Goal: Task Accomplishment & Management: Use online tool/utility

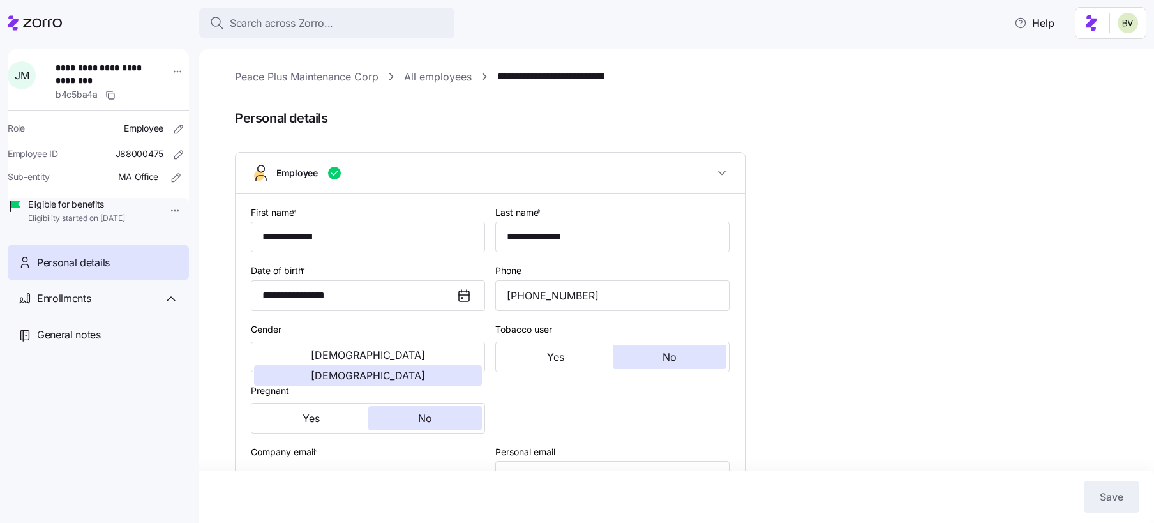
click at [262, 27] on span "Search across Zorro..." at bounding box center [281, 23] width 103 height 16
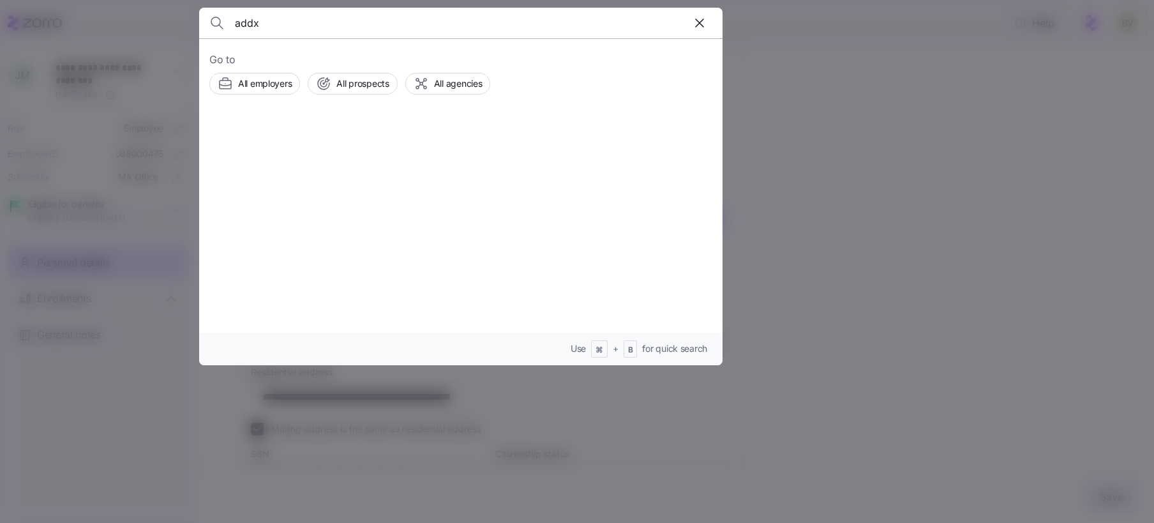
type input "addx"
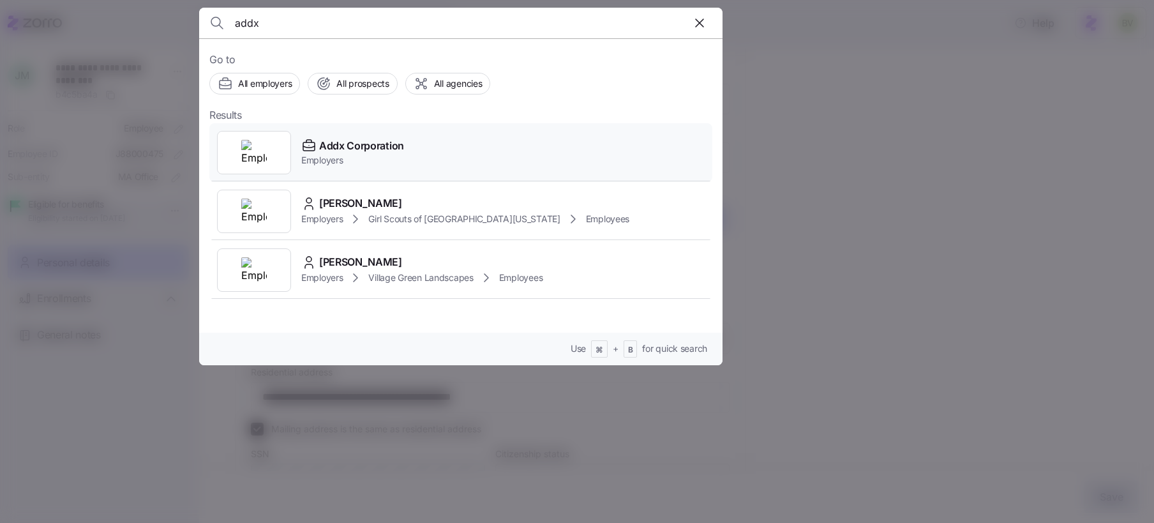
click at [261, 158] on img at bounding box center [254, 153] width 26 height 26
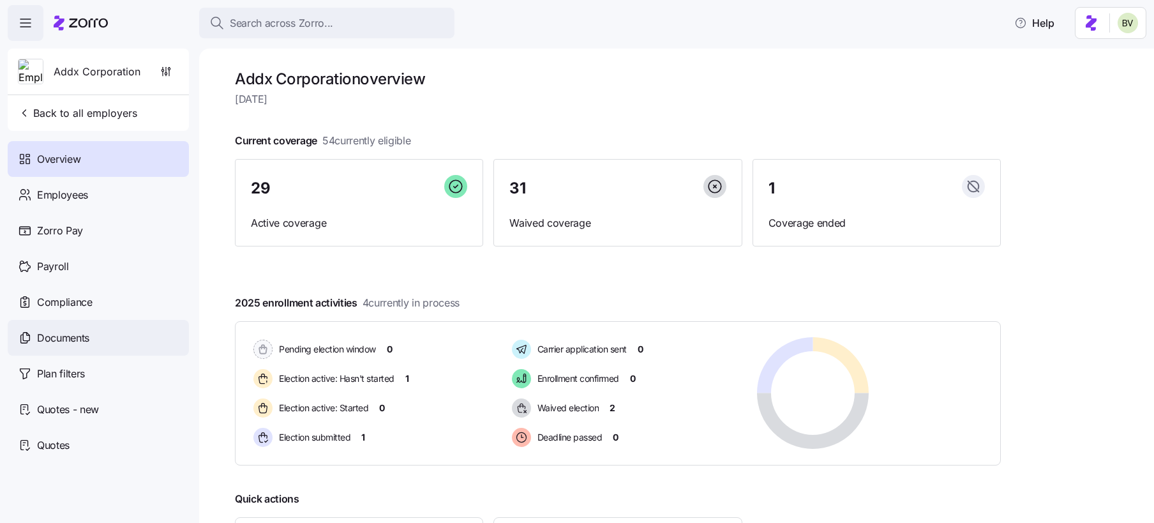
click at [66, 331] on span "Documents" at bounding box center [63, 338] width 52 height 16
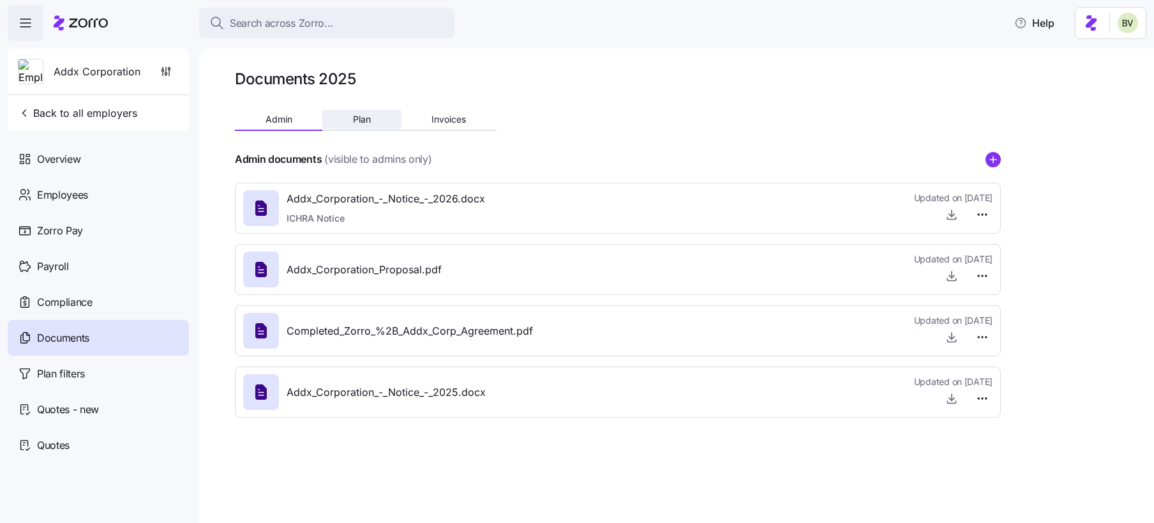
click at [358, 127] on button "Plan" at bounding box center [361, 119] width 79 height 19
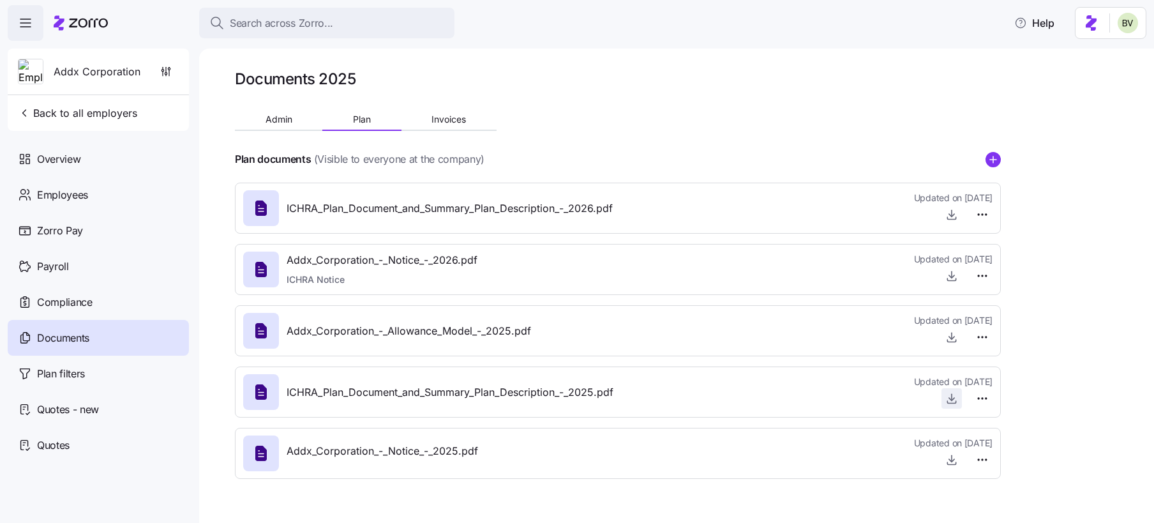
click at [952, 401] on icon "button" at bounding box center [951, 398] width 13 height 13
click at [294, 33] on button "Search across Zorro..." at bounding box center [326, 23] width 255 height 31
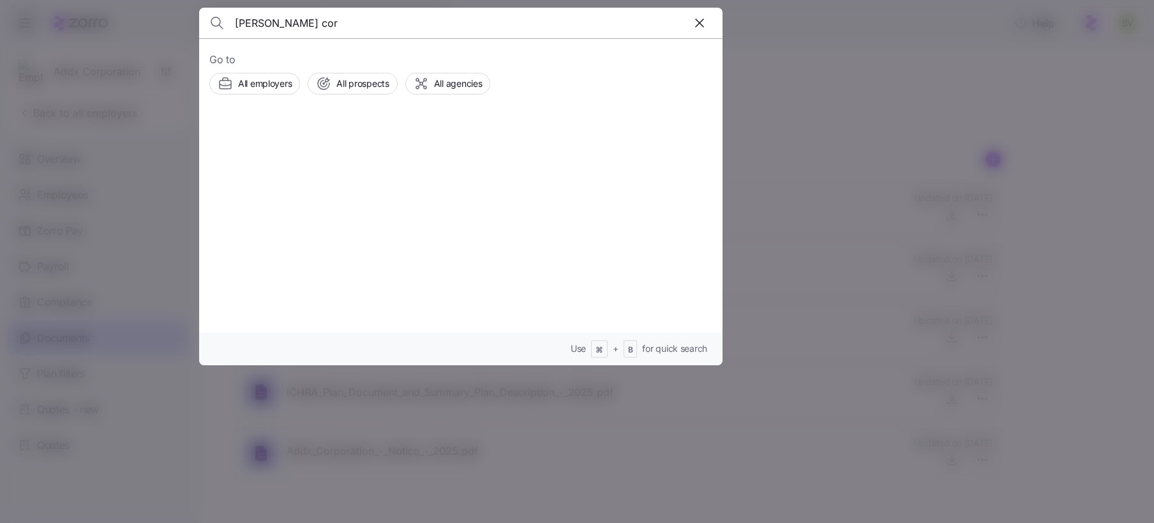
type input "efren cor"
click at [271, 131] on div at bounding box center [254, 152] width 74 height 43
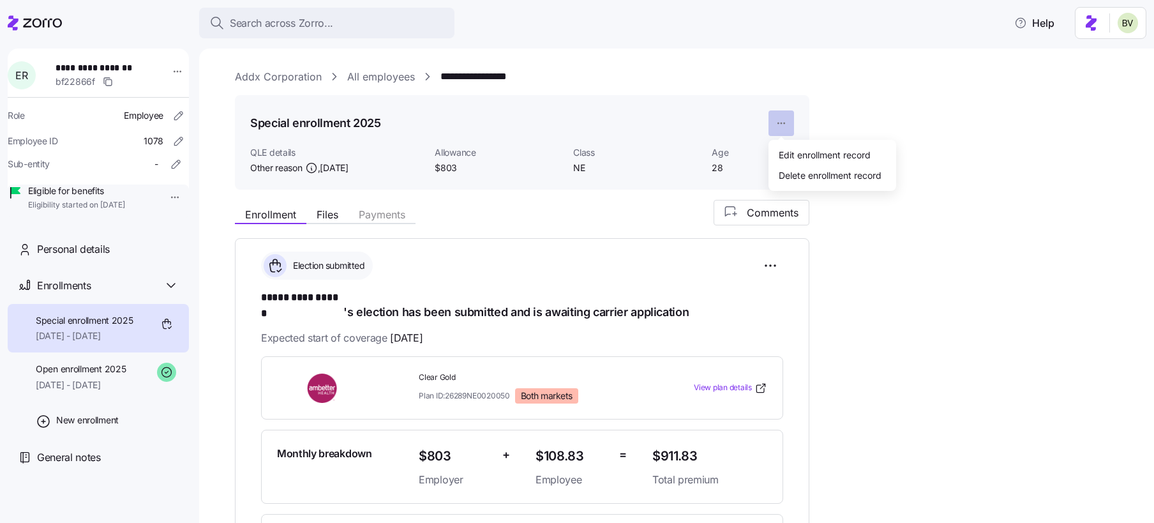
click at [774, 126] on html "**********" at bounding box center [577, 257] width 1154 height 515
click at [795, 171] on div "Delete enrollment record" at bounding box center [830, 175] width 103 height 14
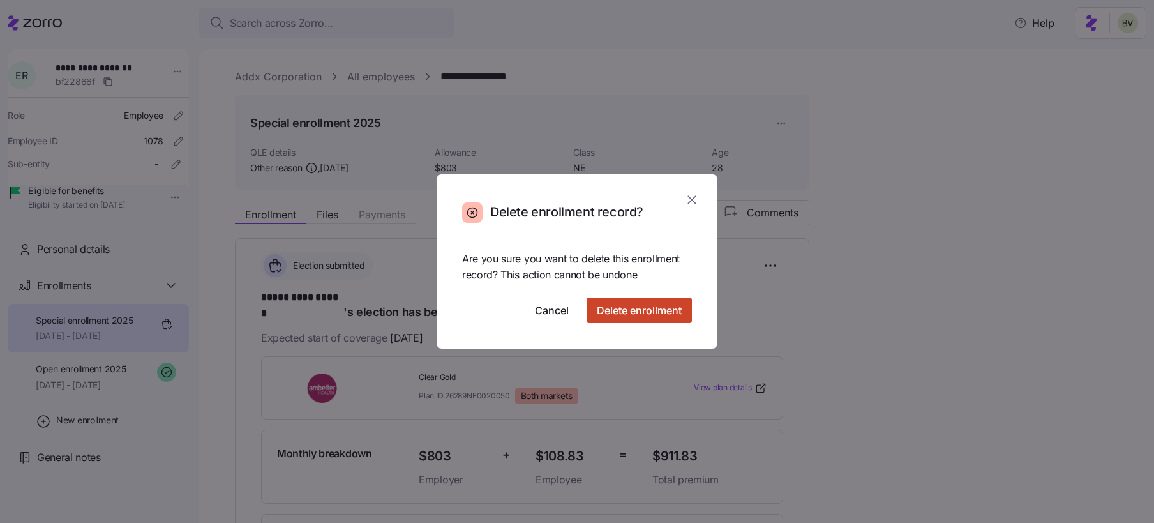
click at [631, 310] on span "Delete enrollment" at bounding box center [639, 310] width 85 height 15
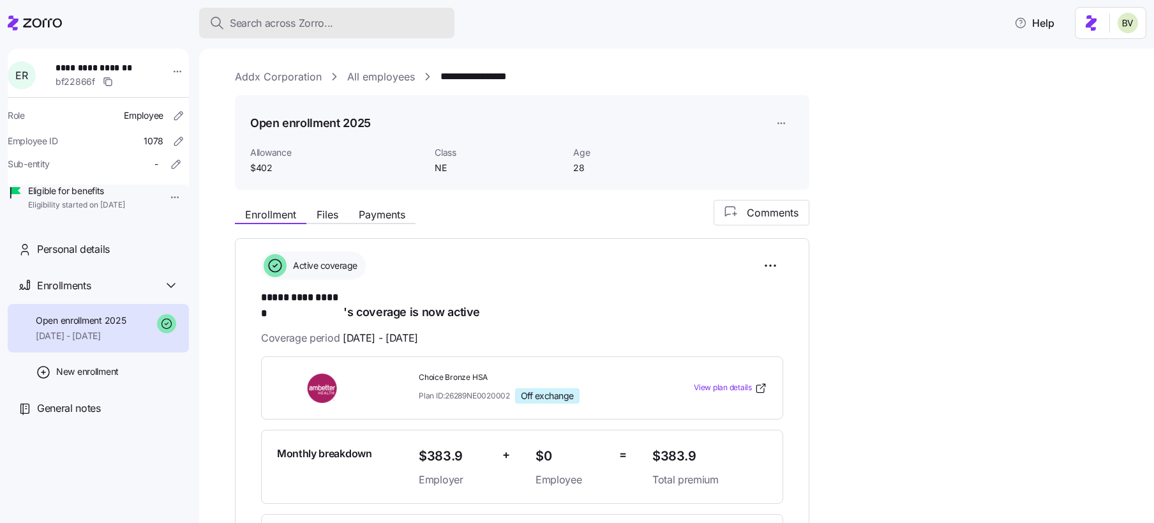
click at [285, 29] on span "Search across Zorro..." at bounding box center [281, 23] width 103 height 16
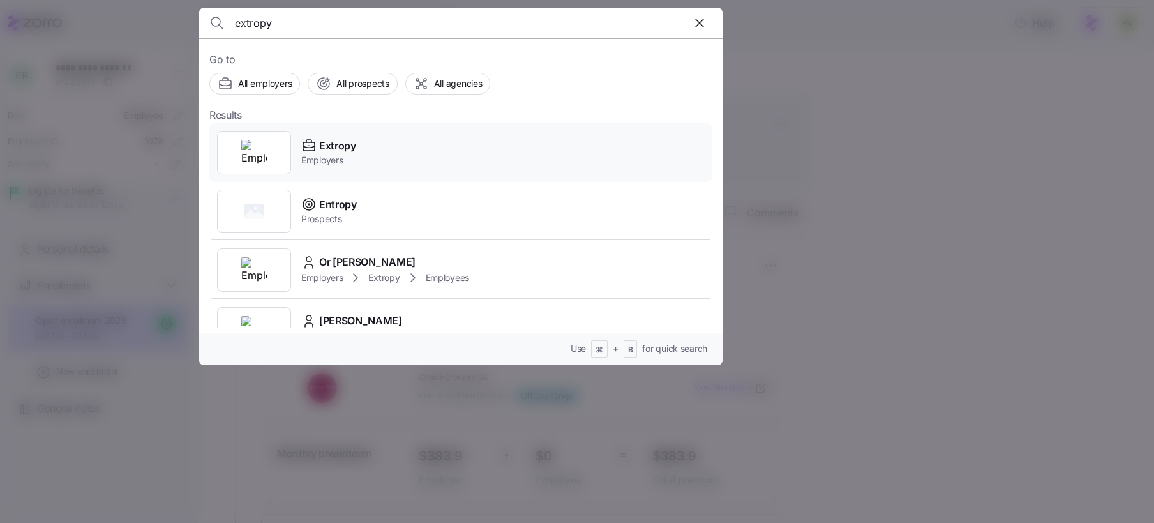
type input "extropy"
click at [246, 153] on img at bounding box center [254, 153] width 26 height 26
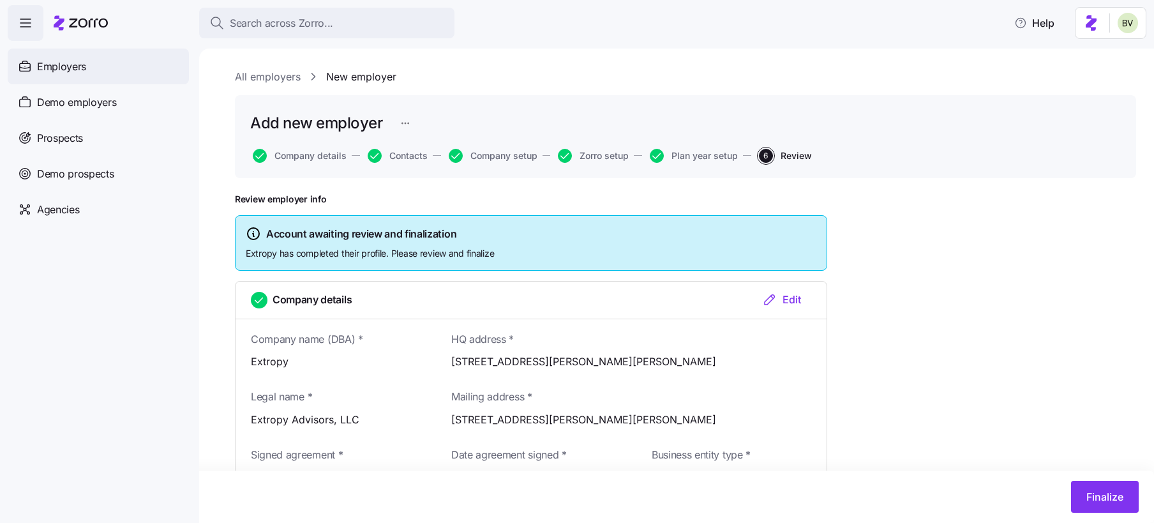
click at [73, 63] on span "Employers" at bounding box center [61, 67] width 49 height 16
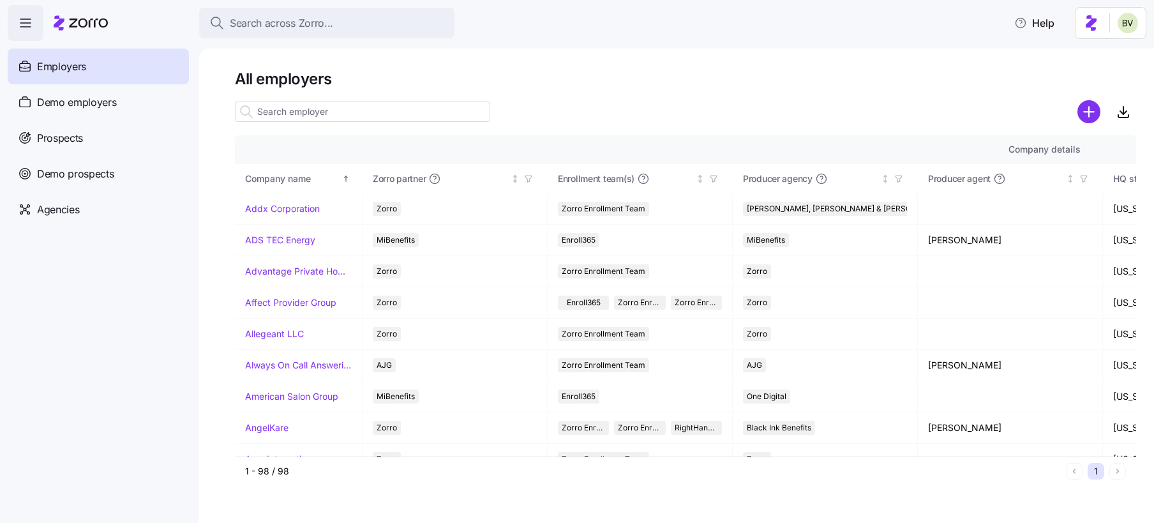
click at [272, 110] on input at bounding box center [362, 112] width 255 height 20
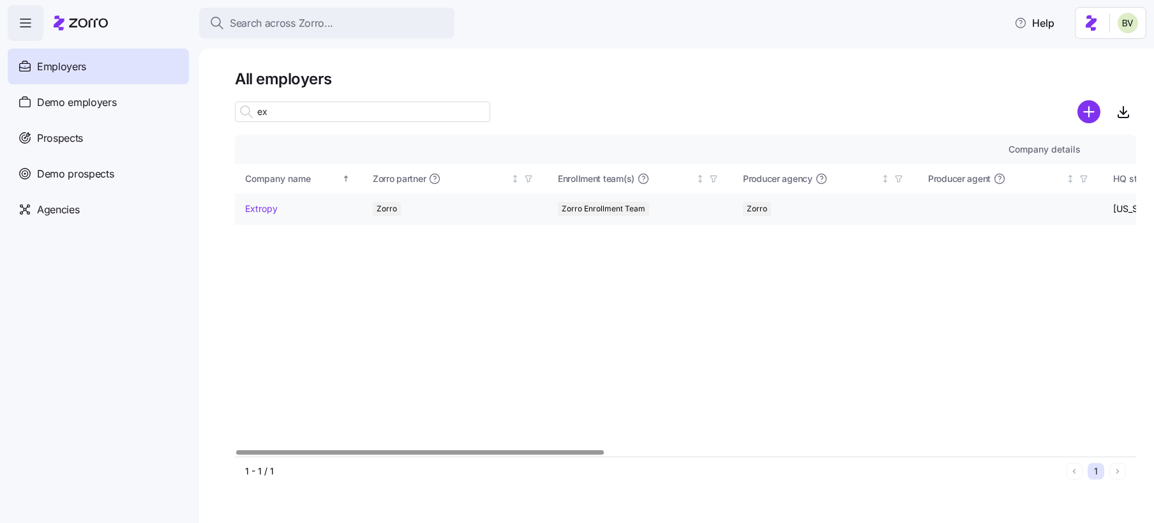
type input "ex"
click at [253, 211] on link "Extropy" at bounding box center [261, 208] width 33 height 13
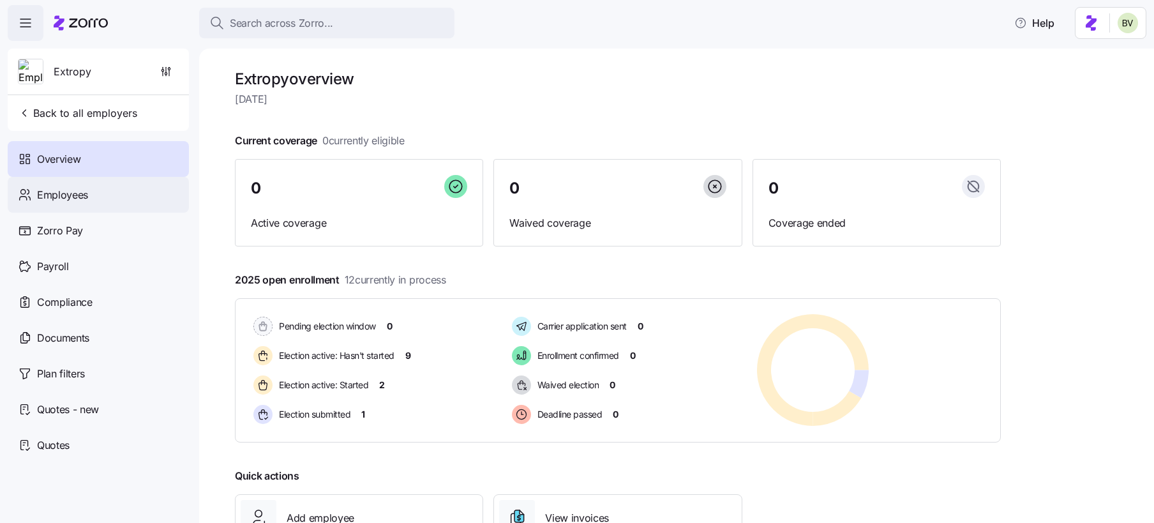
click at [121, 206] on div "Employees" at bounding box center [98, 195] width 181 height 36
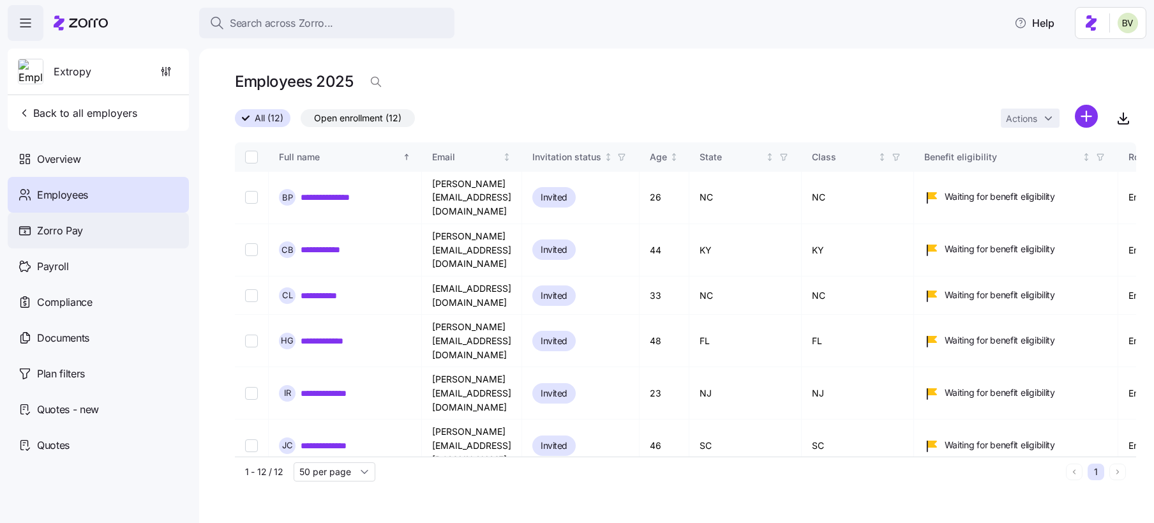
click at [105, 233] on div "Zorro Pay" at bounding box center [98, 231] width 181 height 36
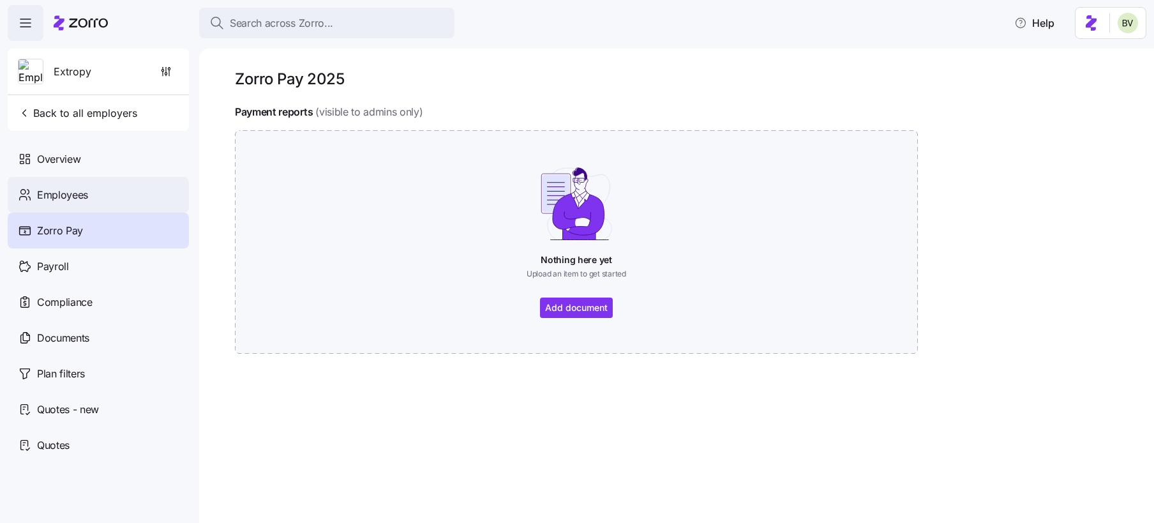
click at [105, 197] on div "Employees" at bounding box center [98, 195] width 181 height 36
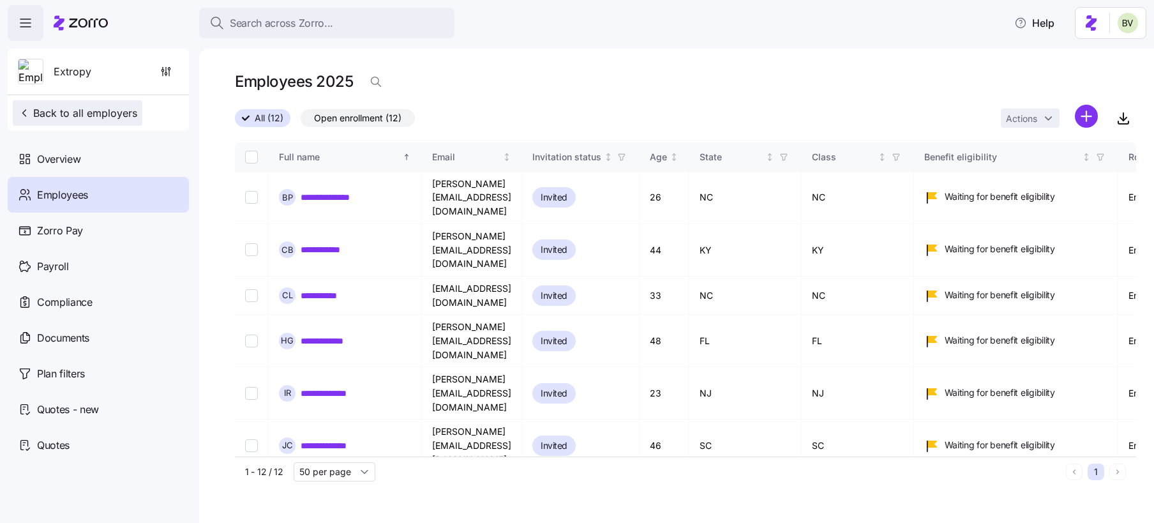
click at [75, 113] on span "Back to all employers" at bounding box center [77, 112] width 119 height 15
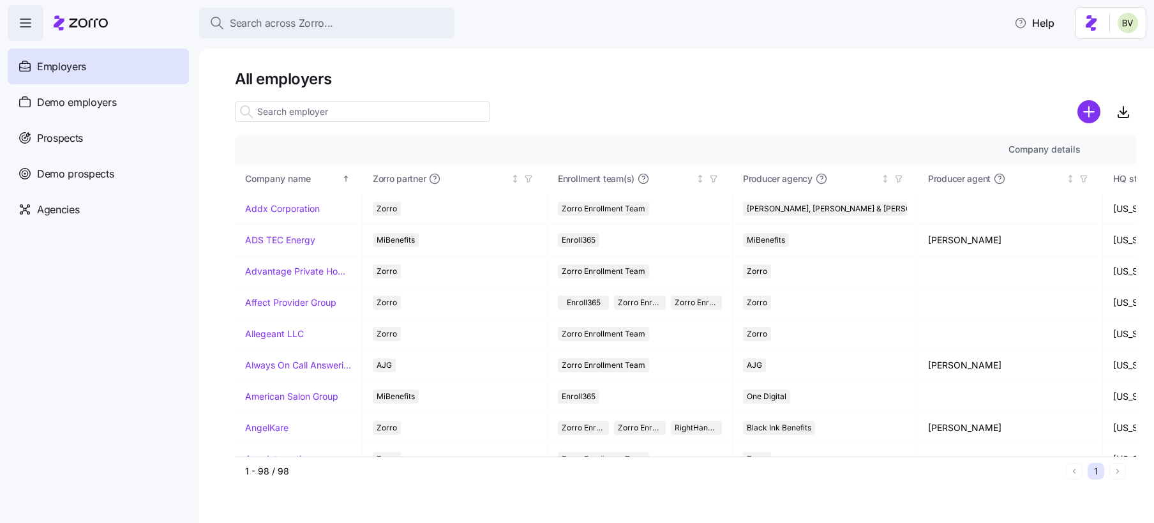
click at [275, 114] on input at bounding box center [362, 112] width 255 height 20
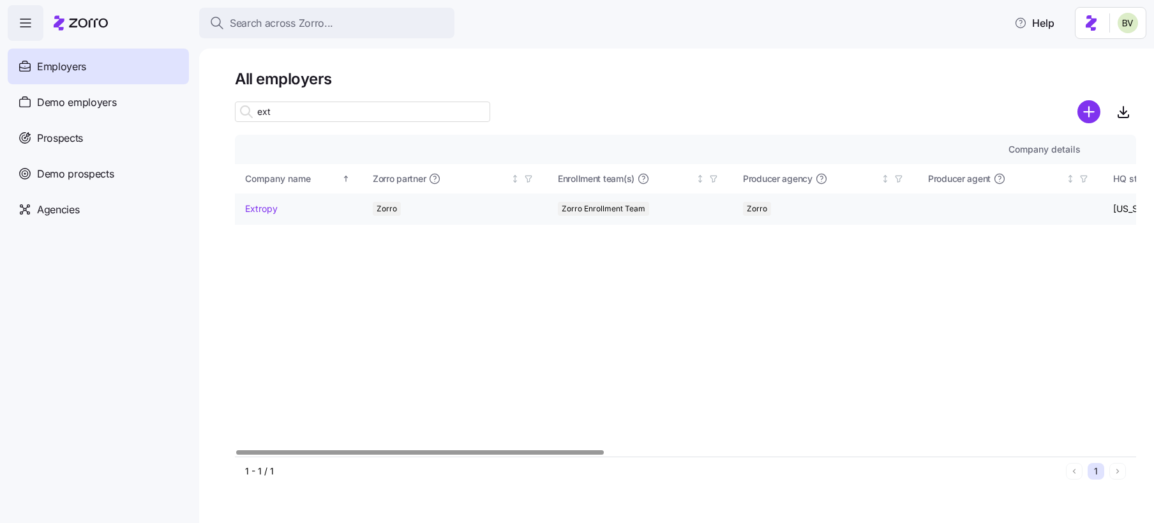
type input "ext"
click at [261, 208] on link "Extropy" at bounding box center [261, 208] width 33 height 13
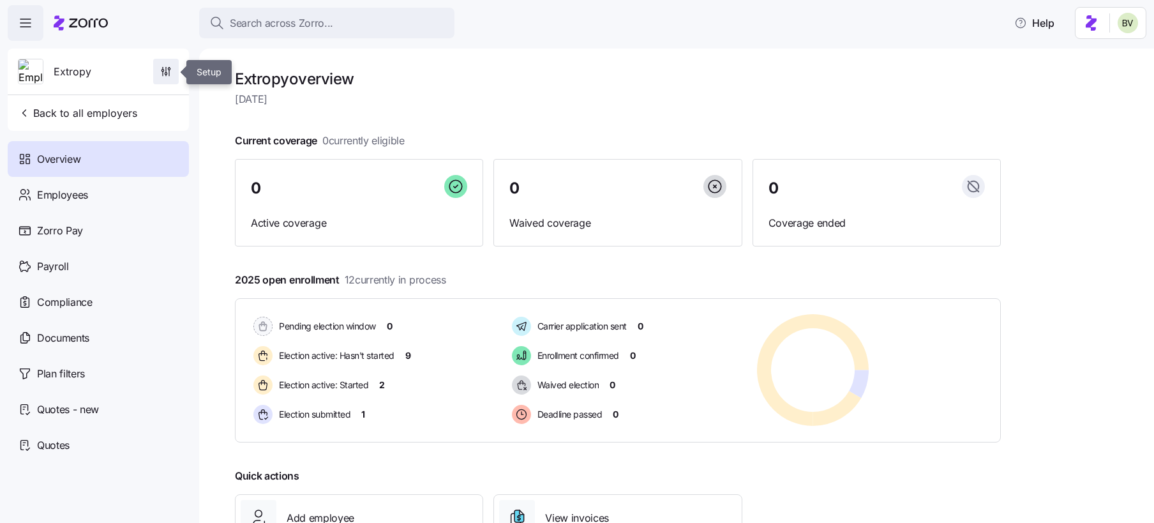
click at [166, 70] on icon "button" at bounding box center [166, 69] width 0 height 5
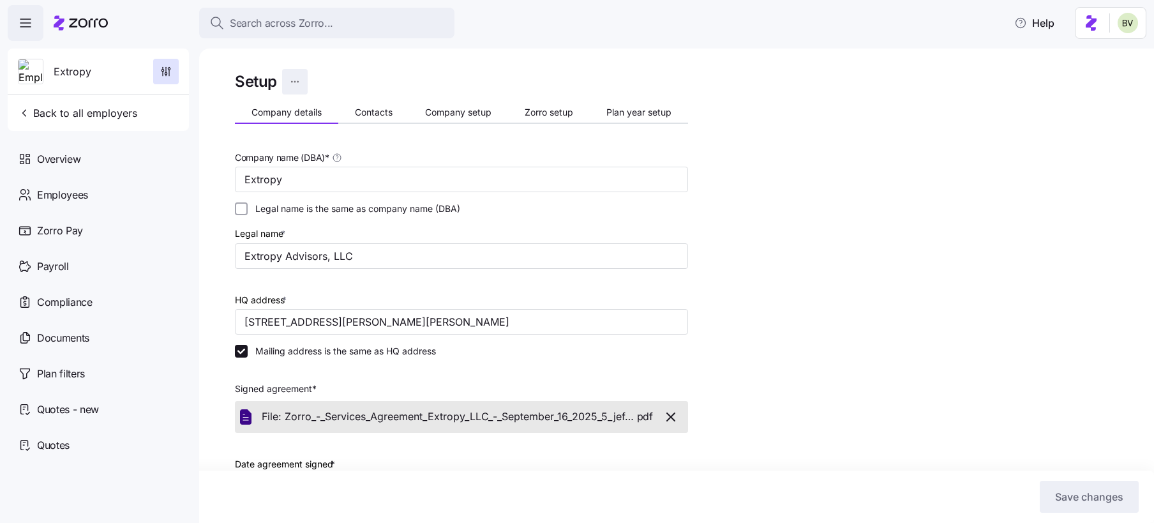
click at [297, 82] on html "Search across Zorro... Help Extropy Back to all employers Overview Employees Zo…" at bounding box center [577, 257] width 1154 height 515
click at [395, 53] on html "Search across Zorro... Help Extropy Back to all employers Overview Employees Zo…" at bounding box center [577, 257] width 1154 height 515
click at [628, 112] on span "Plan year setup" at bounding box center [638, 112] width 65 height 9
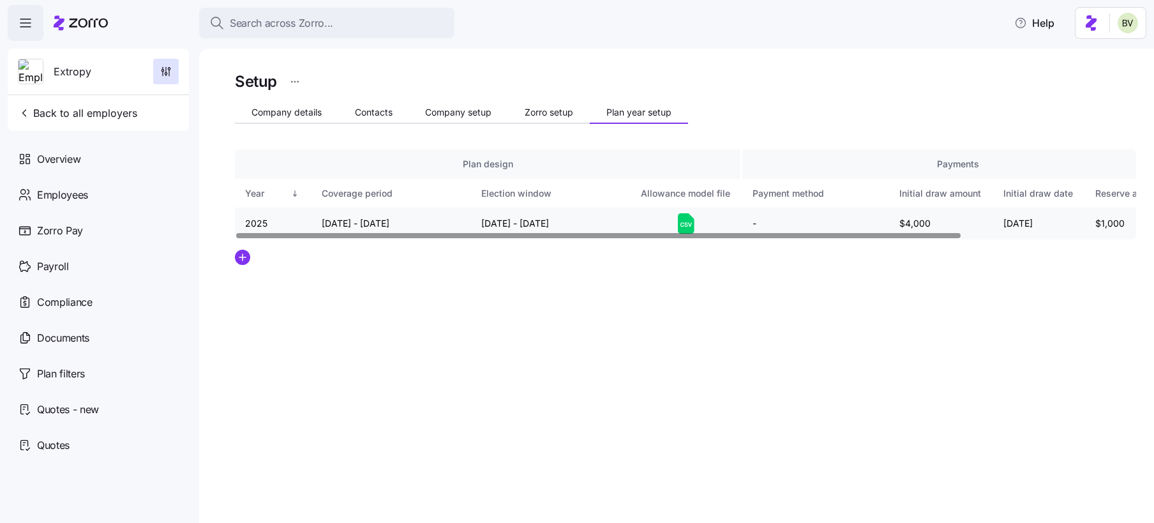
scroll to position [0, 218]
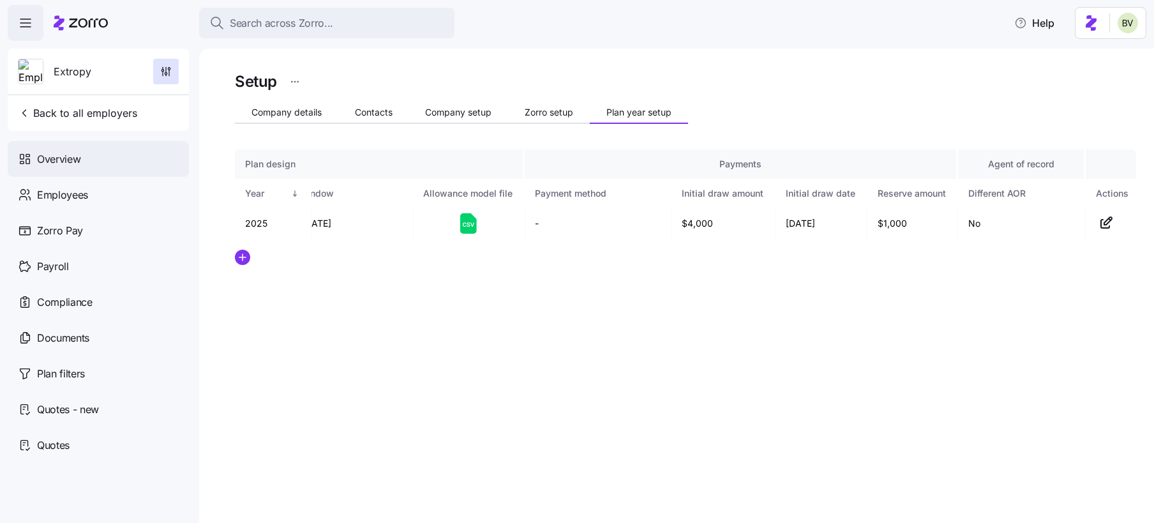
click at [68, 160] on span "Overview" at bounding box center [58, 159] width 43 height 16
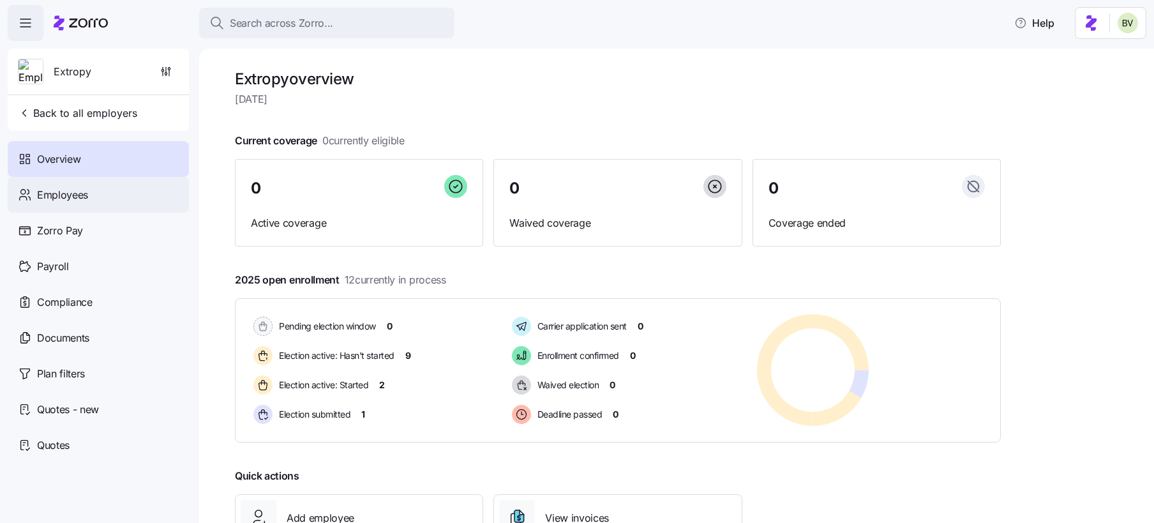
click at [89, 186] on div "Employees" at bounding box center [98, 195] width 181 height 36
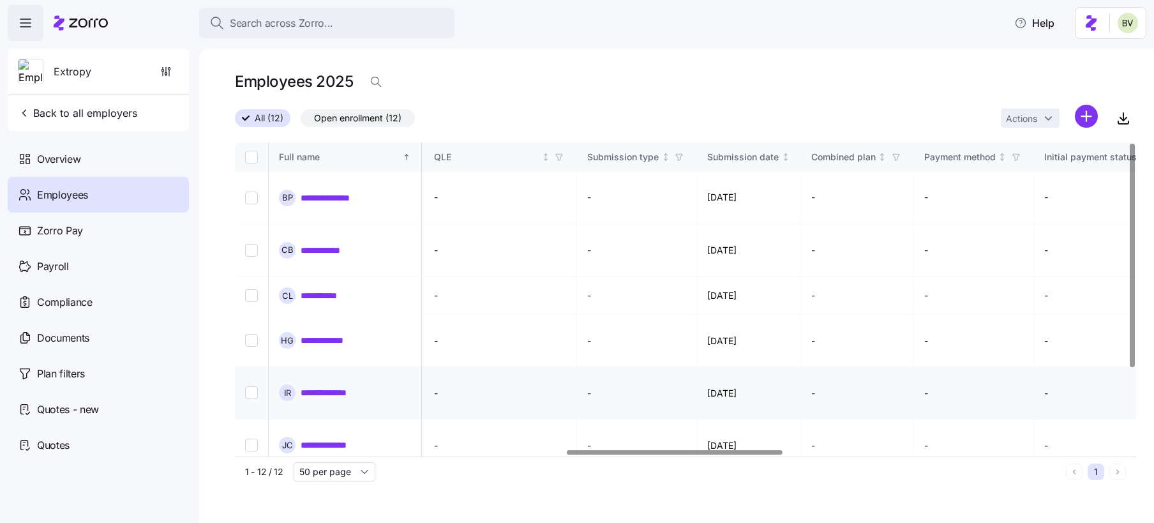
scroll to position [112, 1385]
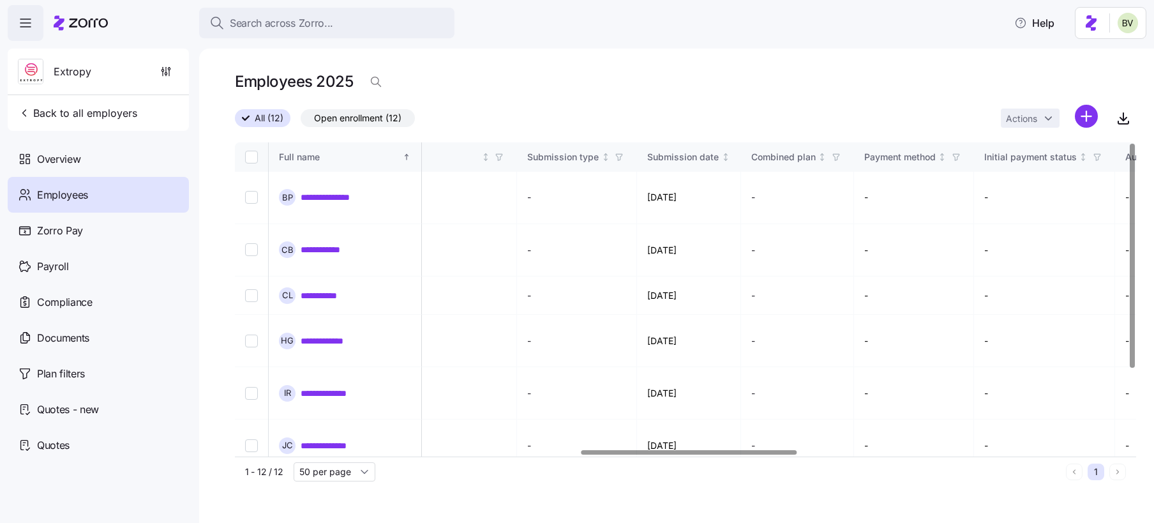
scroll to position [112, 1445]
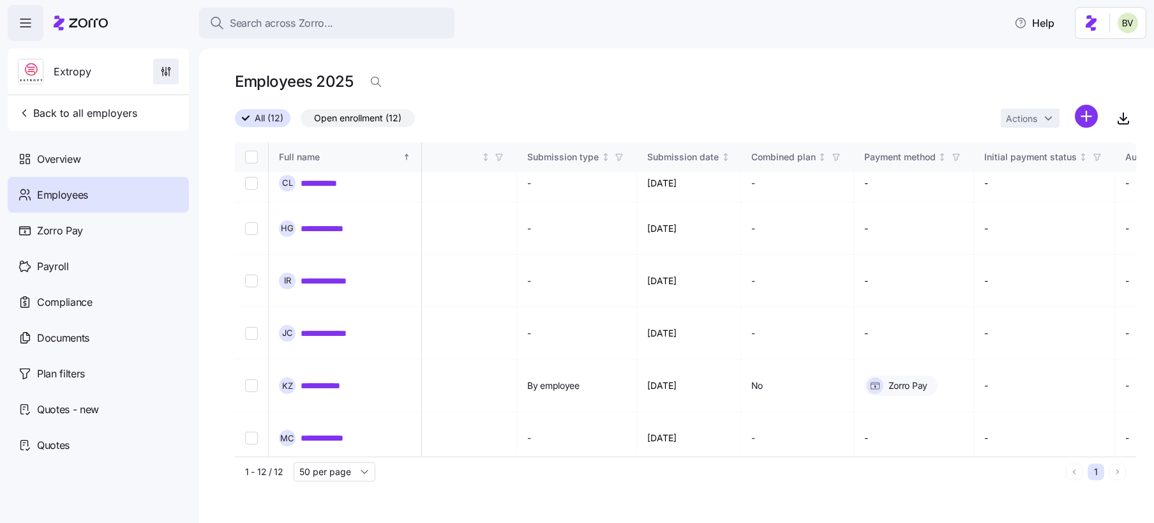
click at [165, 61] on span "button" at bounding box center [166, 71] width 24 height 24
click at [164, 75] on icon "button" at bounding box center [166, 71] width 13 height 13
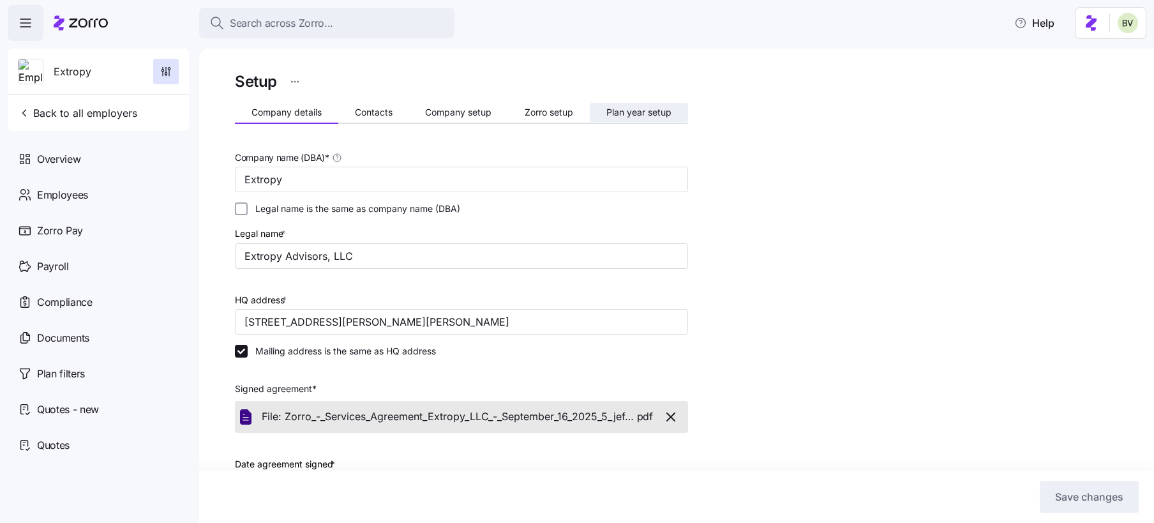
click at [628, 108] on span "Plan year setup" at bounding box center [638, 112] width 65 height 9
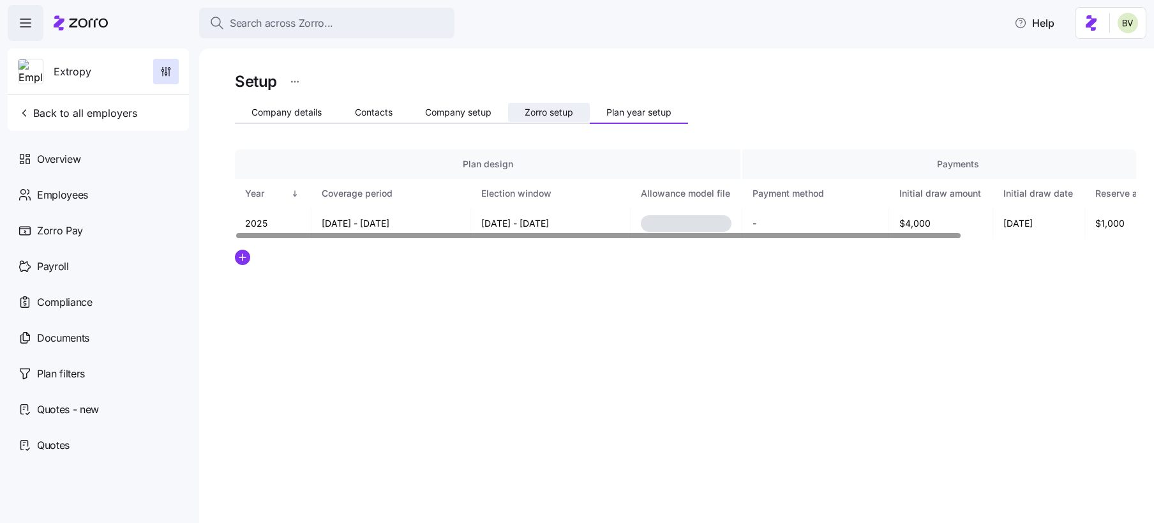
click at [550, 111] on span "Zorro setup" at bounding box center [549, 112] width 49 height 9
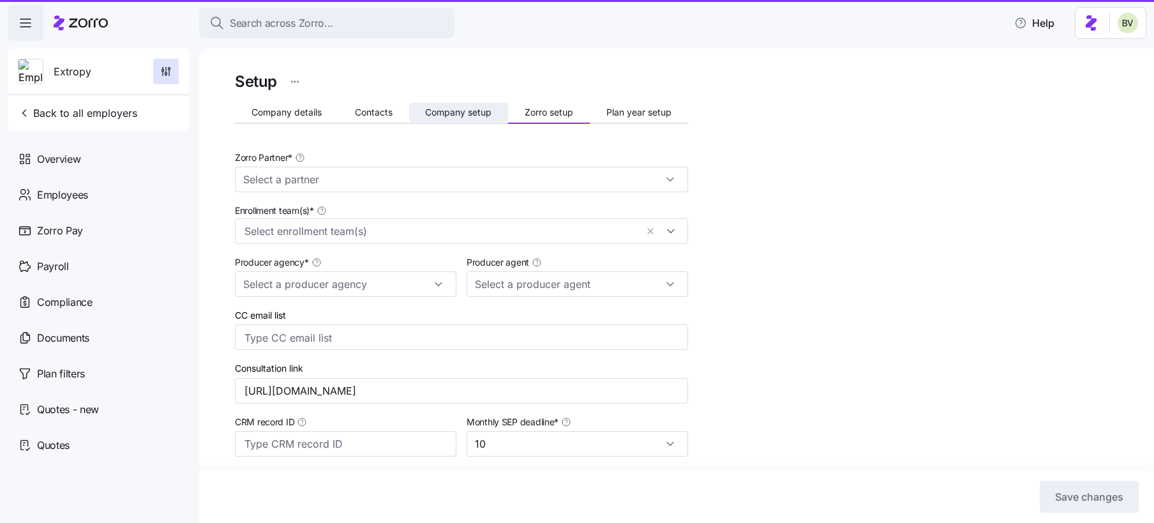
type input "Zorro"
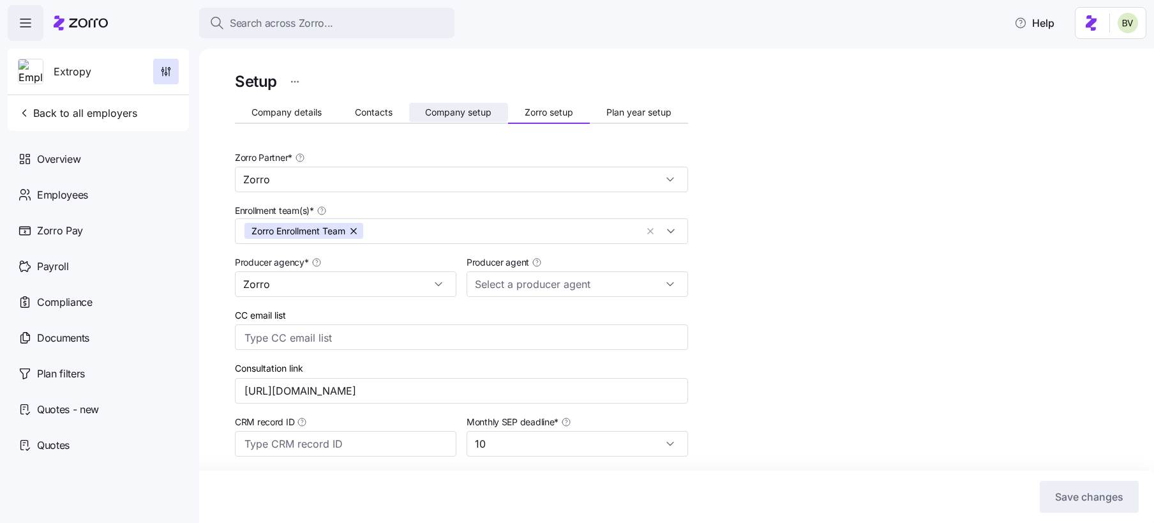
click at [462, 112] on span "Company setup" at bounding box center [458, 112] width 66 height 9
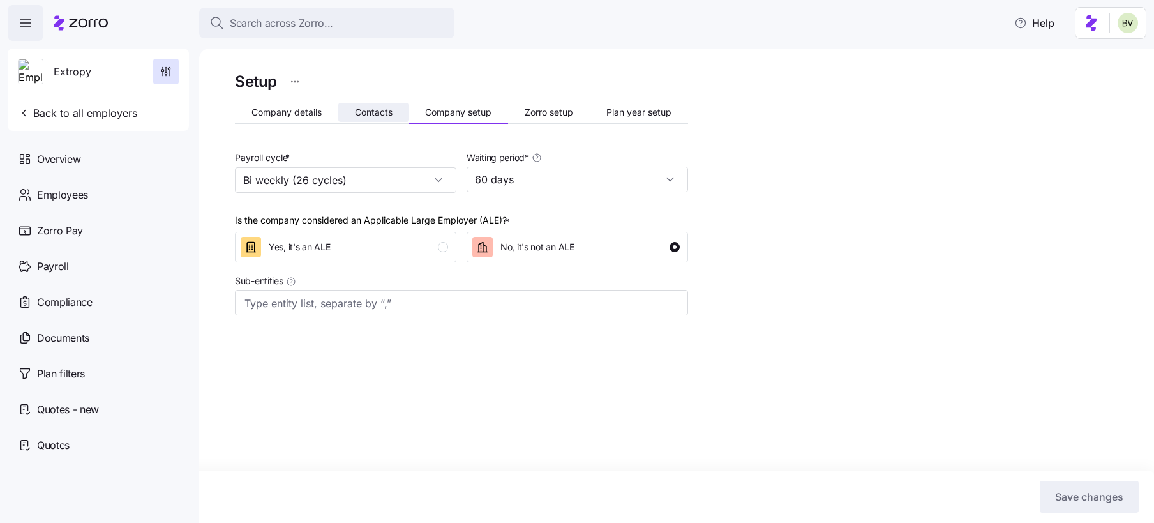
click at [350, 110] on button "Contacts" at bounding box center [373, 112] width 71 height 19
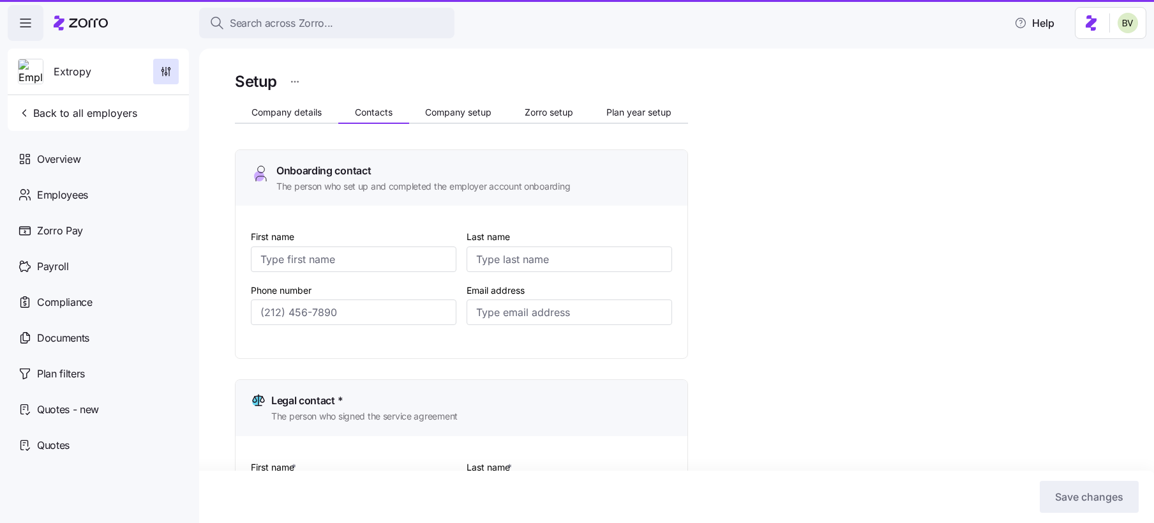
type input "April"
type input "Franklin"
type input "afranklin@hranew.com"
type input "Ravit"
type input "Gutman"
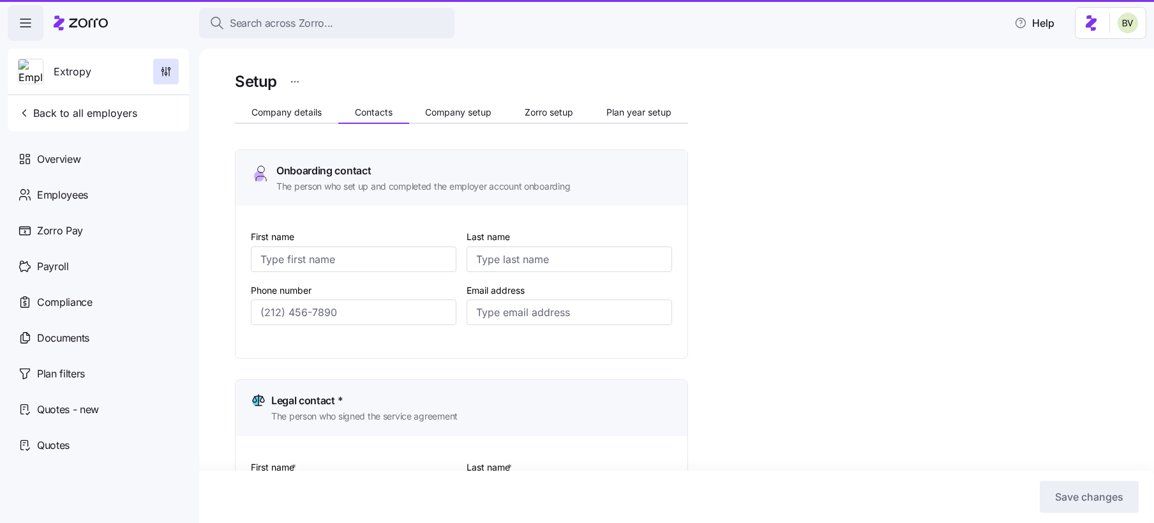
type input "rgutman@extropyadv.com"
type input "April"
type input "Franklin"
type input "afranklin@hranew.com"
type input "Meilyn"
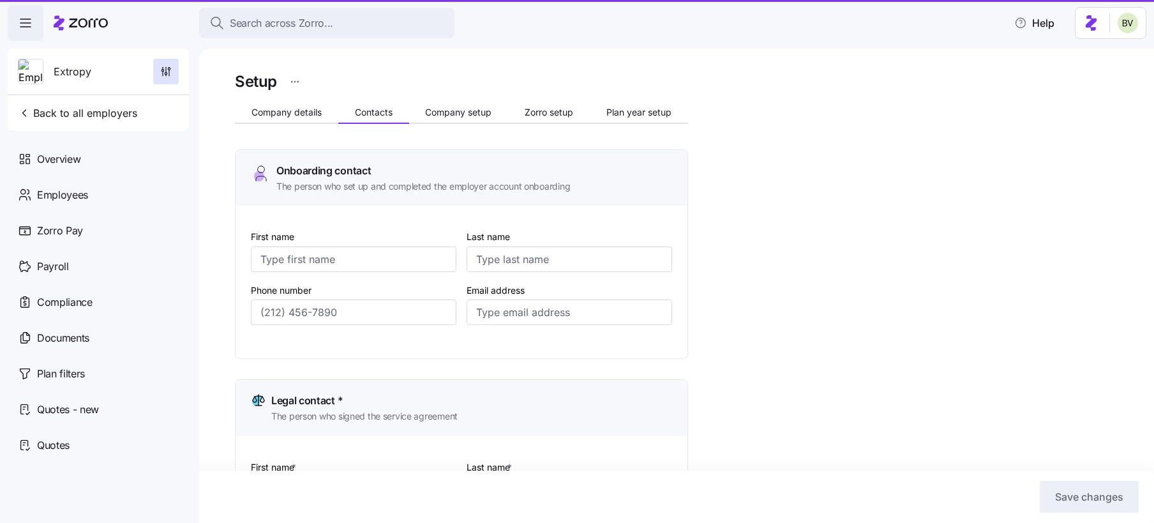
type input "Callego"
type input "mei@myomnifi.com"
type input "(443) 279-6246"
type input "(239) 961-5916"
type input "(443) 279-6246"
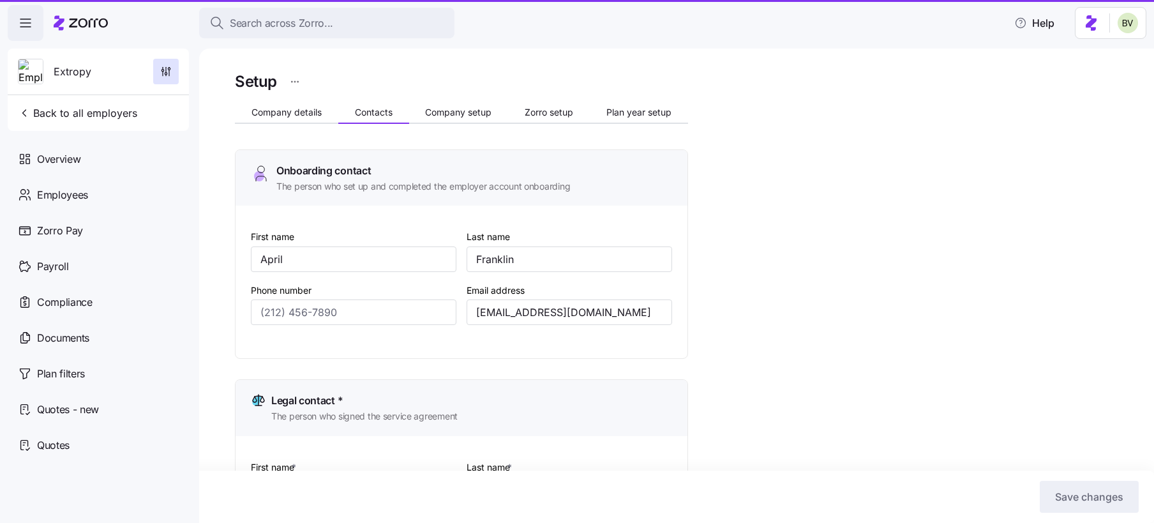
type input "(305) 402-4121"
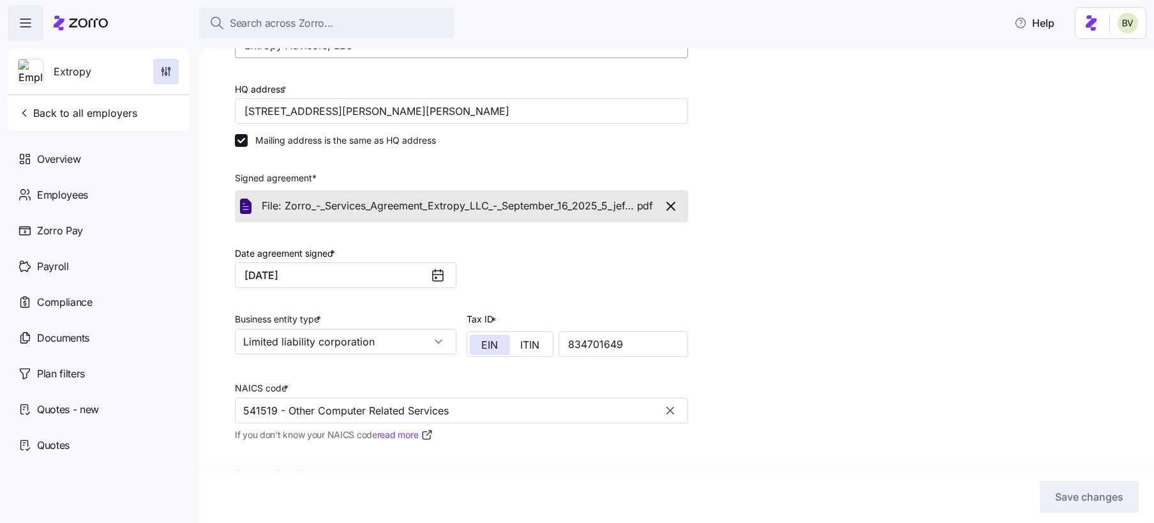
scroll to position [347, 0]
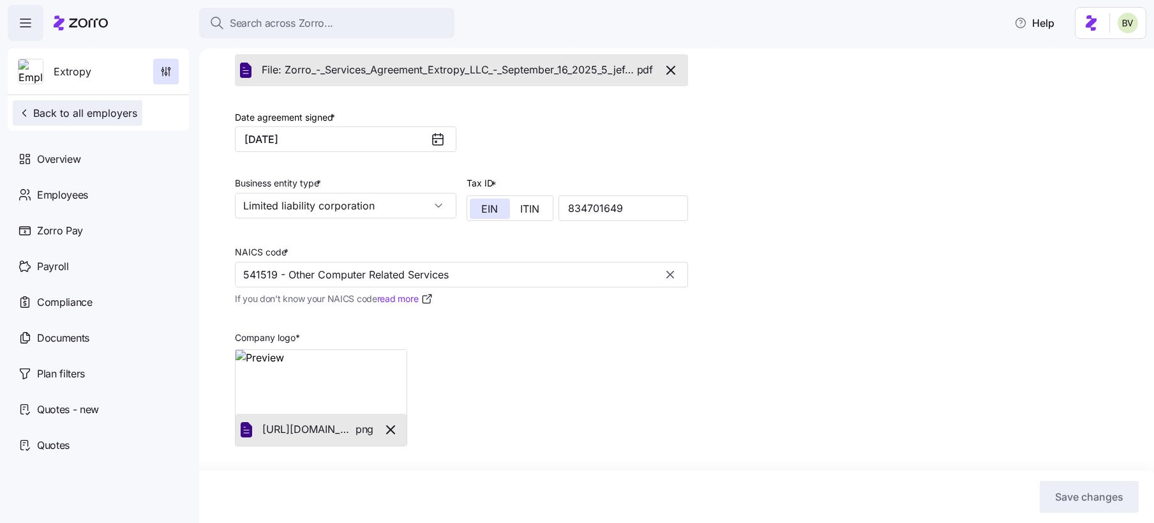
click at [73, 114] on span "Back to all employers" at bounding box center [77, 112] width 119 height 15
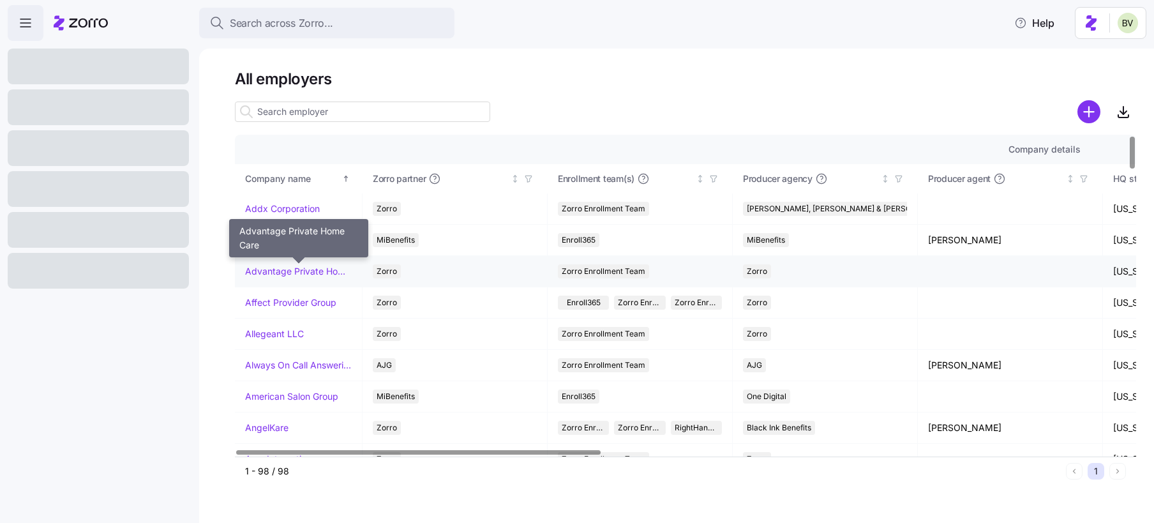
click at [262, 271] on link "Advantage Private Home Care" at bounding box center [298, 271] width 107 height 13
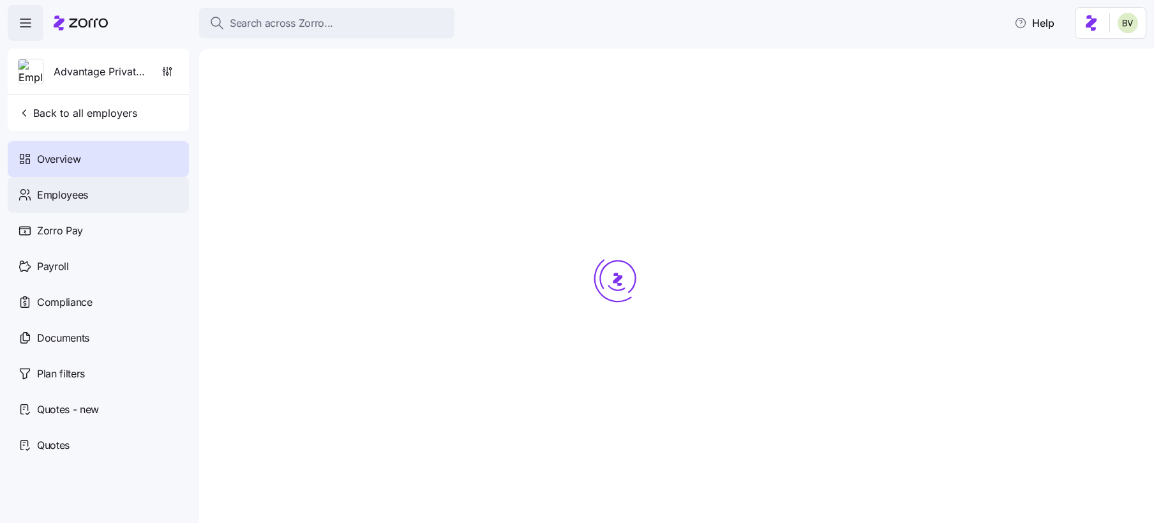
click at [100, 190] on div "Employees" at bounding box center [98, 195] width 181 height 36
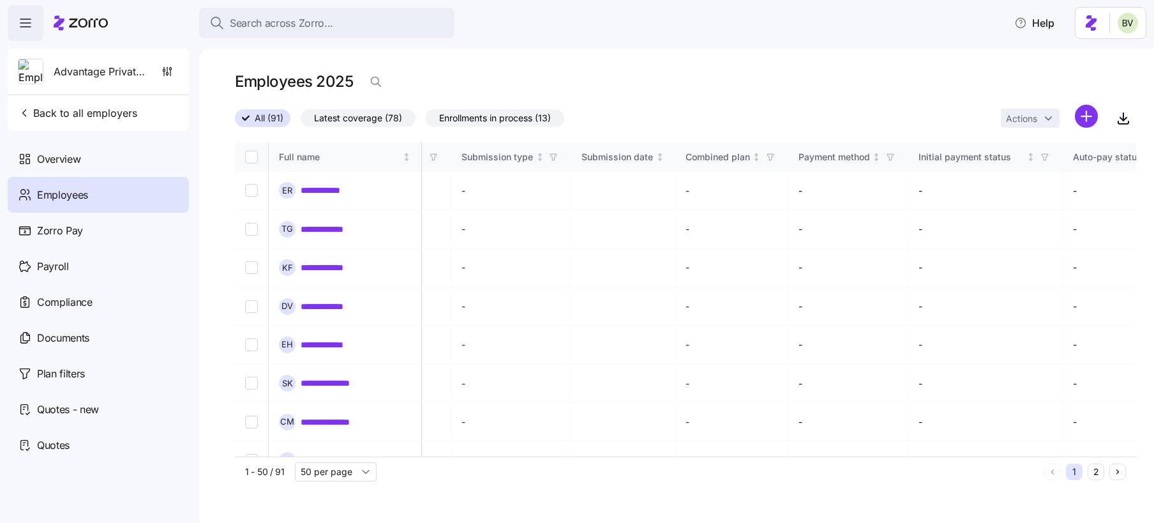
scroll to position [381, 1429]
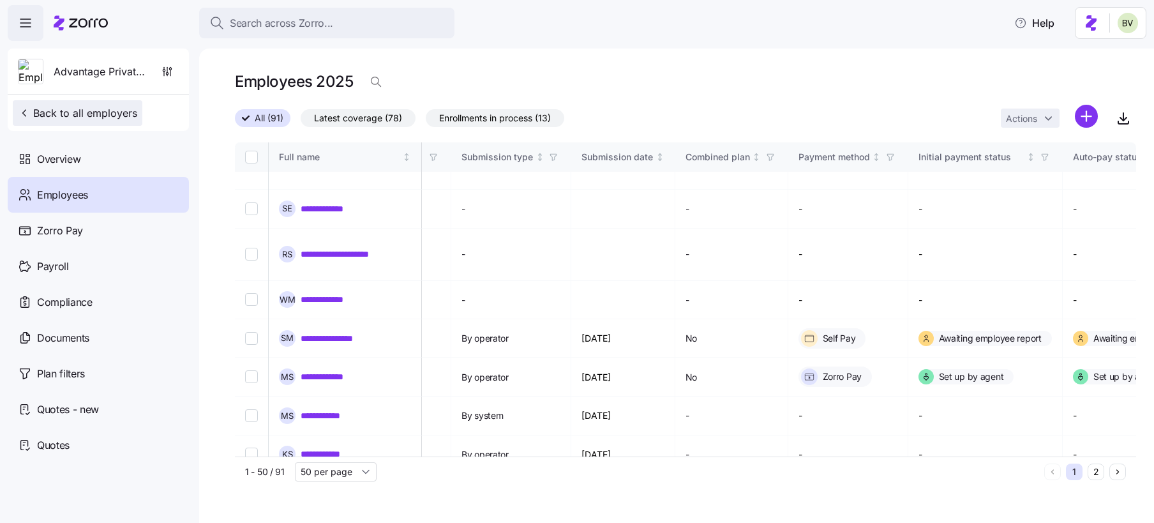
click at [101, 123] on button "Back to all employers" at bounding box center [78, 113] width 130 height 26
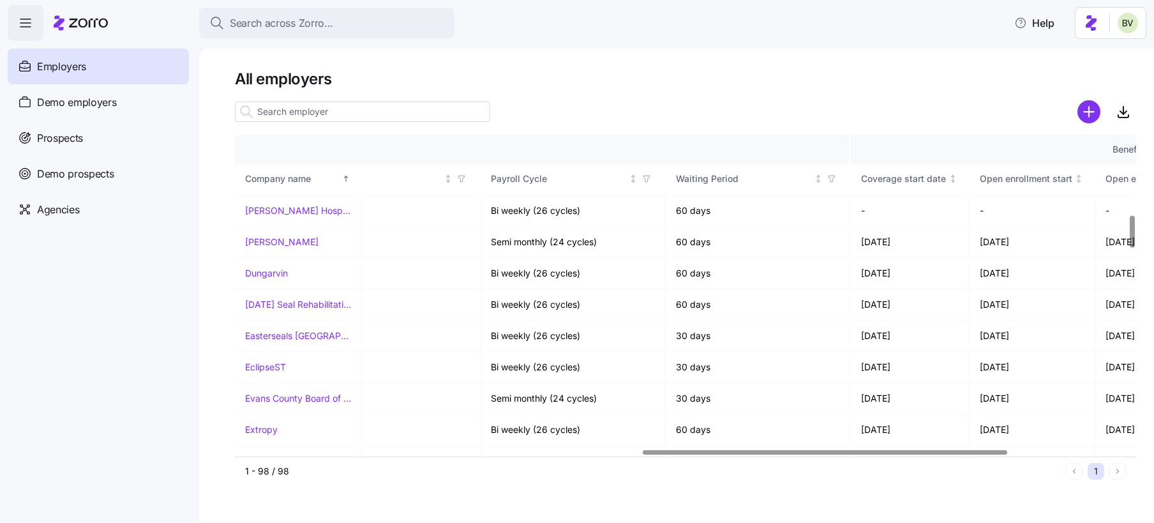
scroll to position [0, 1005]
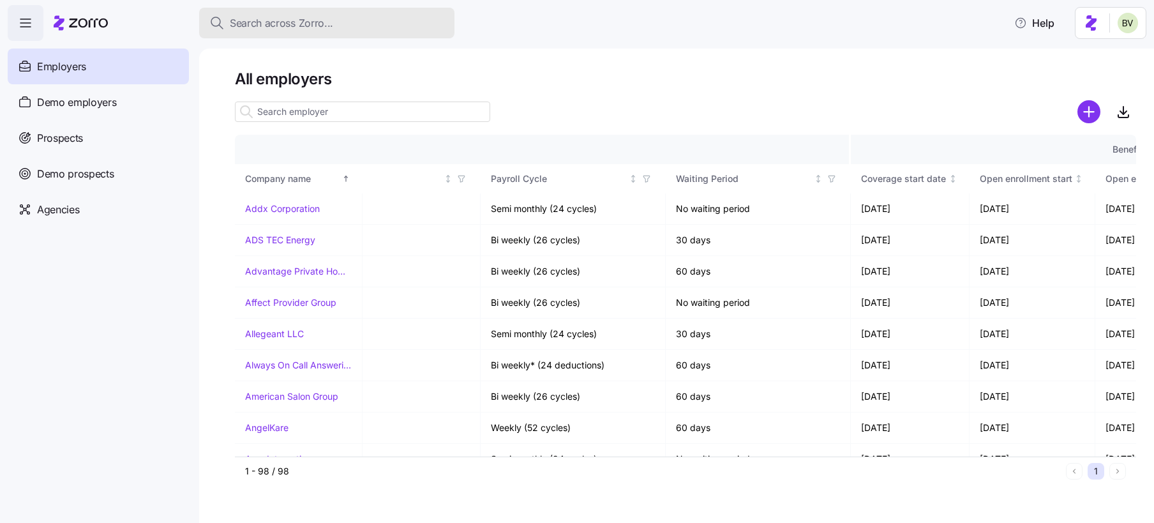
click at [285, 31] on button "Search across Zorro..." at bounding box center [326, 23] width 255 height 31
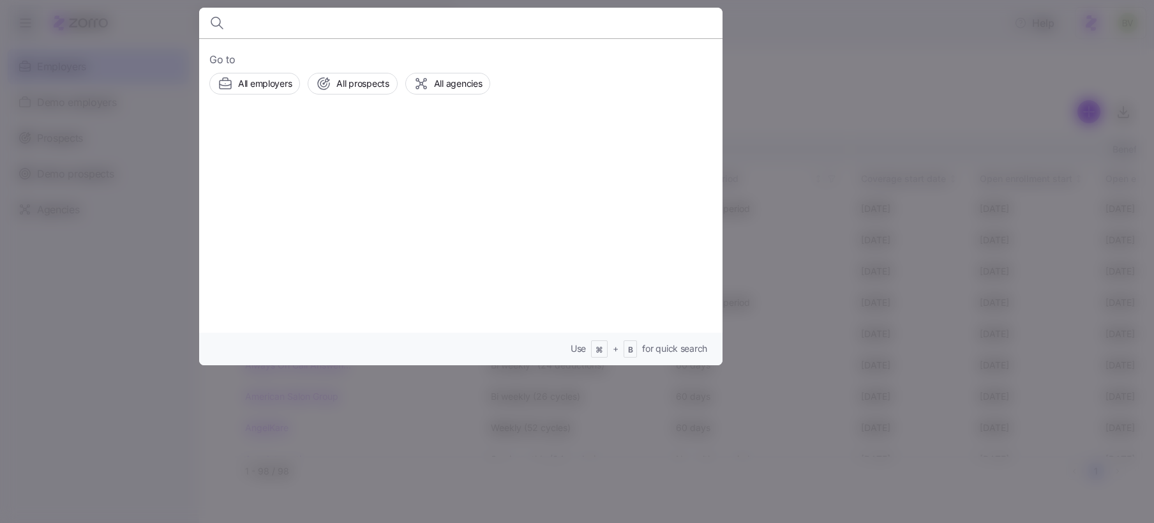
paste input "abbey Hotchkiss"
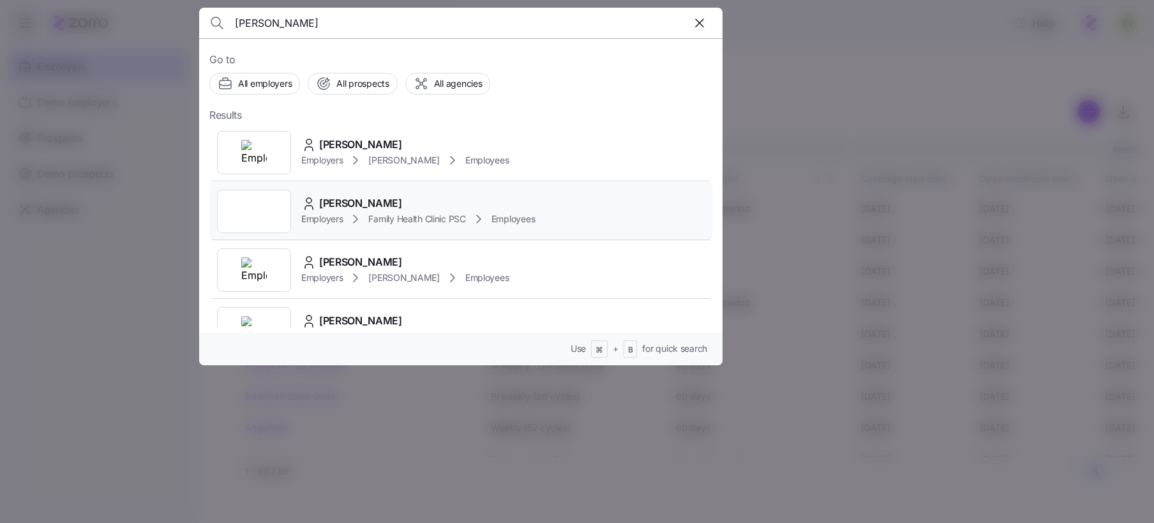
type input "abbey Hotchkiss"
click at [246, 206] on div at bounding box center [254, 211] width 74 height 43
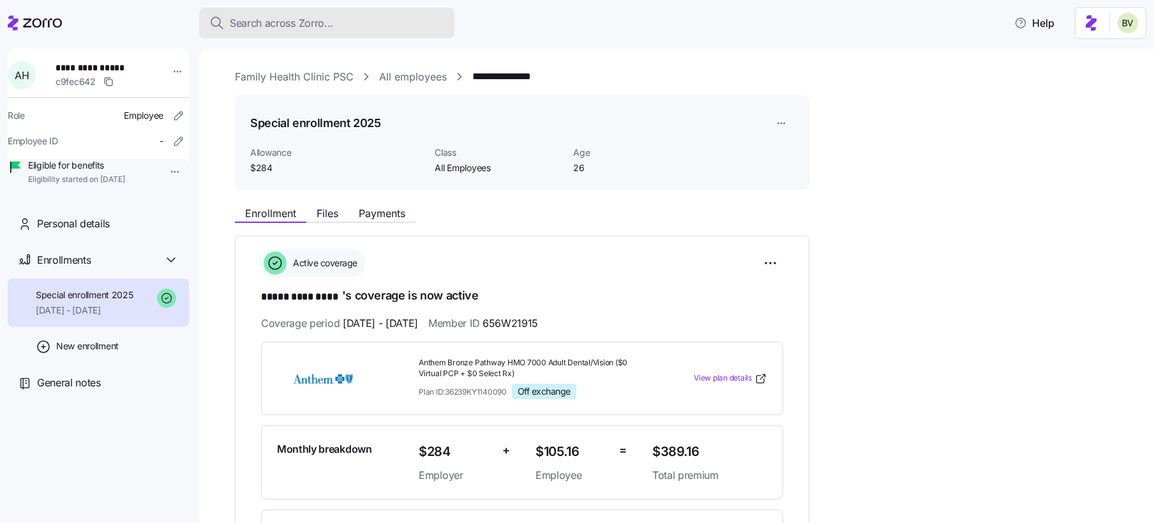
click at [331, 24] on span "Search across Zorro..." at bounding box center [281, 23] width 103 height 16
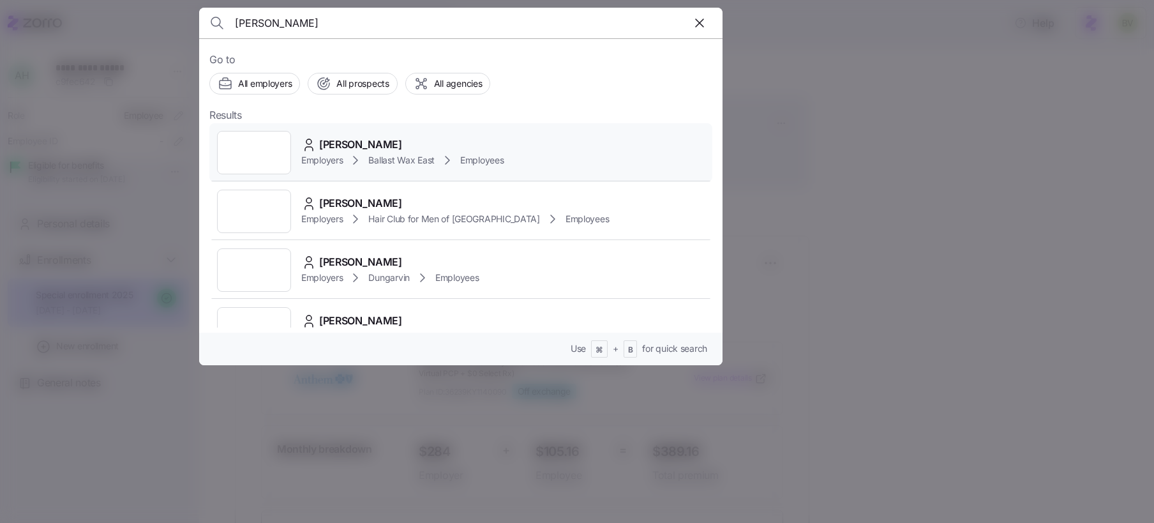
type input "katrina toll"
click at [245, 153] on img at bounding box center [254, 153] width 26 height 26
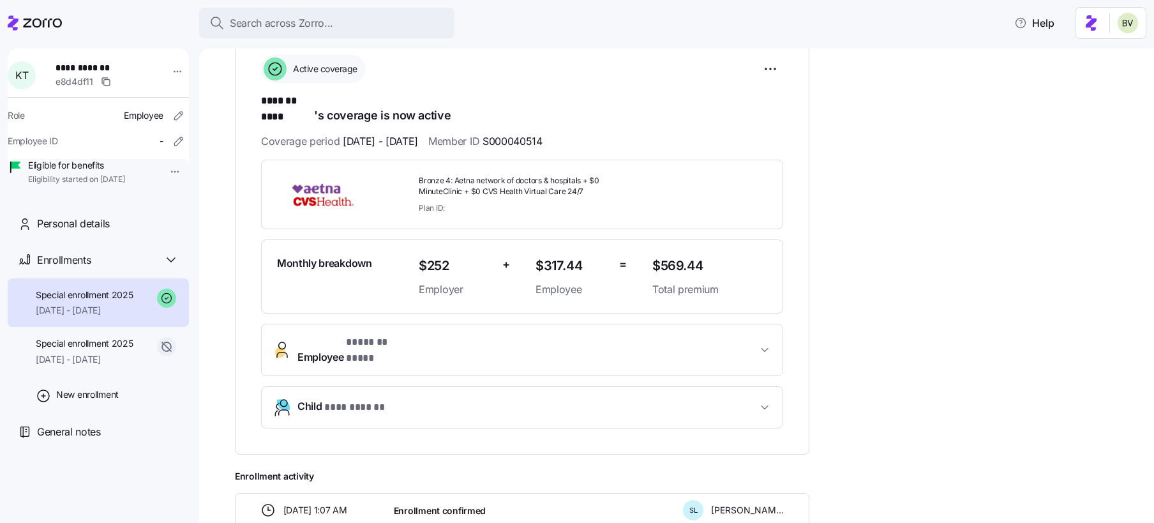
scroll to position [197, 0]
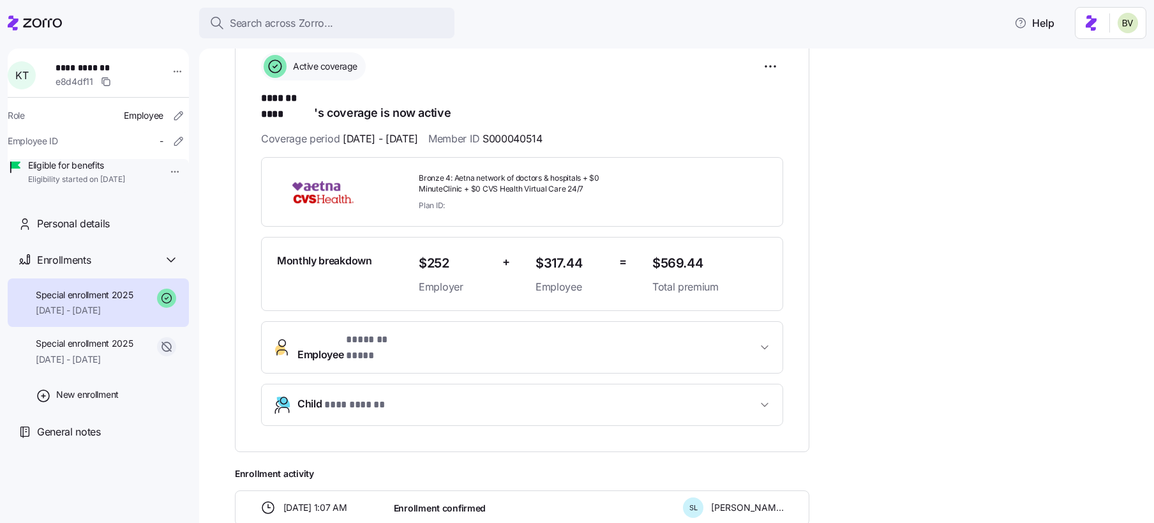
click at [531, 332] on span "Employee * ******* **** *" at bounding box center [527, 347] width 460 height 31
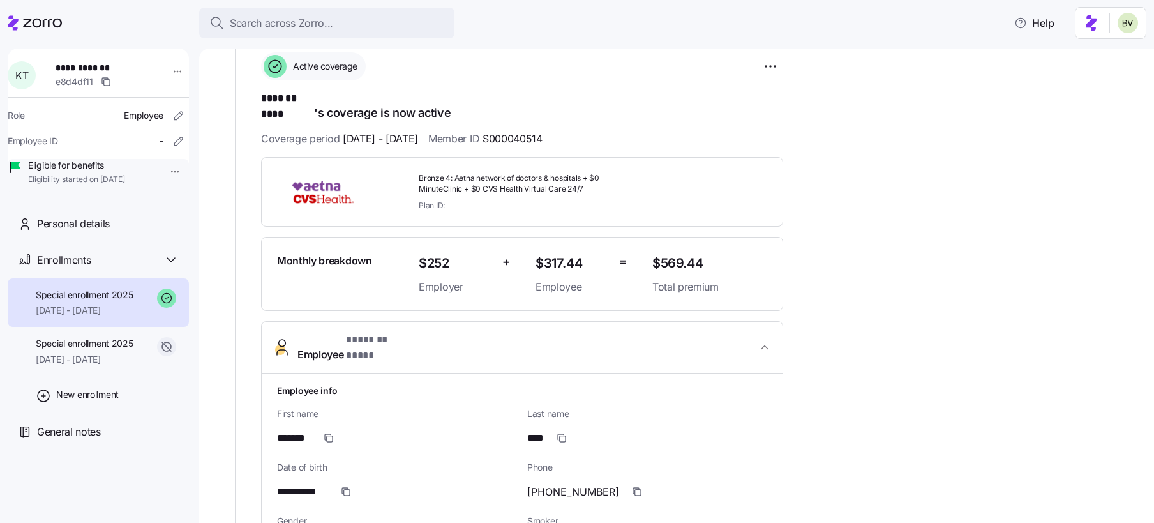
click at [531, 332] on span "Employee * ******* **** *" at bounding box center [527, 347] width 460 height 31
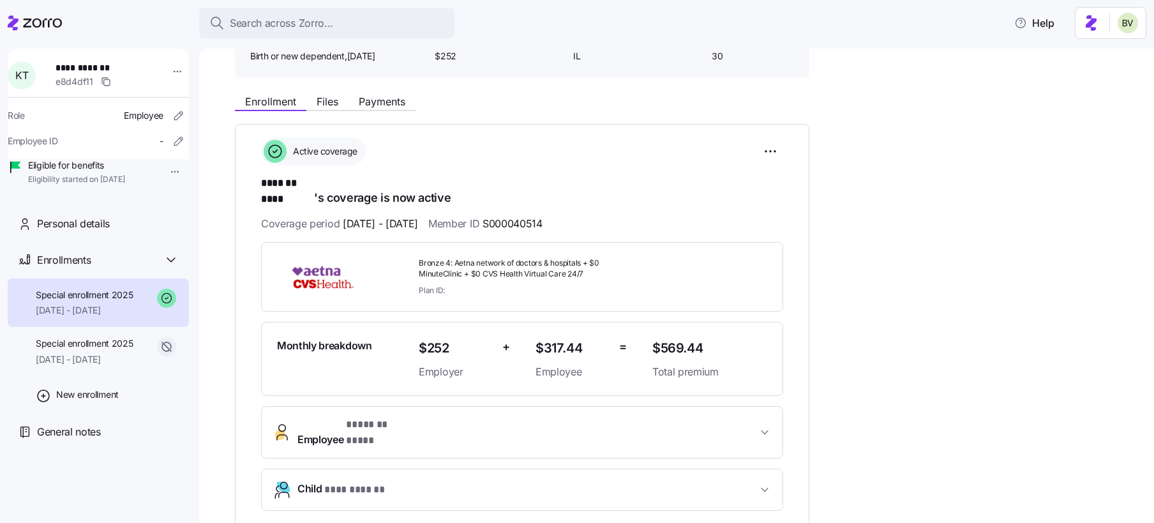
scroll to position [0, 0]
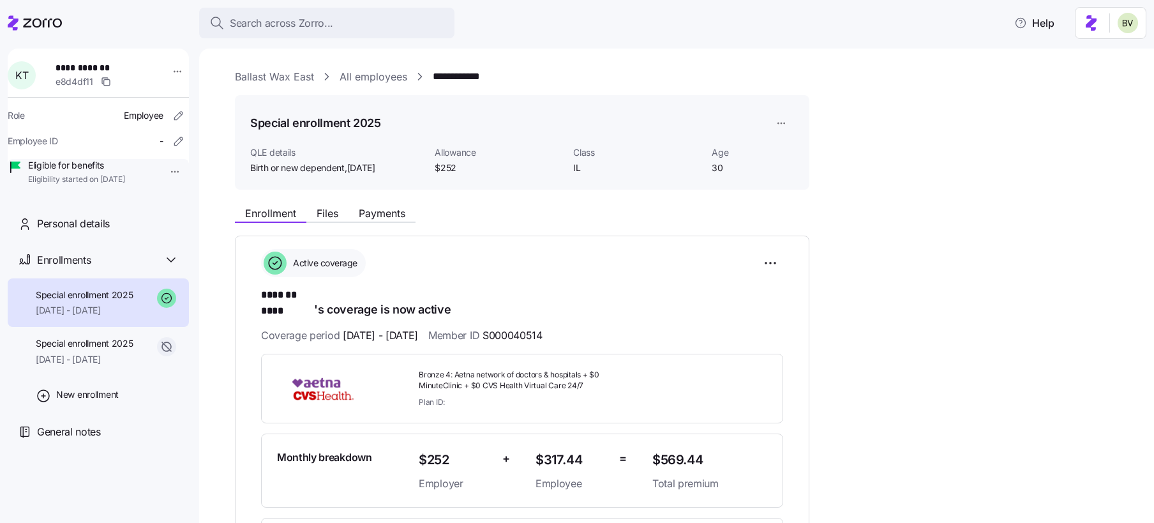
click at [376, 107] on div "Special enrollment 2025 QLE details Birth or new dependent , 03/21/2025 Allowan…" at bounding box center [522, 142] width 575 height 95
click at [371, 84] on div "**********" at bounding box center [685, 490] width 901 height 843
click at [366, 76] on link "All employees" at bounding box center [374, 77] width 68 height 16
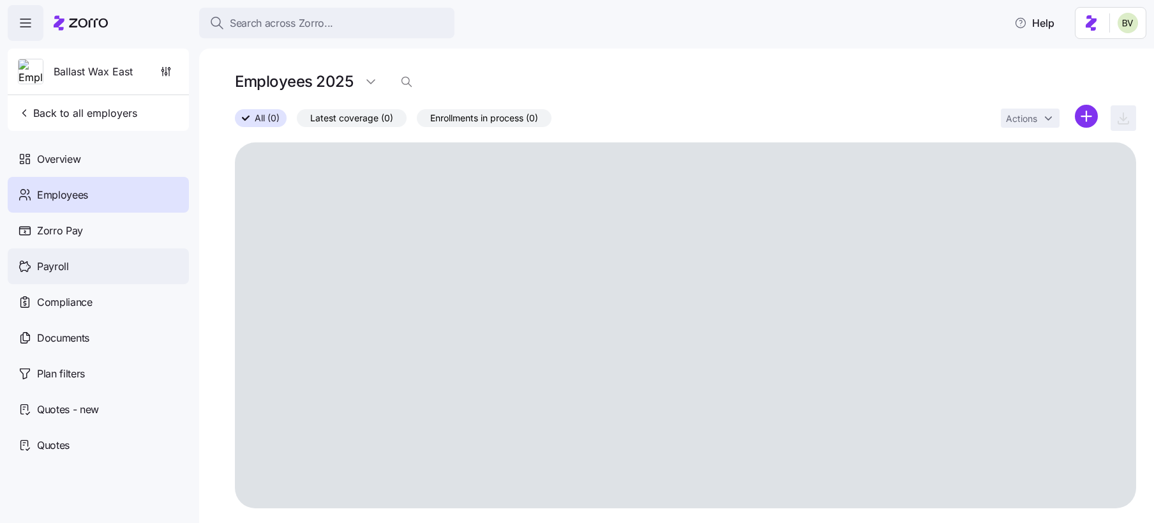
click at [87, 269] on div "Payroll" at bounding box center [98, 266] width 181 height 36
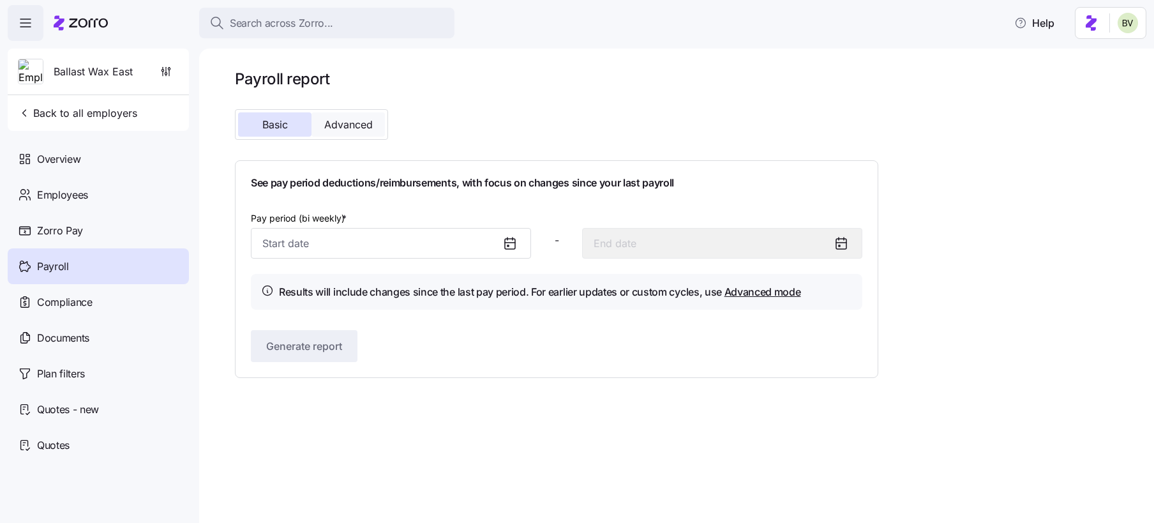
click at [352, 124] on span "Advanced" at bounding box center [348, 124] width 49 height 10
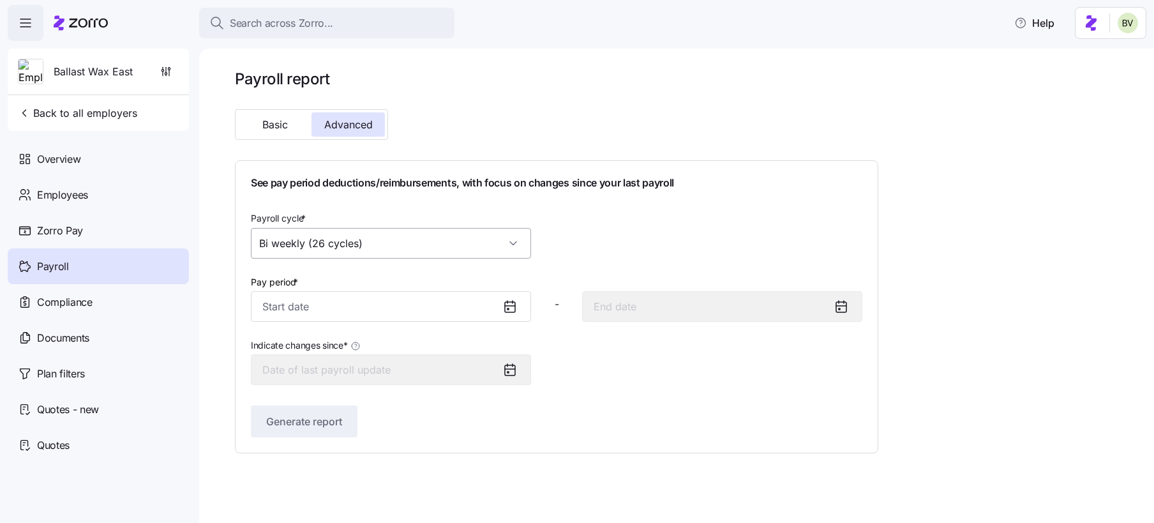
click at [509, 241] on input "Bi weekly (26 cycles)" at bounding box center [391, 243] width 280 height 31
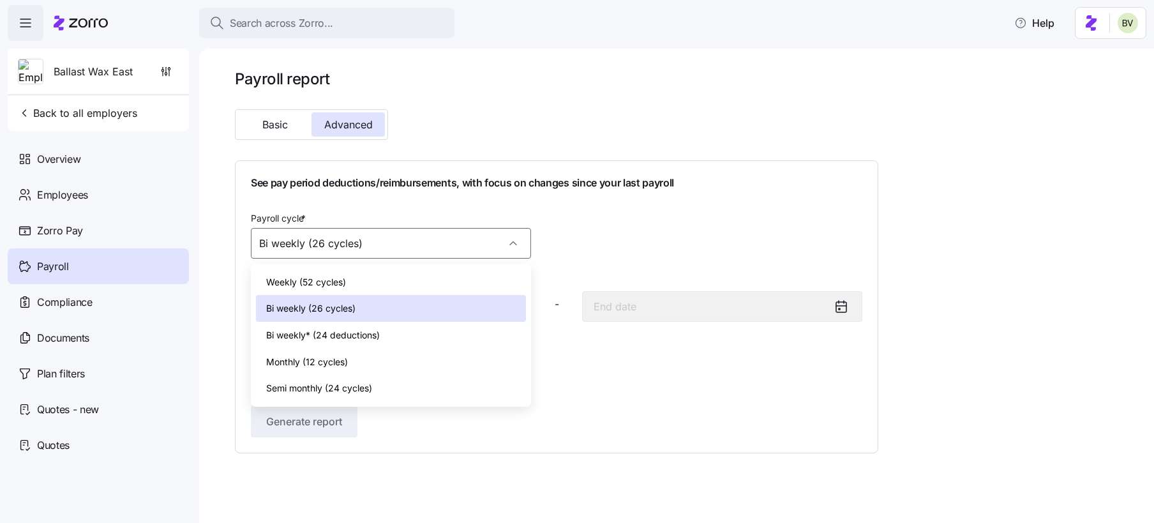
click at [347, 360] on span "Monthly (12 cycles)" at bounding box center [307, 362] width 82 height 14
type input "Monthly (12 cycles)"
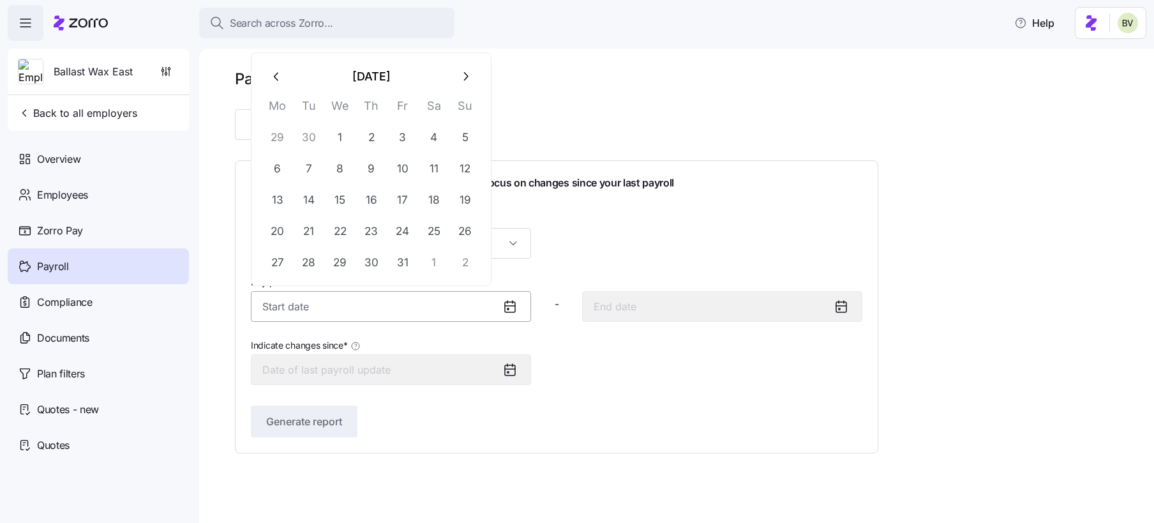
click at [460, 303] on input "Pay period *" at bounding box center [391, 306] width 280 height 31
click at [276, 72] on icon "button" at bounding box center [277, 77] width 14 height 14
click at [278, 132] on button "1" at bounding box center [277, 137] width 31 height 31
type input "September 1, 2025"
type input "September 30, 2025"
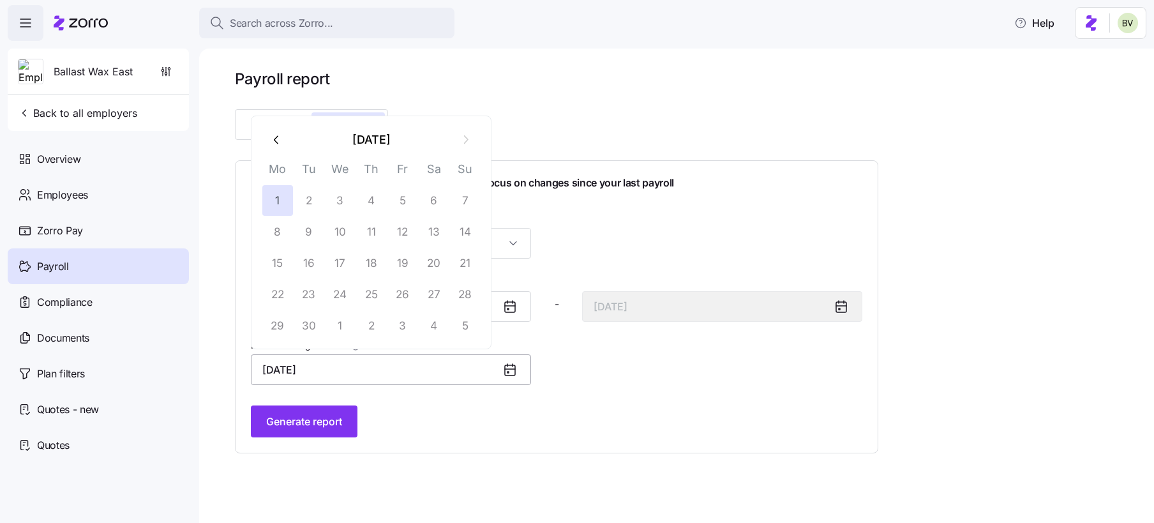
click at [342, 380] on input "September 1, 2025" at bounding box center [391, 369] width 280 height 31
click at [280, 139] on icon "button" at bounding box center [277, 140] width 14 height 14
click at [280, 139] on th "Mo" at bounding box center [277, 140] width 31 height 25
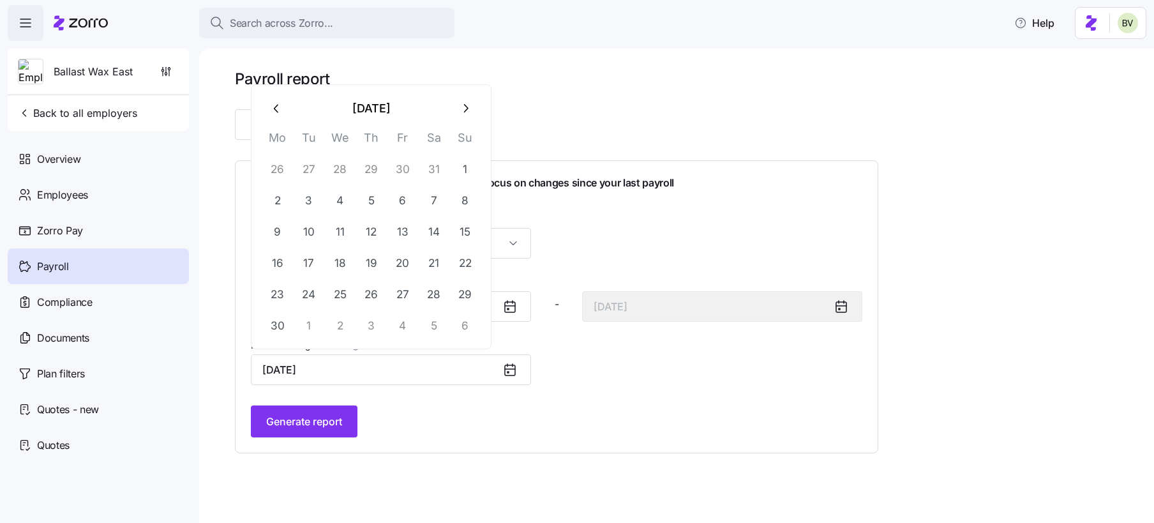
click at [280, 114] on icon "button" at bounding box center [277, 109] width 14 height 14
click at [273, 133] on icon "button" at bounding box center [277, 140] width 14 height 14
click at [274, 110] on icon "button" at bounding box center [277, 109] width 14 height 14
click at [472, 126] on button "button" at bounding box center [465, 139] width 31 height 31
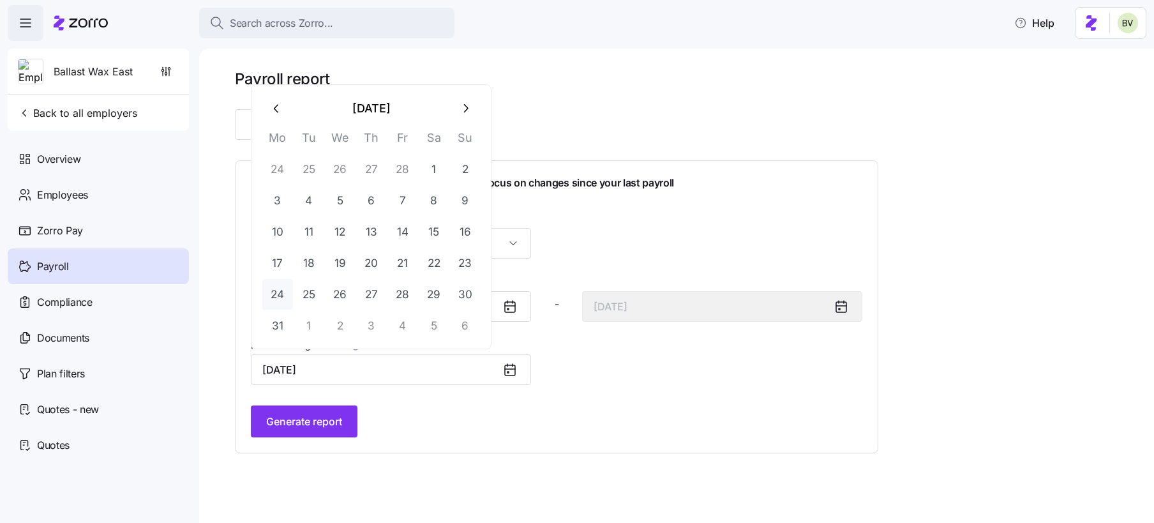
click at [282, 294] on button "24" at bounding box center [277, 294] width 31 height 31
type input "March 24, 2025"
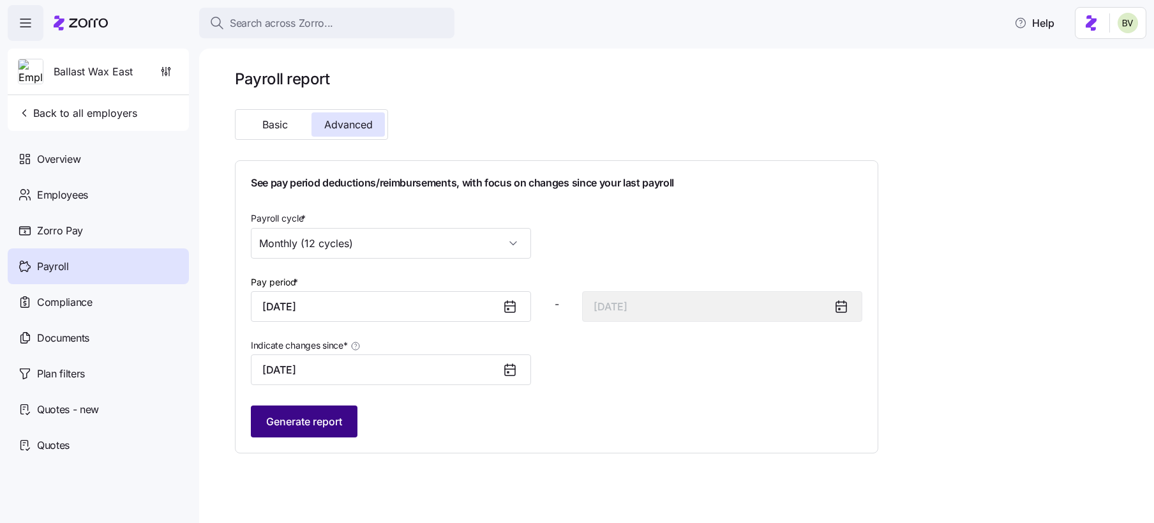
click at [296, 418] on span "Generate report" at bounding box center [304, 421] width 76 height 15
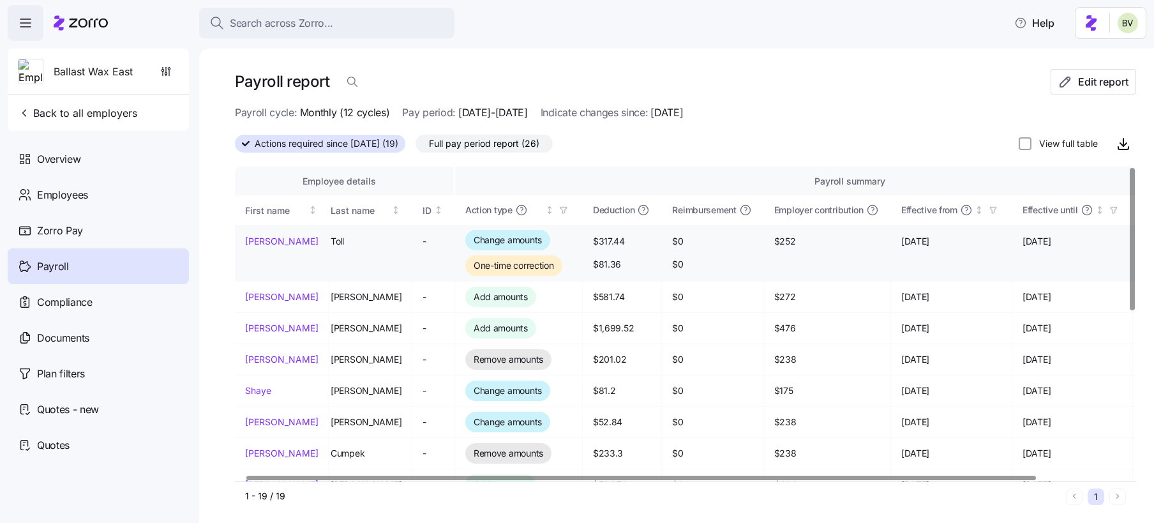
scroll to position [0, 16]
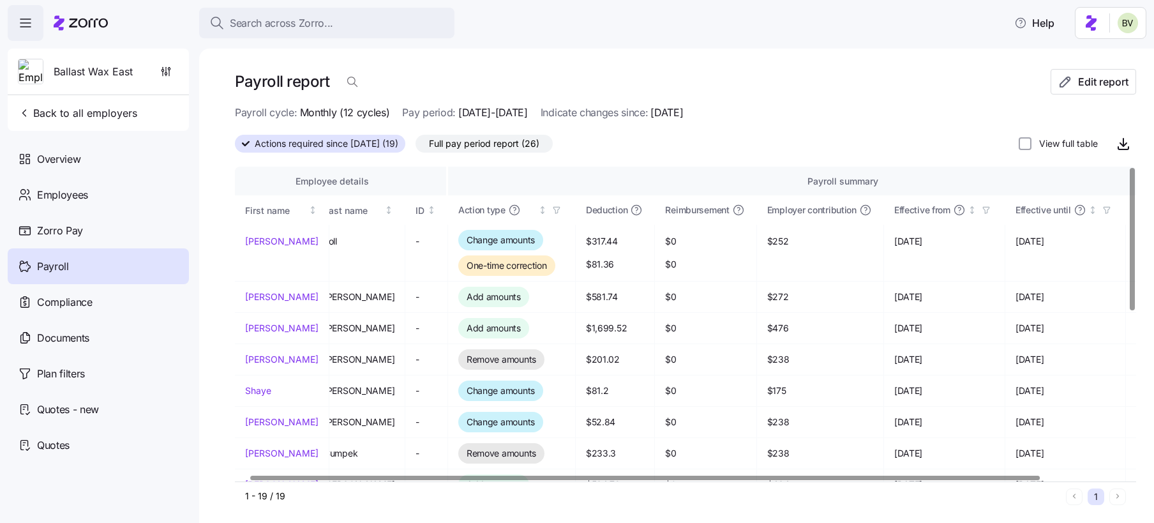
click at [1081, 99] on div "Payroll report Edit report" at bounding box center [685, 87] width 901 height 36
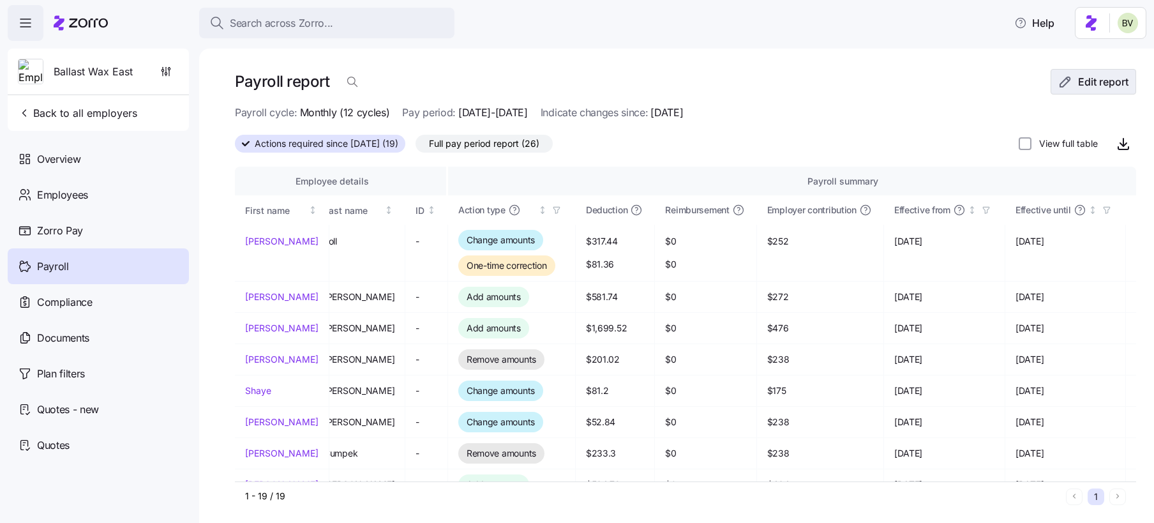
click at [1080, 87] on span "Edit report" at bounding box center [1103, 81] width 50 height 15
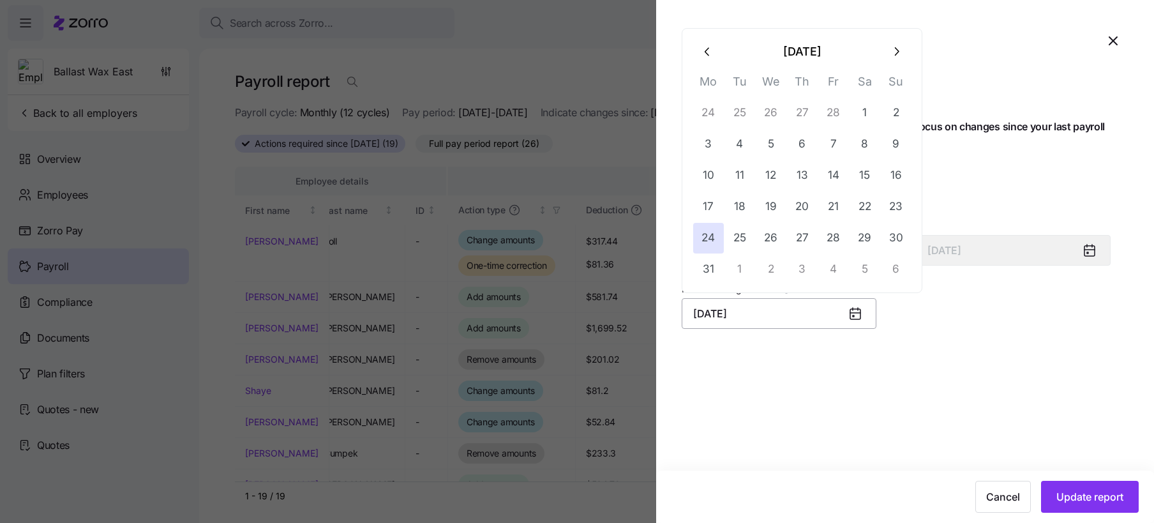
click at [785, 316] on input "March 24, 2025" at bounding box center [779, 313] width 195 height 31
click at [704, 52] on icon "button" at bounding box center [708, 52] width 14 height 14
click at [804, 181] on button "6" at bounding box center [802, 175] width 31 height 31
type input "February 6, 2025"
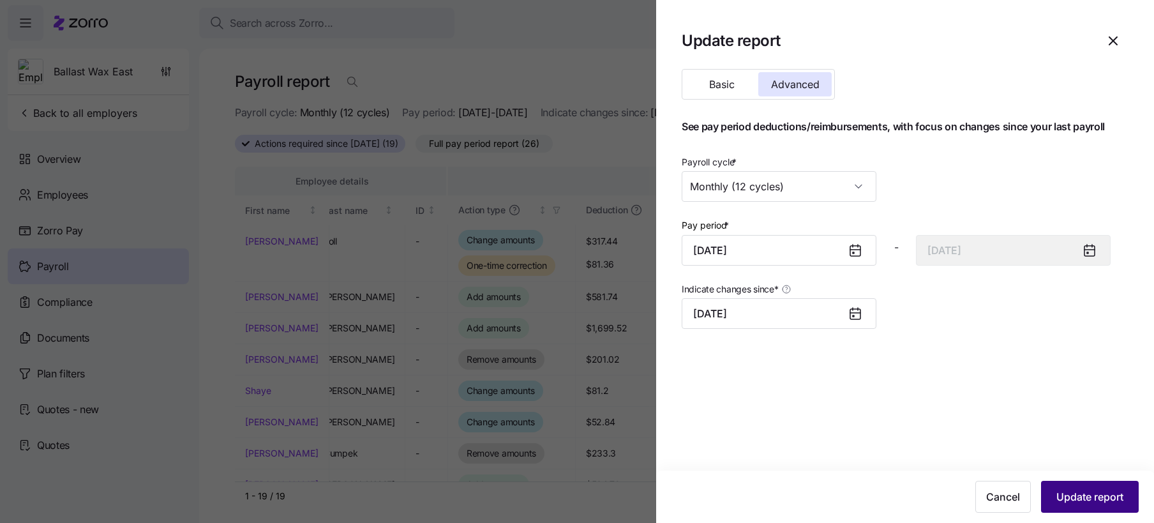
click at [1102, 505] on button "Update report" at bounding box center [1090, 497] width 98 height 32
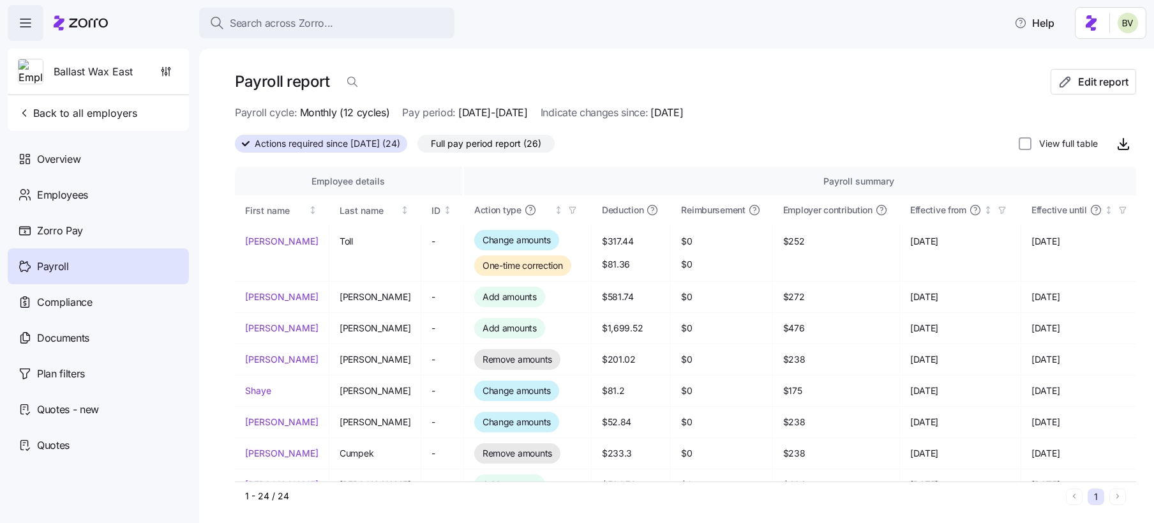
click at [492, 137] on span "Full pay period report (26)" at bounding box center [486, 143] width 110 height 17
click at [418, 147] on input "Full pay period report (26)" at bounding box center [418, 147] width 0 height 0
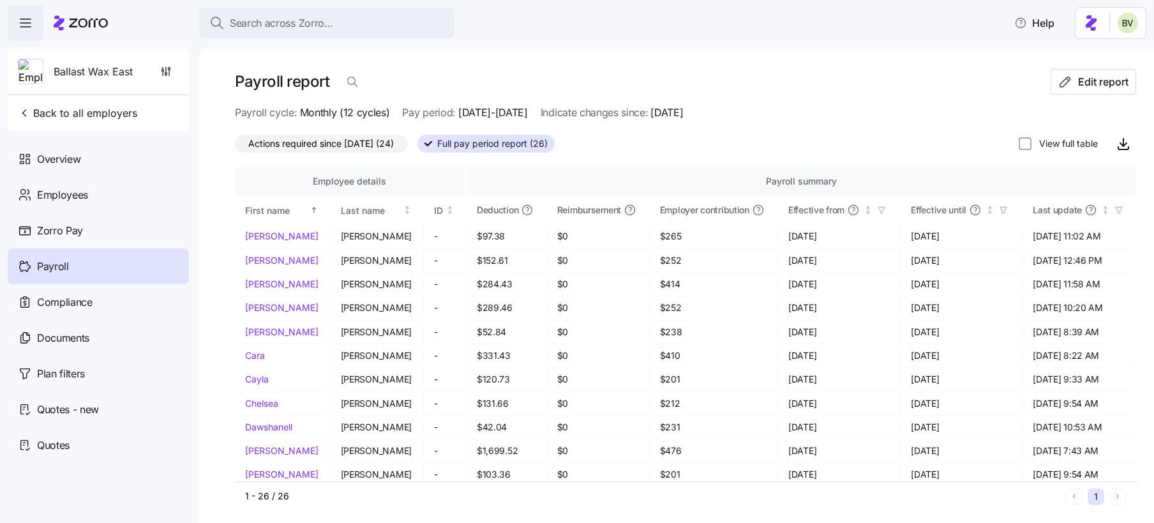
click at [512, 144] on span "Full pay period report (26)" at bounding box center [492, 143] width 110 height 17
click at [418, 147] on input "Full pay period report (26)" at bounding box center [418, 147] width 0 height 0
click at [1085, 75] on span "Edit report" at bounding box center [1103, 81] width 50 height 15
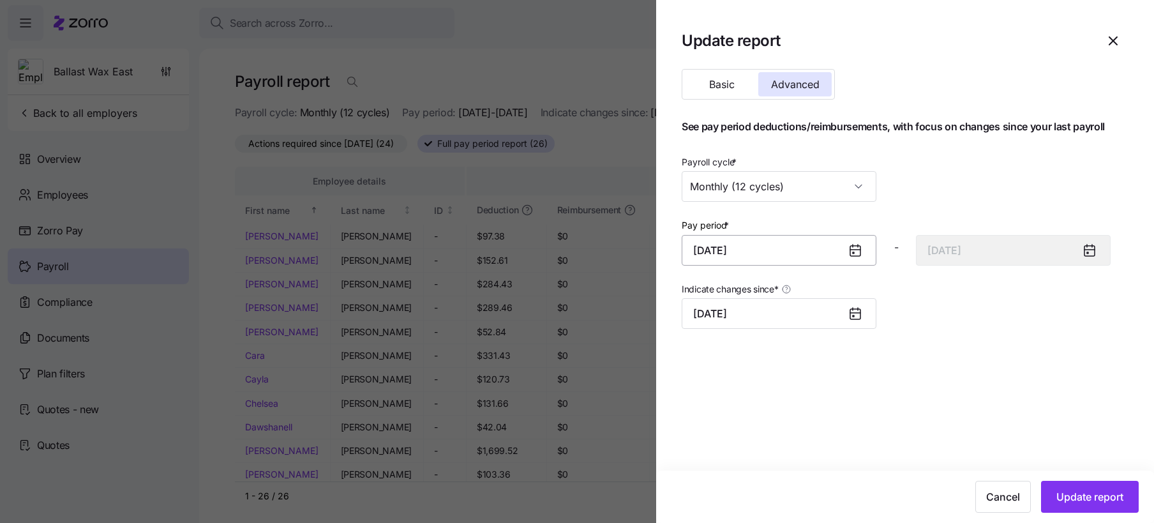
click at [746, 260] on input "September 1, 2025" at bounding box center [779, 250] width 195 height 31
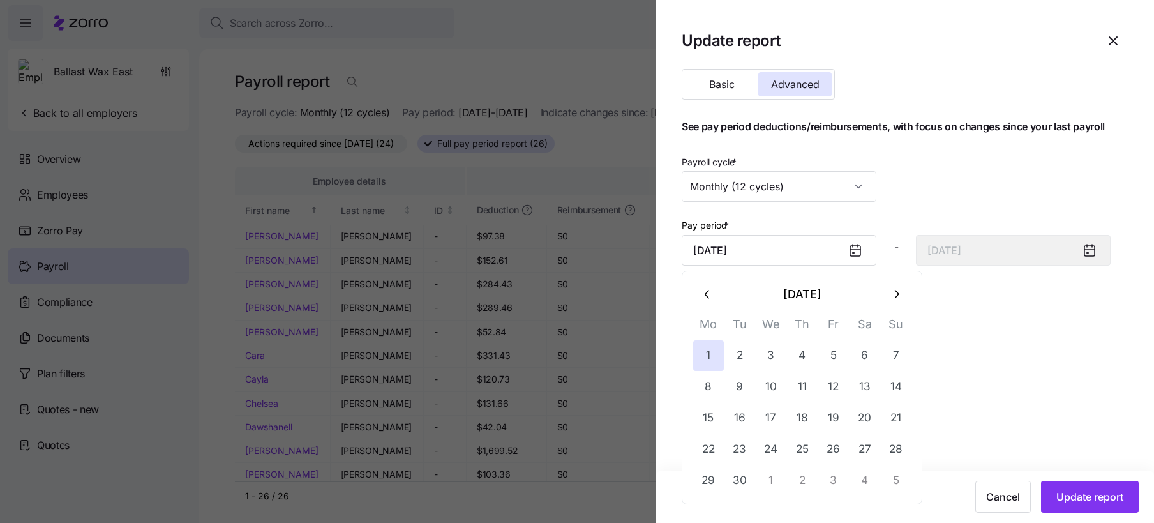
click at [700, 302] on button "button" at bounding box center [708, 294] width 31 height 31
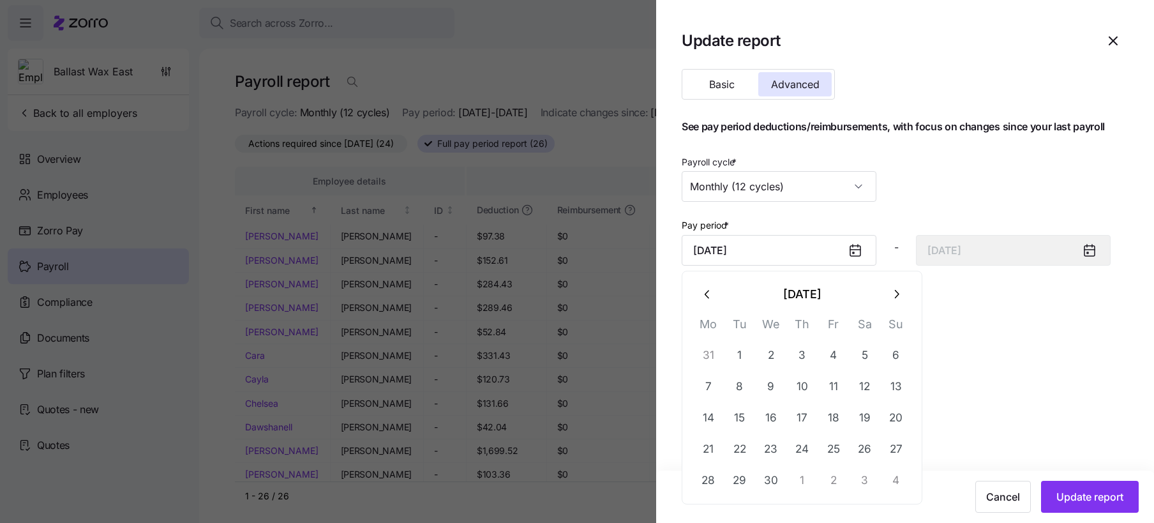
click at [700, 302] on button "button" at bounding box center [708, 294] width 31 height 31
click at [860, 354] on button "1" at bounding box center [865, 355] width 31 height 31
type input "February 1, 2025"
type input "February 28, 2025"
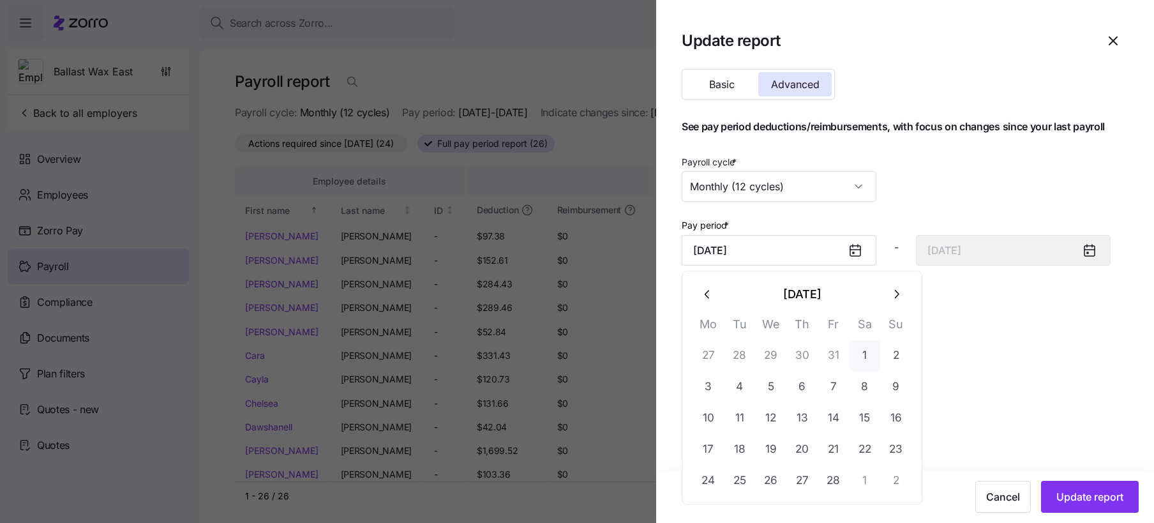
type input "February 1, 2025"
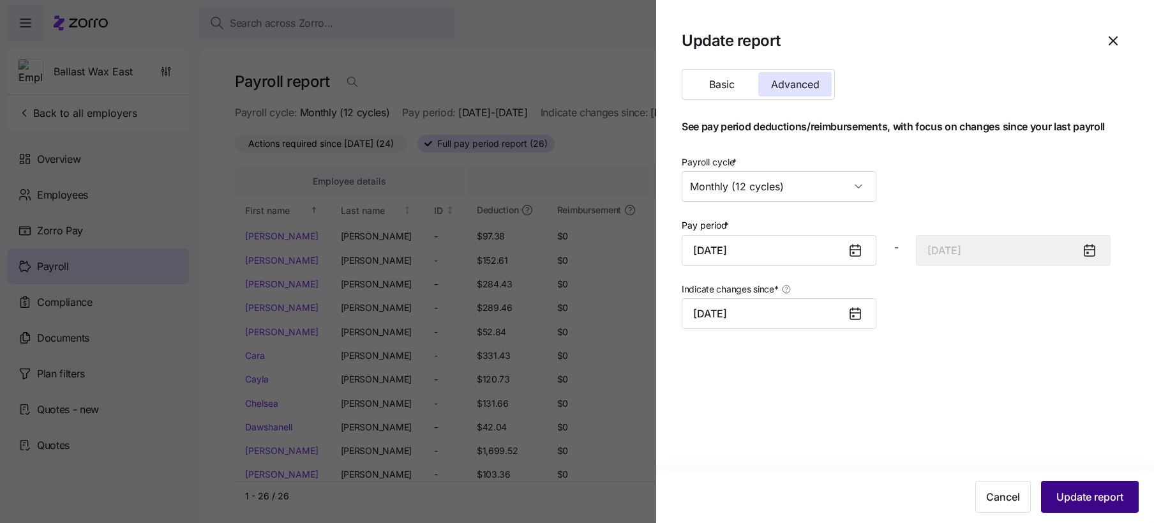
click at [1084, 502] on span "Update report" at bounding box center [1090, 496] width 67 height 15
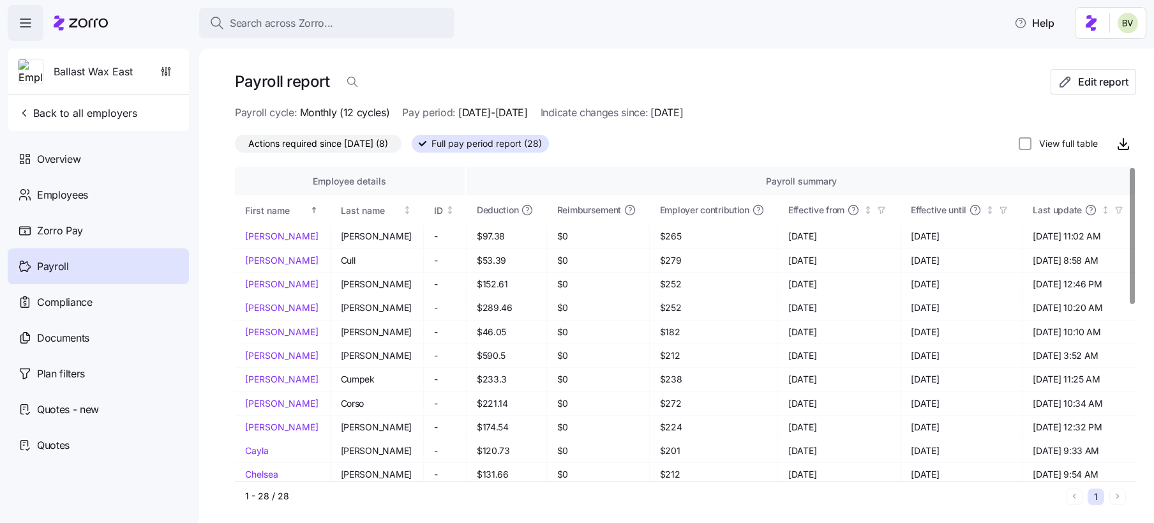
click at [472, 137] on span "Full pay period report (28)" at bounding box center [487, 143] width 110 height 17
click at [412, 147] on input "Full pay period report (28)" at bounding box center [412, 147] width 0 height 0
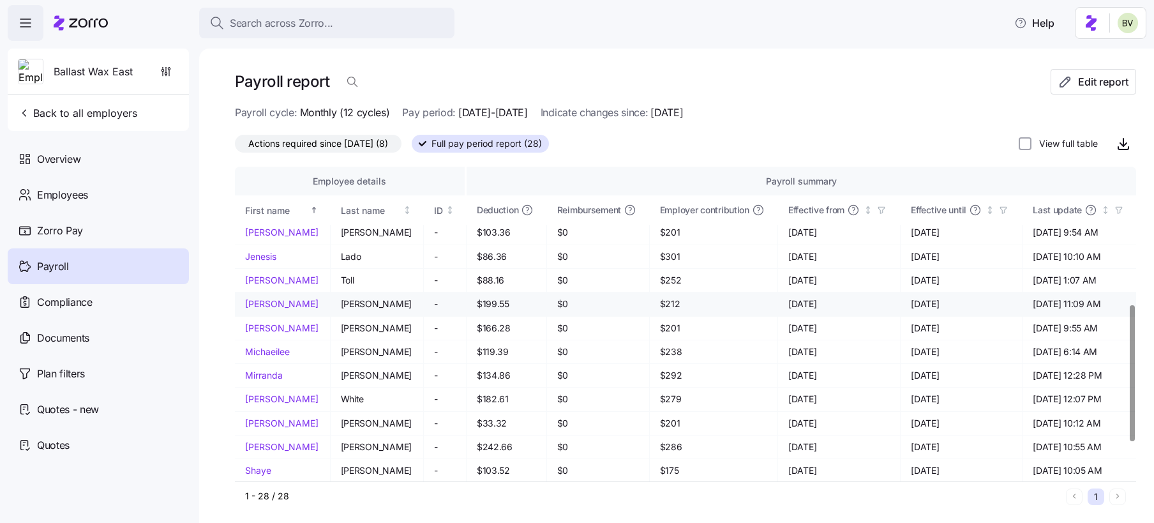
scroll to position [312, 0]
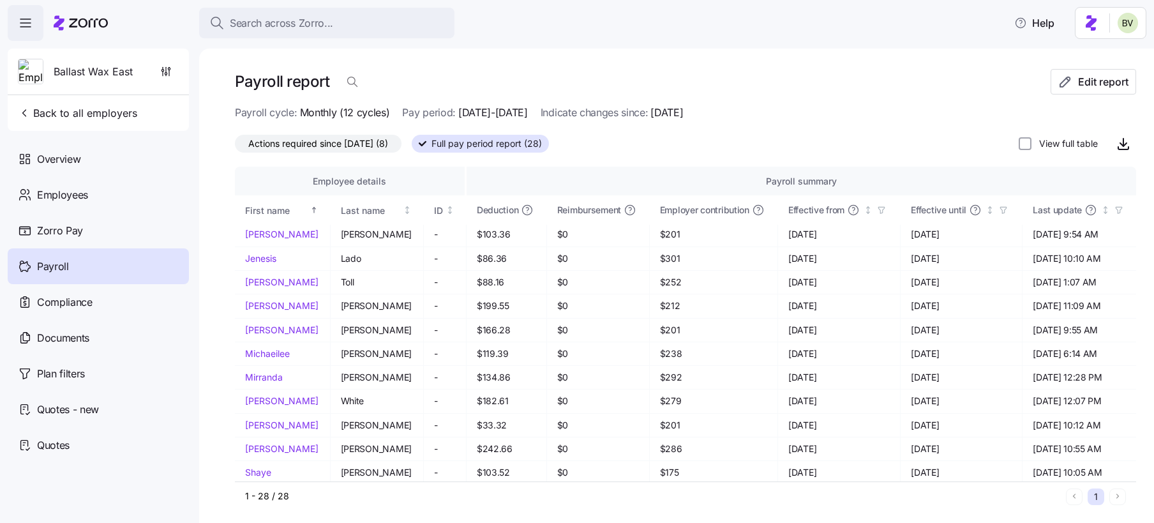
drag, startPoint x: 484, startPoint y: 147, endPoint x: 485, endPoint y: 165, distance: 17.9
click at [485, 165] on div "Payroll report Edit report Payroll cycle: Monthly (12 cycles) Pay period: 02/01…" at bounding box center [685, 290] width 901 height 442
click at [315, 18] on span "Search across Zorro..." at bounding box center [281, 23] width 103 height 16
click at [315, 18] on body "Search across Zorro... Help Ballast Wax East Back to all employers Overview Emp…" at bounding box center [577, 257] width 1154 height 515
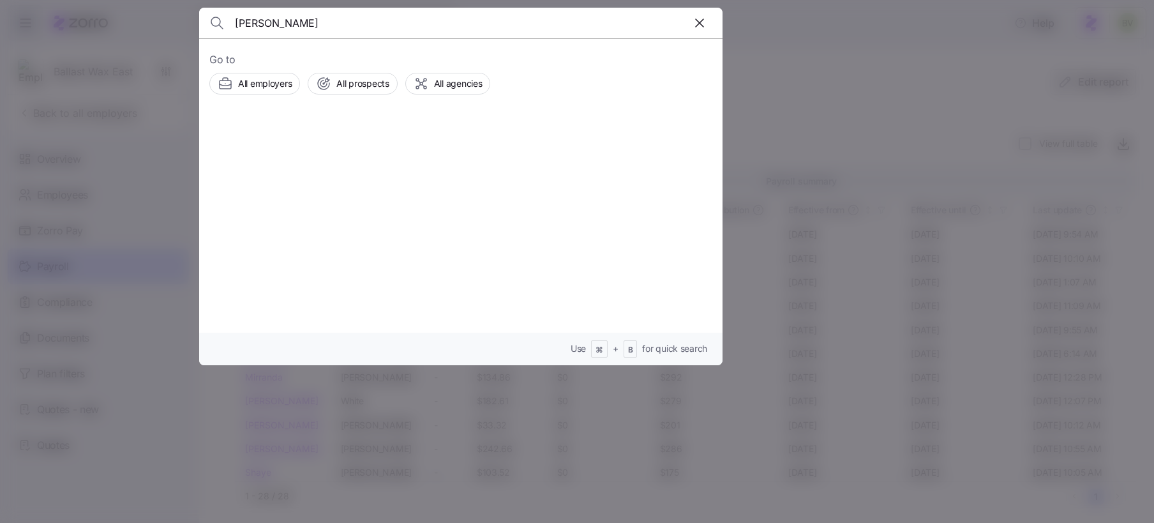
type input "abbey Hotchkiss"
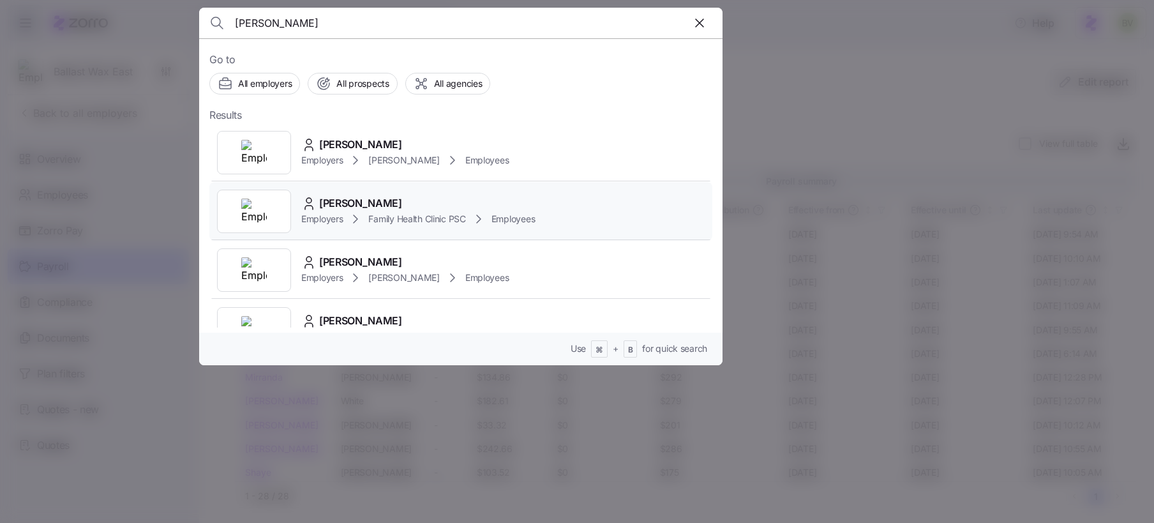
click at [258, 195] on div at bounding box center [254, 211] width 74 height 43
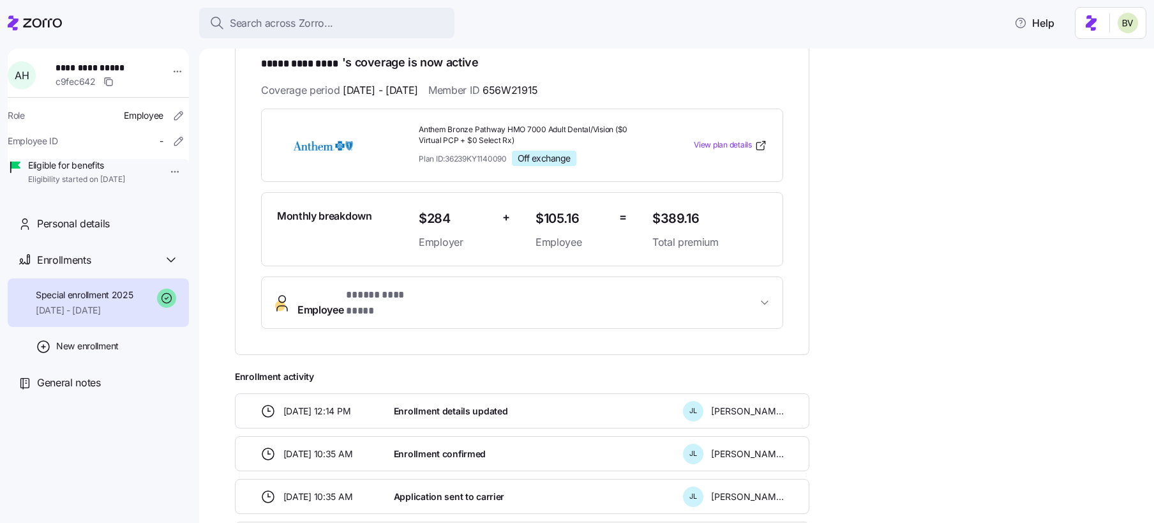
scroll to position [93, 0]
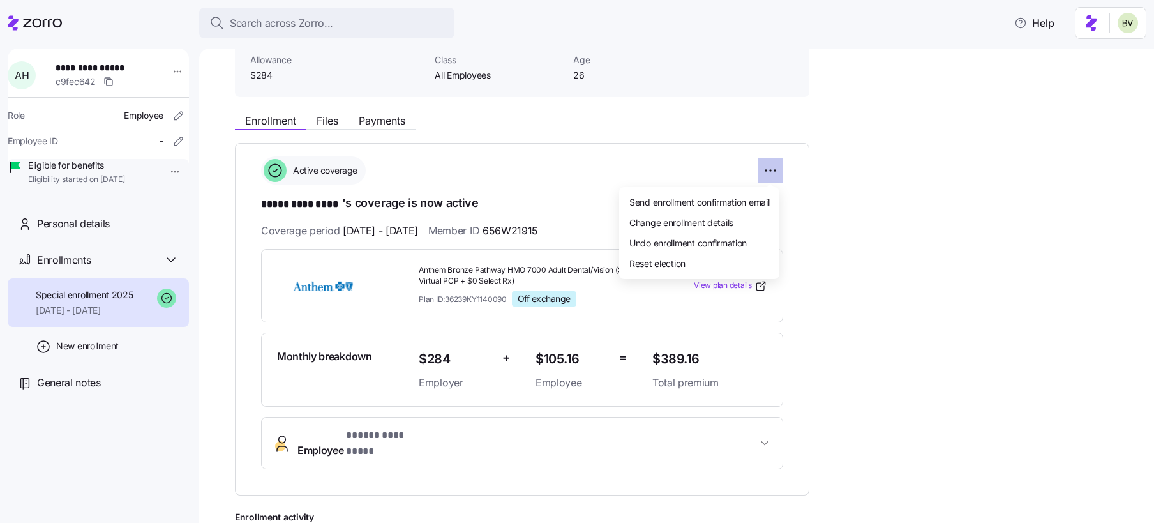
click at [771, 169] on html "**********" at bounding box center [577, 257] width 1154 height 515
click at [695, 239] on span "Undo enrollment confirmation" at bounding box center [687, 242] width 117 height 13
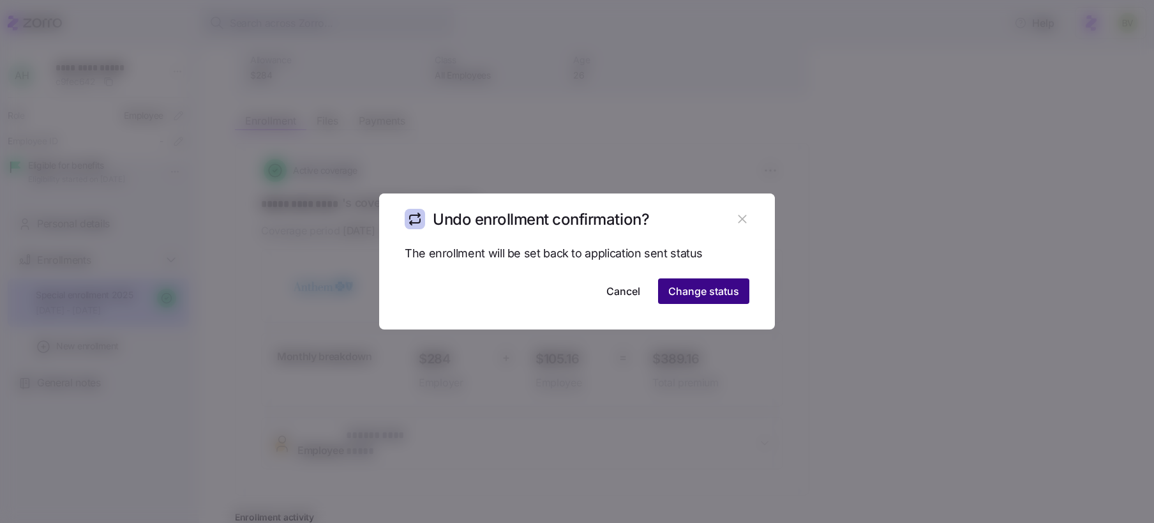
click at [689, 285] on span "Change status" at bounding box center [703, 290] width 71 height 15
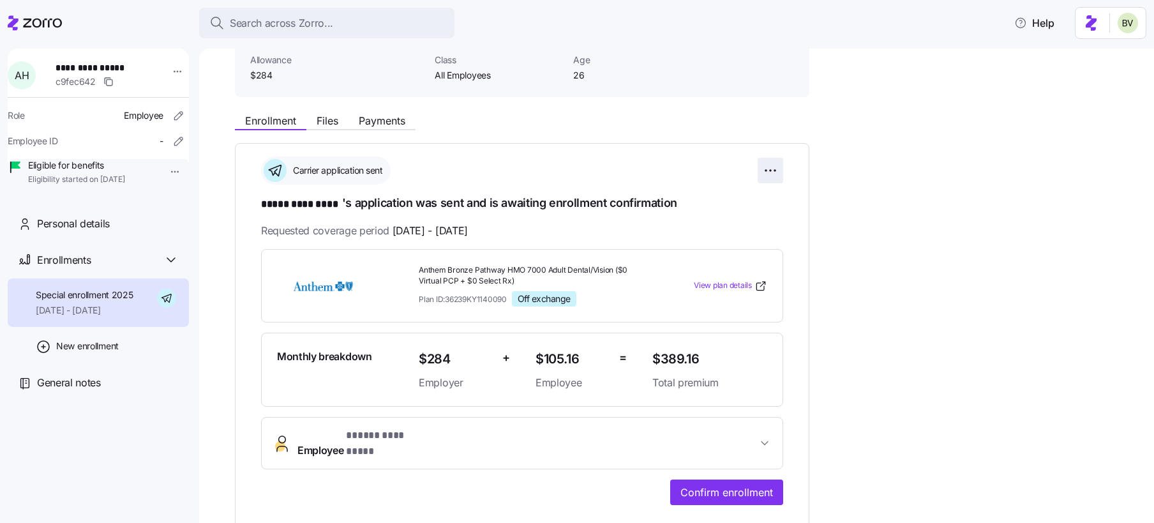
click at [773, 169] on html "**********" at bounding box center [577, 257] width 1154 height 515
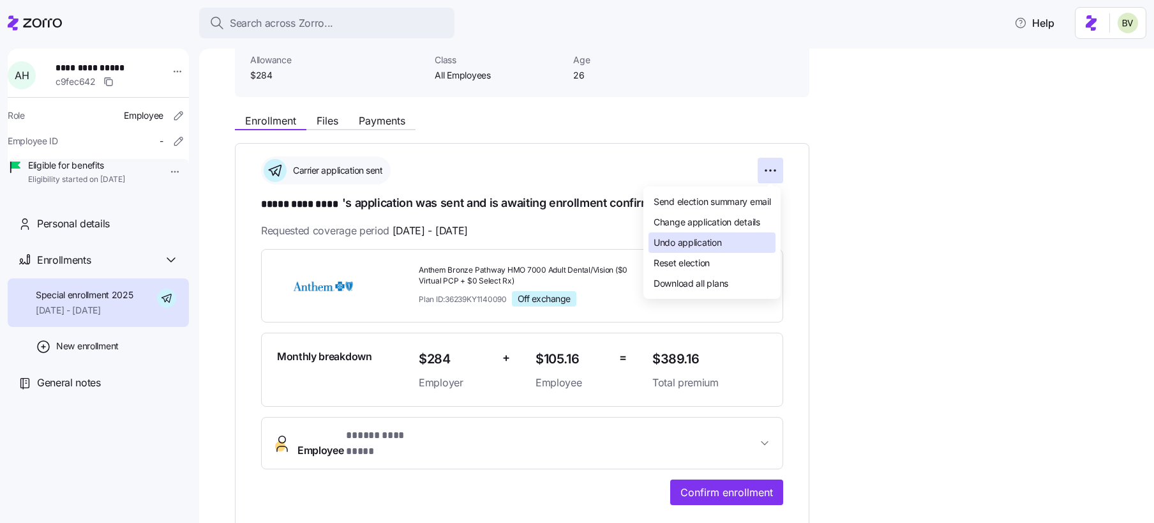
click at [720, 237] on span "Undo application" at bounding box center [688, 242] width 68 height 13
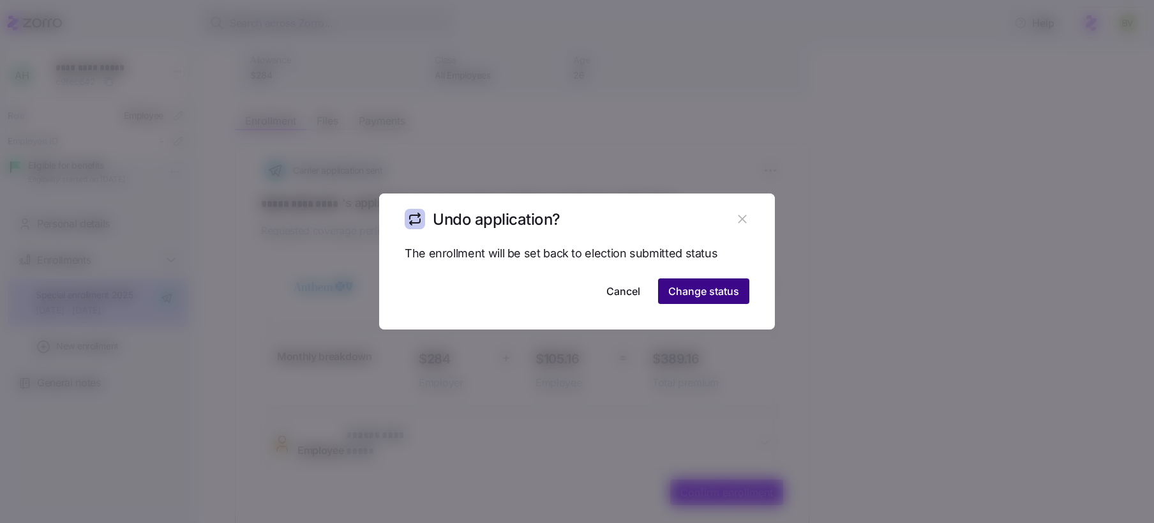
click at [701, 292] on span "Change status" at bounding box center [703, 290] width 71 height 15
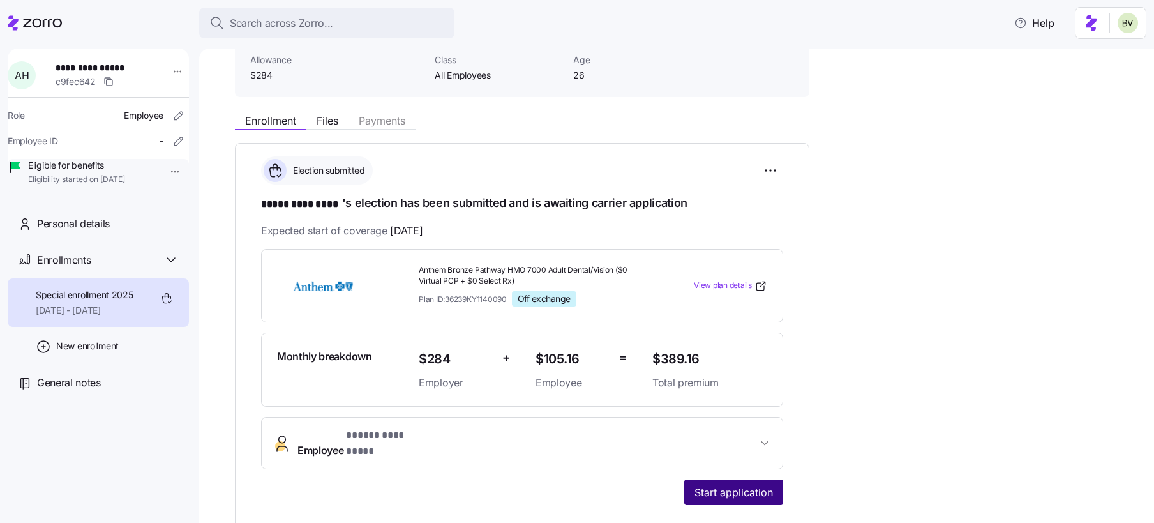
click at [699, 485] on span "Start application" at bounding box center [734, 492] width 79 height 15
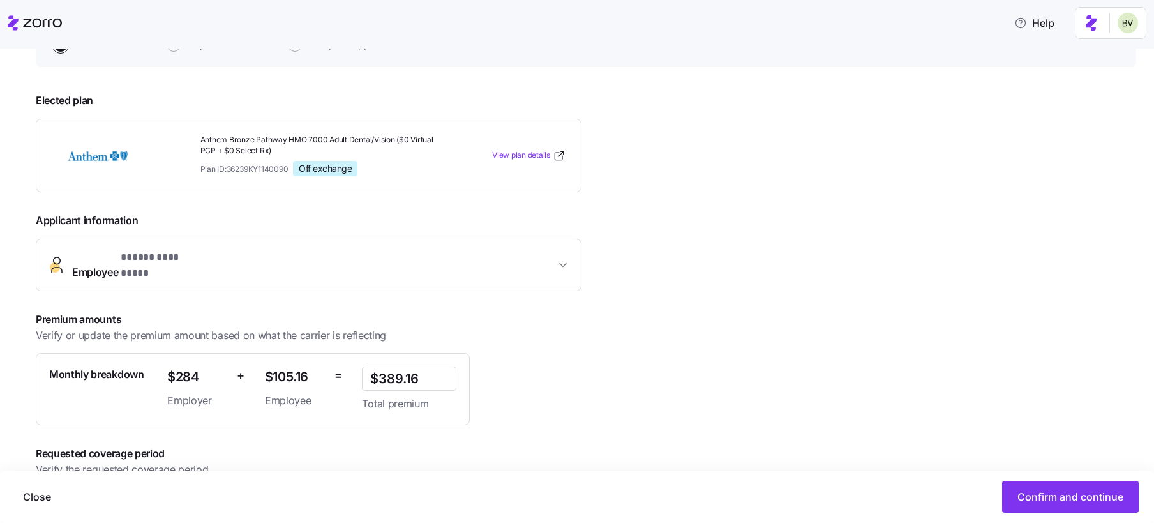
scroll to position [205, 0]
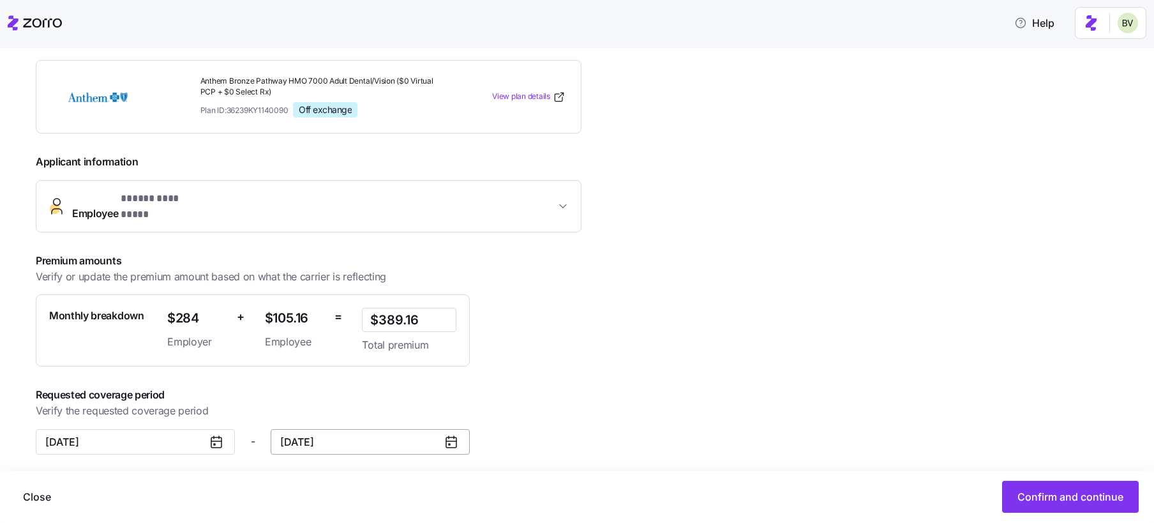
click at [331, 438] on input "December 31, 2025" at bounding box center [370, 442] width 199 height 26
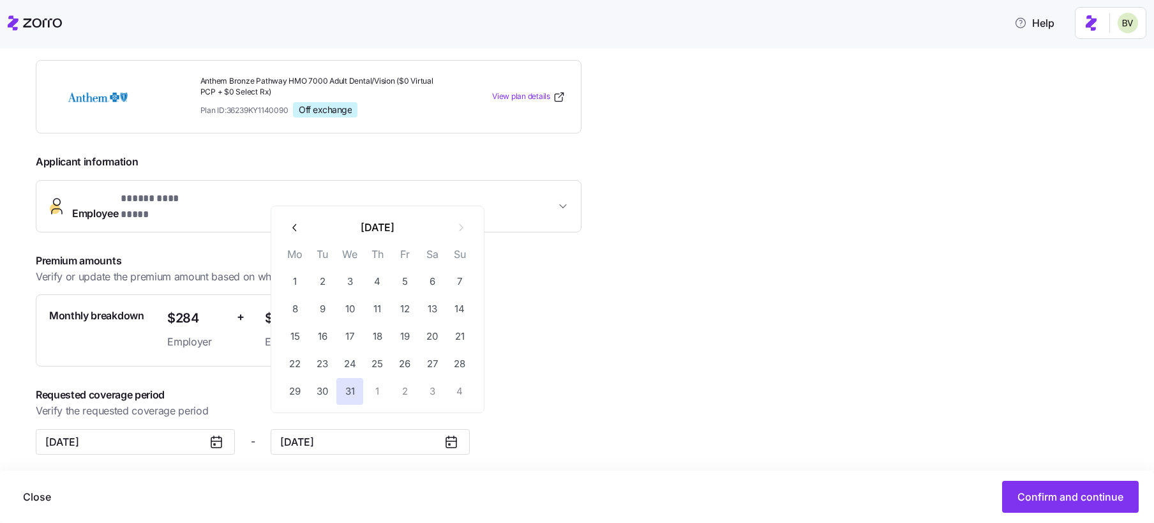
click at [300, 222] on icon "button" at bounding box center [295, 228] width 12 height 12
click at [402, 398] on button "31" at bounding box center [404, 391] width 27 height 27
type input "October 31, 2025"
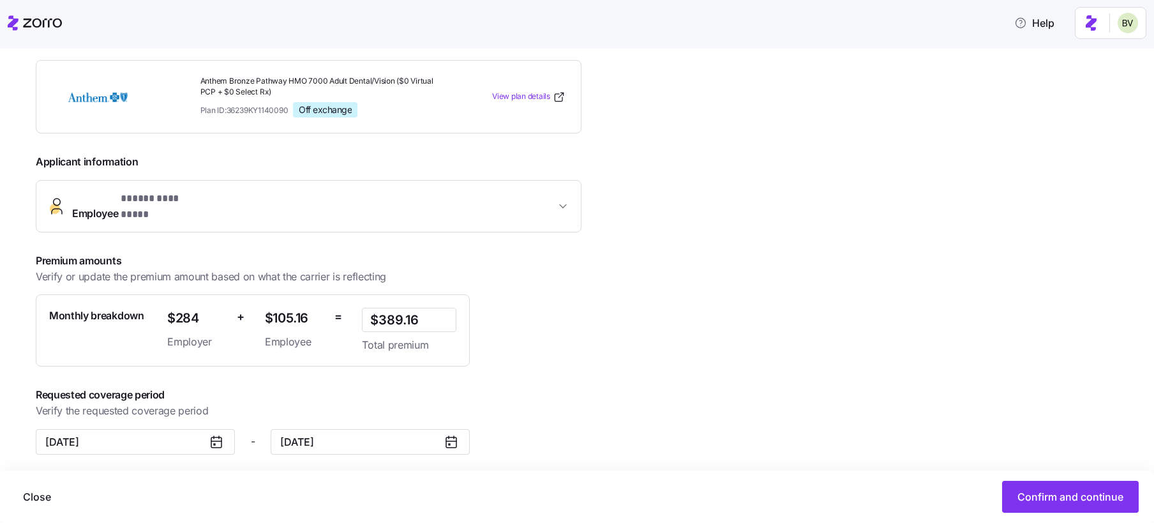
click at [756, 446] on div "**********" at bounding box center [586, 271] width 1101 height 495
click at [1061, 502] on span "Confirm and continue" at bounding box center [1071, 496] width 106 height 15
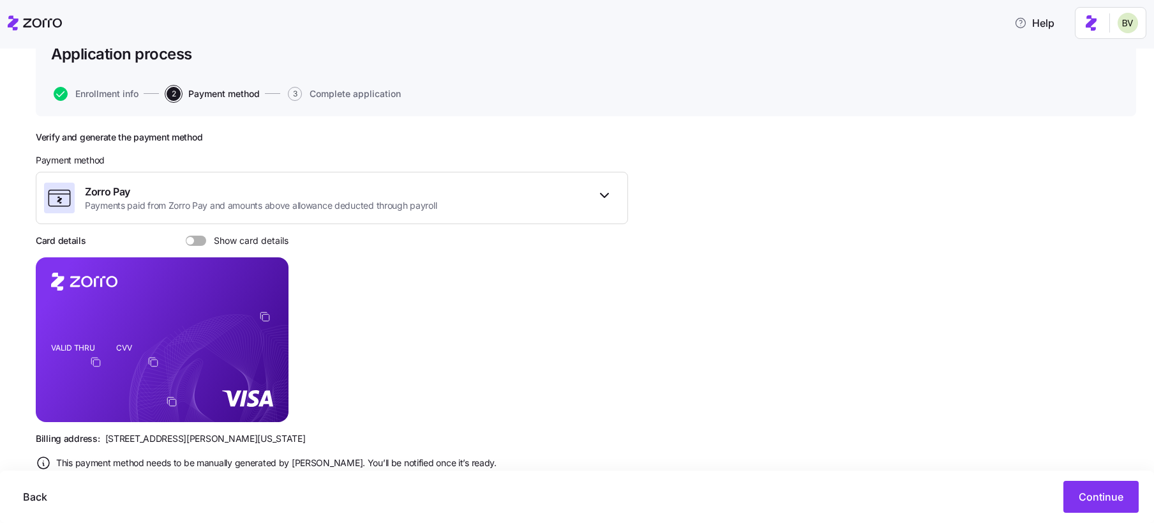
scroll to position [134, 0]
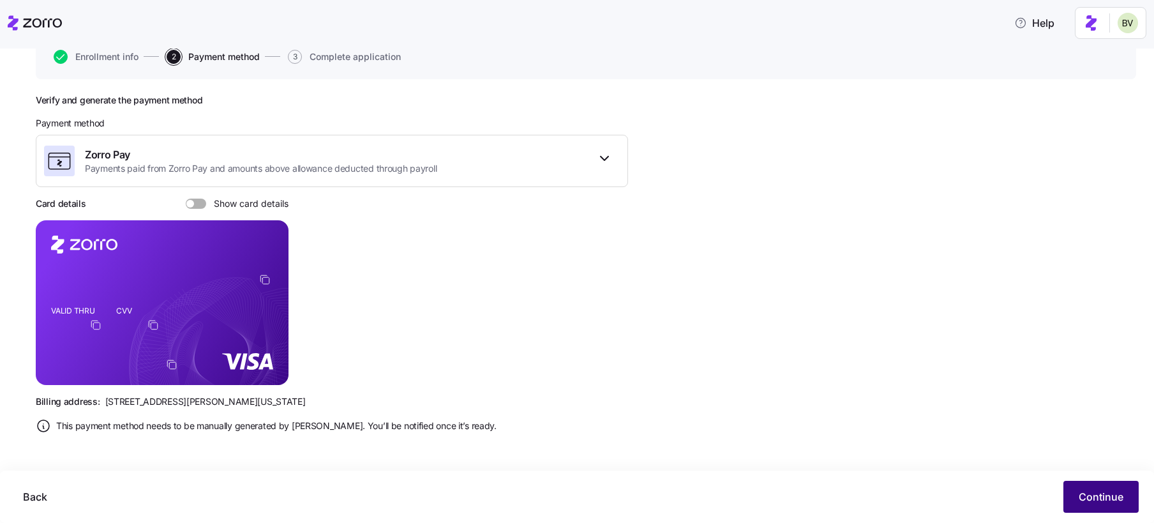
click at [1088, 497] on span "Continue" at bounding box center [1101, 496] width 45 height 15
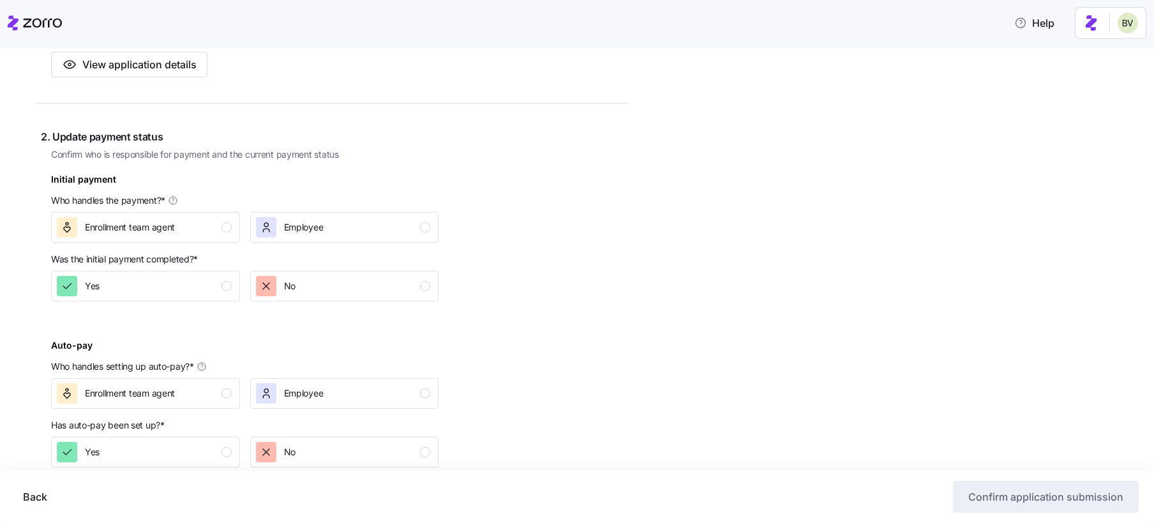
scroll to position [336, 0]
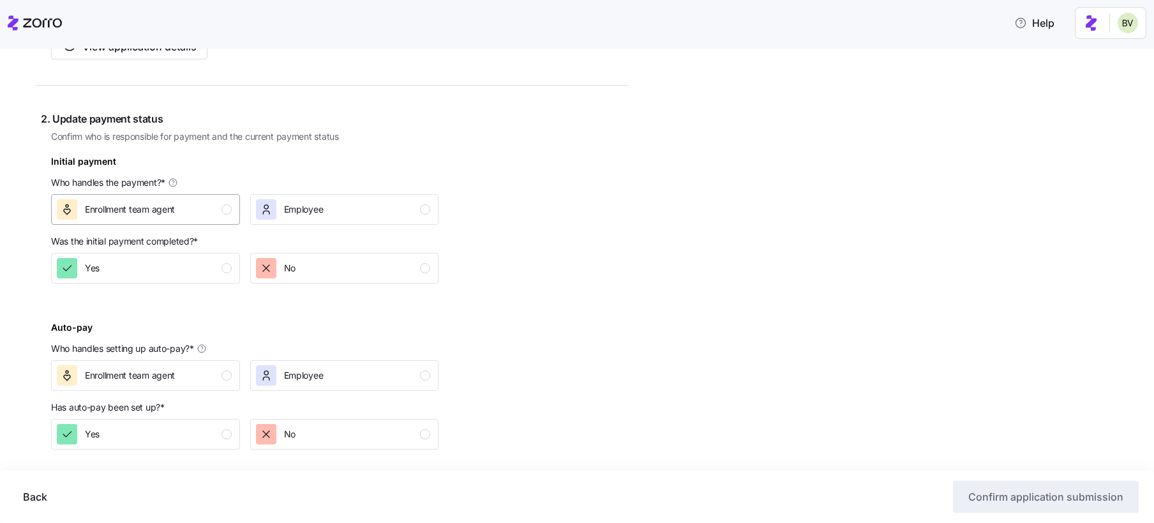
click at [202, 210] on div "Enrollment team agent" at bounding box center [144, 209] width 175 height 20
click at [218, 268] on div "Yes" at bounding box center [144, 268] width 175 height 20
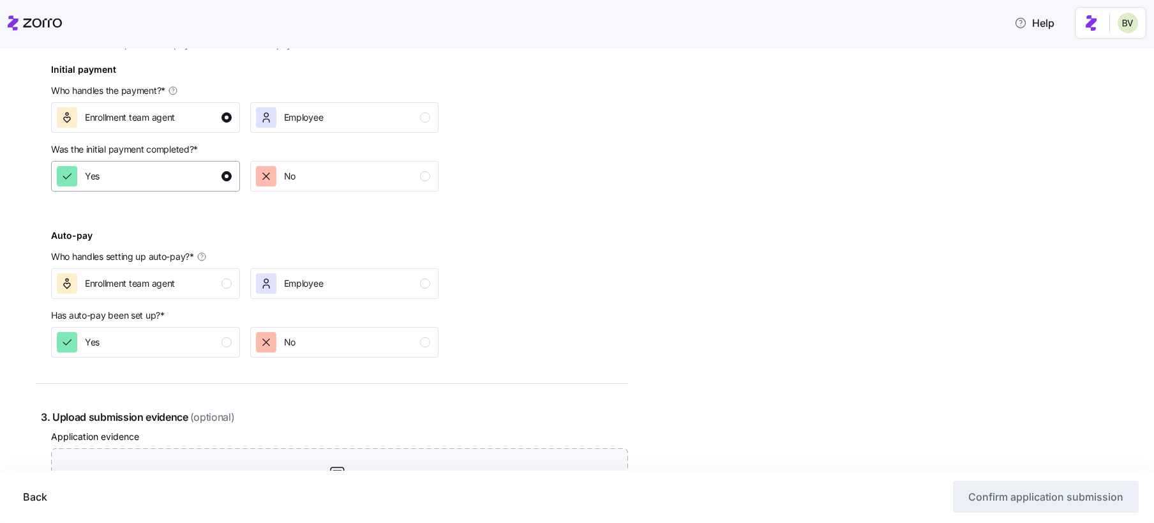
scroll to position [456, 0]
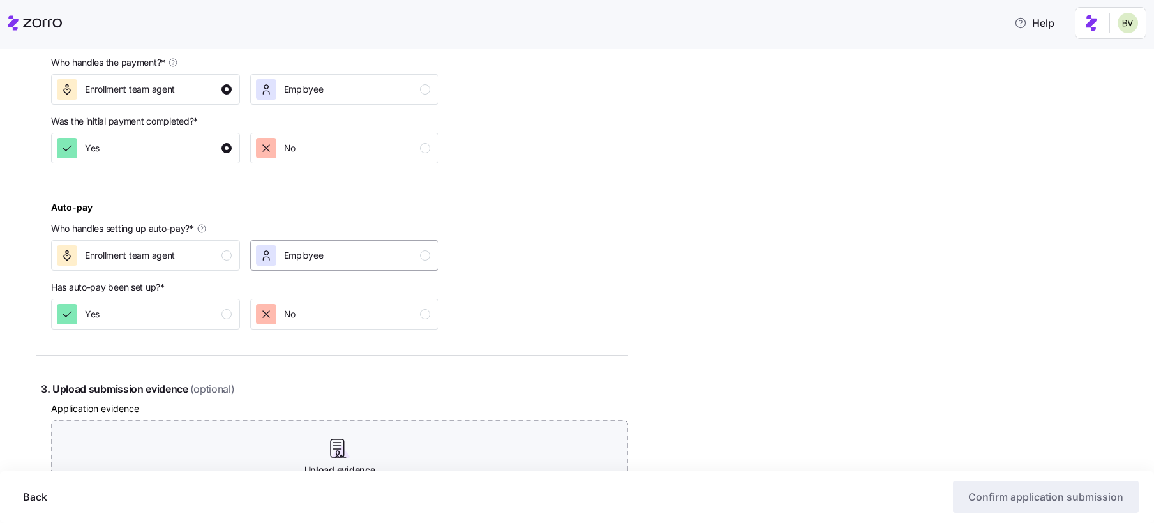
click at [265, 255] on icon "button" at bounding box center [266, 255] width 13 height 13
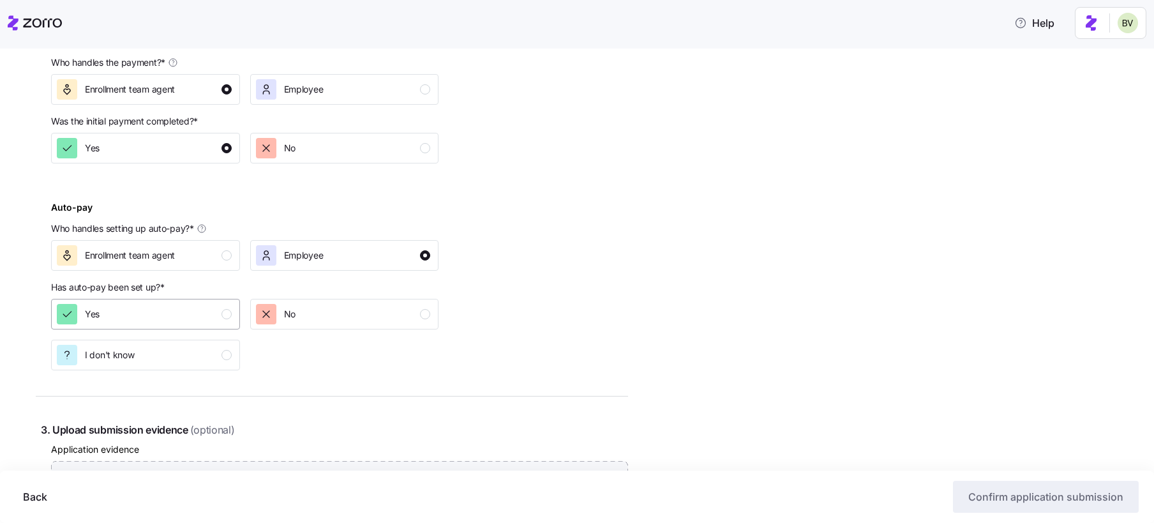
click at [205, 305] on div "Yes" at bounding box center [144, 314] width 175 height 20
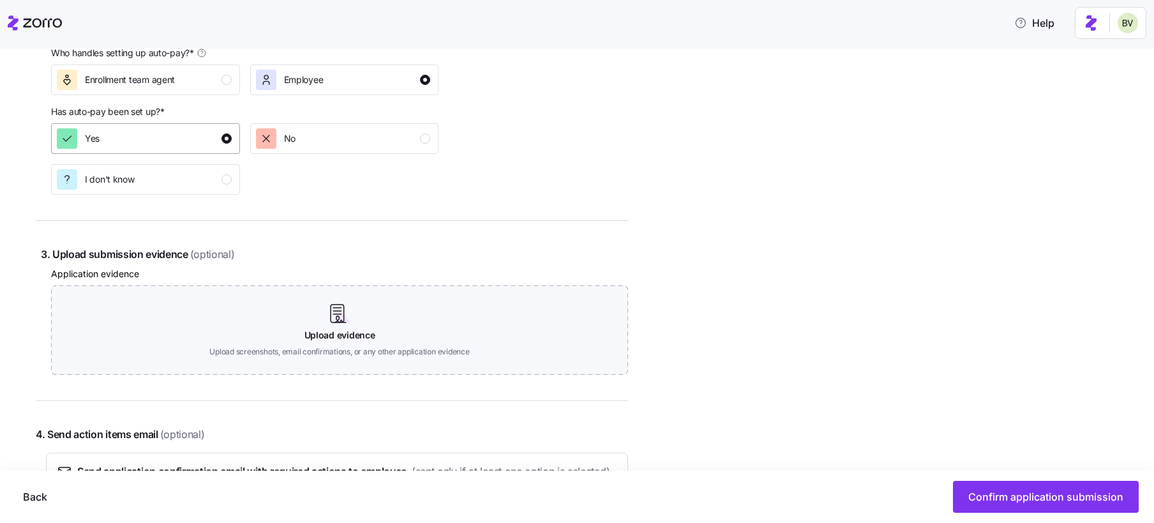
scroll to position [759, 0]
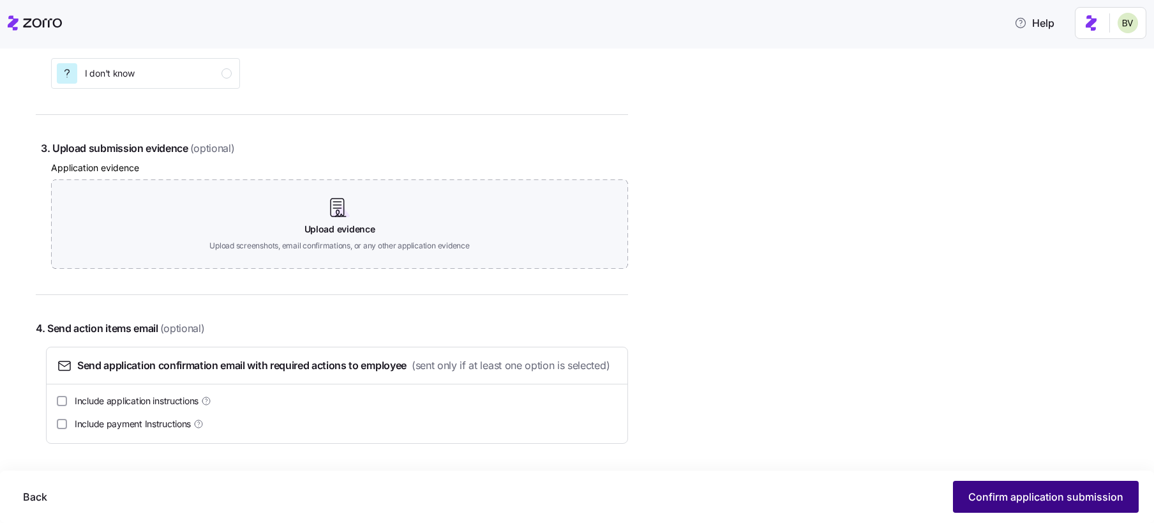
click at [974, 489] on span "Confirm application submission" at bounding box center [1045, 496] width 155 height 15
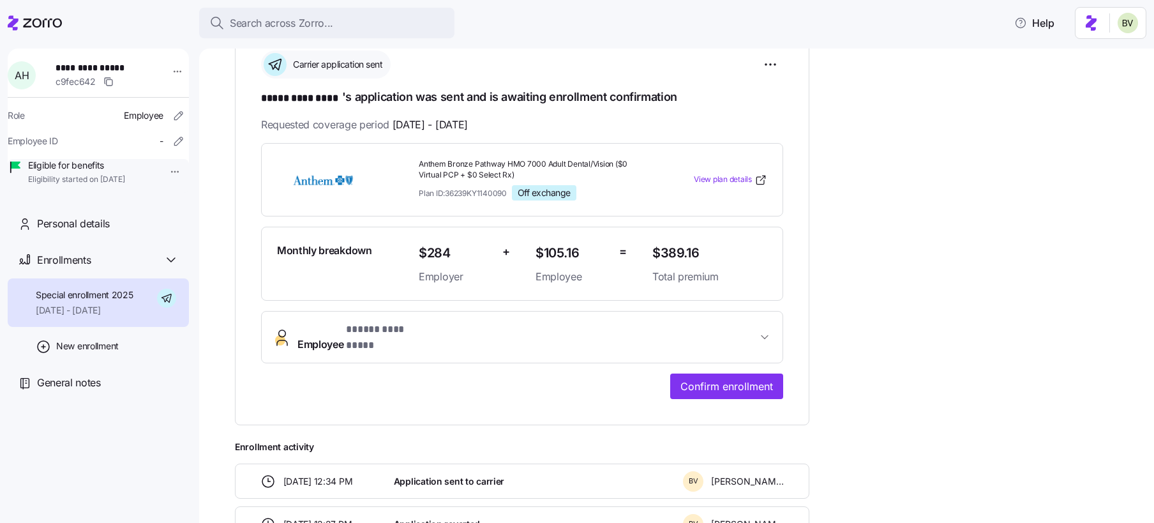
scroll to position [204, 0]
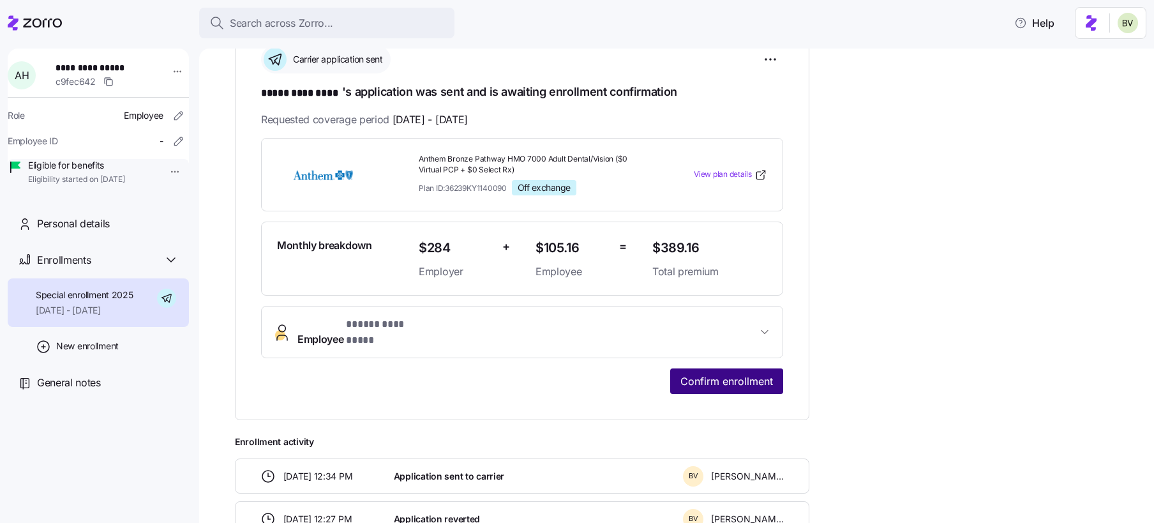
click at [709, 373] on span "Confirm enrollment" at bounding box center [727, 380] width 93 height 15
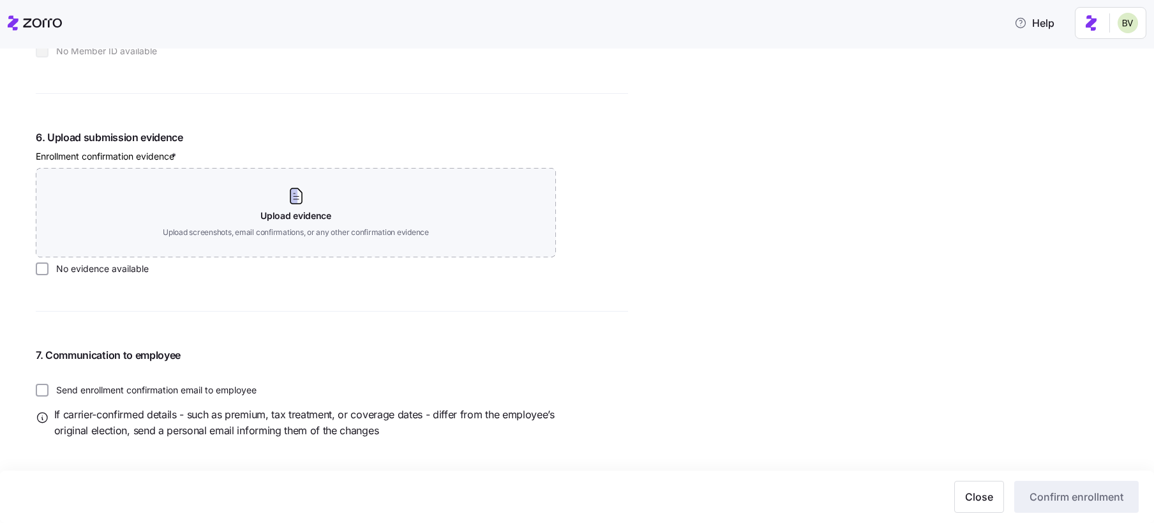
scroll to position [1475, 0]
click at [45, 273] on input "No evidence available" at bounding box center [42, 270] width 13 height 13
checkbox input "true"
click at [1078, 501] on span "Confirm enrollment" at bounding box center [1077, 496] width 94 height 15
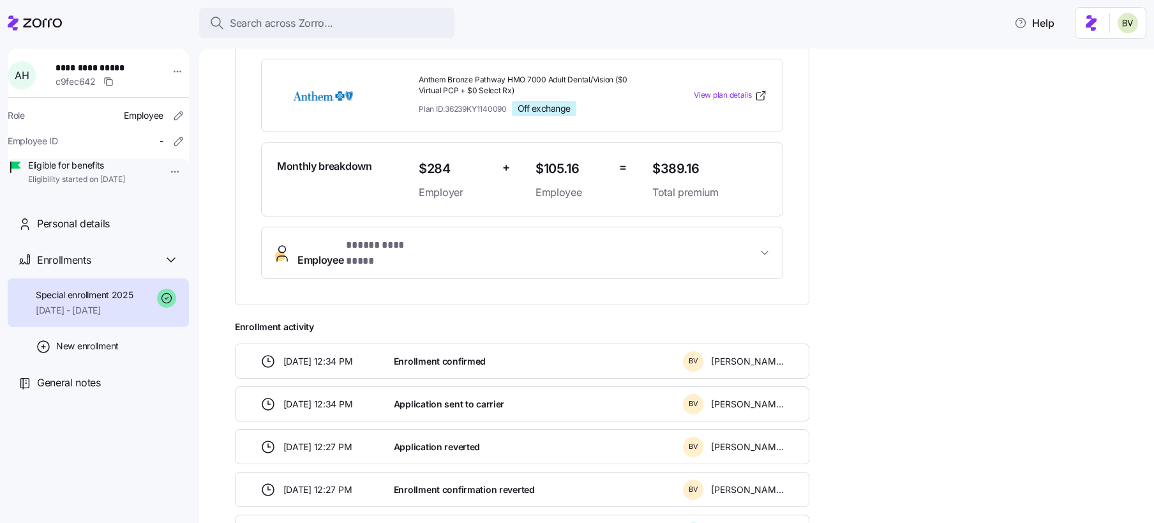
scroll to position [471, 0]
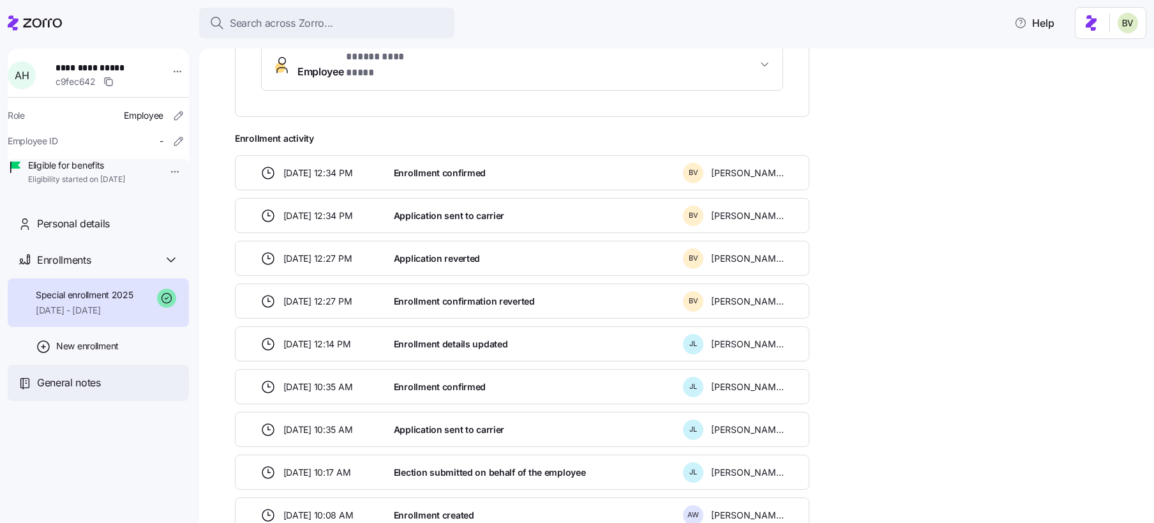
click at [80, 391] on span "General notes" at bounding box center [69, 383] width 64 height 16
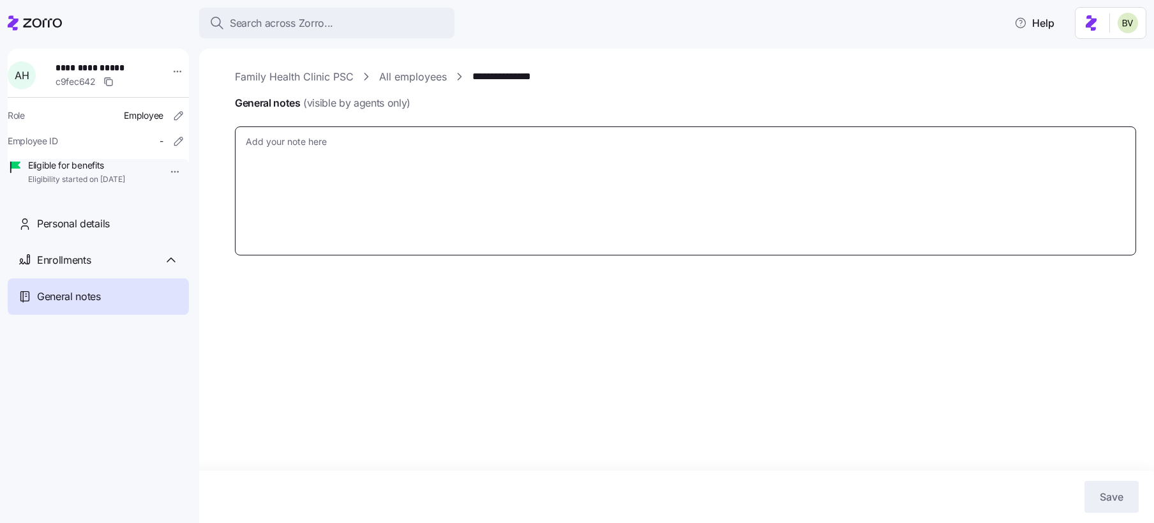
click at [358, 144] on textarea "General notes (visible by agents only)" at bounding box center [685, 190] width 901 height 129
type textarea "x"
type textarea "A"
type textarea "x"
type textarea "Adm"
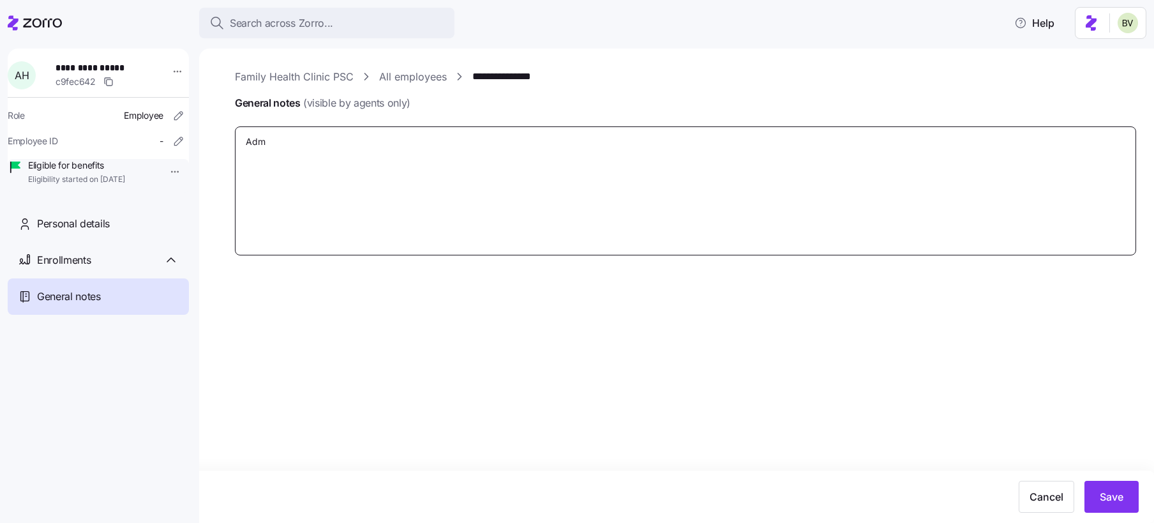
type textarea "x"
type textarea "Admi"
type textarea "x"
type textarea "Admin"
type textarea "x"
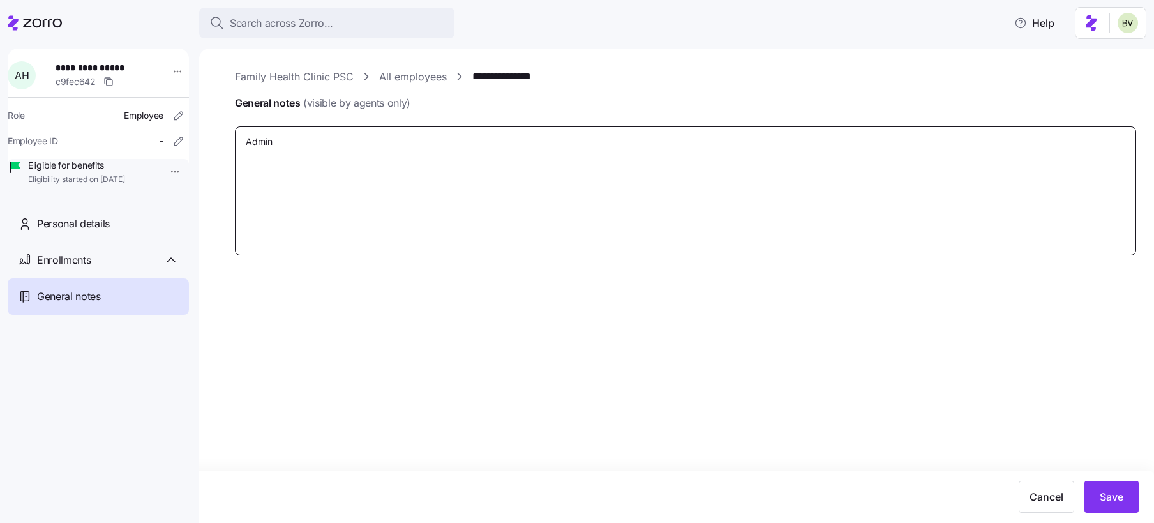
type textarea "Admin"
type textarea "x"
type textarea "Admin r"
type textarea "x"
type textarea "Admin re"
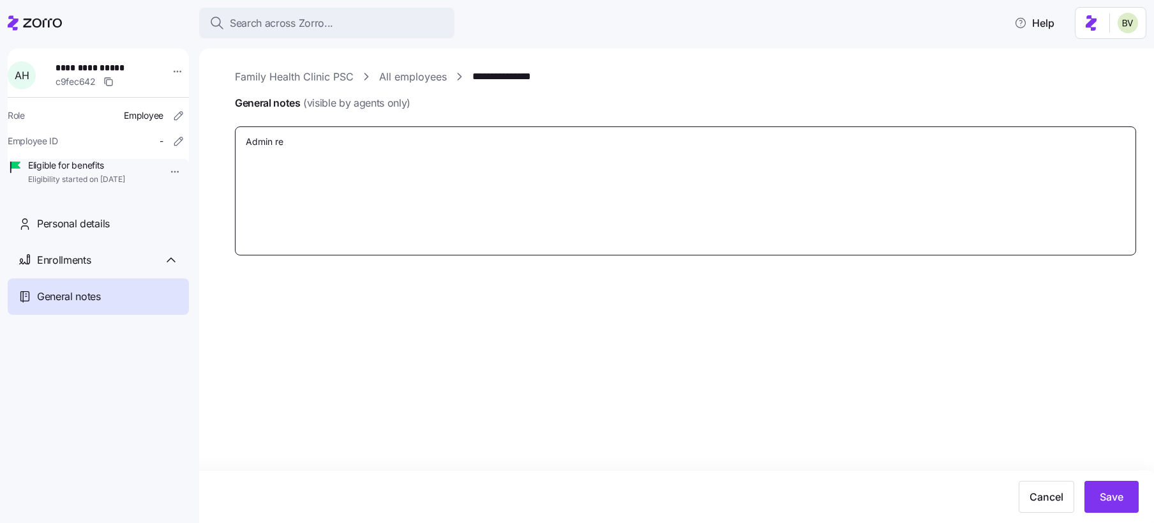
type textarea "x"
type textarea "Admin rec"
type textarea "x"
type textarea "Admin reca"
type textarea "x"
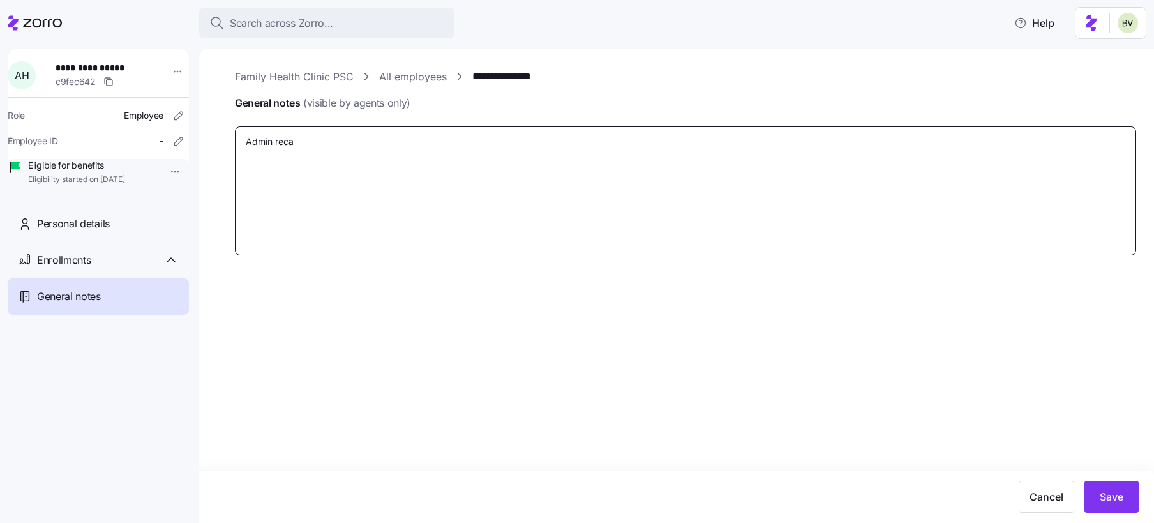
type textarea "Admin recae"
type textarea "x"
type textarea "Admin reca"
type textarea "x"
type textarea "Admin rec"
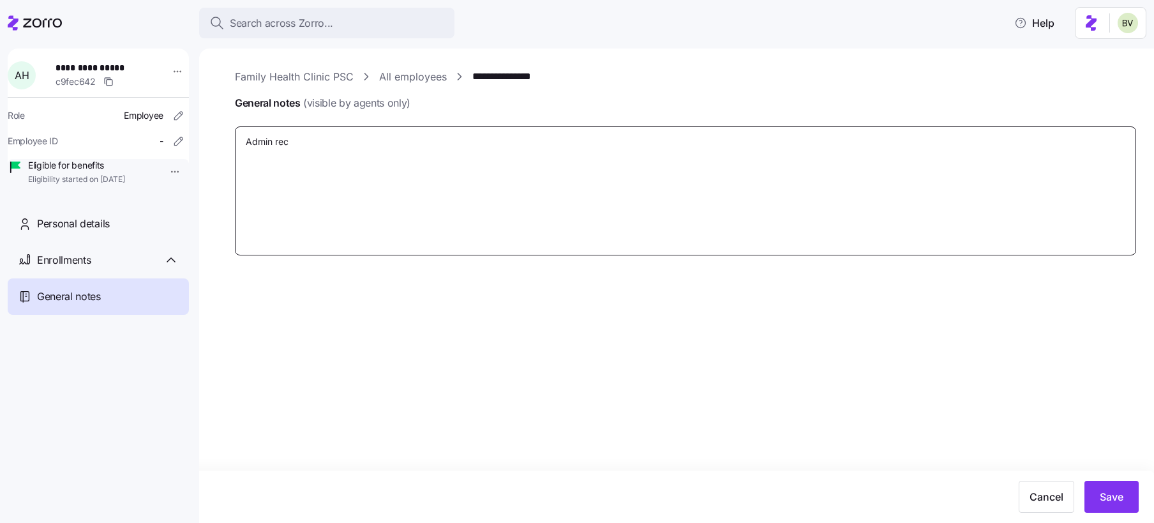
type textarea "x"
type textarea "Admin re"
type textarea "x"
type textarea "Admin r"
type textarea "x"
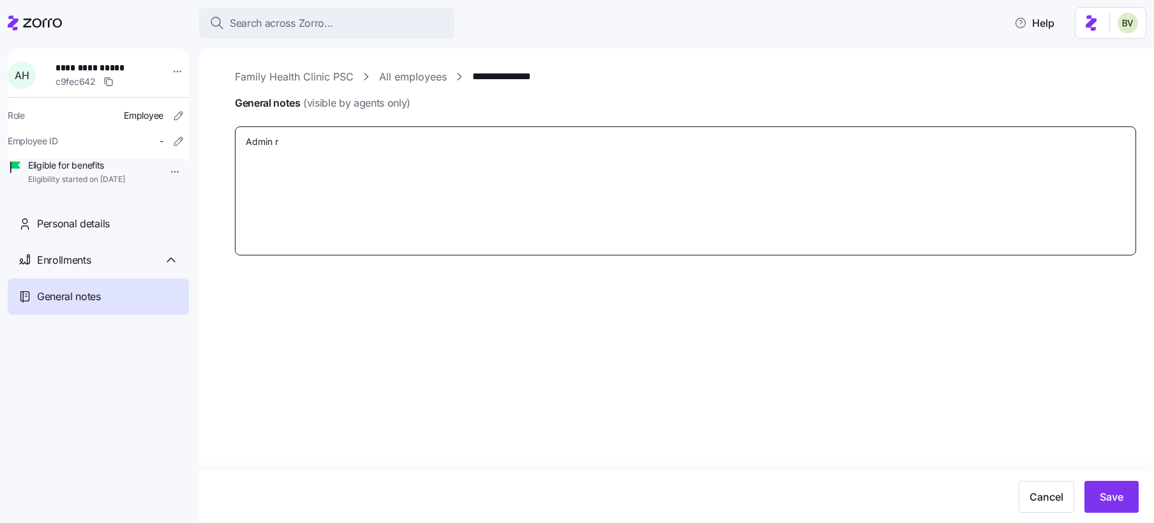
type textarea "Admin"
type textarea "x"
type textarea "Admin r"
type textarea "x"
type textarea "Admin re"
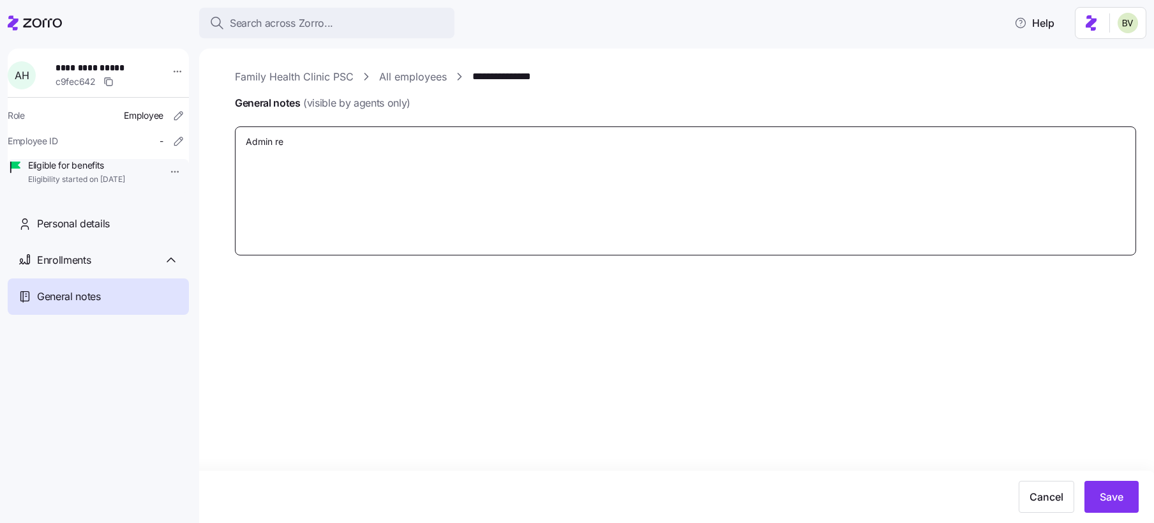
type textarea "x"
type textarea "Admin rea"
type textarea "x"
type textarea "Admin reac"
type textarea "x"
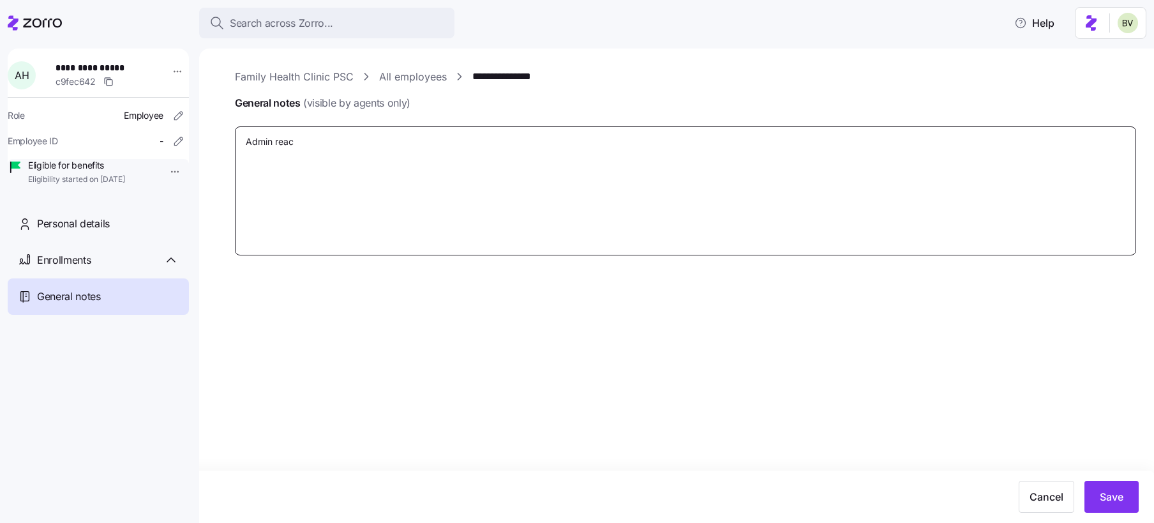
type textarea "Admin reach"
type textarea "x"
type textarea "Admin reache"
type textarea "x"
type textarea "Admin reached"
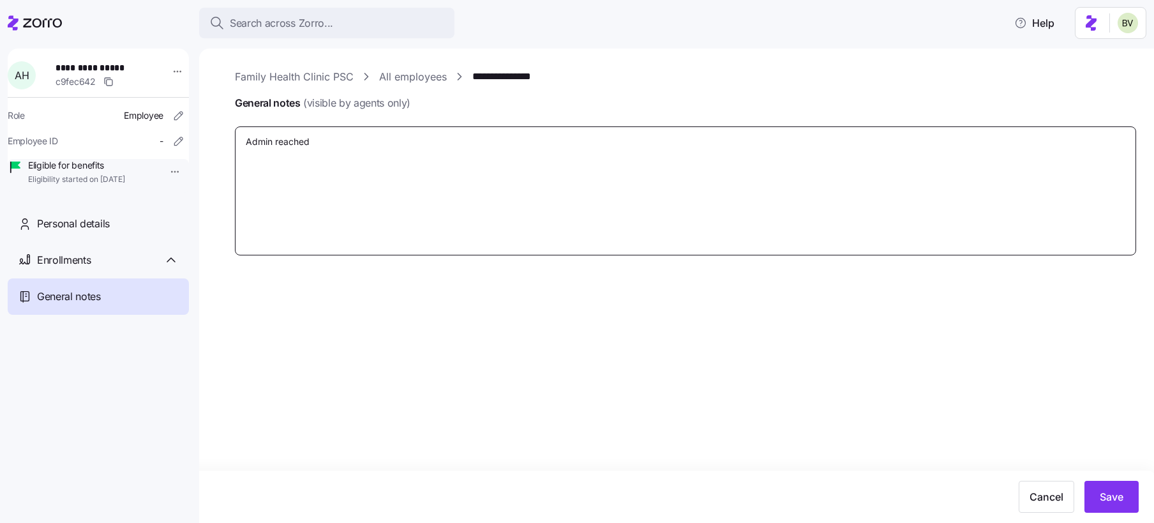
type textarea "x"
type textarea "Admin reached"
type textarea "x"
type textarea "Admin reached o"
type textarea "x"
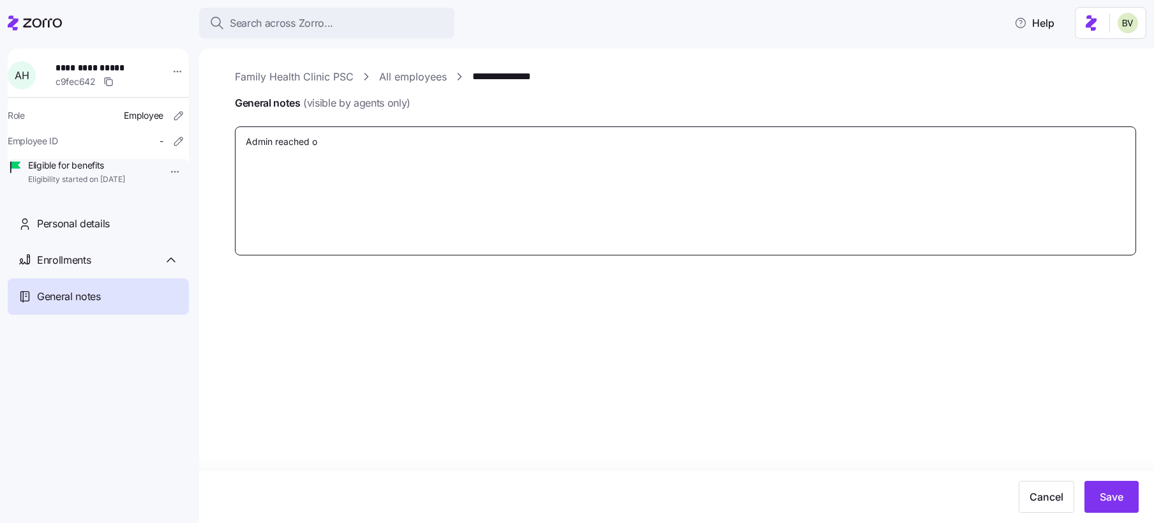
type textarea "Admin reached ou"
type textarea "x"
type textarea "Admin reached out"
type textarea "x"
type textarea "Admin reached out"
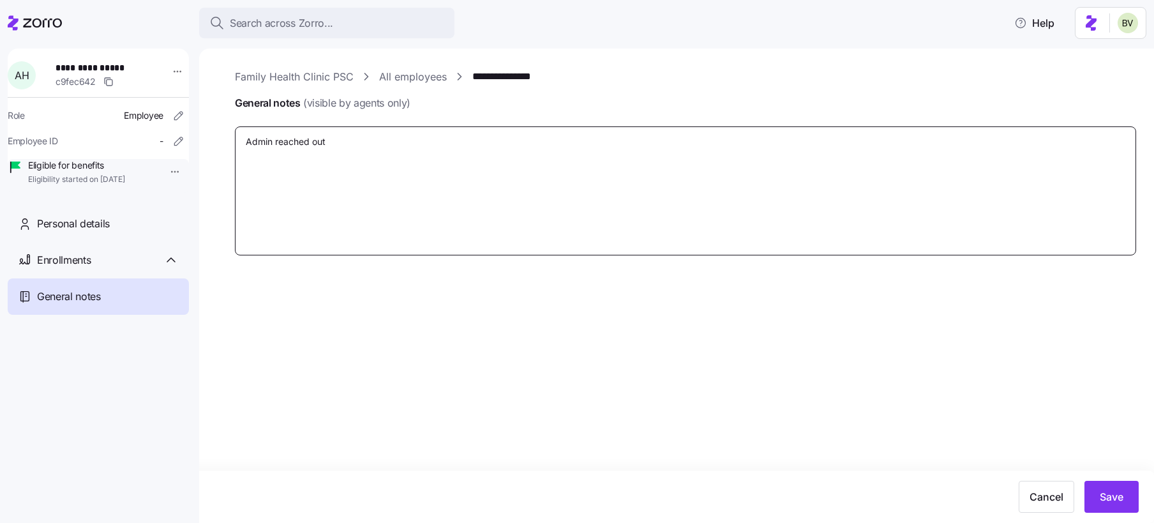
type textarea "x"
type textarea "Admin reached out t"
type textarea "x"
type textarea "Admin reached out"
type textarea "x"
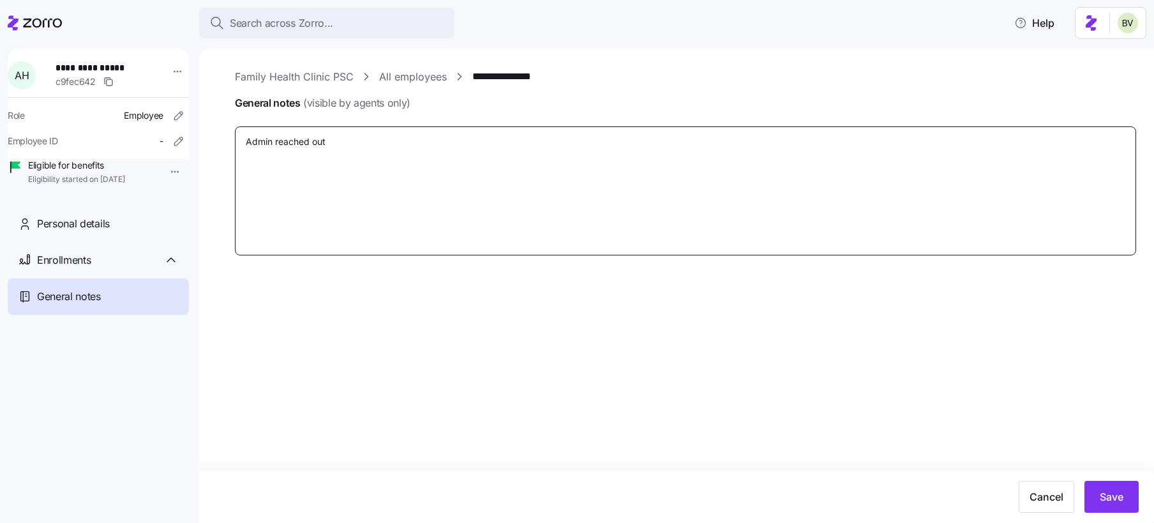
type textarea "Admin reached out"
type textarea "x"
type textarea "Admin reached ou"
type textarea "x"
type textarea "Admin reached o"
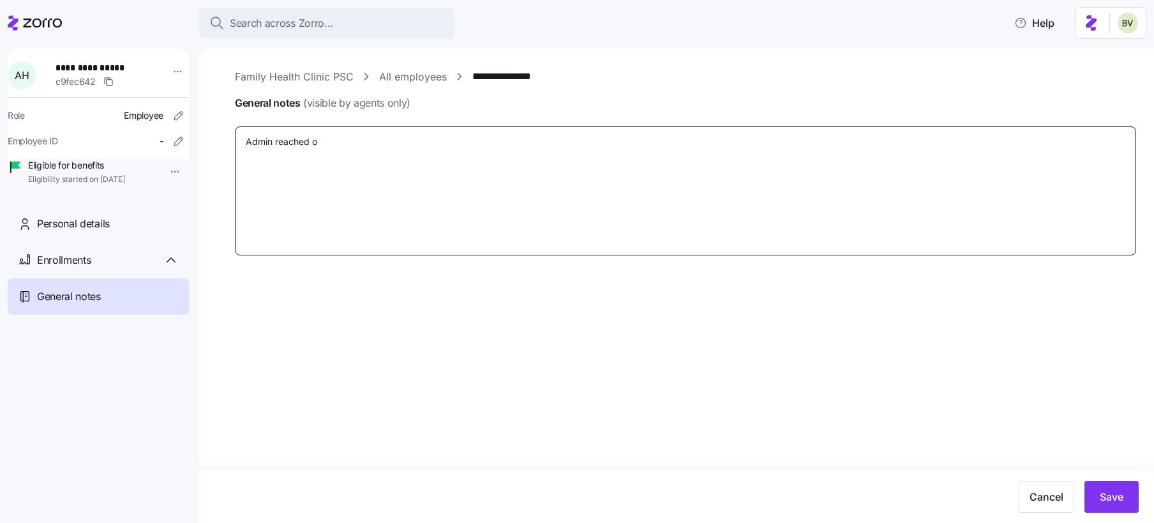
type textarea "x"
type textarea "Admin reached"
type textarea "x"
type textarea "Admin reached"
type textarea "x"
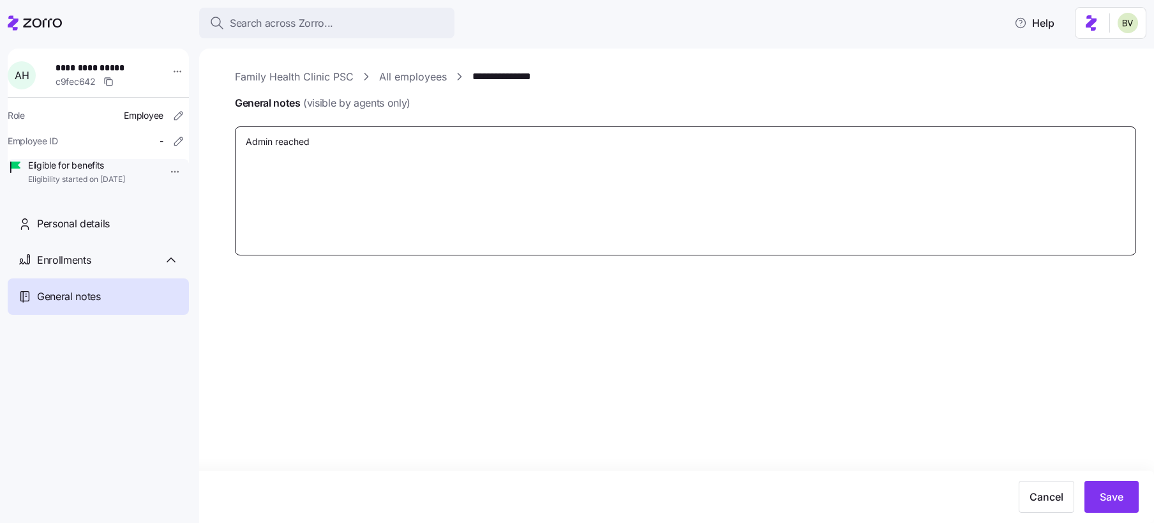
type textarea "Admin reache"
type textarea "x"
type textarea "Admin reach"
type textarea "x"
type textarea "Admin reac"
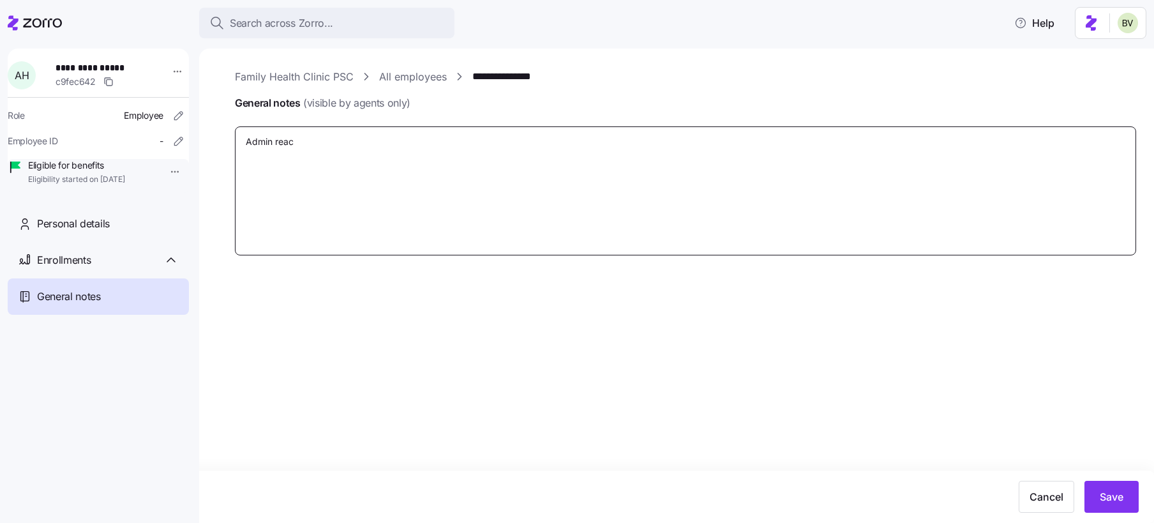
type textarea "x"
type textarea "Admin rea"
type textarea "x"
type textarea "Admin re"
type textarea "x"
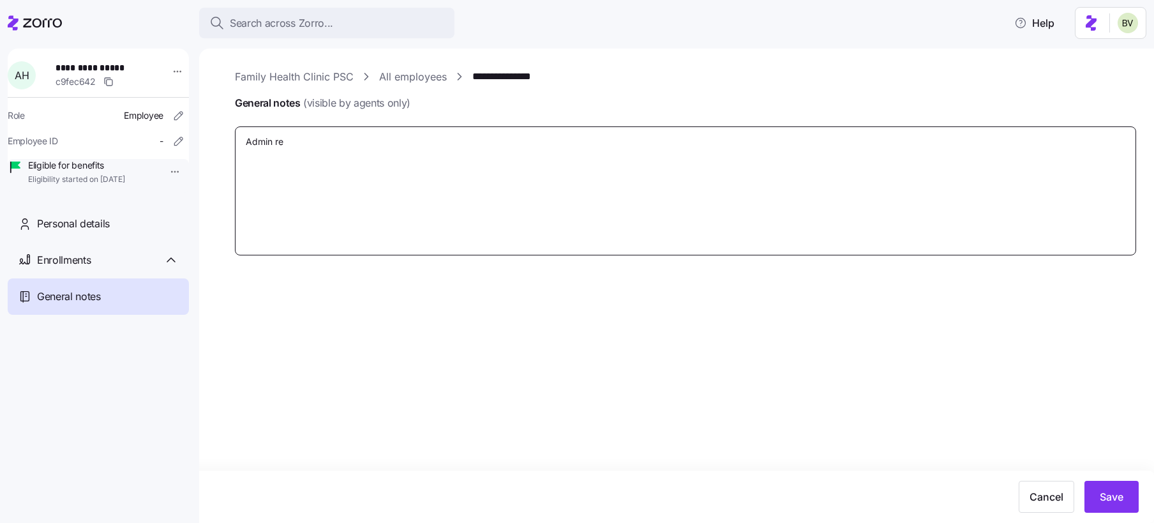
type textarea "Admin r"
type textarea "x"
type textarea "Admin"
type textarea "x"
type textarea "Admin"
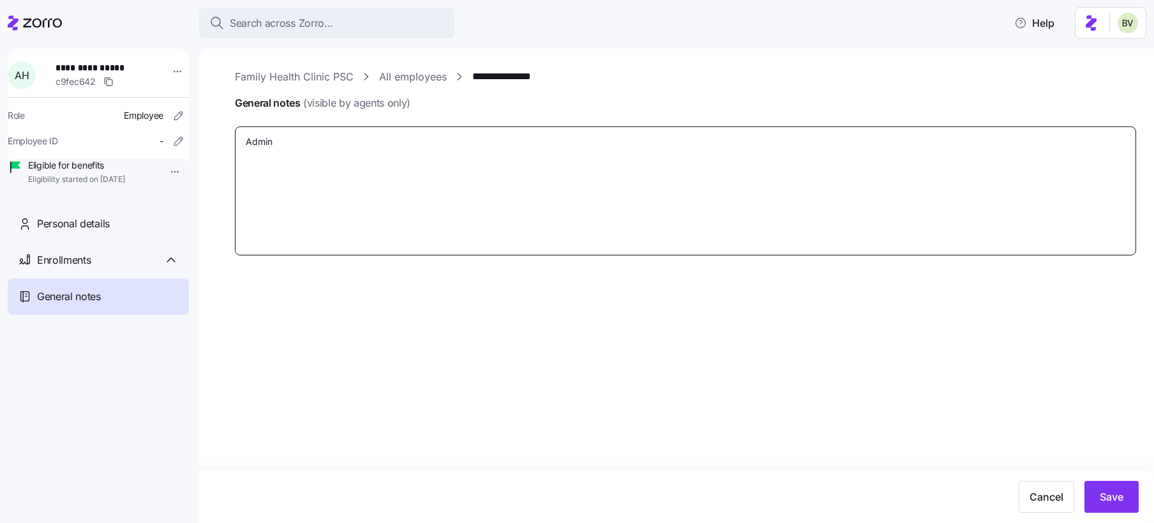
type textarea "x"
type textarea "Admi"
type textarea "x"
type textarea "Adm"
type textarea "x"
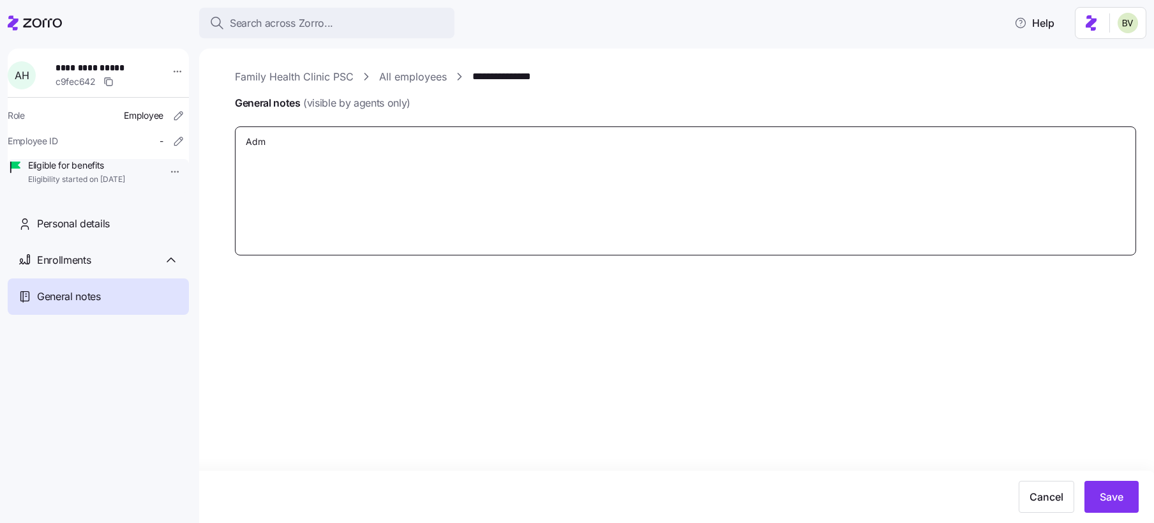
type textarea "Ad"
type textarea "x"
type textarea "A"
type textarea "x"
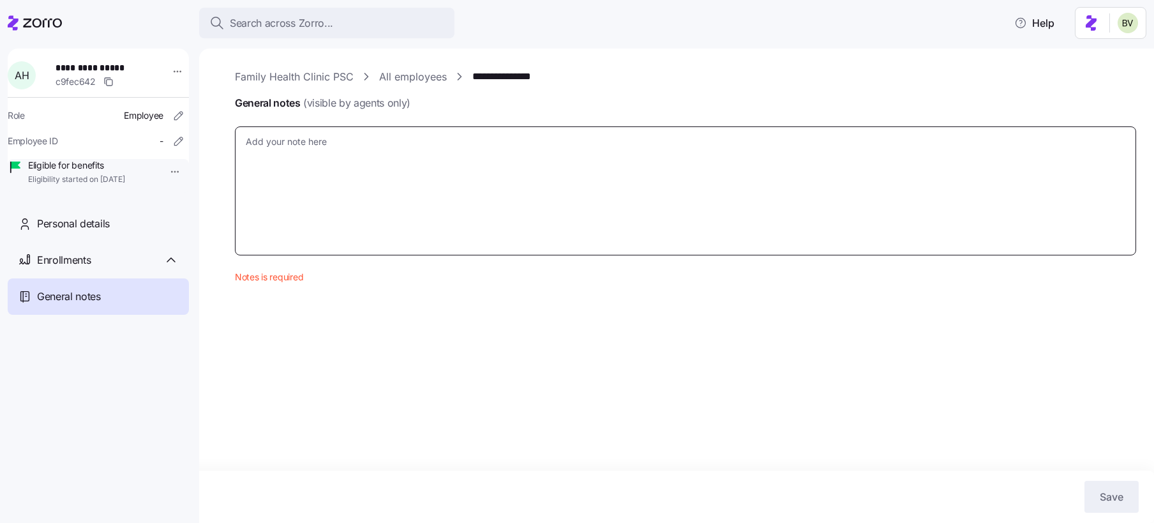
type textarea "E"
type textarea "x"
type textarea "EE"
type textarea "x"
type textarea "EE"
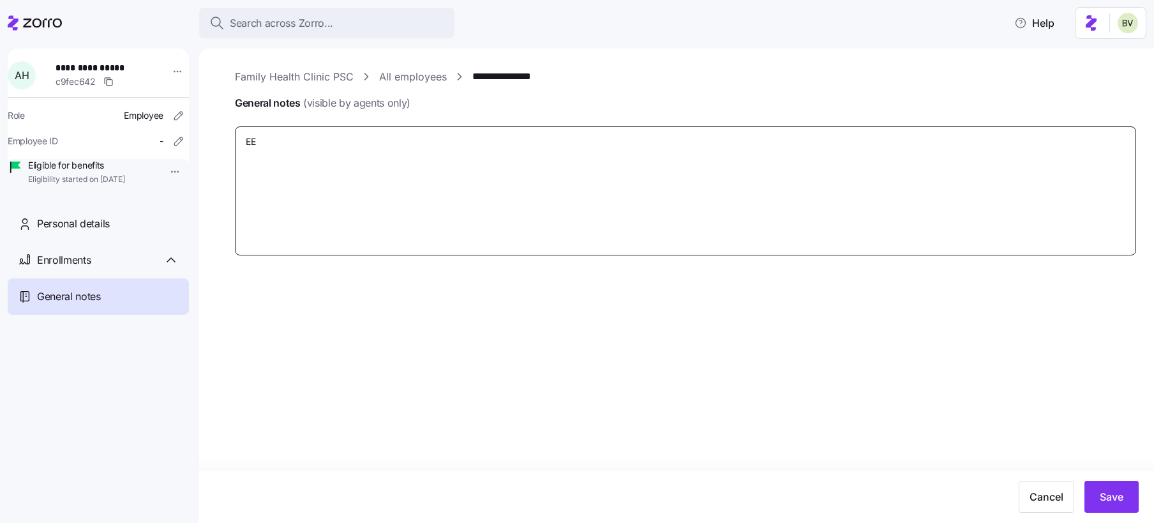
type textarea "x"
type textarea "EE is"
type textarea "x"
type textarea "EE is"
type textarea "x"
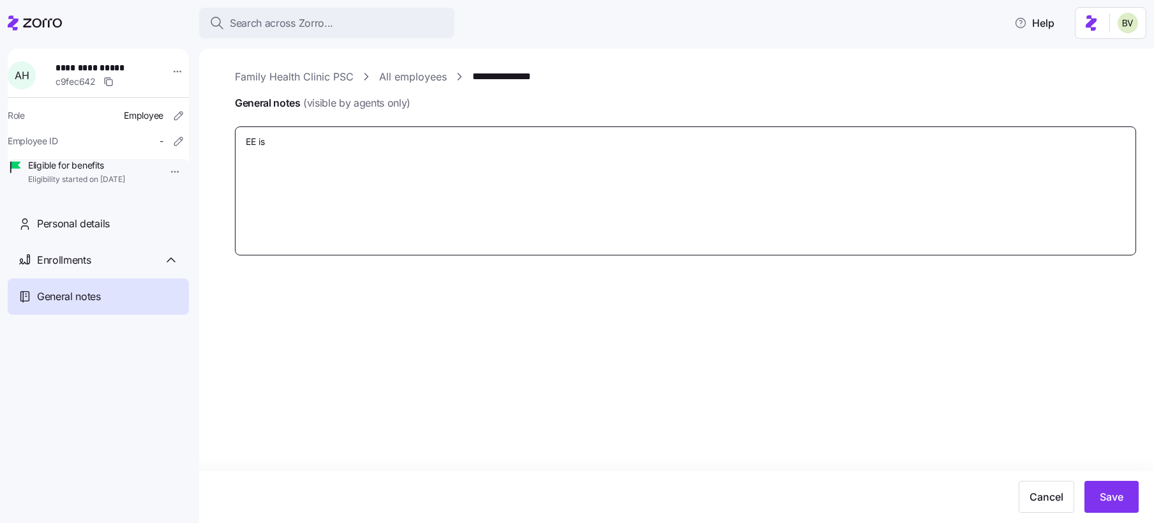
type textarea "EE is"
type textarea "x"
type textarea "EE i"
type textarea "x"
type textarea "EE"
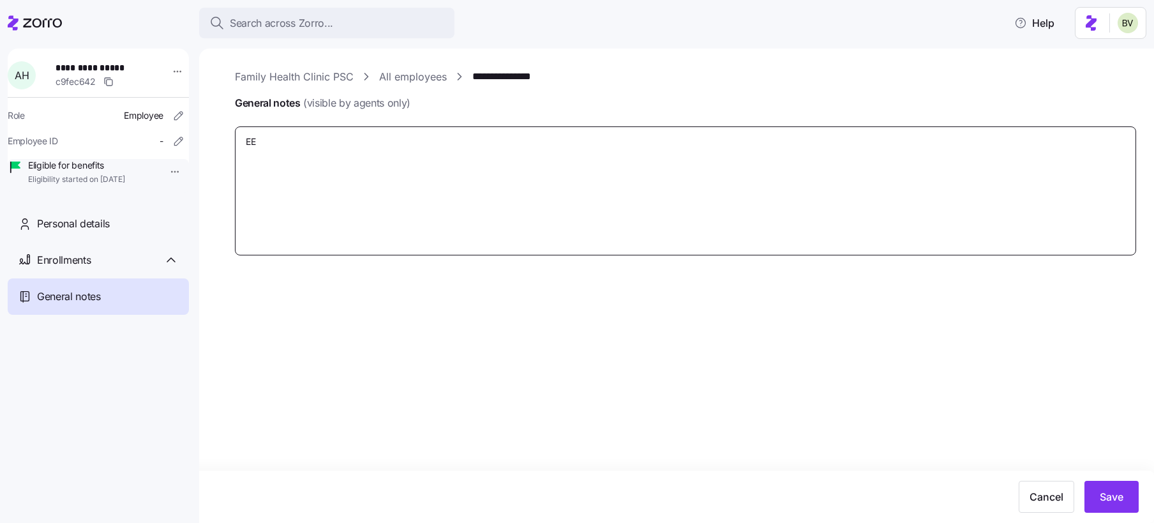
type textarea "x"
type textarea "EE is"
type textarea "x"
type textarea "EE is c"
type textarea "x"
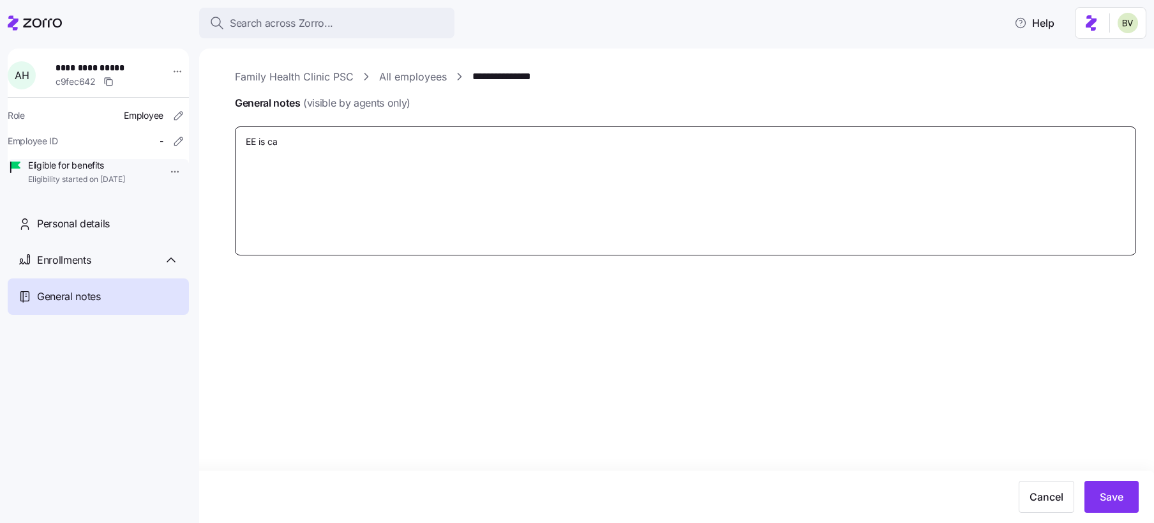
type textarea "EE is can"
type textarea "x"
type textarea "EE is canc"
type textarea "x"
type textarea "EE is cance"
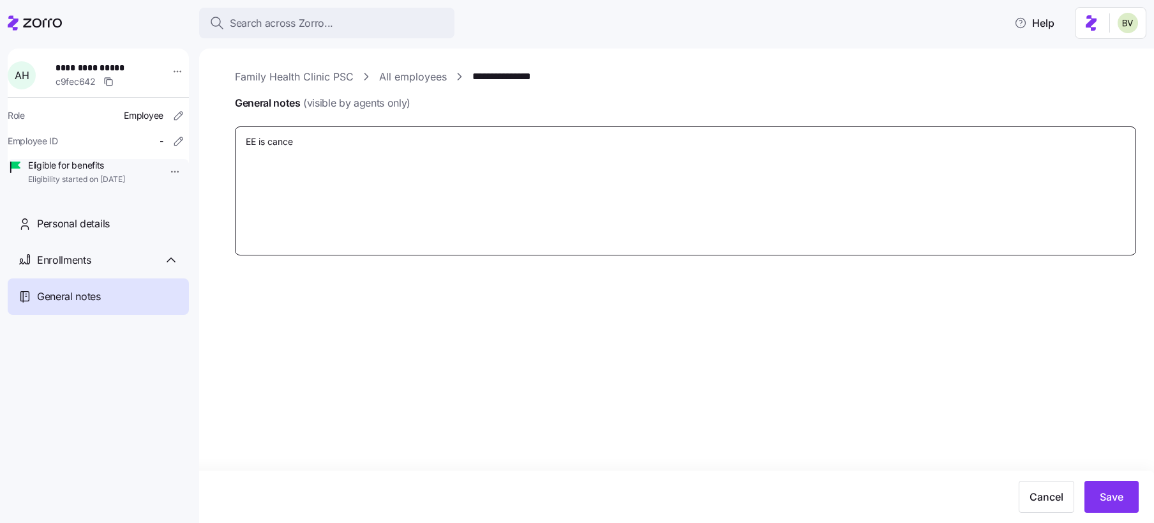
type textarea "x"
type textarea "EE is cancel"
type textarea "x"
type textarea "EE is cancell"
type textarea "x"
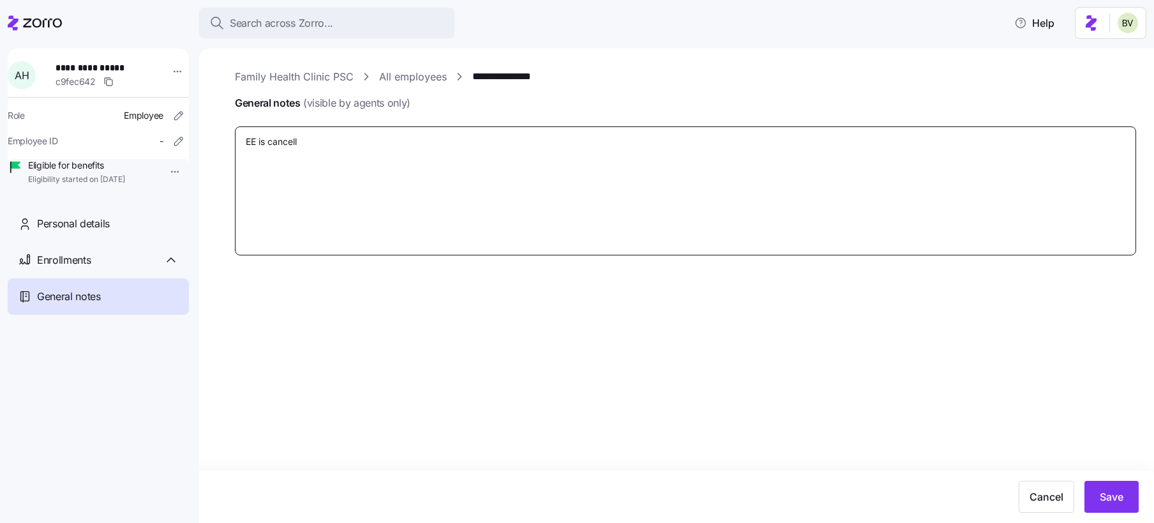
type textarea "EE is cancelli"
type textarea "x"
type textarea "EE is cancellin"
type textarea "x"
type textarea "EE is cancelling"
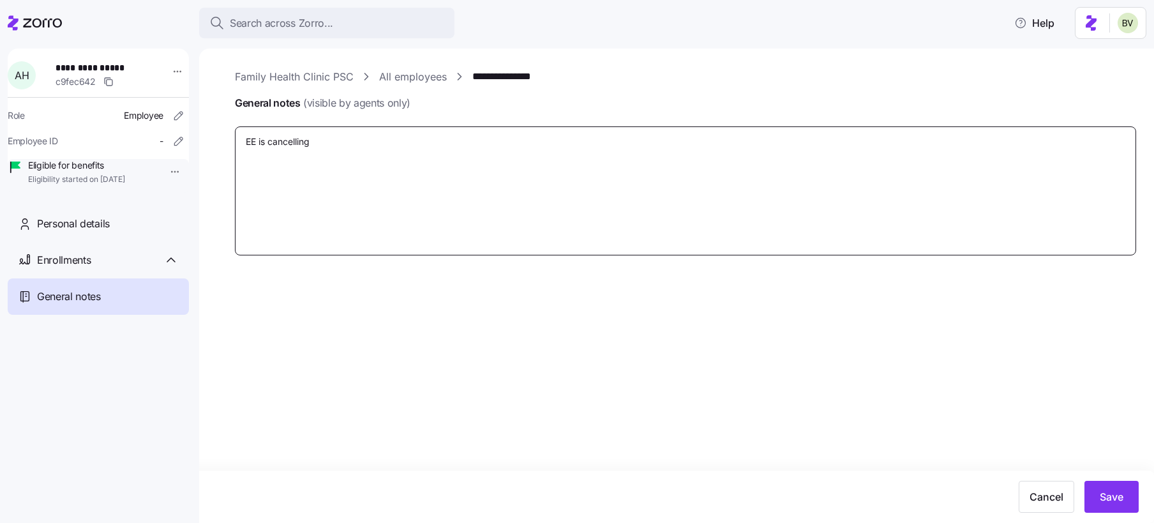
type textarea "x"
type textarea "EE is cancelling h"
type textarea "x"
type textarea "EE is cancelling he"
type textarea "x"
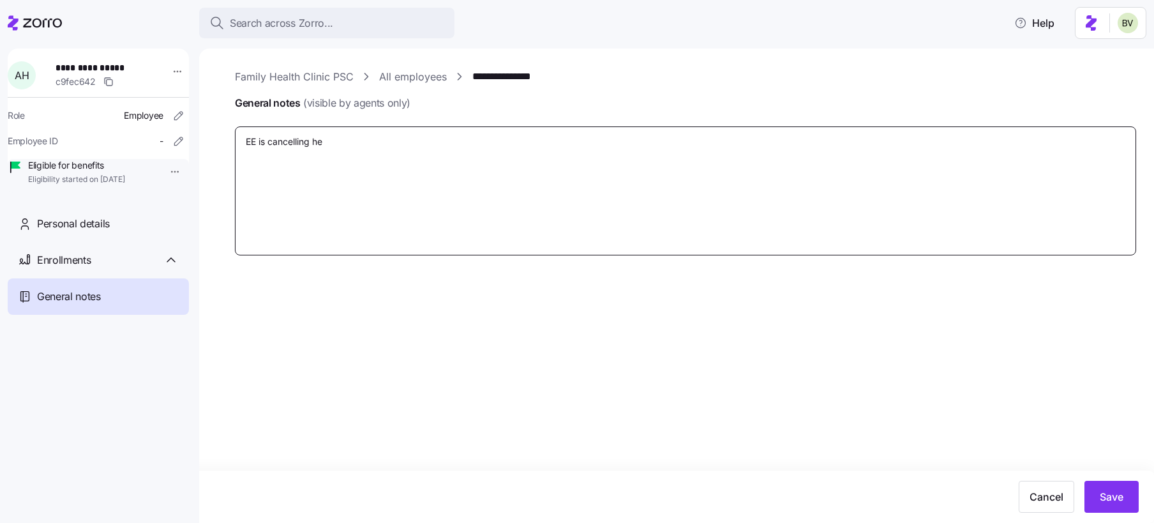
type textarea "EE is cancelling her"
type textarea "x"
type textarea "EE is cancelling her"
type textarea "x"
type textarea "EE is cancelling her i"
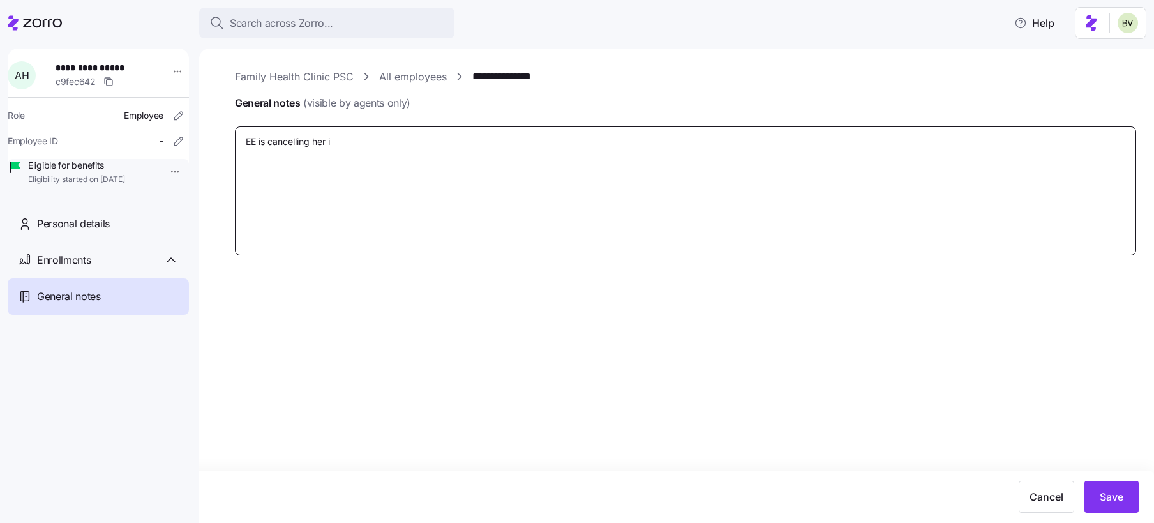
type textarea "x"
type textarea "EE is cancelling her id"
type textarea "x"
type textarea "EE is cancelling her idi"
type textarea "x"
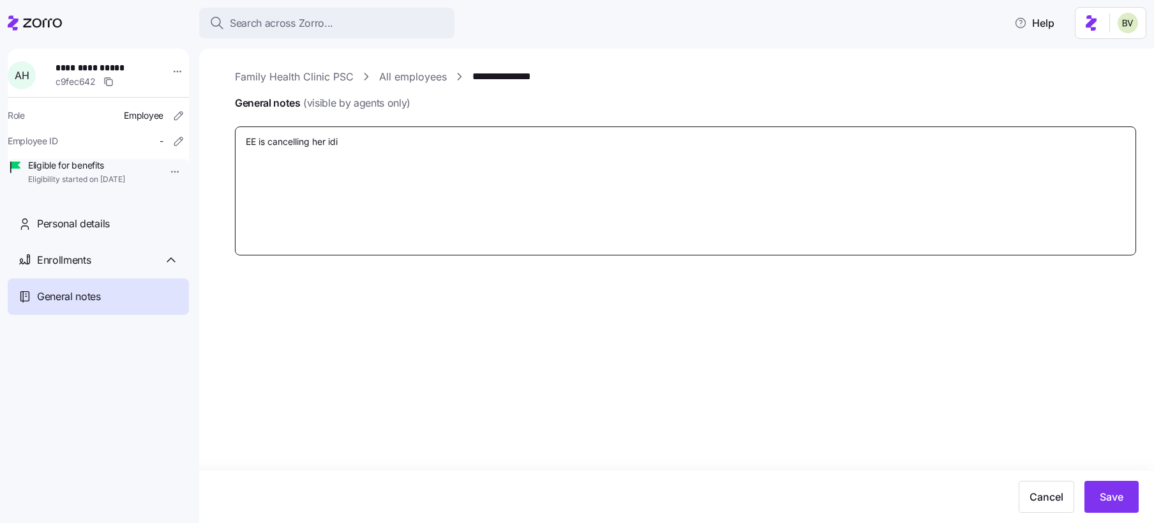
type textarea "EE is cancelling her idiv"
type textarea "x"
type textarea "EE is cancelling her idivi"
type textarea "x"
type textarea "EE is cancelling her idiv"
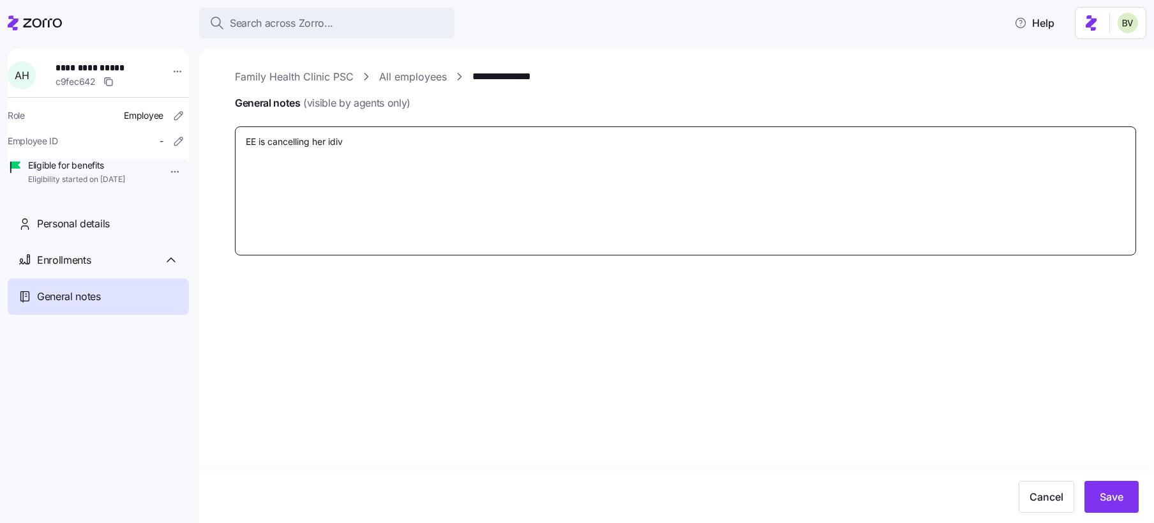
type textarea "x"
type textarea "EE is cancelling her idi"
type textarea "x"
type textarea "EE is cancelling her id"
type textarea "x"
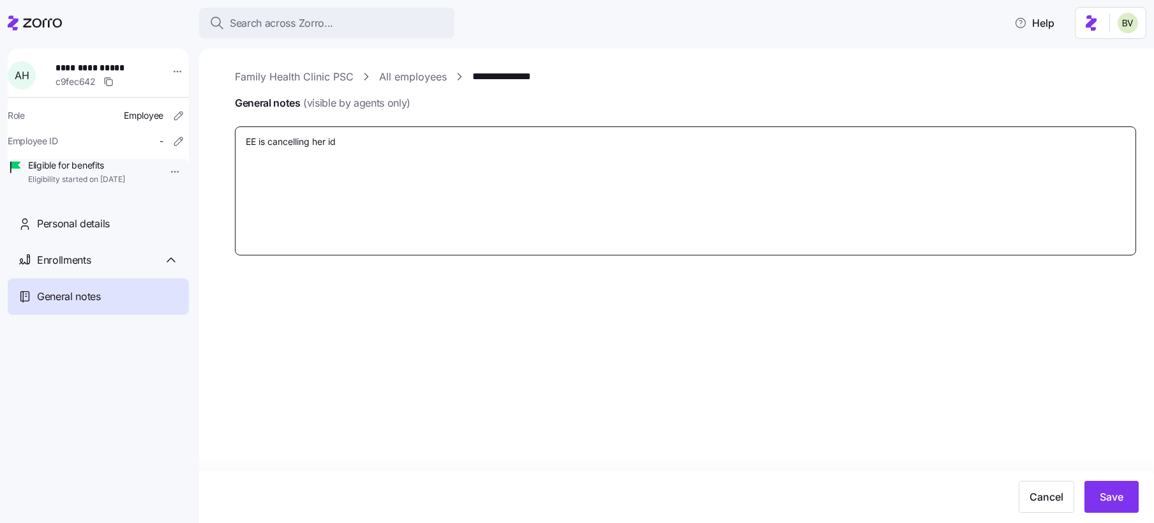
type textarea "EE is cancelling her i"
type textarea "x"
type textarea "EE is cancelling her in"
type textarea "x"
type textarea "EE is cancelling her ini"
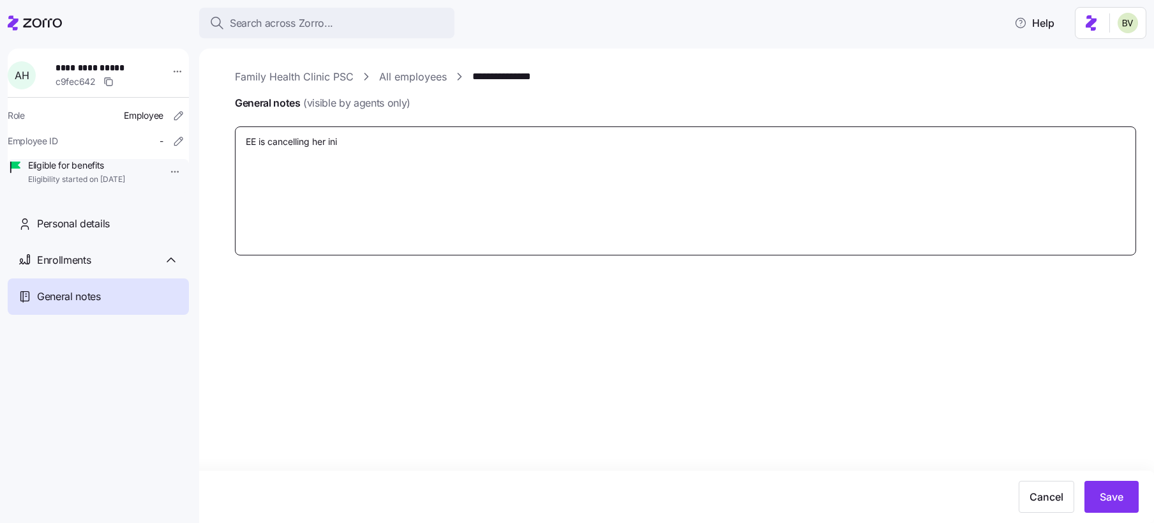
type textarea "x"
type textarea "EE is cancelling her iniv"
type textarea "x"
type textarea "EE is cancelling her ini"
type textarea "x"
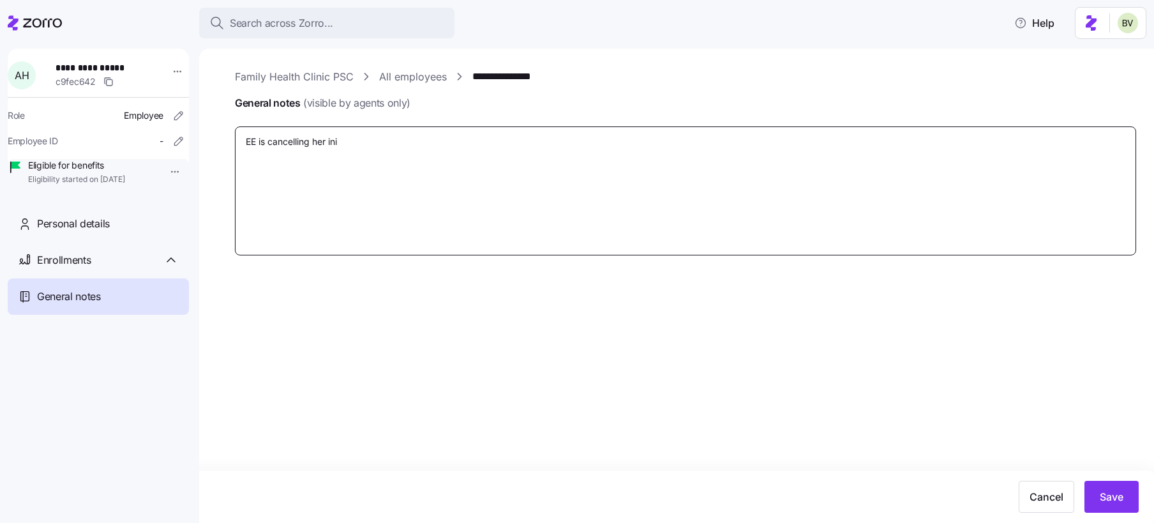
type textarea "EE is cancelling her in"
type textarea "x"
type textarea "EE is cancelling her ind"
click at [472, 137] on textarea "EE is cancelling her individual plan and will be en" at bounding box center [685, 190] width 901 height 129
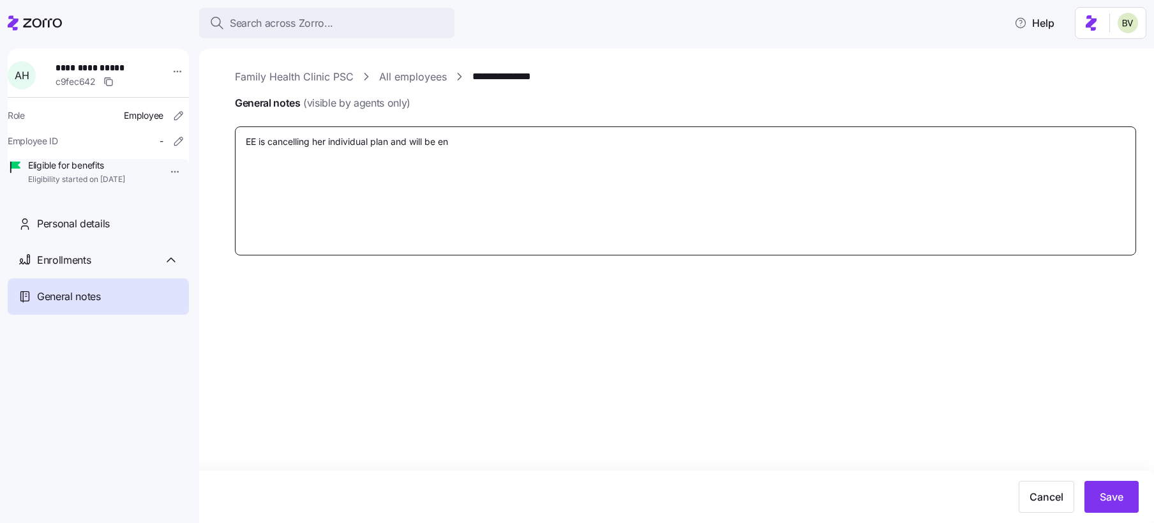
click at [472, 137] on textarea "EE is cancelling her individual plan and will be en" at bounding box center [685, 190] width 901 height 129
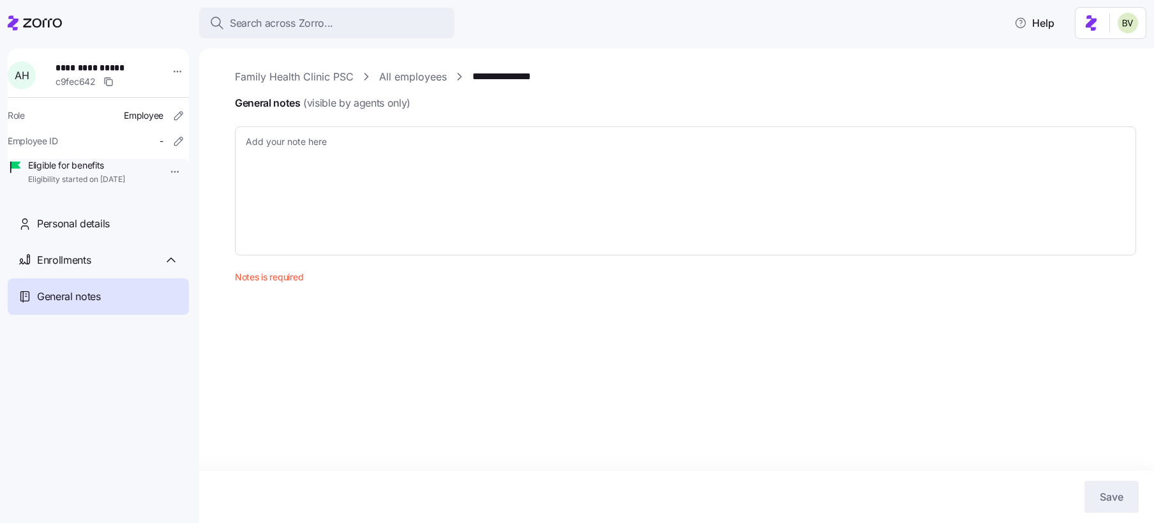
click at [414, 73] on link "All employees" at bounding box center [413, 77] width 68 height 16
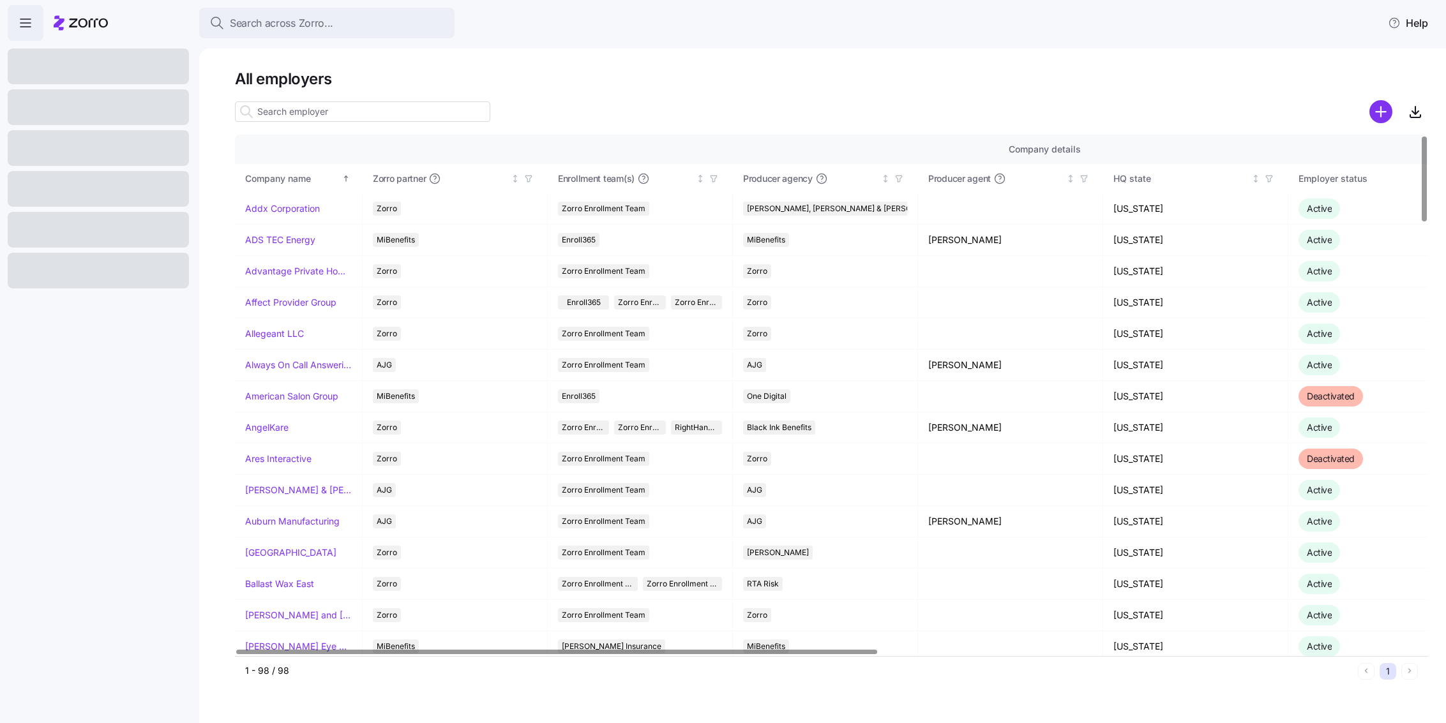
click at [336, 115] on input at bounding box center [362, 112] width 255 height 20
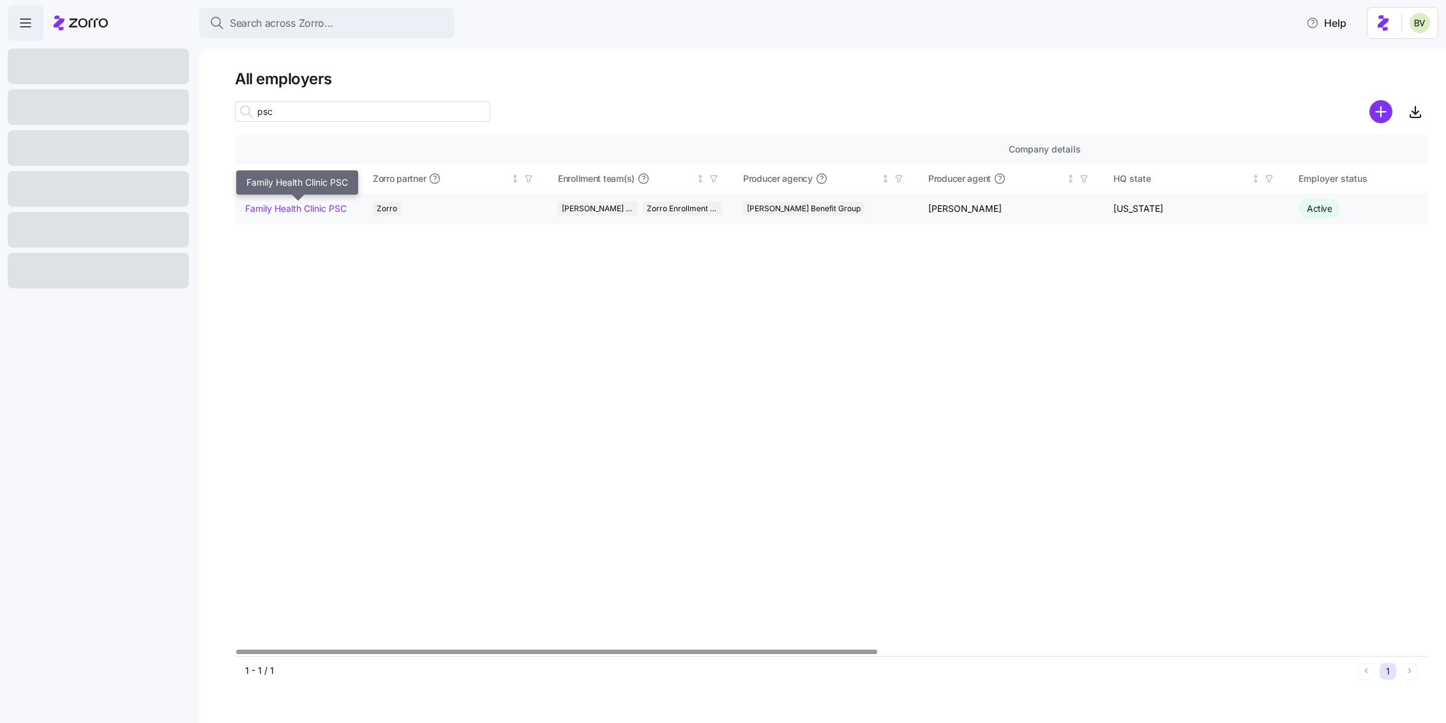
type input "psc"
click at [289, 205] on link "Family Health Clinic PSC" at bounding box center [296, 208] width 102 height 13
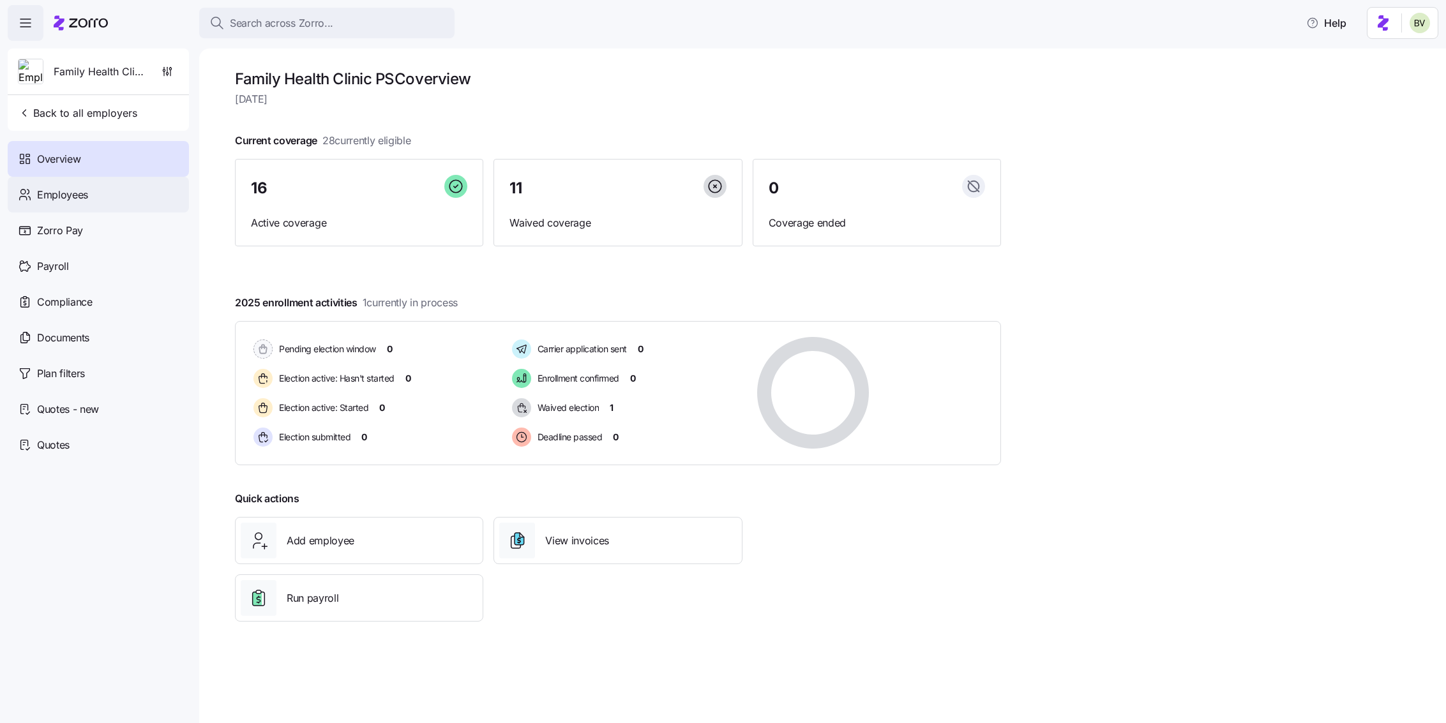
click at [120, 199] on div "Employees" at bounding box center [98, 195] width 181 height 36
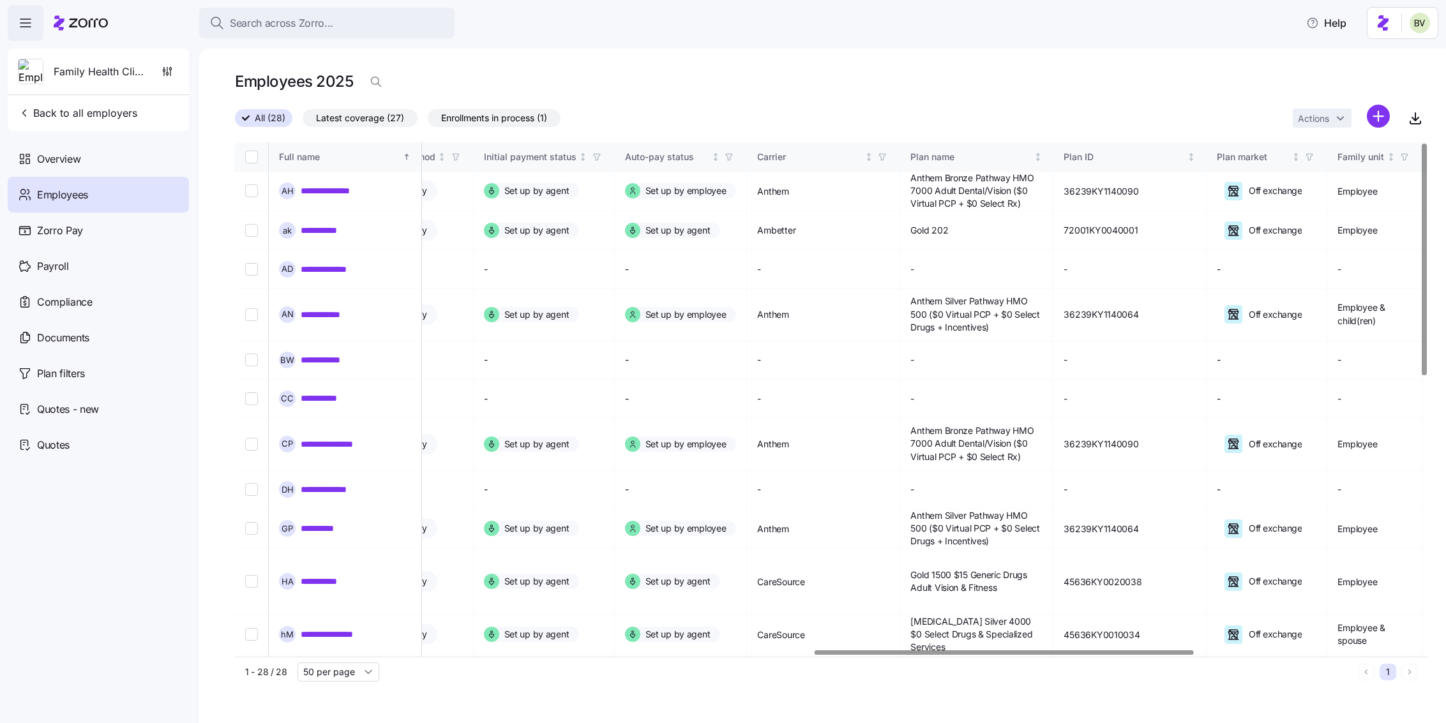
scroll to position [0, 1819]
click at [885, 155] on icon "button" at bounding box center [880, 157] width 9 height 9
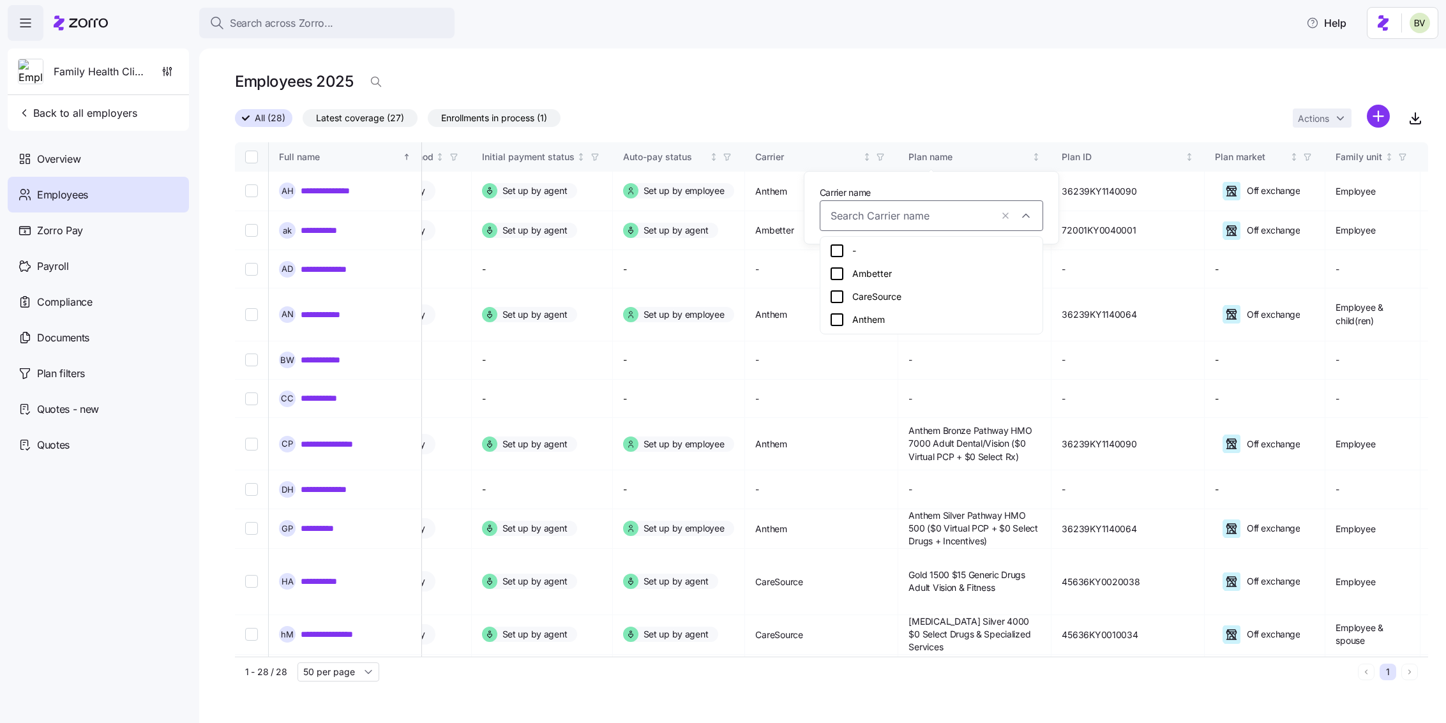
click at [834, 278] on icon at bounding box center [836, 273] width 15 height 15
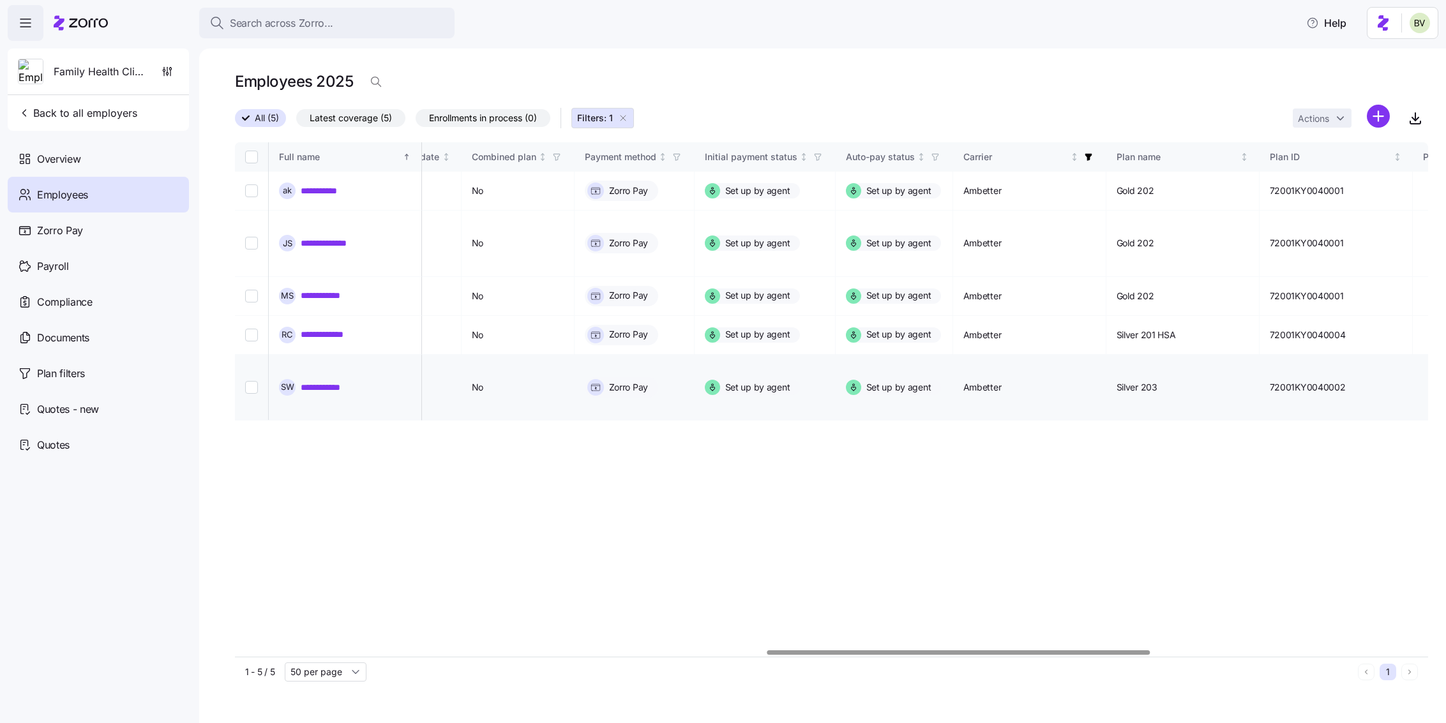
scroll to position [0, 1577]
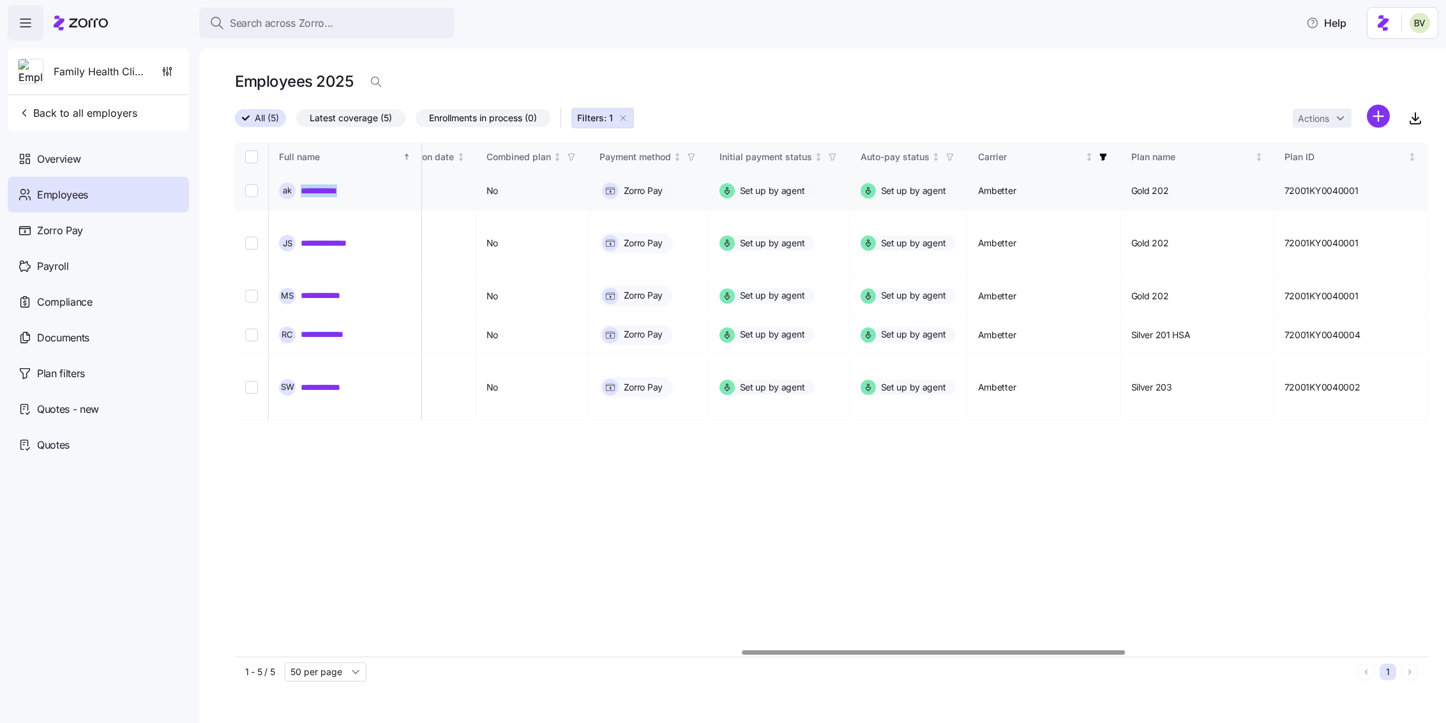
drag, startPoint x: 359, startPoint y: 192, endPoint x: 302, endPoint y: 191, distance: 57.5
click at [302, 191] on div "**********" at bounding box center [345, 191] width 132 height 17
copy link "**********"
drag, startPoint x: 370, startPoint y: 230, endPoint x: 302, endPoint y: 229, distance: 68.3
click at [302, 235] on div "**********" at bounding box center [345, 243] width 132 height 17
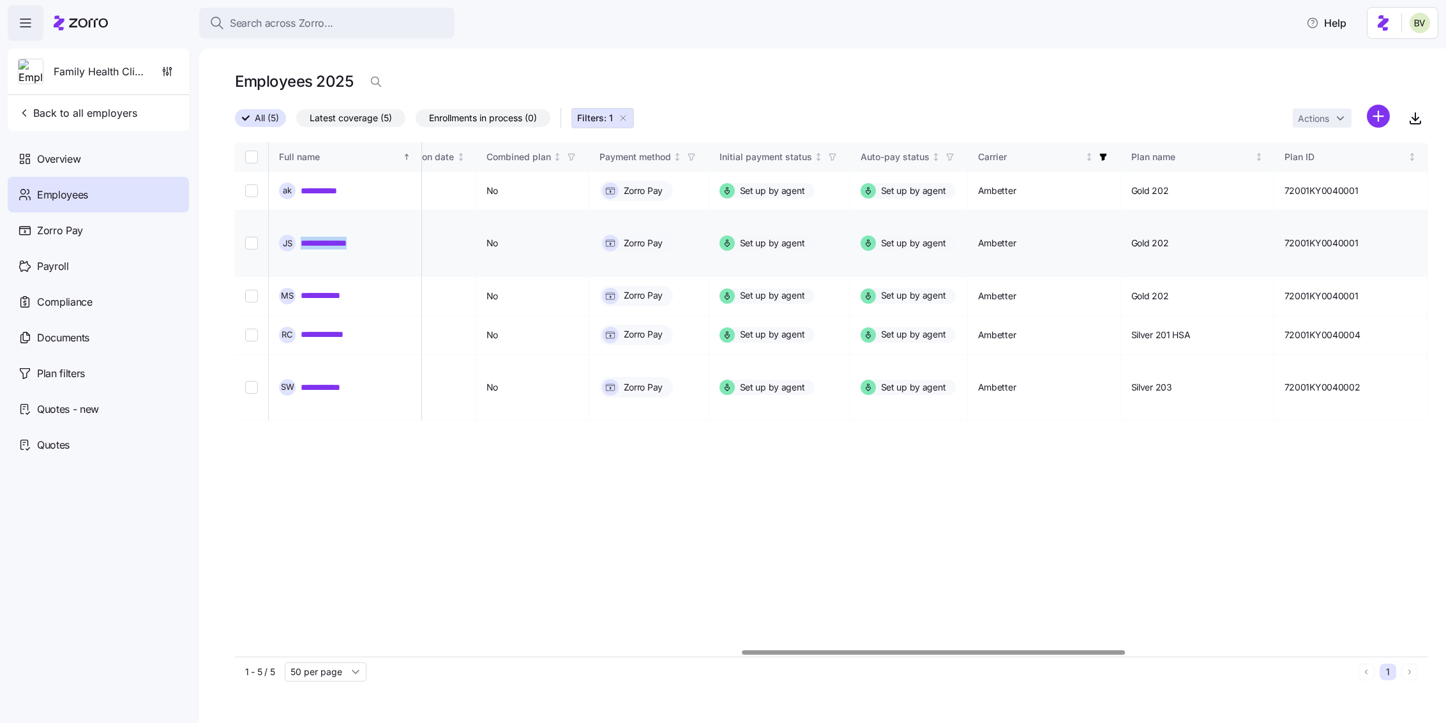
copy link "**********"
drag, startPoint x: 375, startPoint y: 273, endPoint x: 304, endPoint y: 268, distance: 71.7
click at [304, 288] on div "**********" at bounding box center [345, 296] width 132 height 17
copy link "**********"
drag, startPoint x: 381, startPoint y: 310, endPoint x: 302, endPoint y: 309, distance: 79.2
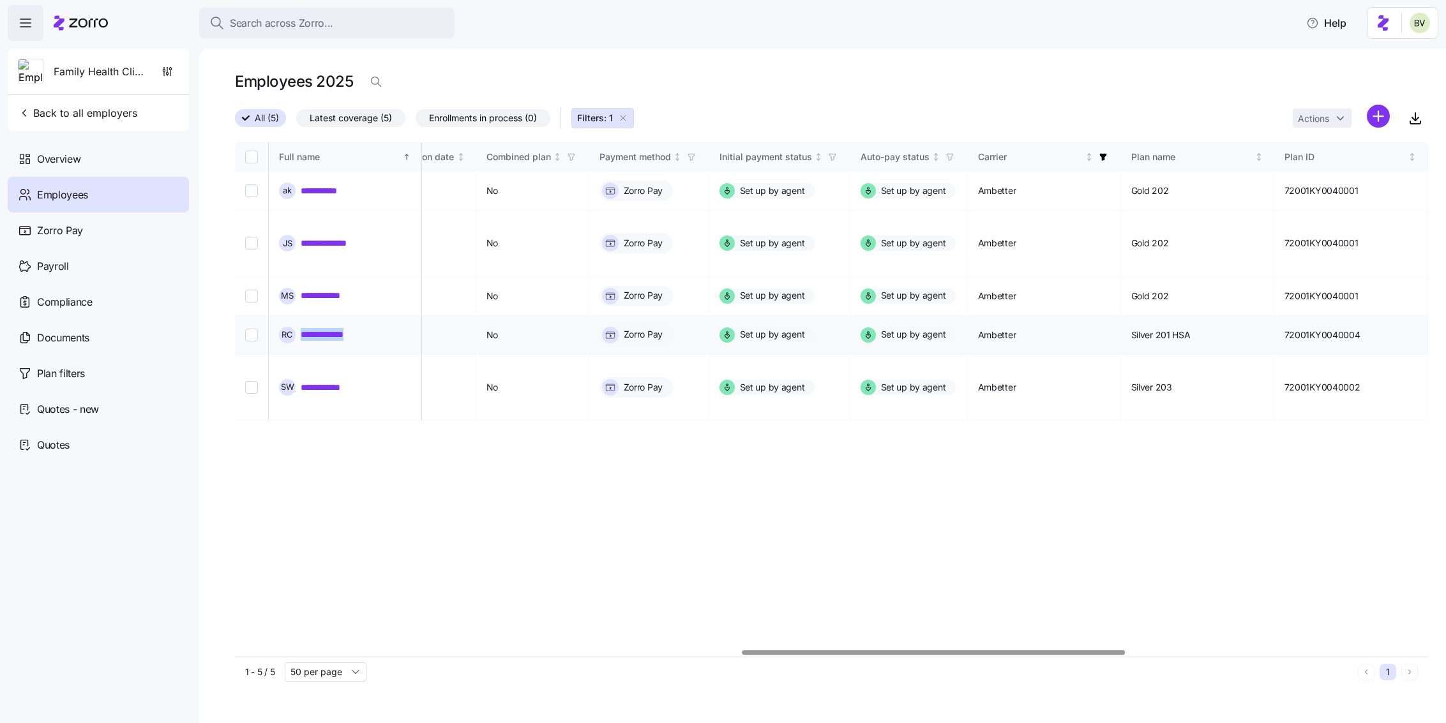
click at [302, 327] on div "**********" at bounding box center [345, 335] width 132 height 17
copy link "**********"
drag, startPoint x: 366, startPoint y: 346, endPoint x: 301, endPoint y: 350, distance: 64.6
click at [301, 379] on div "**********" at bounding box center [345, 387] width 132 height 17
copy link "**********"
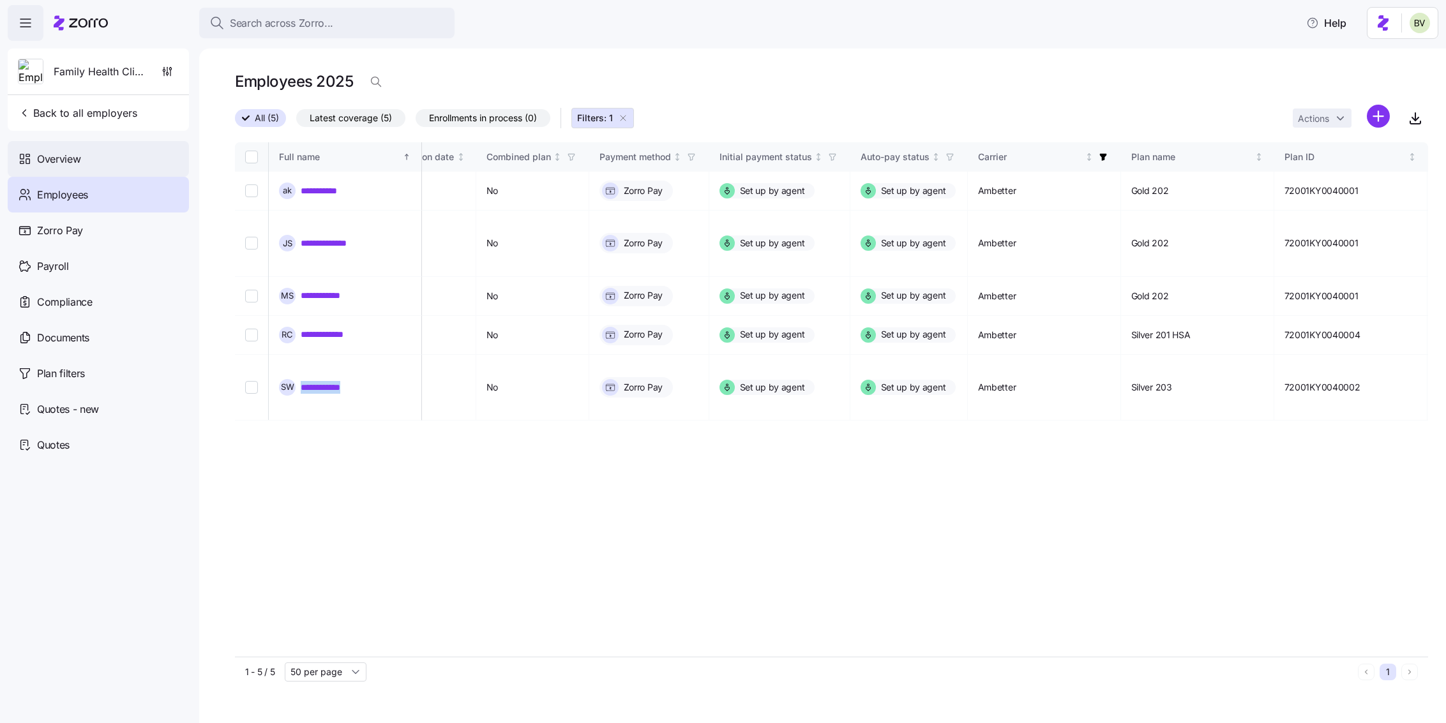
click at [70, 156] on span "Overview" at bounding box center [58, 159] width 43 height 16
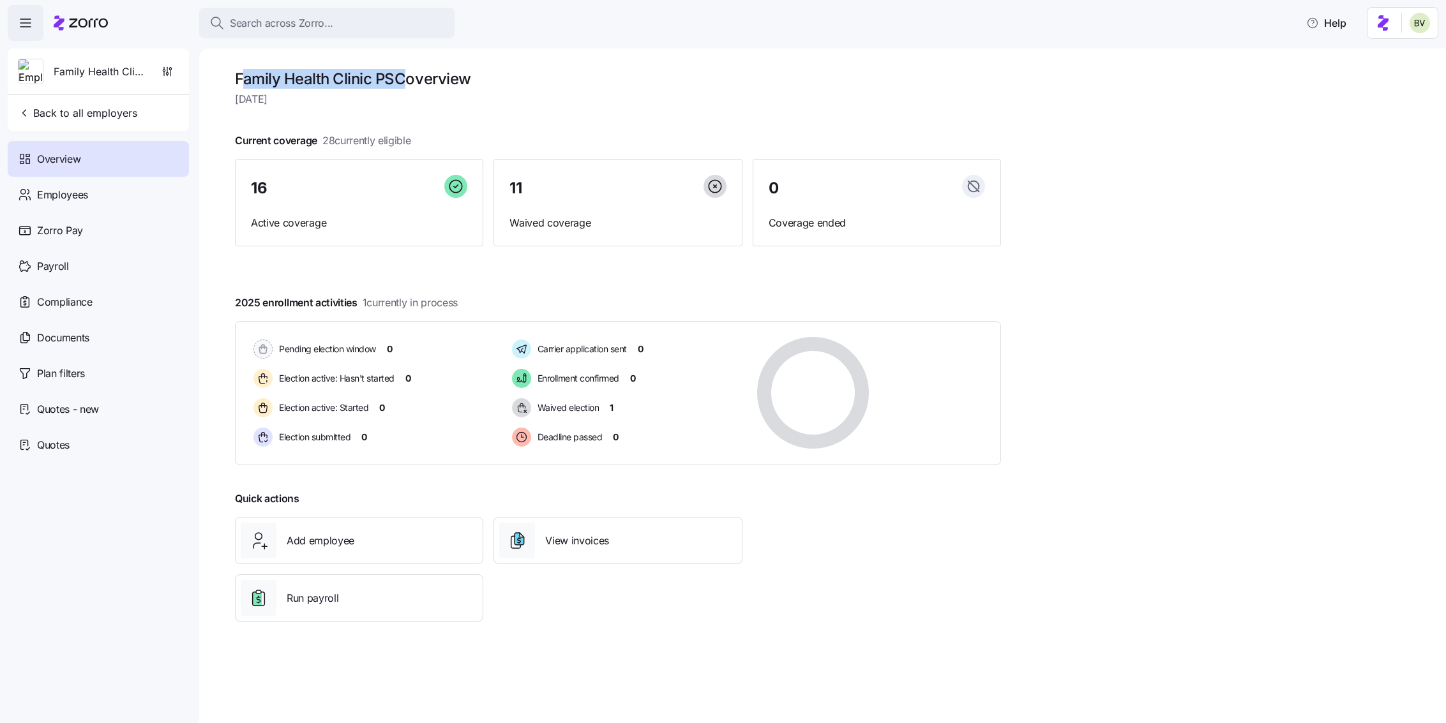
drag, startPoint x: 405, startPoint y: 76, endPoint x: 240, endPoint y: 80, distance: 165.4
click at [240, 80] on h1 "Family Health Clinic PSC overview" at bounding box center [618, 79] width 766 height 20
click at [384, 81] on h1 "Family Health Clinic PSC overview" at bounding box center [618, 79] width 766 height 20
drag, startPoint x: 405, startPoint y: 76, endPoint x: 244, endPoint y: 68, distance: 161.7
click at [244, 68] on div "Family Health Clinic PSC overview Wednesday, October 8 Current coverage 28 curr…" at bounding box center [822, 386] width 1247 height 675
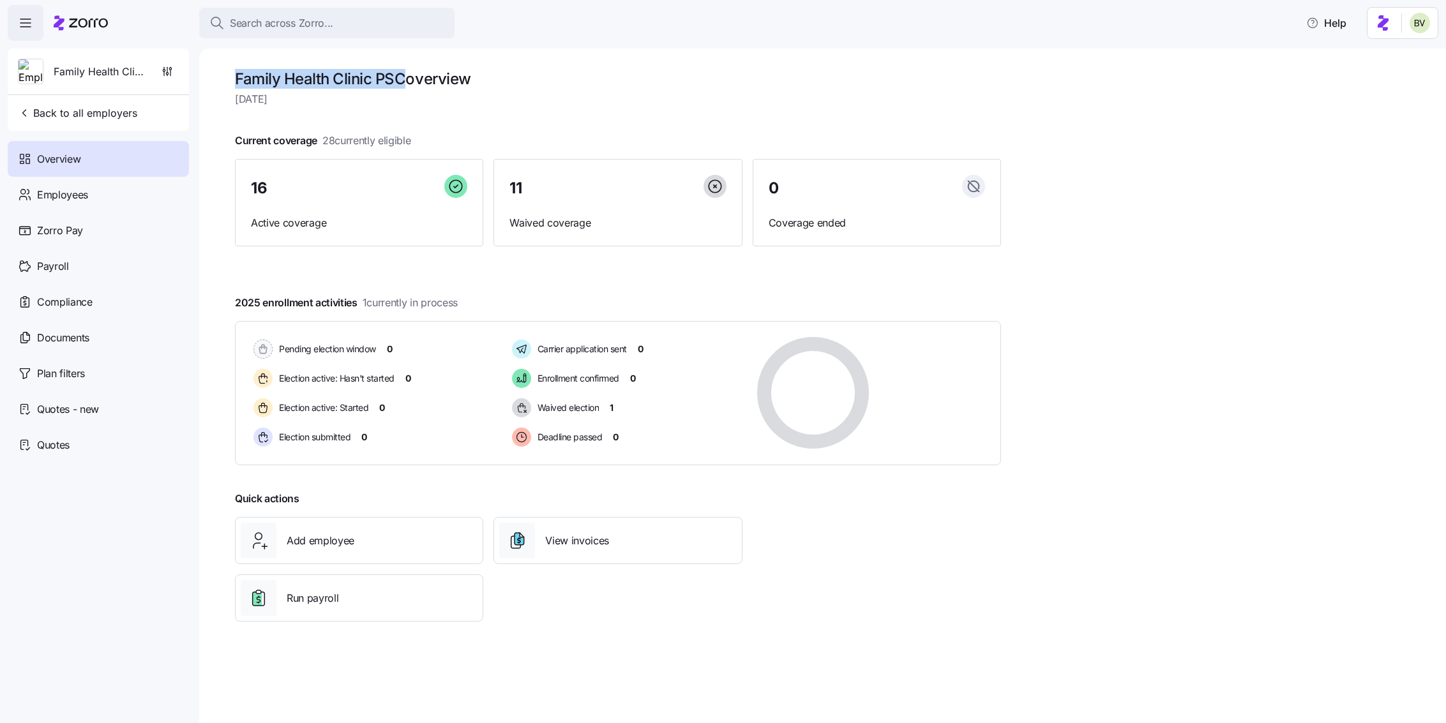
copy h1 "Family Health Clinic PSC"
click at [342, 25] on div "Search across Zorro..." at bounding box center [326, 23] width 235 height 16
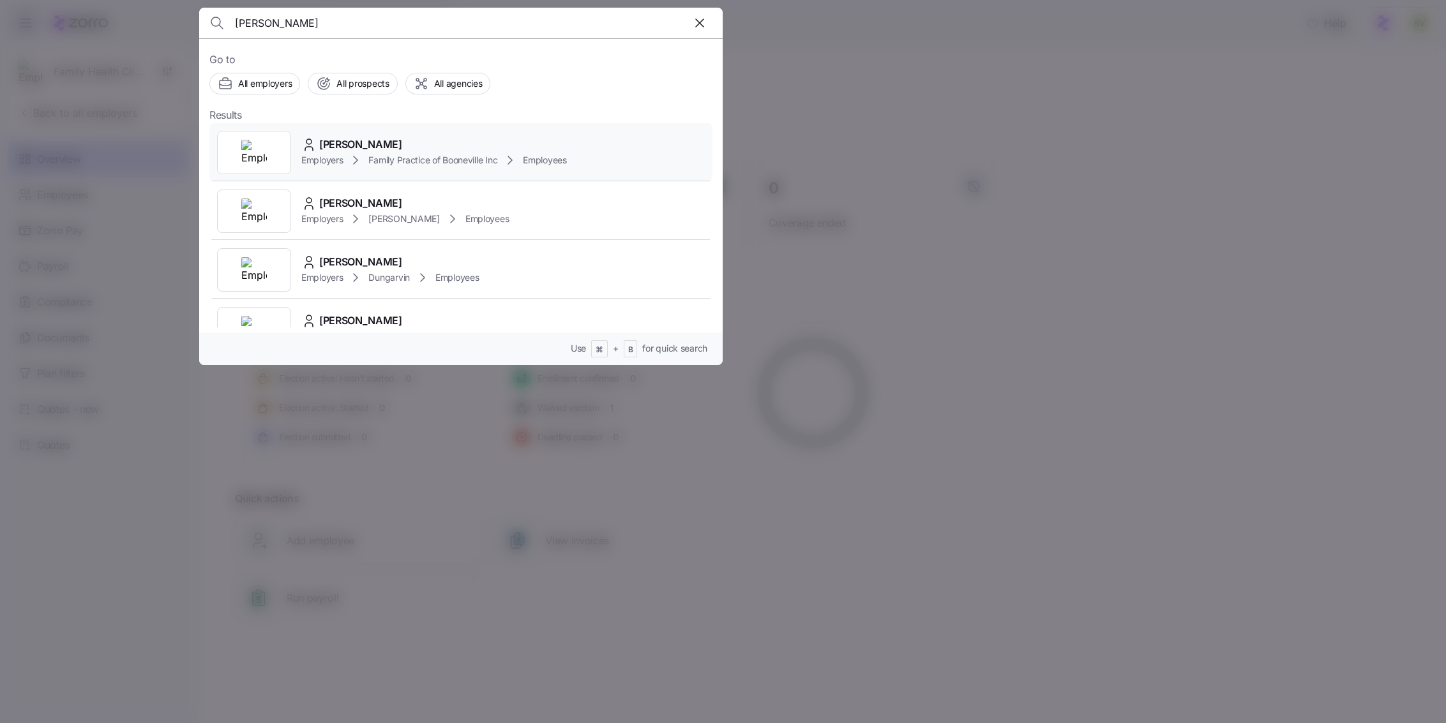
type input "heather ba"
click at [248, 142] on img at bounding box center [254, 153] width 26 height 26
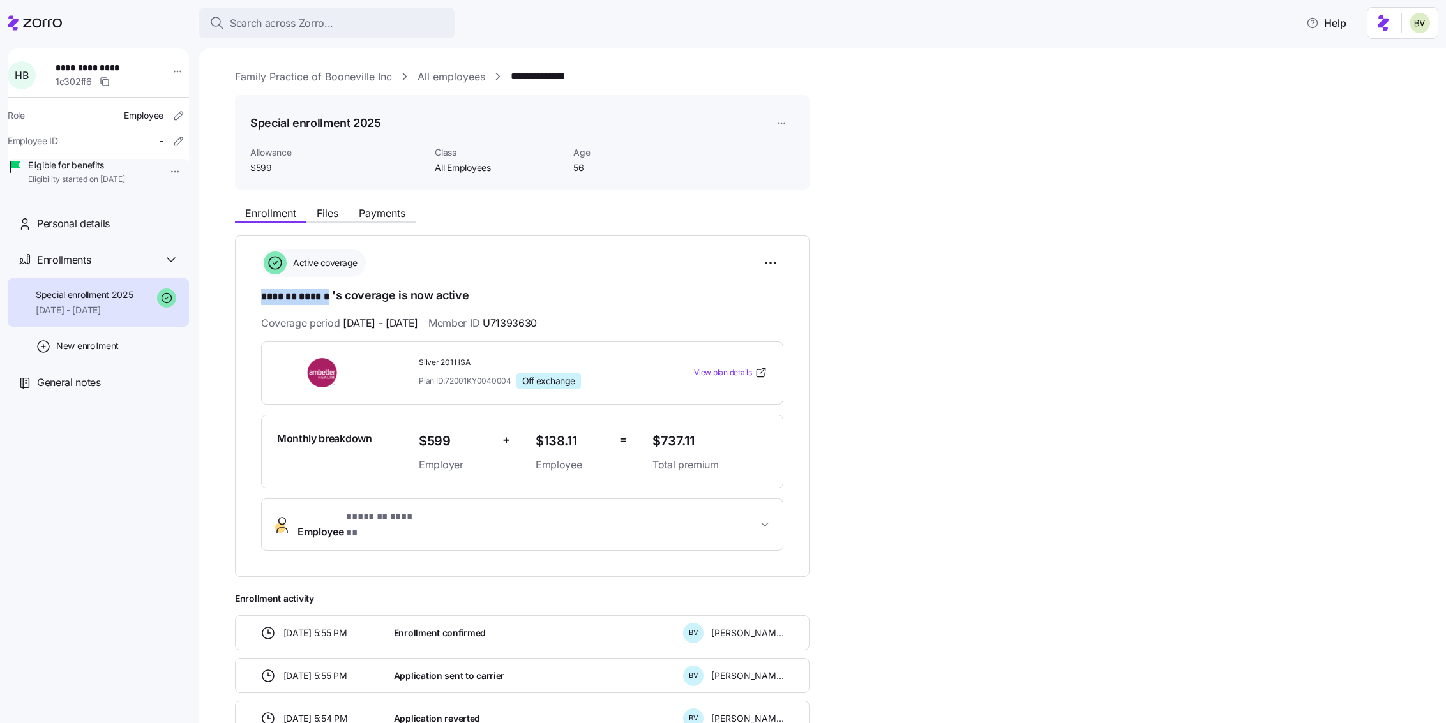
drag, startPoint x: 331, startPoint y: 294, endPoint x: 257, endPoint y: 293, distance: 73.4
click at [257, 293] on div "**********" at bounding box center [522, 407] width 575 height 342
copy span "******* ******"
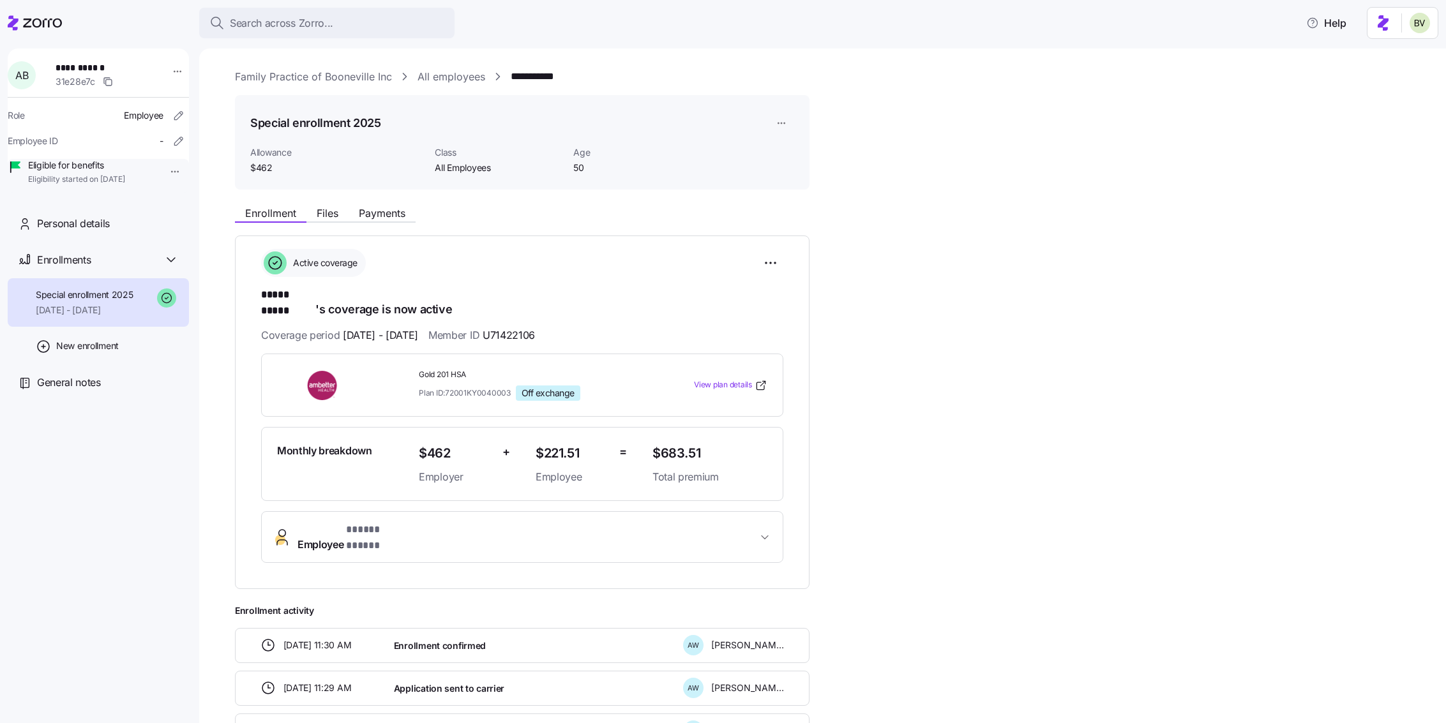
click at [337, 74] on link "Family Practice of Booneville Inc" at bounding box center [313, 77] width 157 height 16
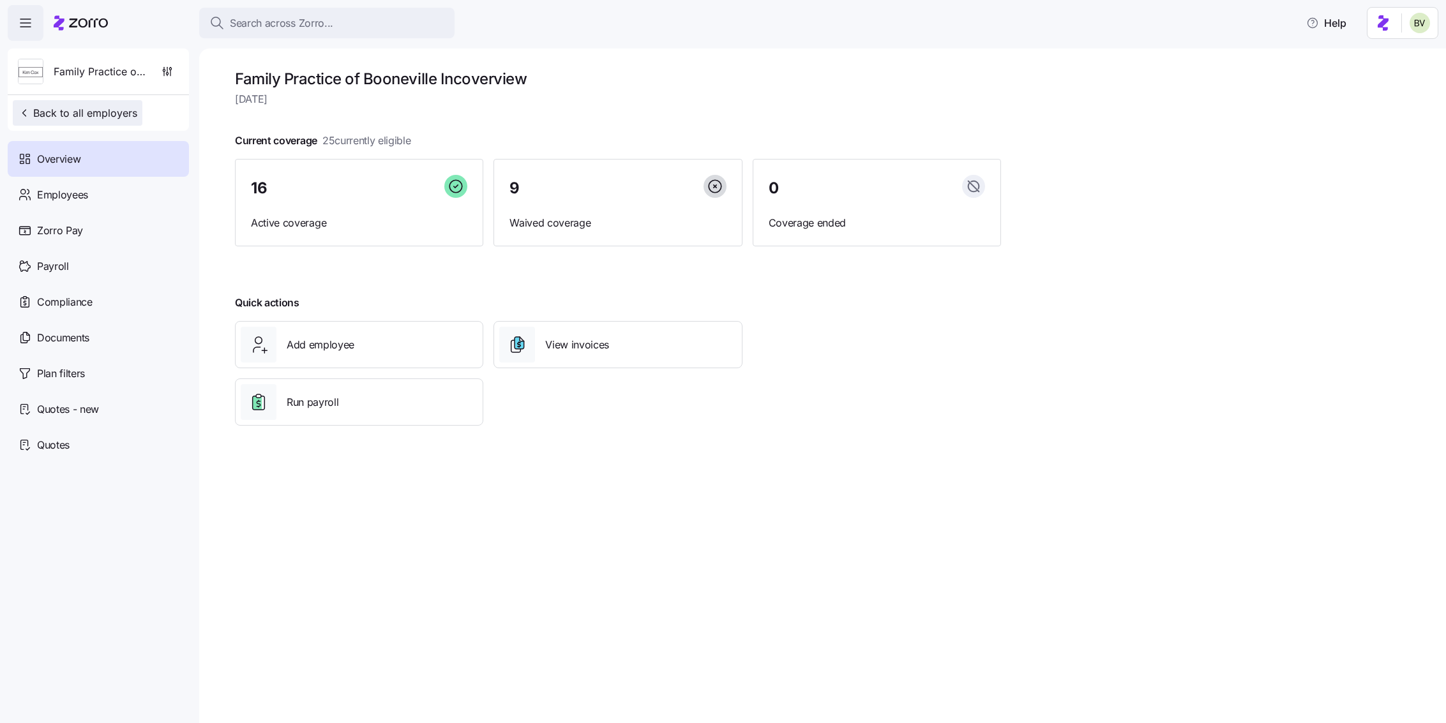
click at [132, 120] on span "Back to all employers" at bounding box center [77, 112] width 119 height 15
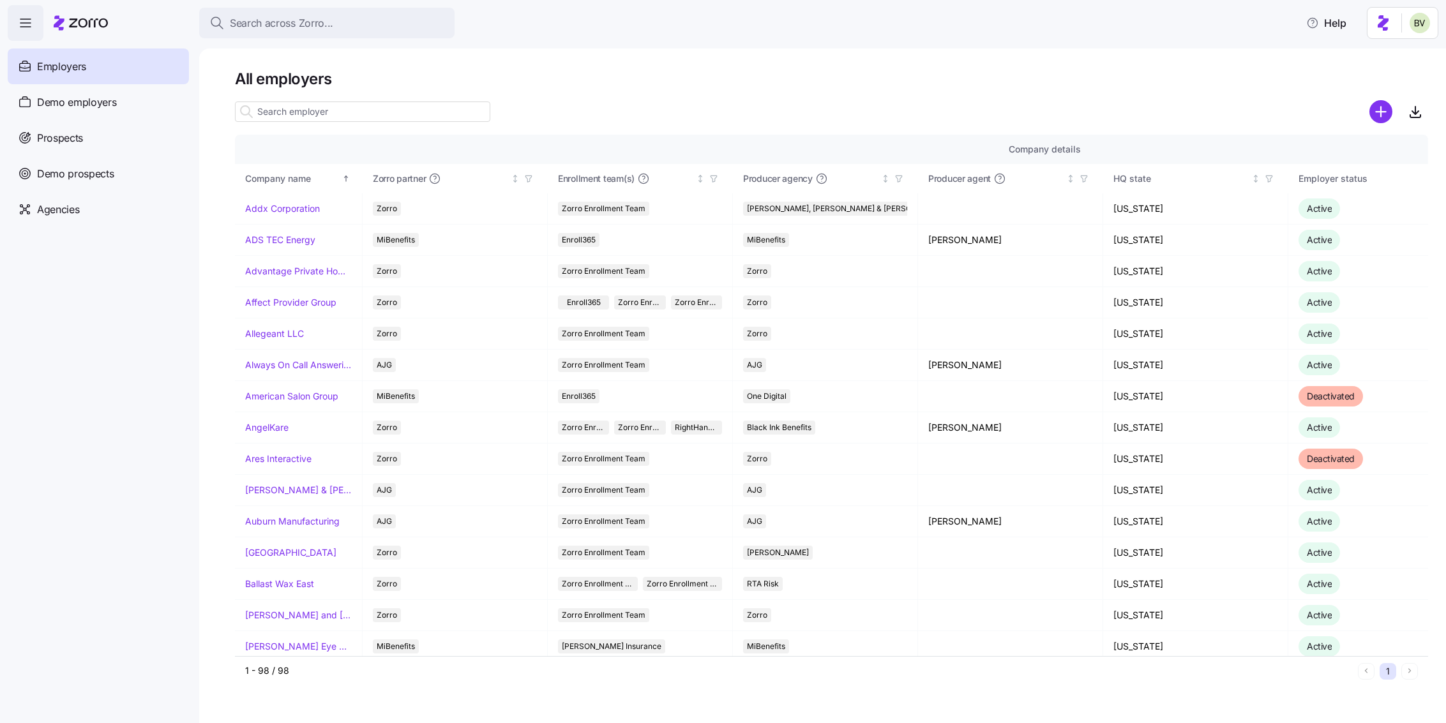
click at [345, 114] on input at bounding box center [362, 112] width 255 height 20
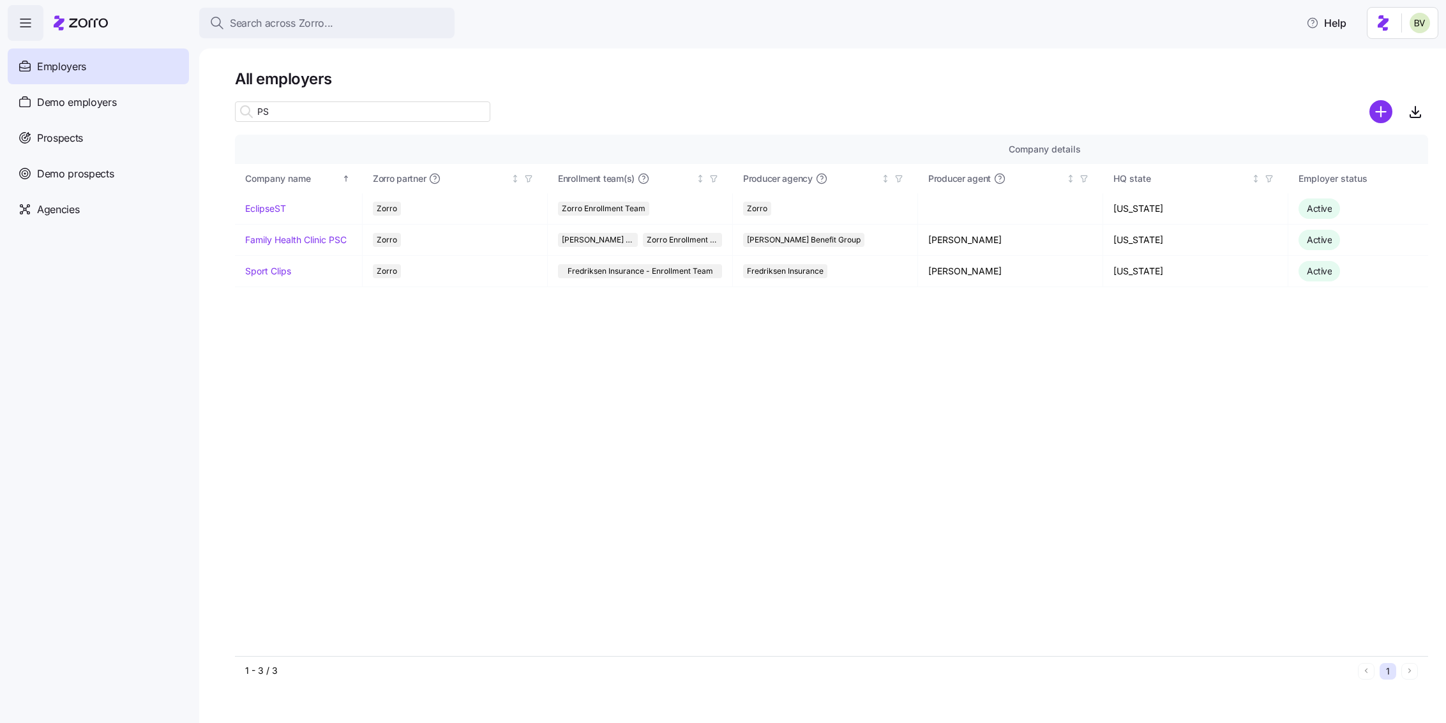
type input "PSC"
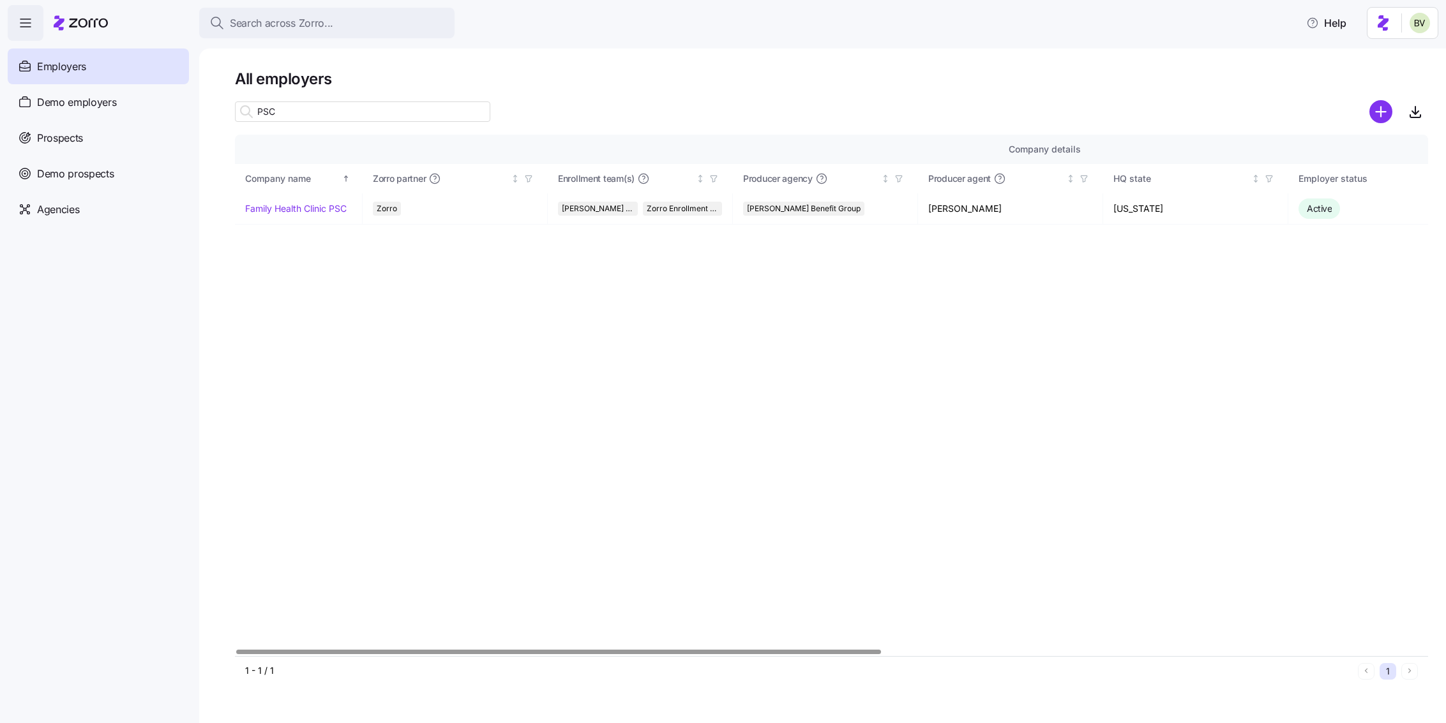
click at [306, 109] on input "PSC" at bounding box center [362, 112] width 255 height 20
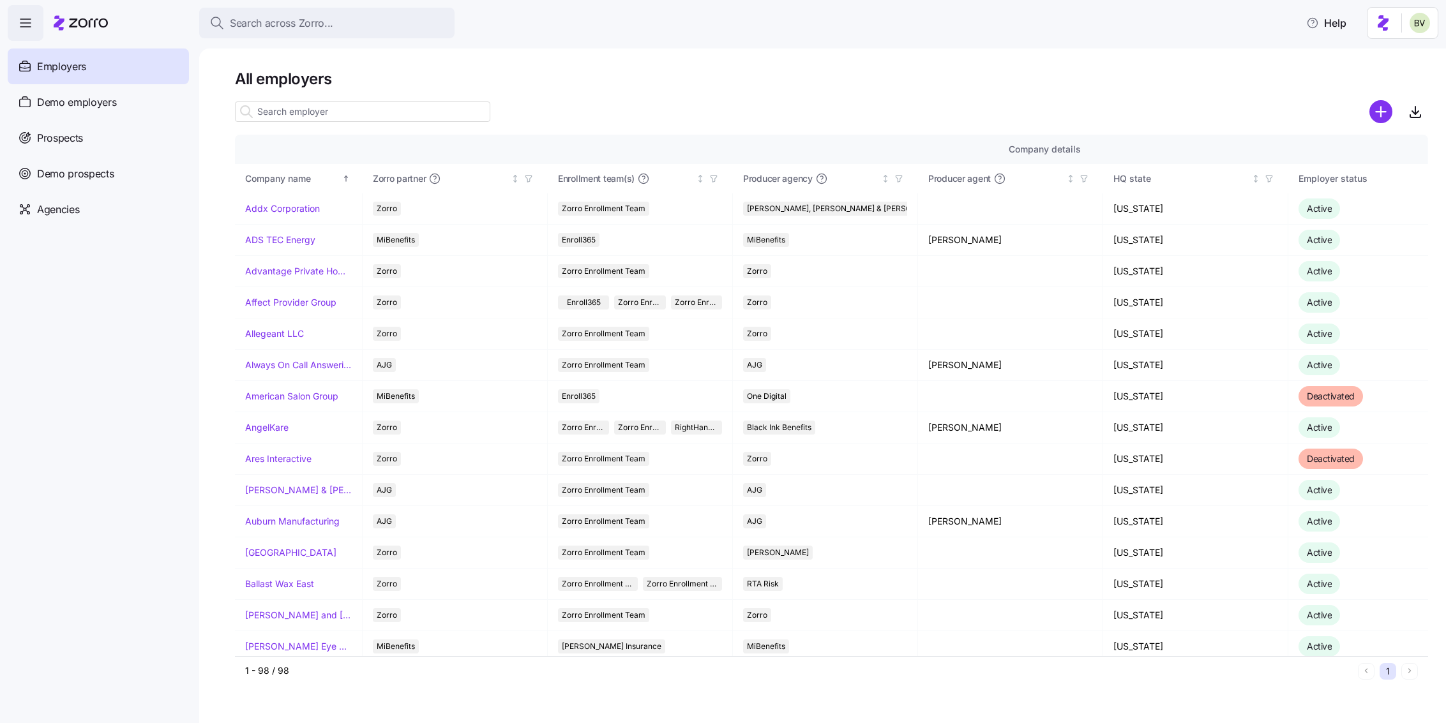
click at [377, 108] on input at bounding box center [362, 112] width 255 height 20
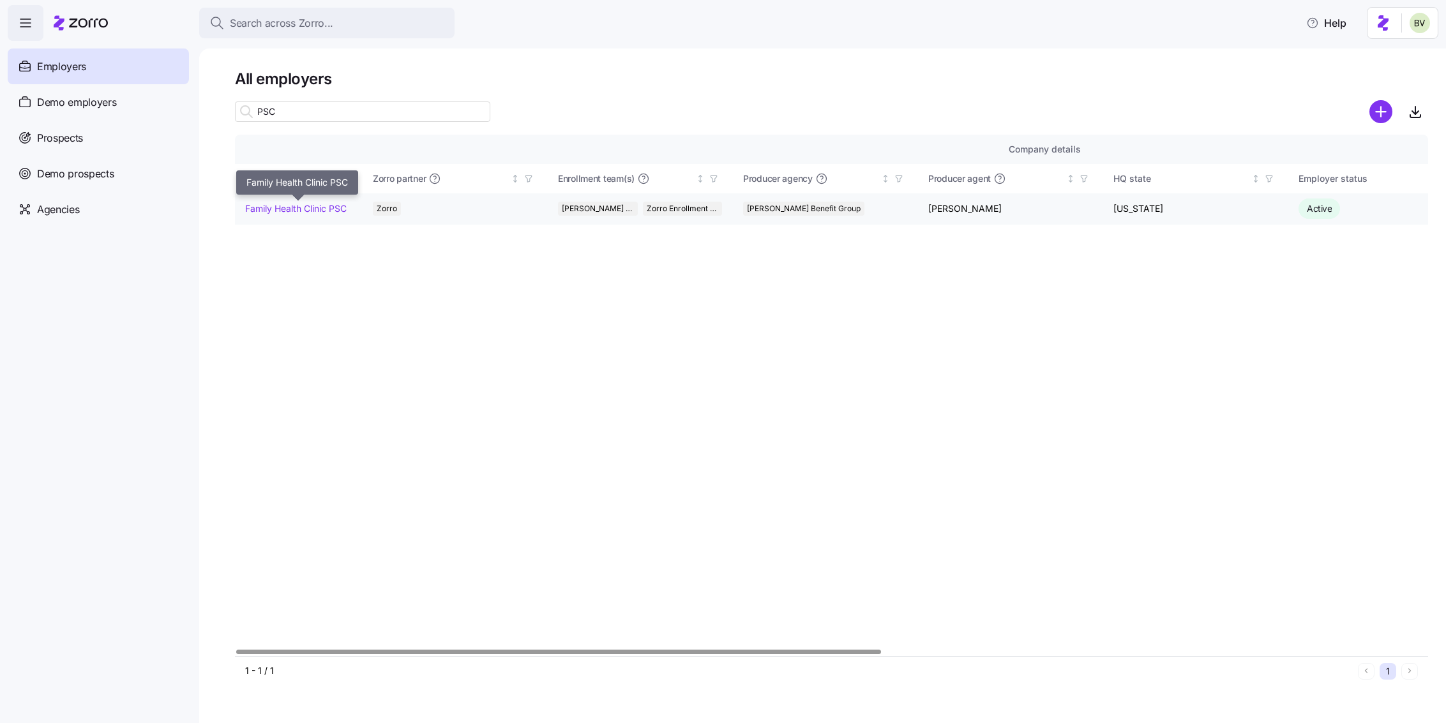
type input "PSC"
click at [305, 212] on link "Family Health Clinic PSC" at bounding box center [296, 208] width 102 height 13
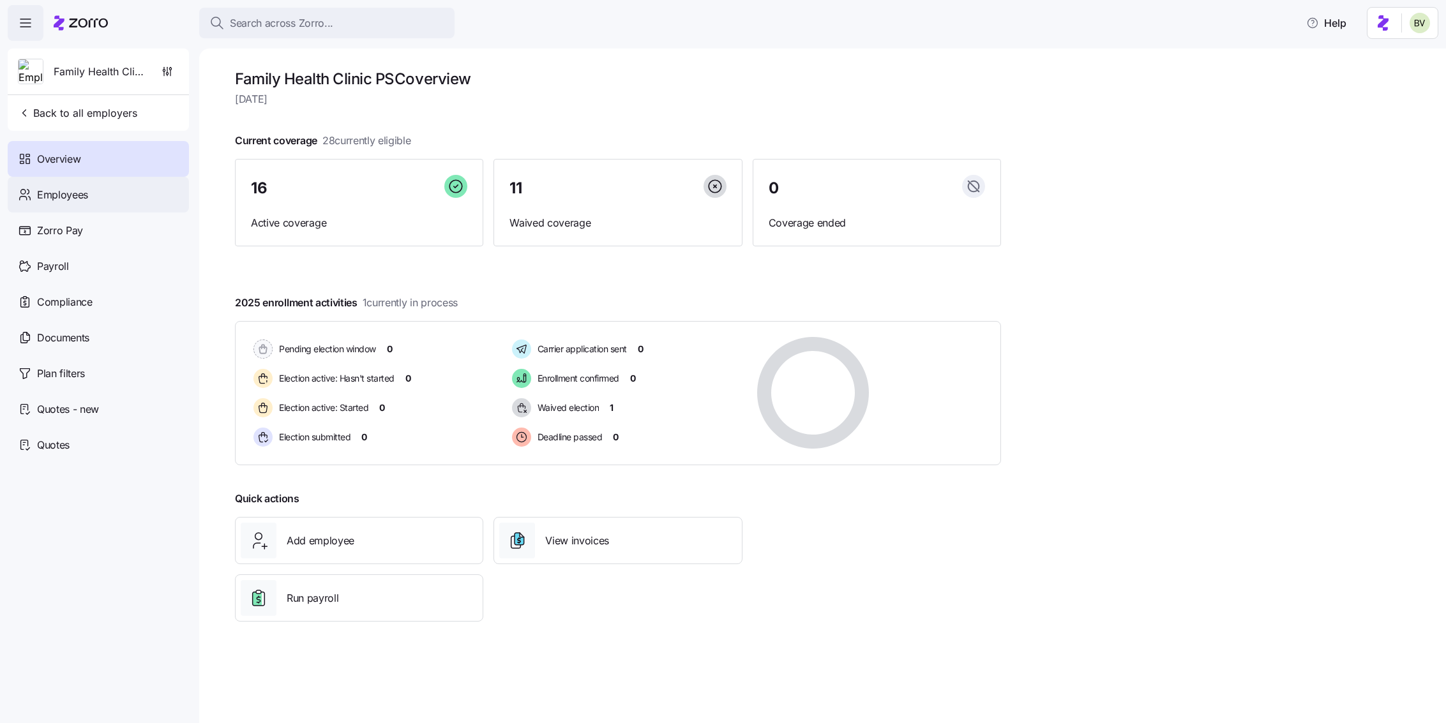
click at [79, 194] on span "Employees" at bounding box center [62, 195] width 51 height 16
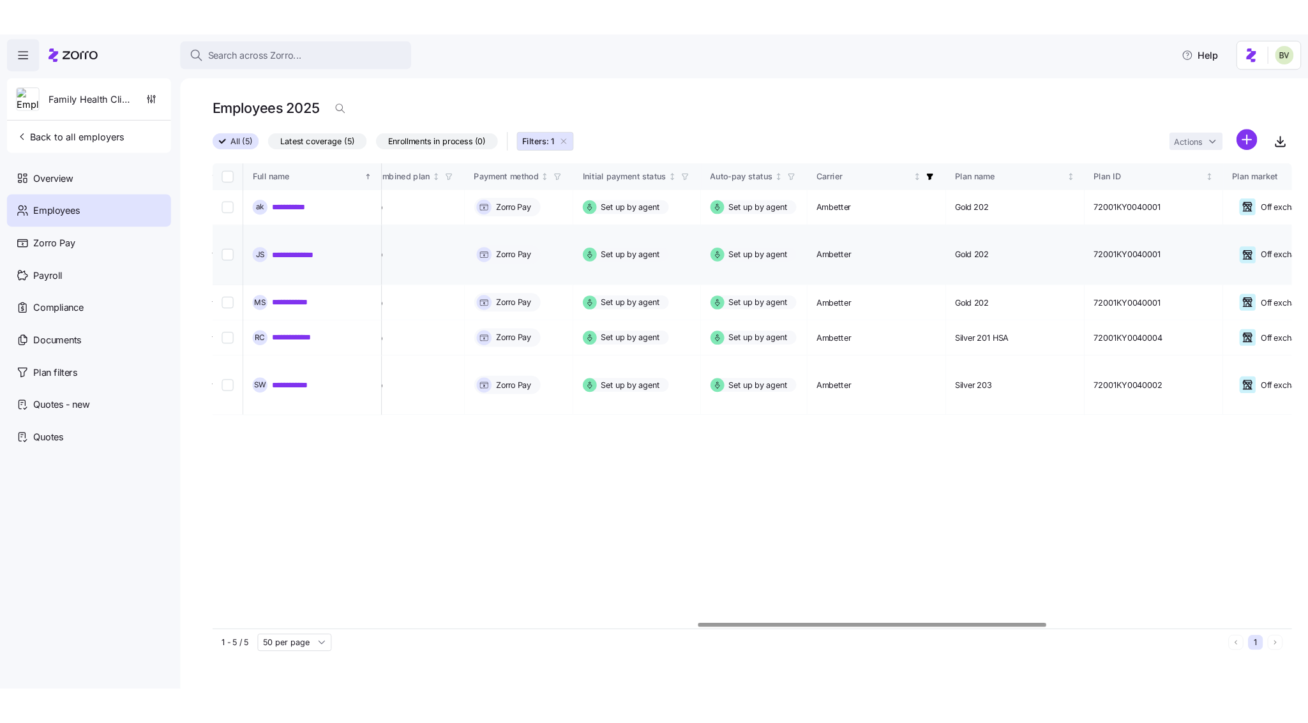
scroll to position [0, 1676]
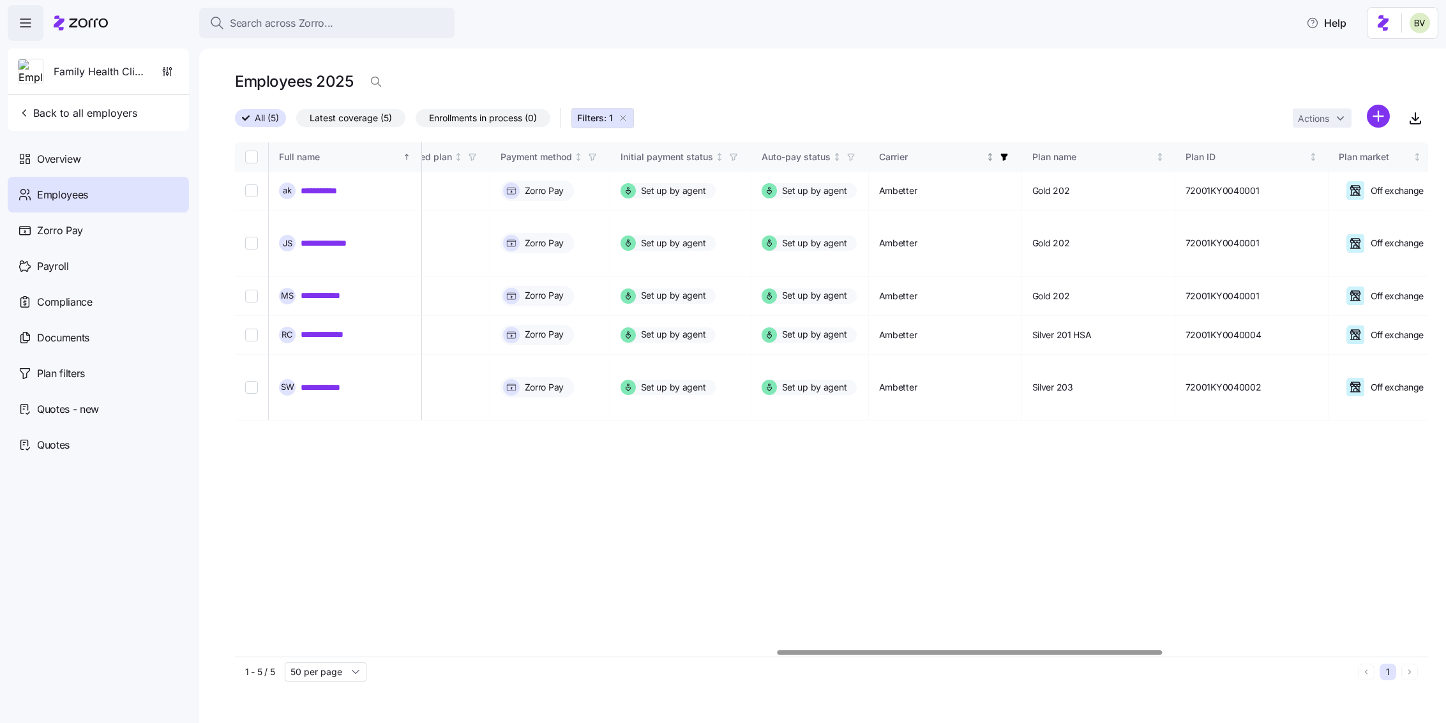
click at [1009, 160] on icon "button" at bounding box center [1004, 157] width 9 height 9
click at [947, 299] on icon at bounding box center [946, 296] width 15 height 15
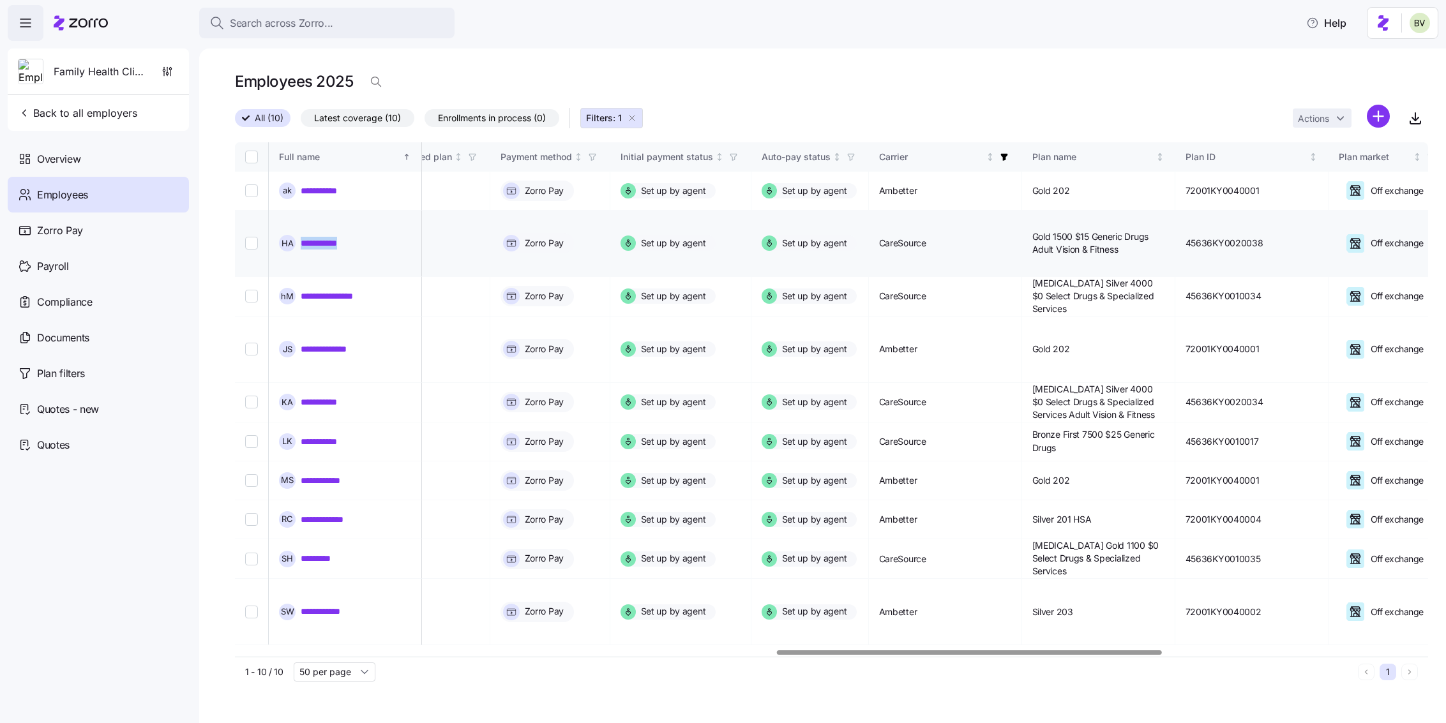
drag, startPoint x: 361, startPoint y: 231, endPoint x: 299, endPoint y: 229, distance: 62.0
click at [299, 235] on div "**********" at bounding box center [345, 243] width 132 height 17
copy link "**********"
click at [1441, 711] on div "**********" at bounding box center [822, 386] width 1247 height 675
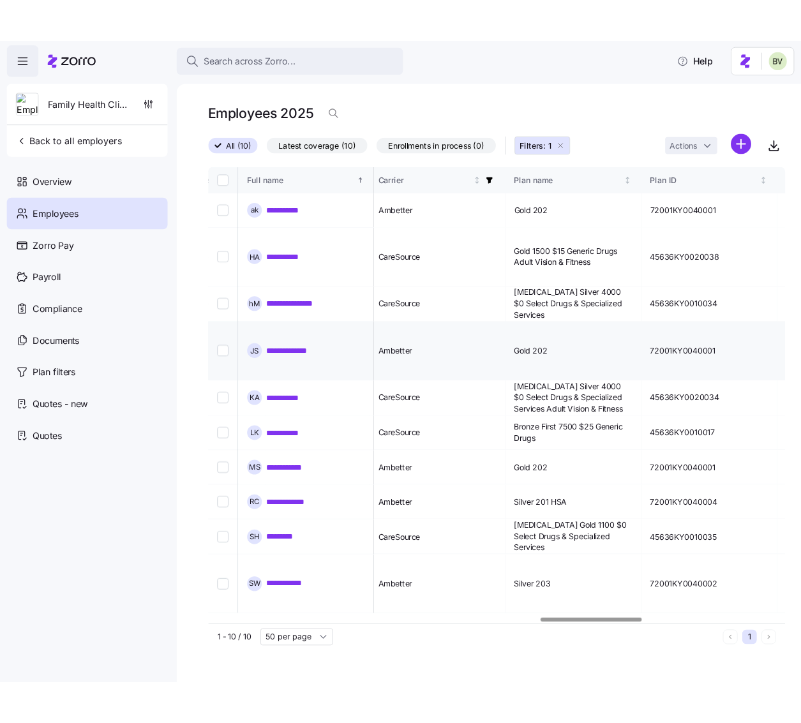
scroll to position [0, 2127]
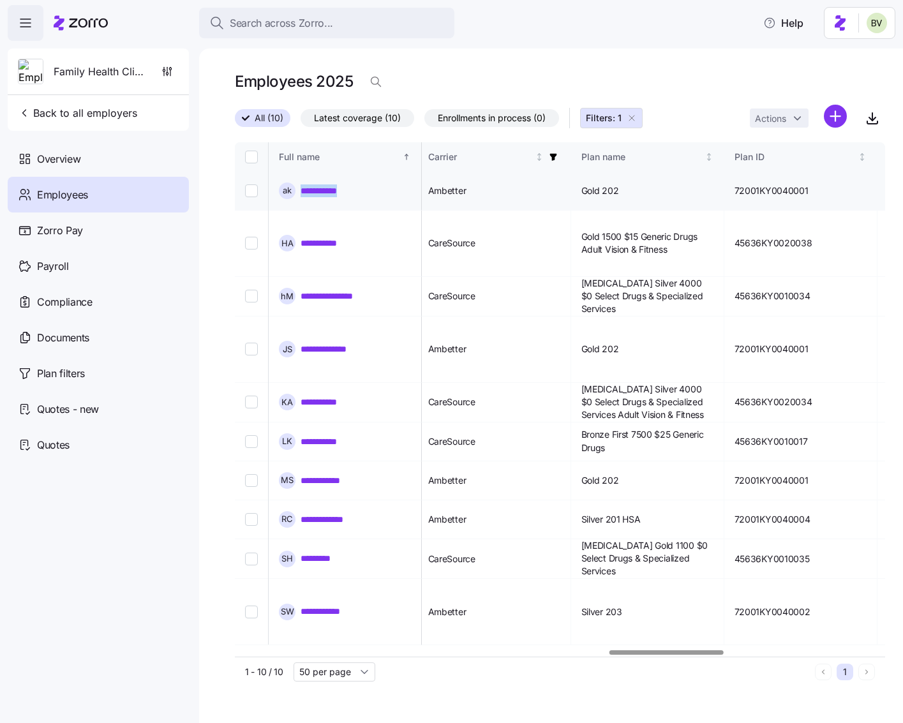
drag, startPoint x: 354, startPoint y: 187, endPoint x: 303, endPoint y: 189, distance: 51.7
click at [303, 189] on div "**********" at bounding box center [345, 191] width 132 height 17
copy link "**********"
drag, startPoint x: 356, startPoint y: 230, endPoint x: 302, endPoint y: 229, distance: 54.3
click at [302, 235] on div "**********" at bounding box center [345, 243] width 132 height 17
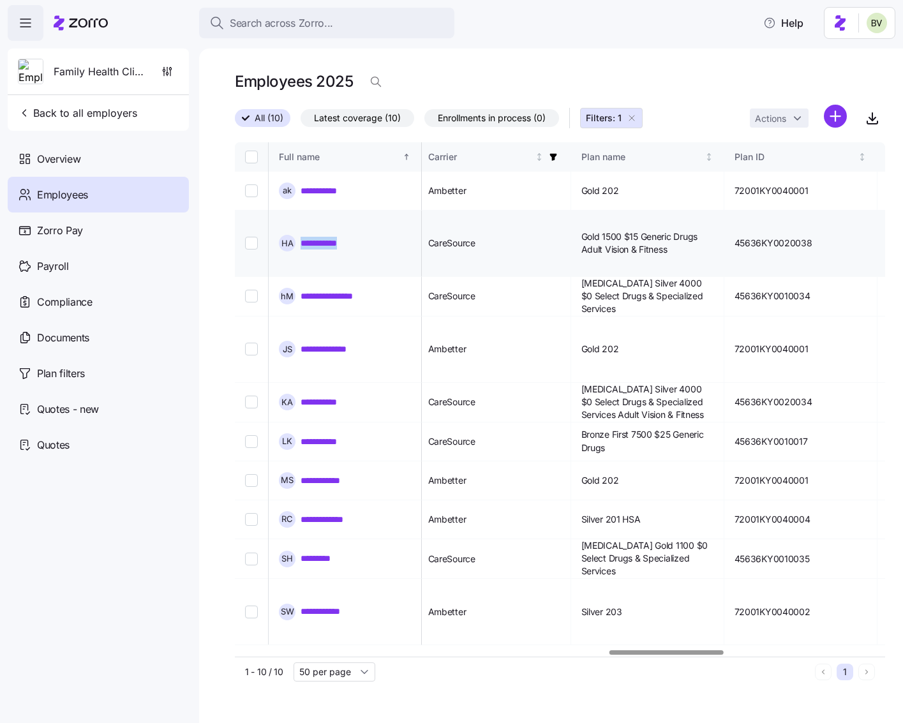
copy link "**********"
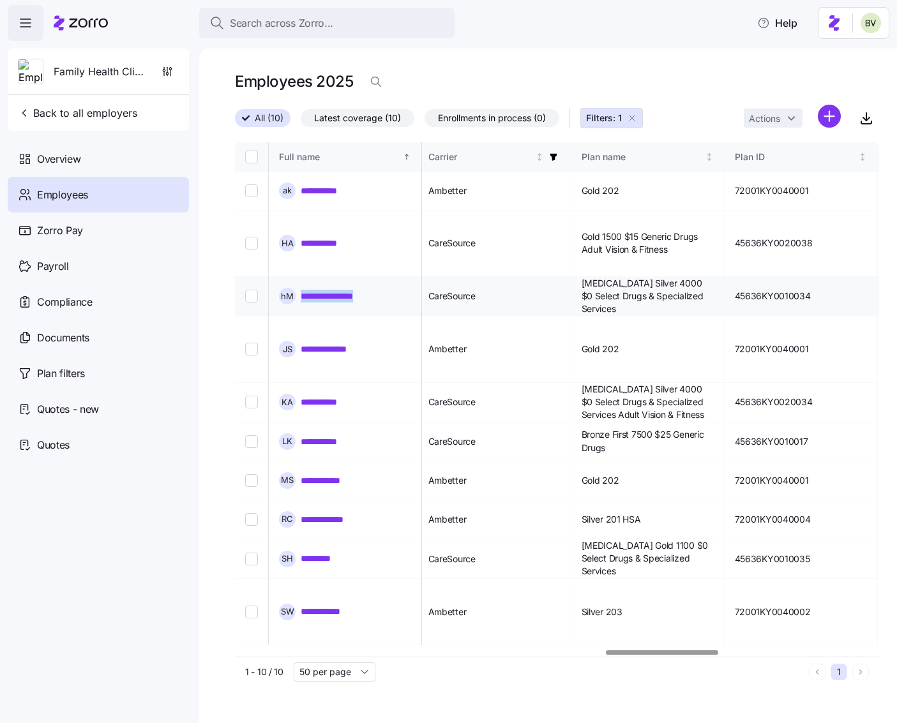
drag, startPoint x: 385, startPoint y: 269, endPoint x: 301, endPoint y: 266, distance: 83.7
click at [301, 288] on div "**********" at bounding box center [345, 296] width 132 height 17
copy link "**********"
drag, startPoint x: 366, startPoint y: 310, endPoint x: 302, endPoint y: 304, distance: 64.8
click at [302, 341] on div "**********" at bounding box center [345, 349] width 132 height 17
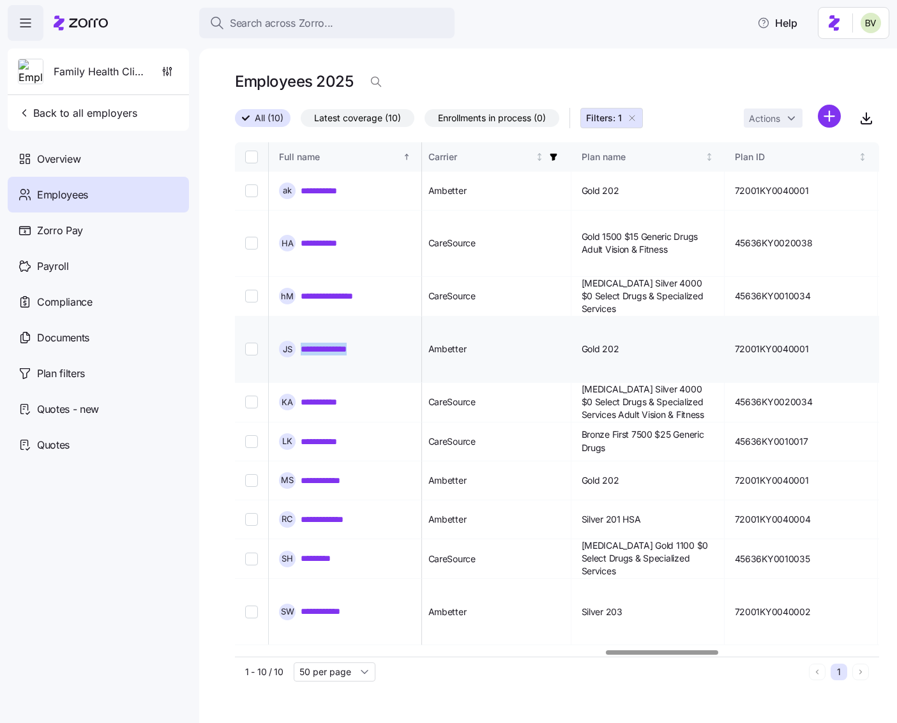
copy link "**********"
drag, startPoint x: 350, startPoint y: 347, endPoint x: 301, endPoint y: 348, distance: 49.2
click at [301, 394] on div "**********" at bounding box center [345, 402] width 132 height 17
copy link "**********"
click at [349, 394] on div "**********" at bounding box center [345, 402] width 132 height 17
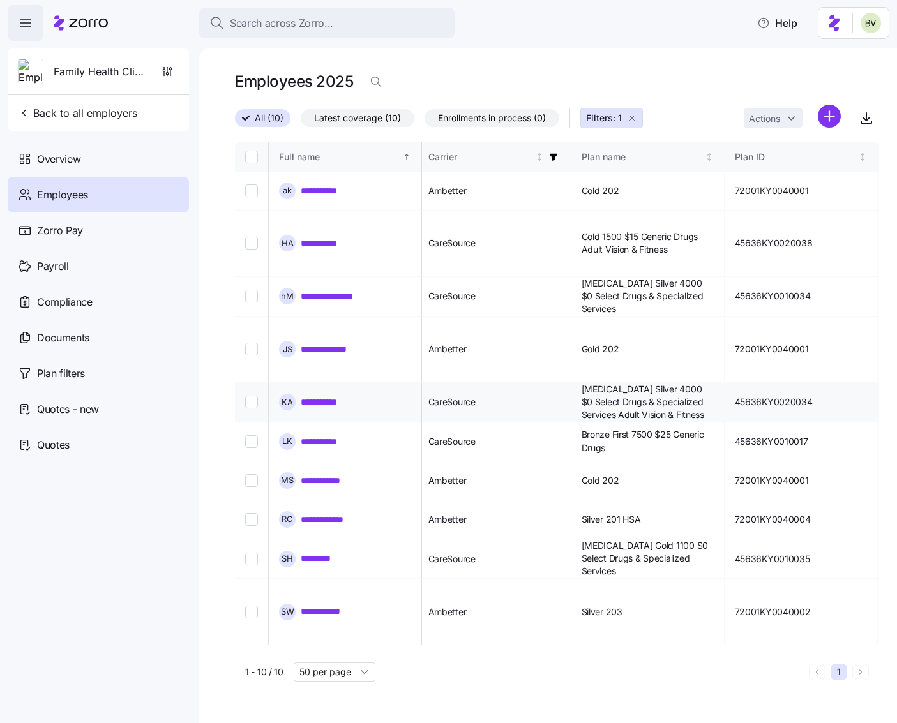
click at [349, 394] on div "**********" at bounding box center [345, 402] width 132 height 17
drag, startPoint x: 349, startPoint y: 344, endPoint x: 320, endPoint y: 346, distance: 28.2
click at [317, 394] on div "**********" at bounding box center [345, 402] width 132 height 17
copy link "**********"
drag, startPoint x: 352, startPoint y: 386, endPoint x: 299, endPoint y: 388, distance: 52.4
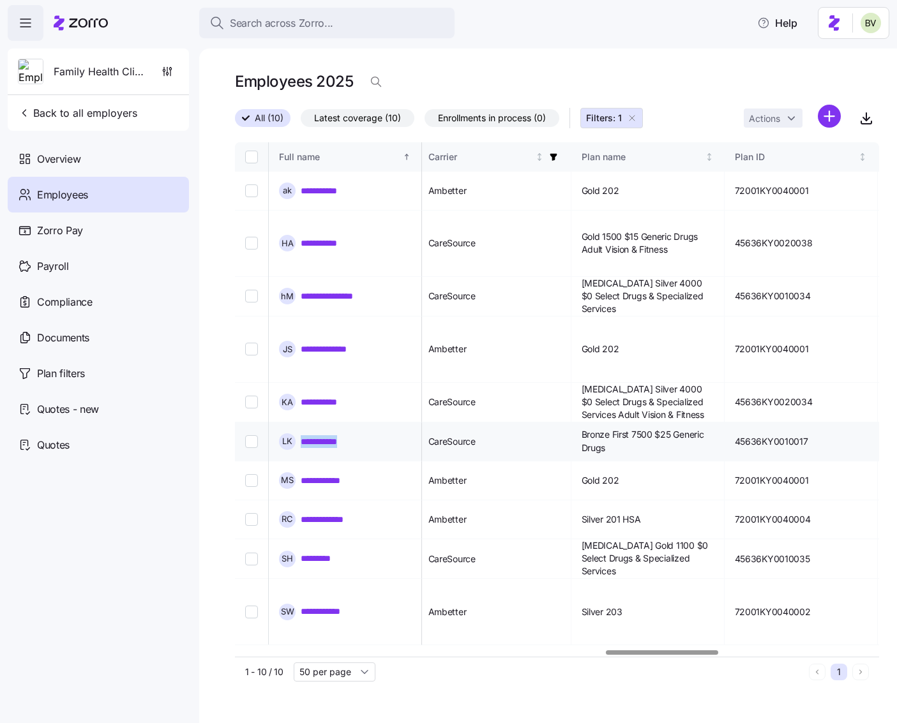
click at [299, 433] on div "**********" at bounding box center [345, 441] width 132 height 17
copy link "**********"
click at [370, 433] on div "**********" at bounding box center [345, 441] width 132 height 17
drag, startPoint x: 355, startPoint y: 388, endPoint x: 299, endPoint y: 386, distance: 55.6
click at [299, 433] on div "**********" at bounding box center [345, 441] width 132 height 17
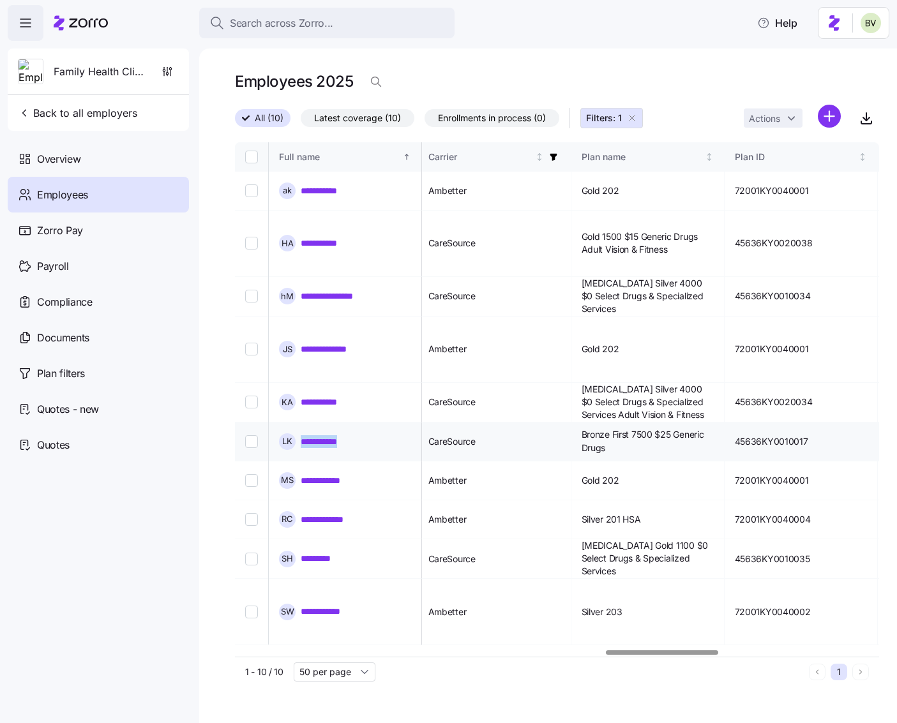
copy link "**********"
click at [373, 472] on div "**********" at bounding box center [345, 480] width 132 height 17
drag, startPoint x: 373, startPoint y: 425, endPoint x: 303, endPoint y: 426, distance: 69.6
click at [303, 472] on div "**********" at bounding box center [345, 480] width 132 height 17
copy link "**********"
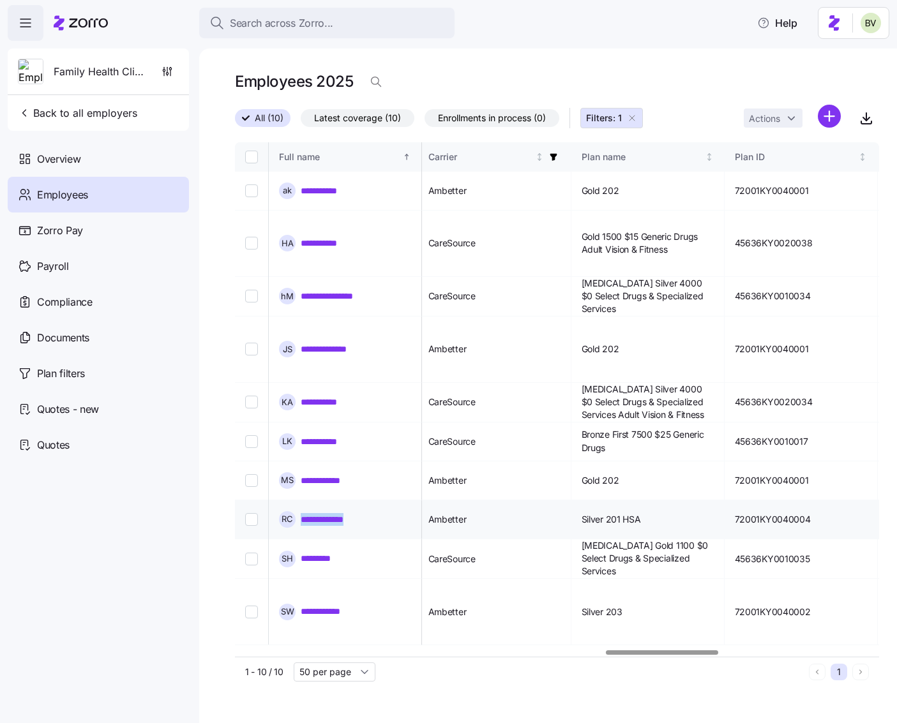
drag, startPoint x: 376, startPoint y: 463, endPoint x: 303, endPoint y: 462, distance: 72.8
click at [303, 511] on div "**********" at bounding box center [345, 519] width 132 height 17
drag, startPoint x: 345, startPoint y: 505, endPoint x: 302, endPoint y: 502, distance: 43.5
click at [302, 551] on div "S H *********" at bounding box center [345, 559] width 132 height 17
drag, startPoint x: 371, startPoint y: 545, endPoint x: 302, endPoint y: 543, distance: 69.0
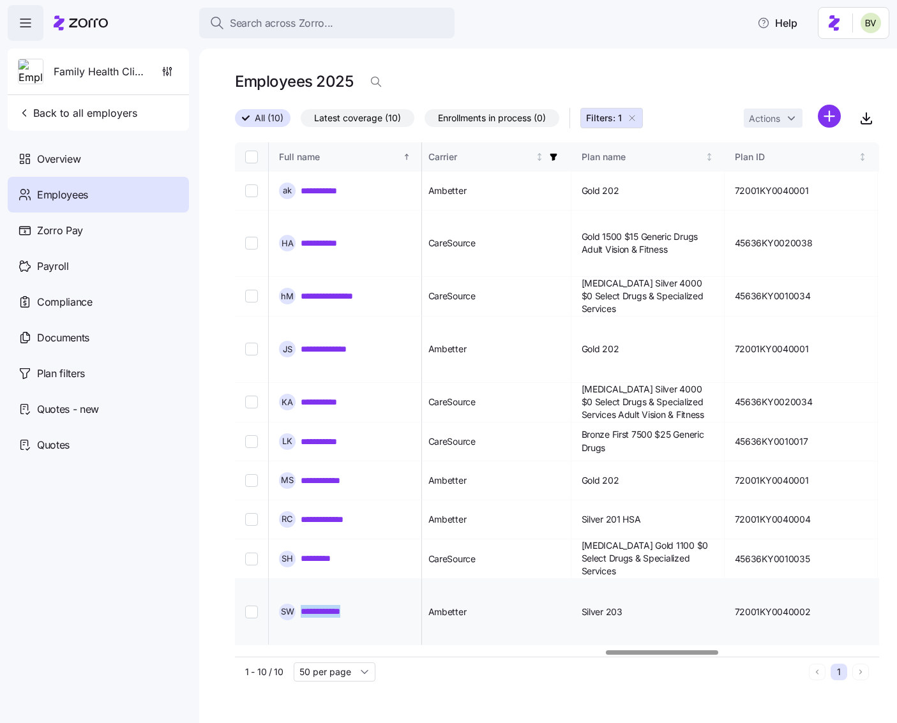
click at [302, 604] on div "**********" at bounding box center [345, 612] width 132 height 17
click at [329, 22] on span "Search across Zorro..." at bounding box center [281, 23] width 103 height 16
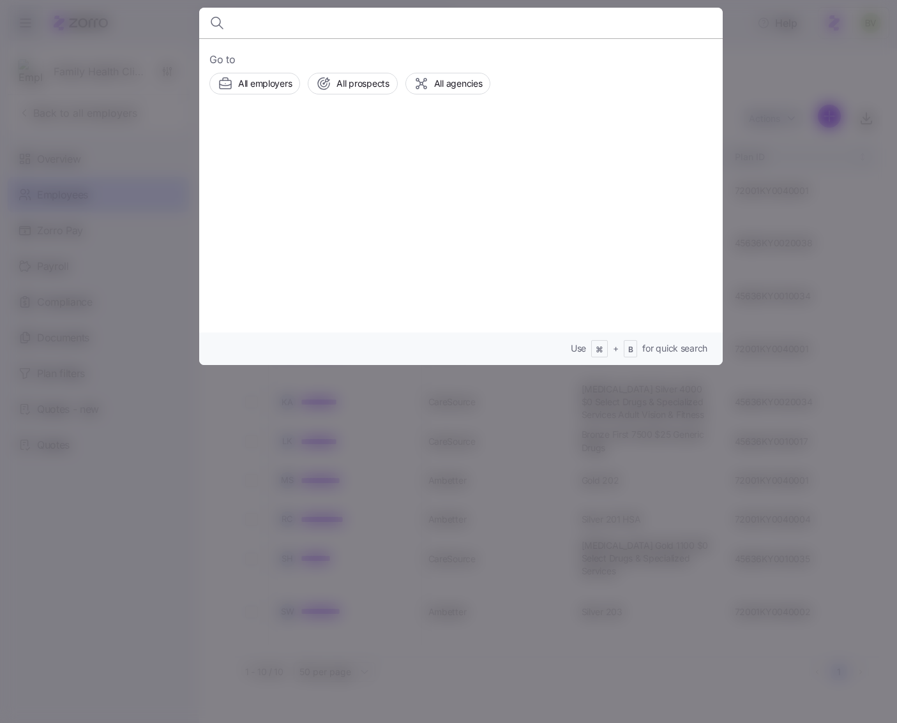
click at [331, 26] on input at bounding box center [398, 23] width 327 height 31
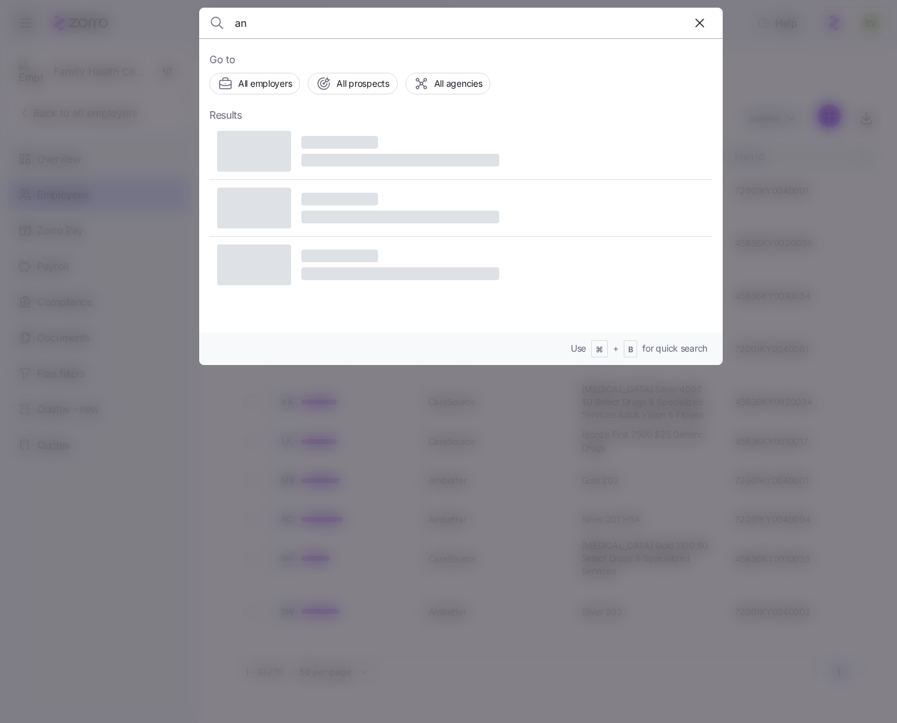
type input "a"
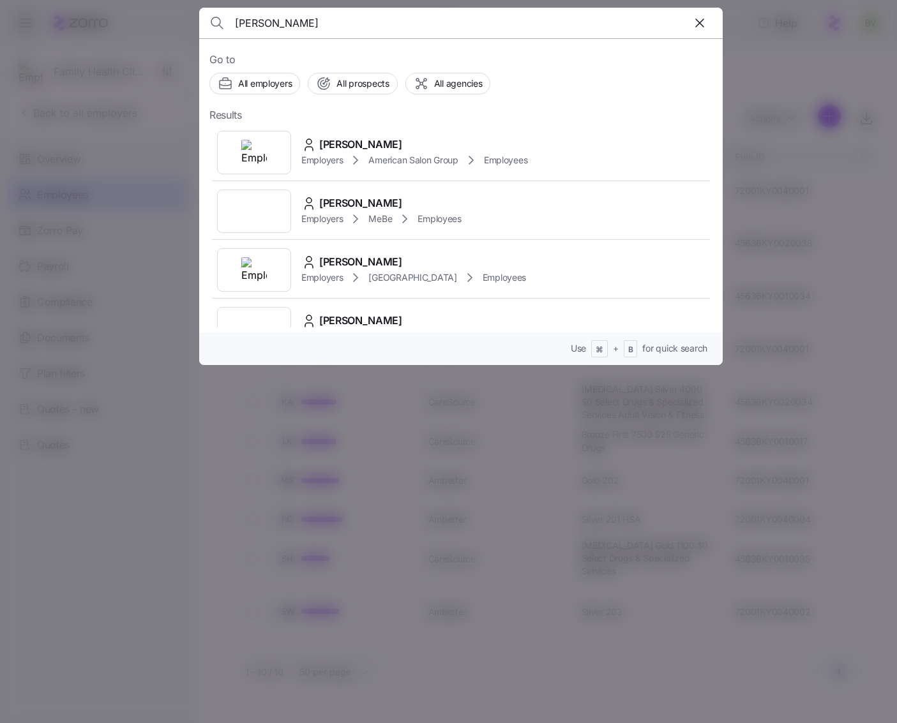
type input "angel birch"
click at [259, 153] on img at bounding box center [254, 153] width 26 height 26
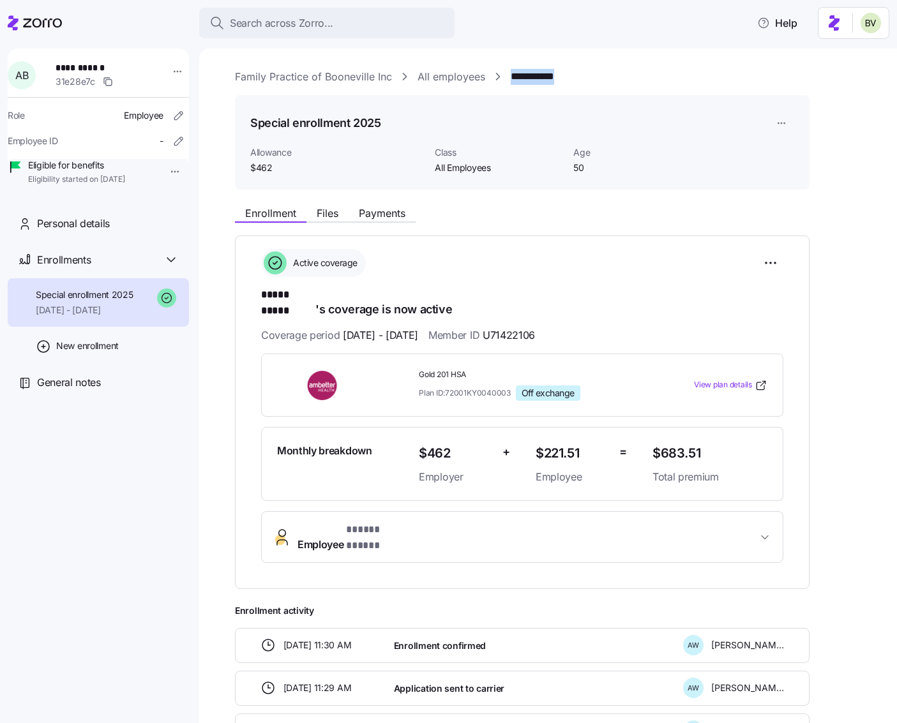
drag, startPoint x: 570, startPoint y: 79, endPoint x: 511, endPoint y: 79, distance: 59.4
click at [511, 79] on div "**********" at bounding box center [557, 77] width 644 height 16
click at [310, 27] on span "Search across Zorro..." at bounding box center [281, 23] width 103 height 16
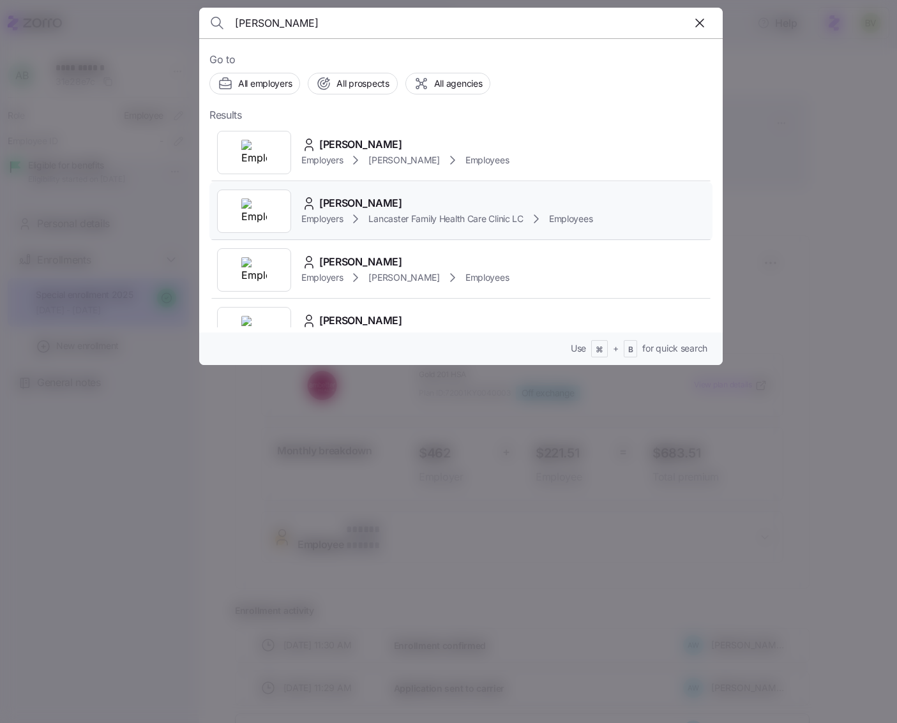
type input "angel holstein"
click at [246, 230] on div at bounding box center [254, 211] width 74 height 43
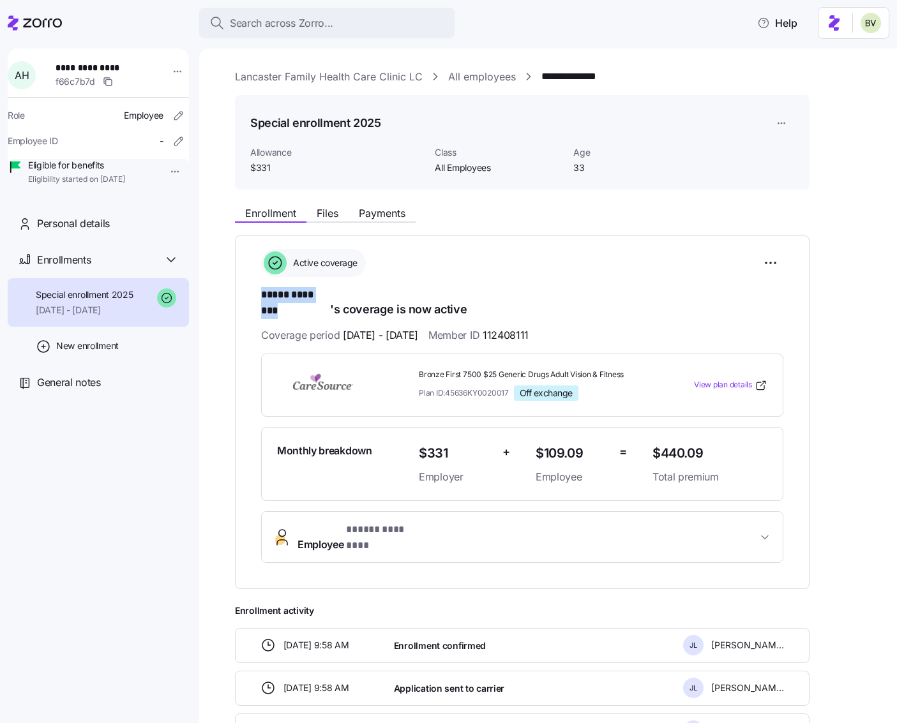
drag, startPoint x: 330, startPoint y: 295, endPoint x: 259, endPoint y: 293, distance: 71.5
click at [259, 293] on div "**********" at bounding box center [522, 413] width 575 height 354
click at [322, 14] on button "Search across Zorro..." at bounding box center [326, 23] width 255 height 31
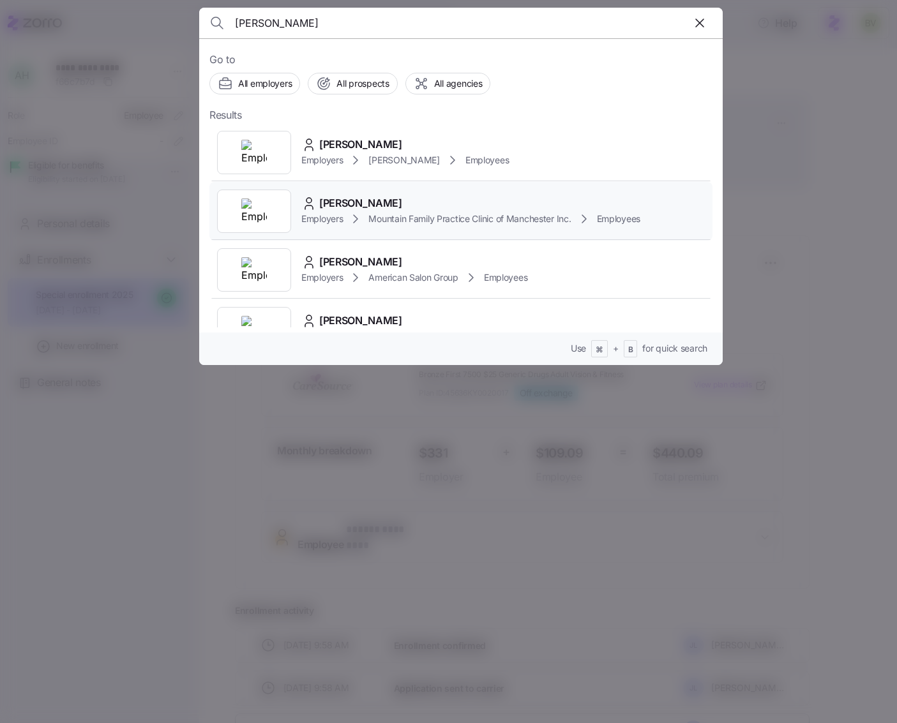
type input "angela callahan"
click at [248, 210] on img at bounding box center [254, 212] width 26 height 26
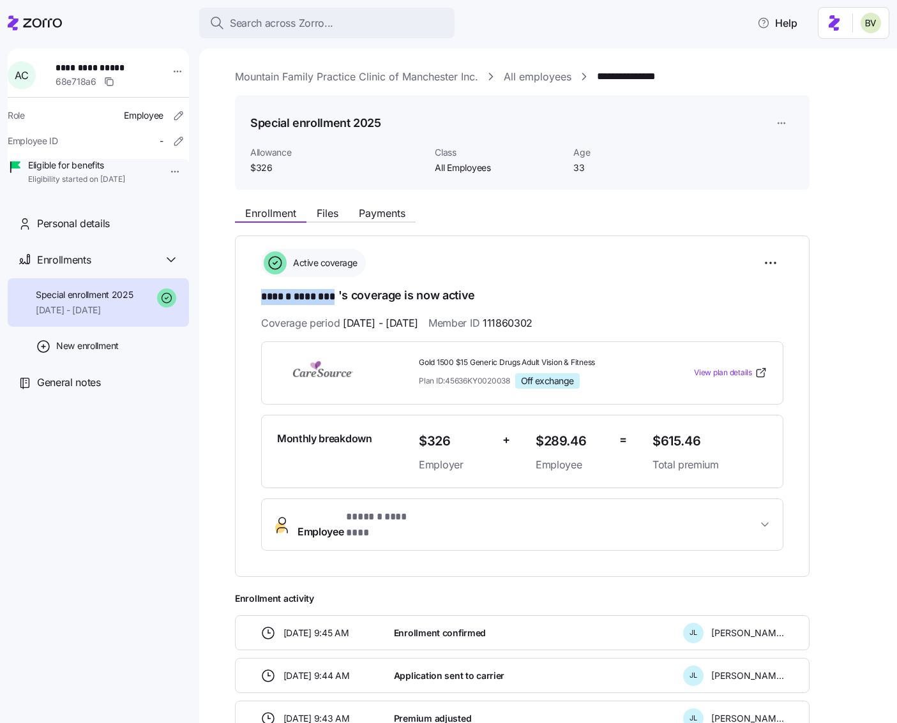
drag, startPoint x: 336, startPoint y: 299, endPoint x: 262, endPoint y: 301, distance: 74.1
click at [262, 301] on span "****** ********" at bounding box center [299, 297] width 77 height 16
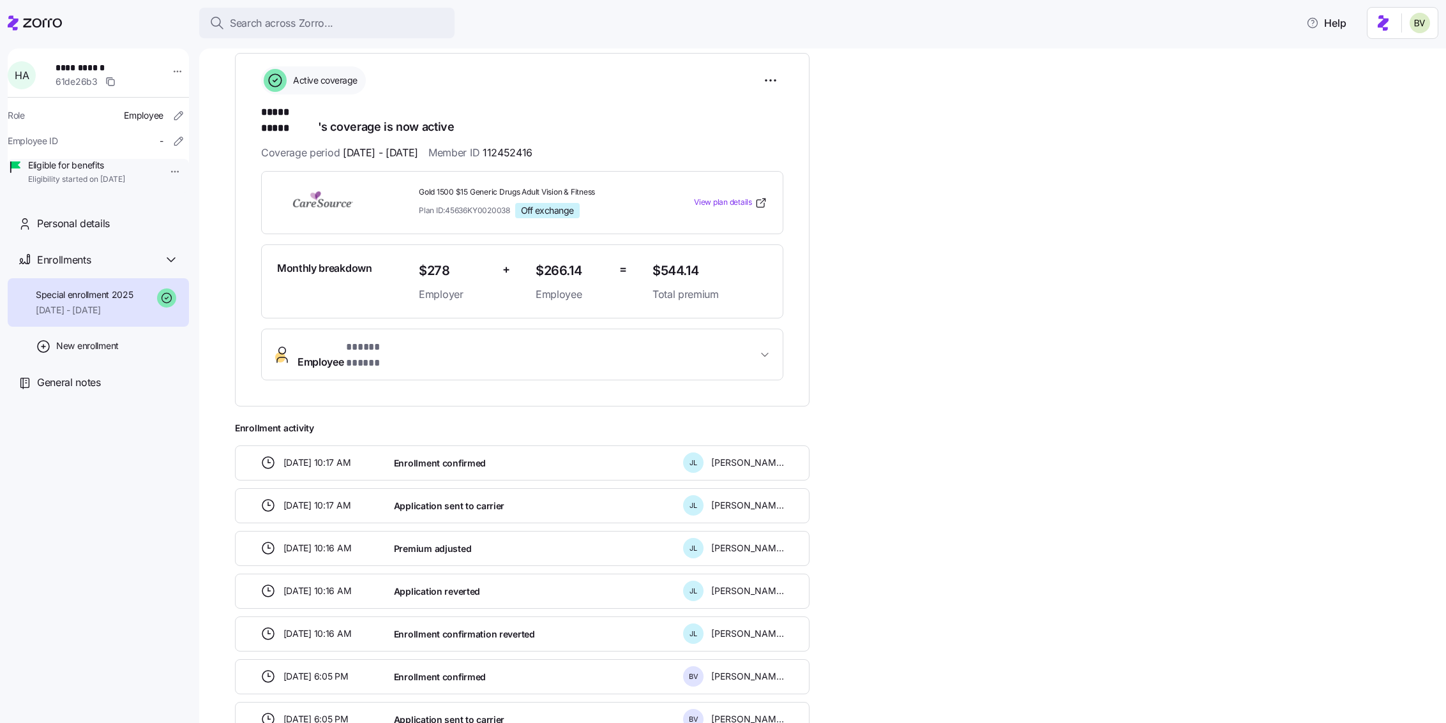
scroll to position [45, 0]
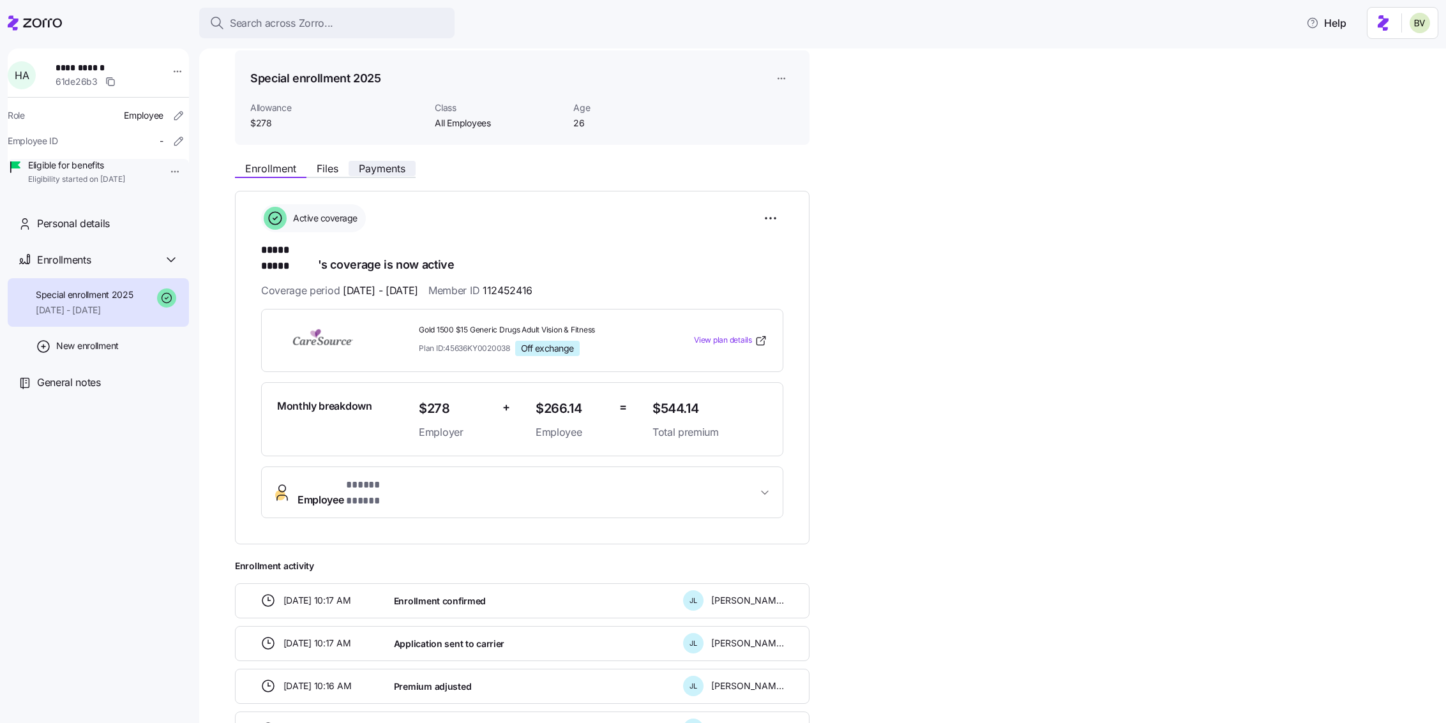
click at [393, 167] on span "Payments" at bounding box center [382, 168] width 47 height 10
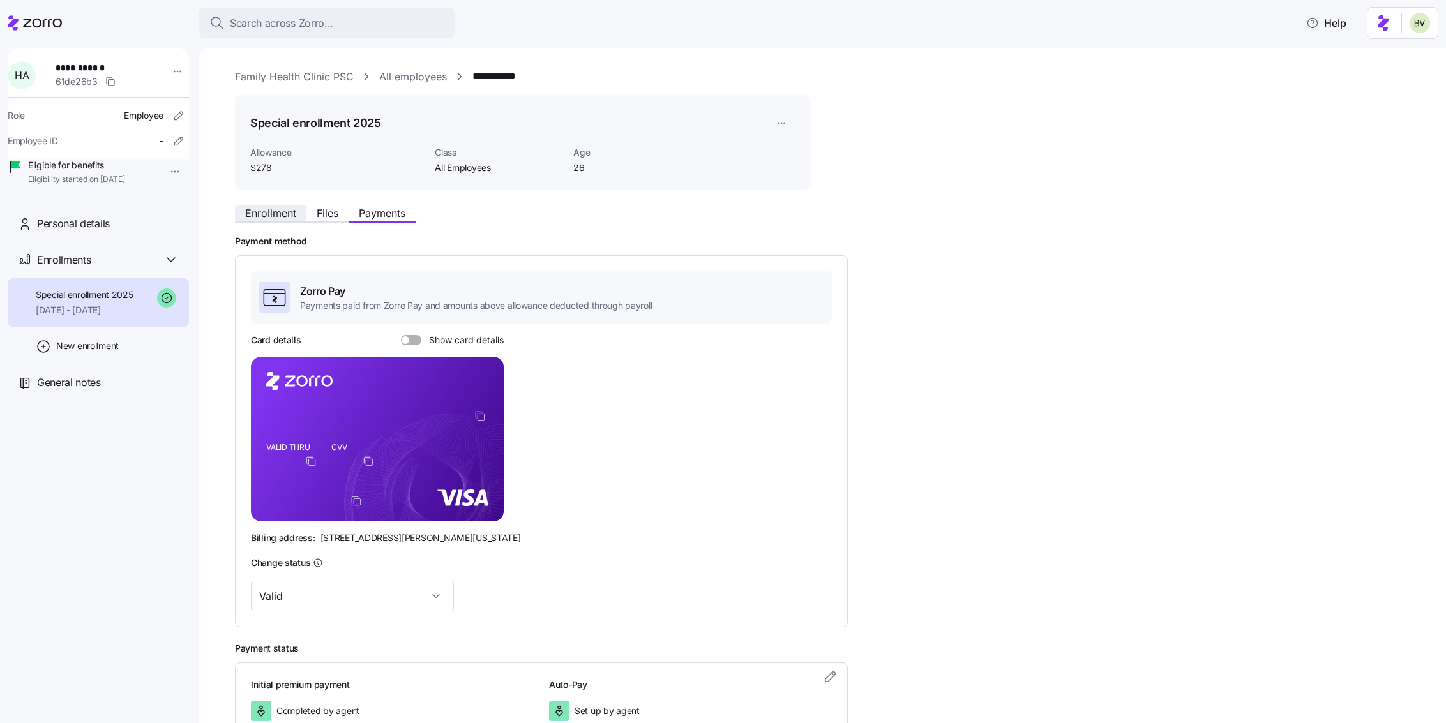
click at [249, 217] on span "Enrollment" at bounding box center [270, 213] width 51 height 10
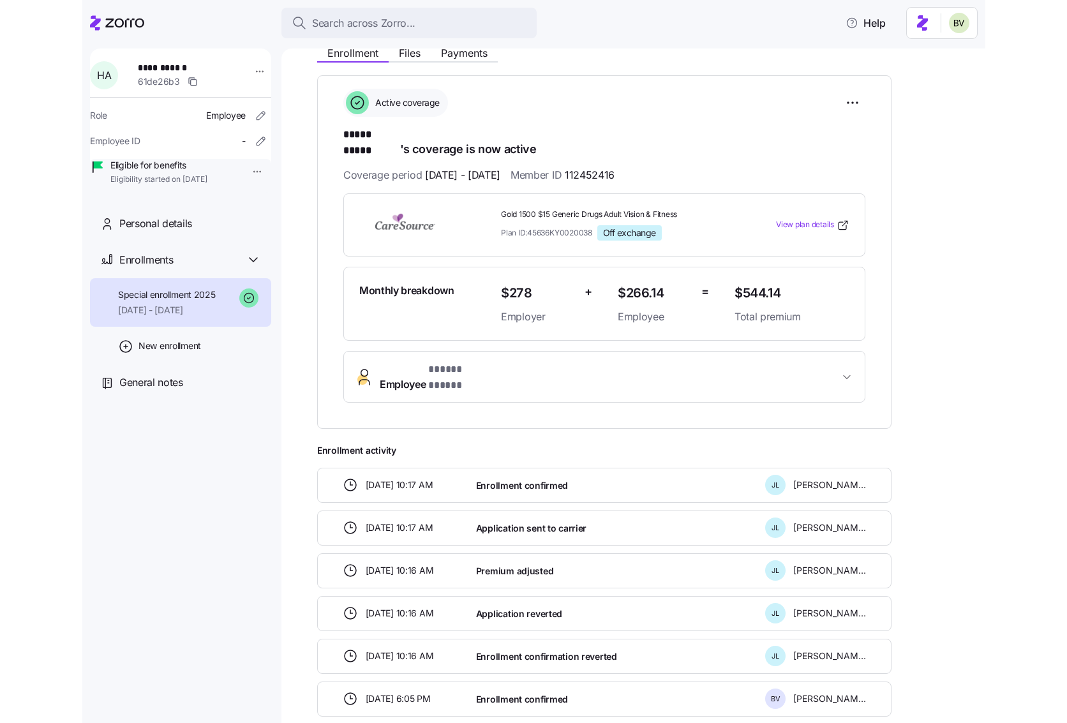
scroll to position [161, 0]
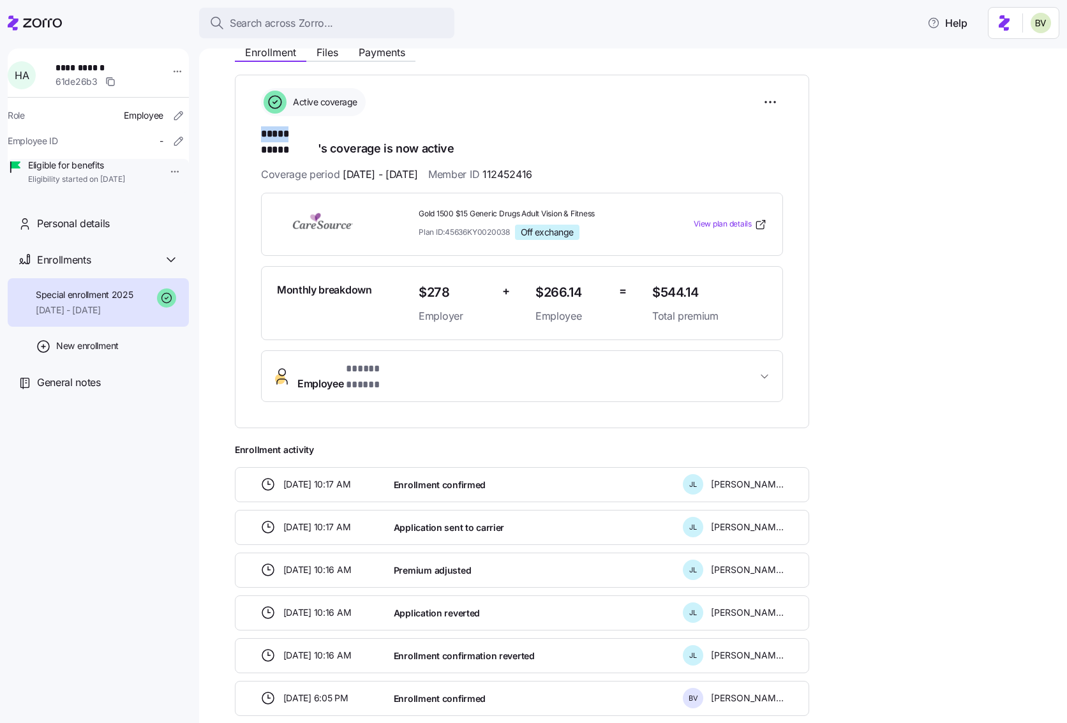
drag, startPoint x: 289, startPoint y: 132, endPoint x: 260, endPoint y: 133, distance: 28.1
click at [261, 133] on span "***** *****" at bounding box center [289, 134] width 57 height 16
copy span "*****"
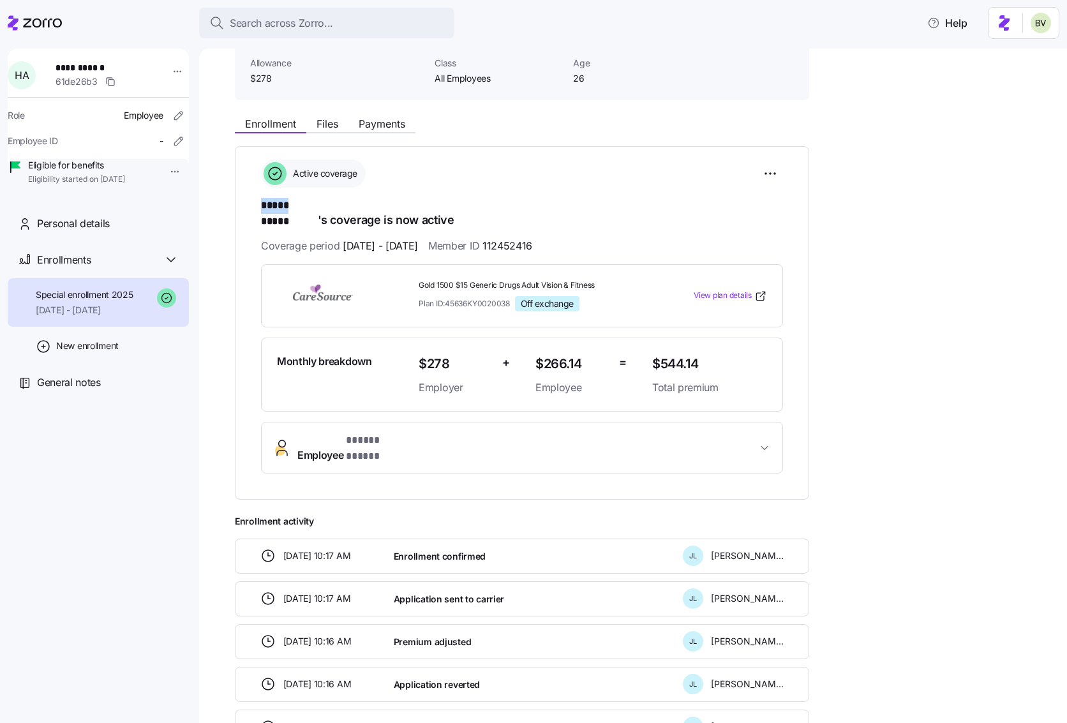
scroll to position [87, 0]
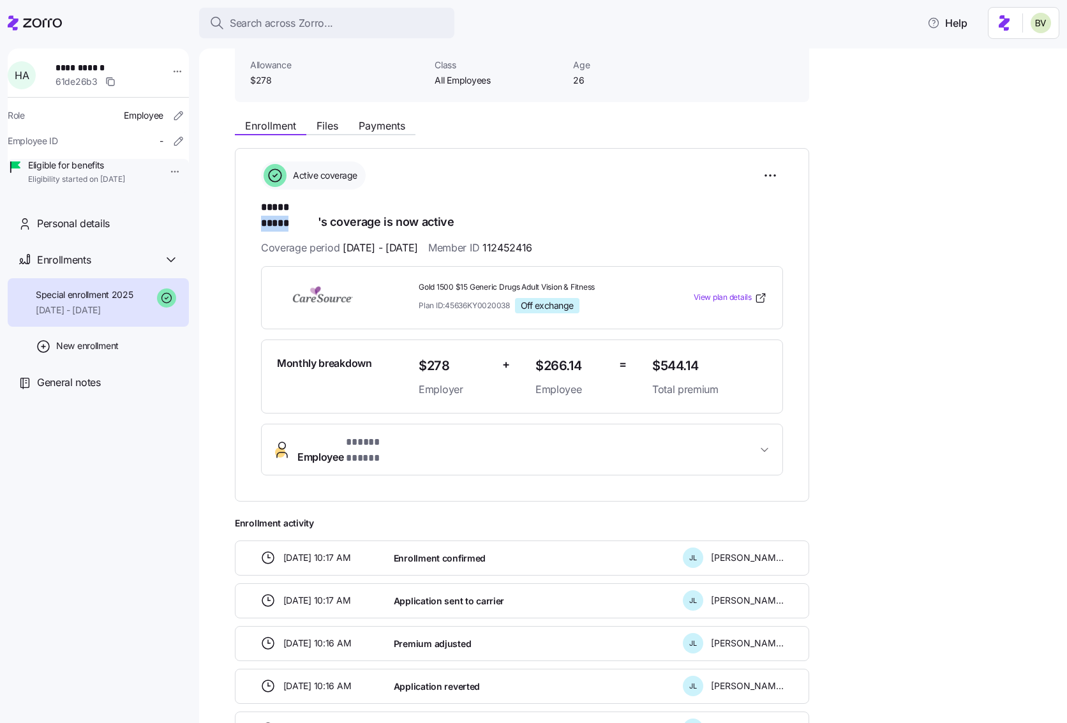
drag, startPoint x: 317, startPoint y: 207, endPoint x: 293, endPoint y: 206, distance: 23.6
click at [293, 206] on span "***** *****" at bounding box center [289, 208] width 57 height 16
copy span "*****"
click at [569, 240] on div "Coverage period [DATE] - [DATE] Member ID 112452416" at bounding box center [522, 248] width 522 height 16
drag, startPoint x: 566, startPoint y: 234, endPoint x: 521, endPoint y: 232, distance: 45.4
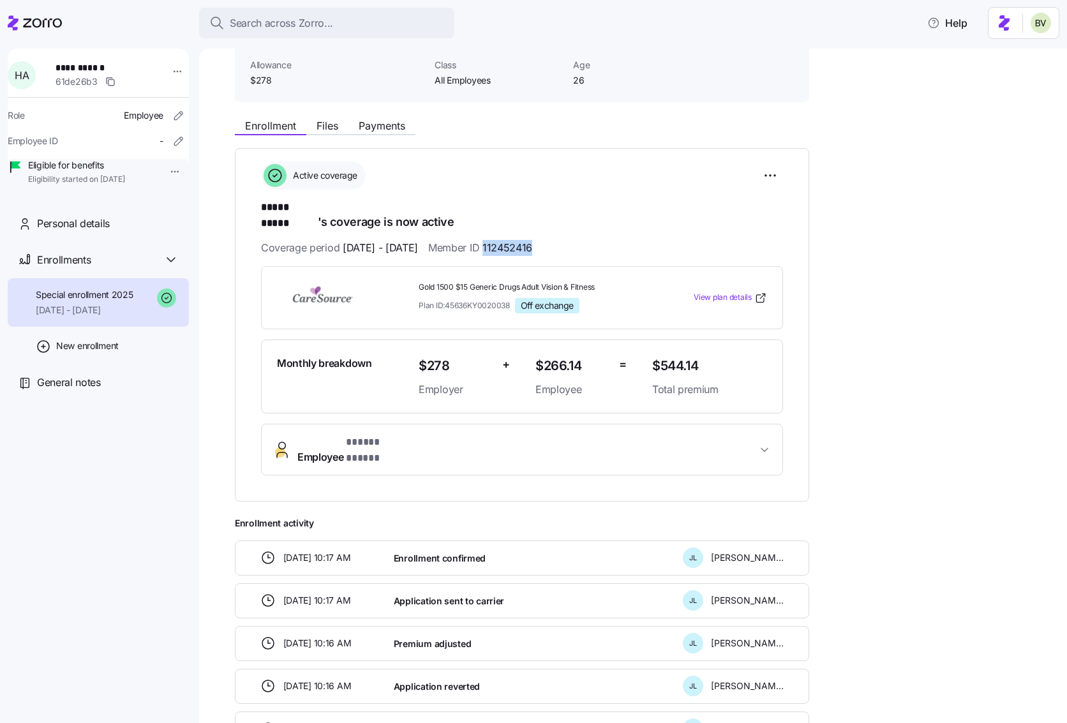
click at [521, 240] on span "112452416" at bounding box center [508, 248] width 50 height 16
copy span "112452416"
click at [453, 435] on span "Employee * ***** ***** *" at bounding box center [527, 450] width 460 height 31
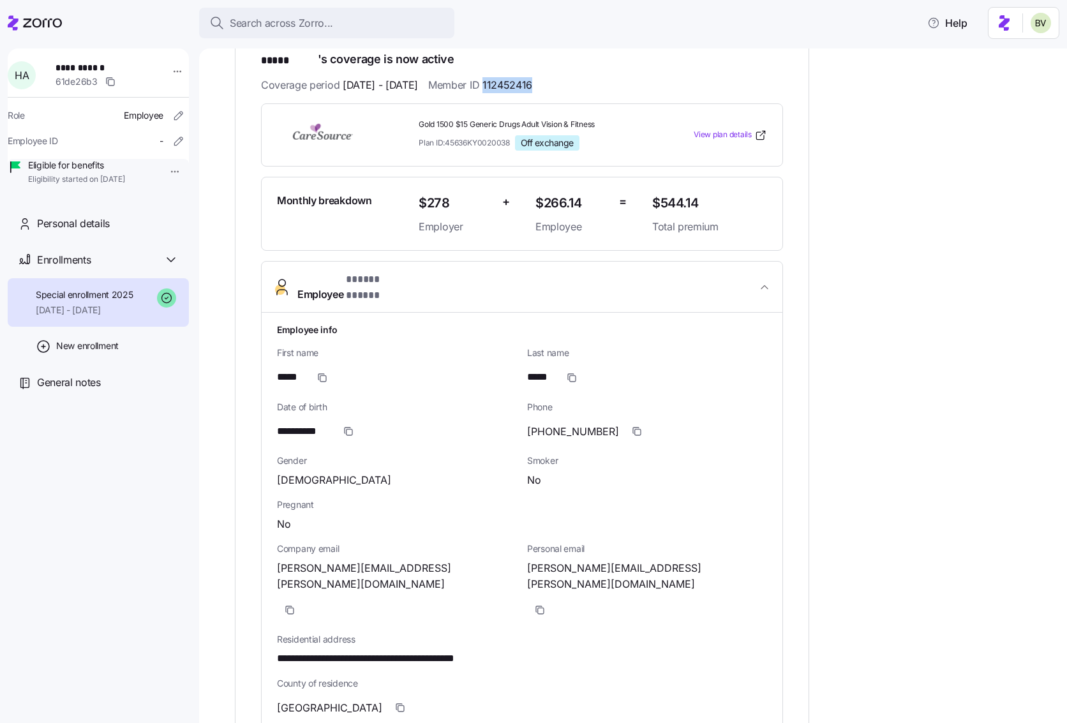
scroll to position [251, 0]
click at [346, 426] on icon "button" at bounding box center [348, 431] width 10 height 10
click at [545, 605] on icon "button" at bounding box center [540, 610] width 10 height 10
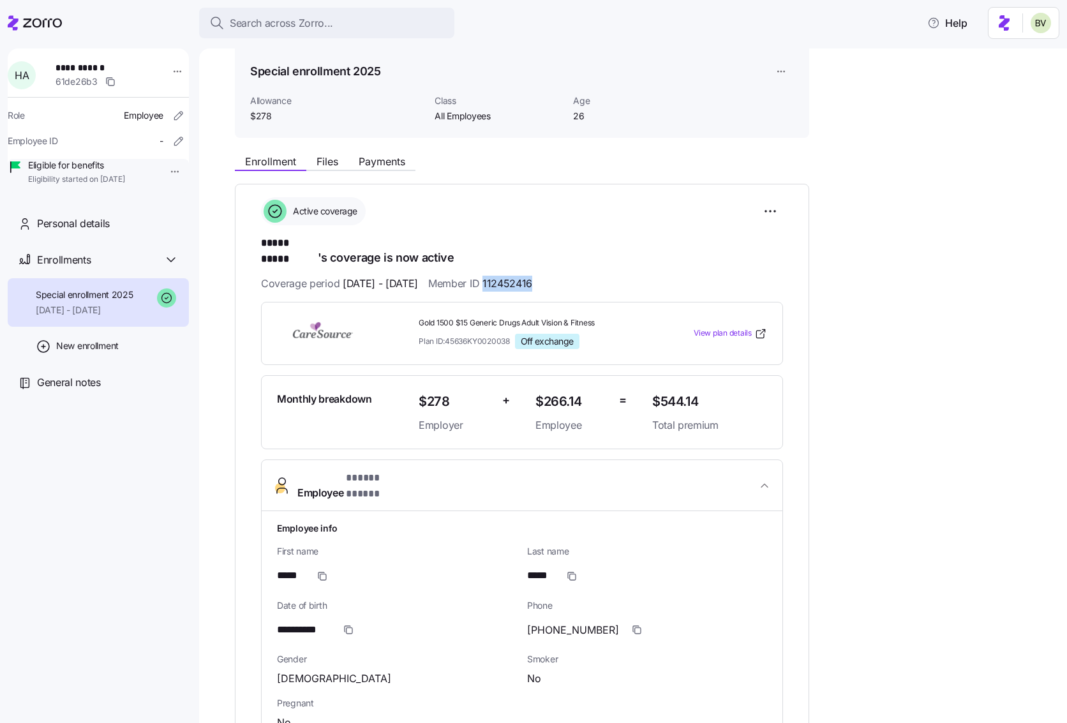
scroll to position [10, 0]
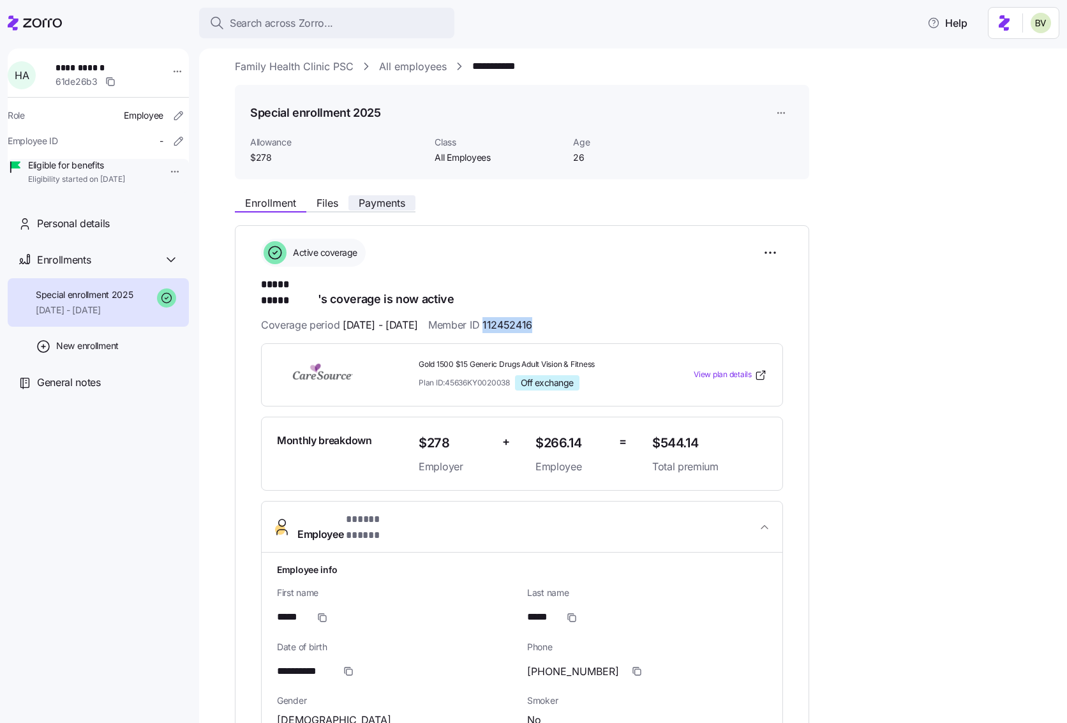
click at [380, 202] on span "Payments" at bounding box center [382, 203] width 47 height 10
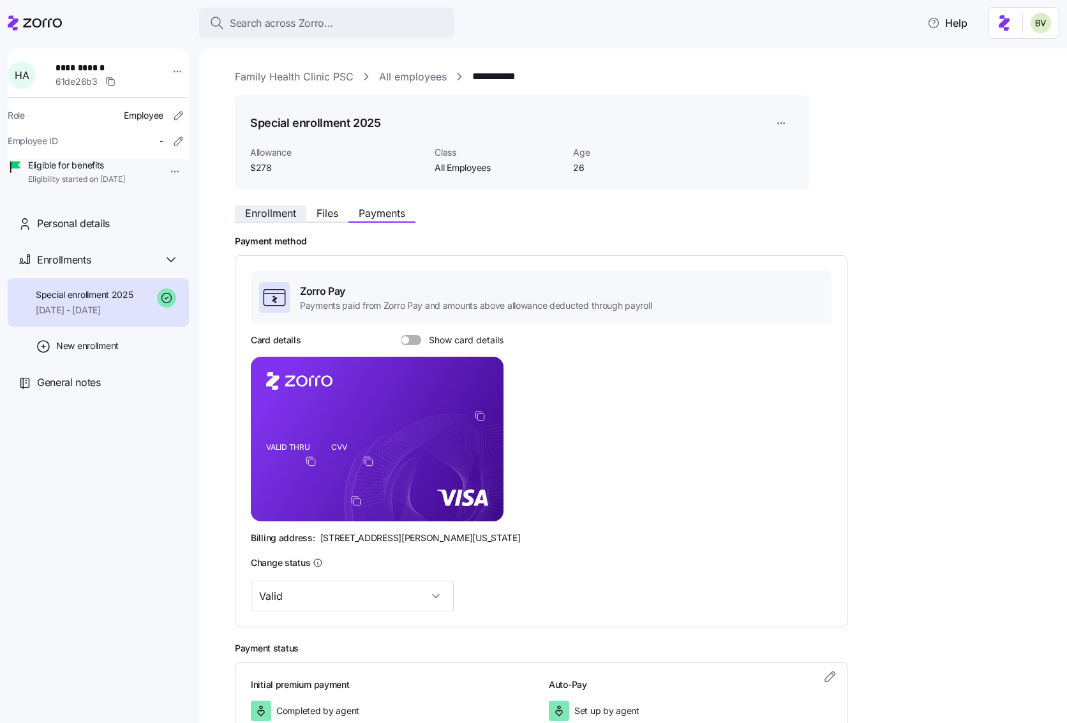
click at [268, 210] on span "Enrollment" at bounding box center [270, 213] width 51 height 10
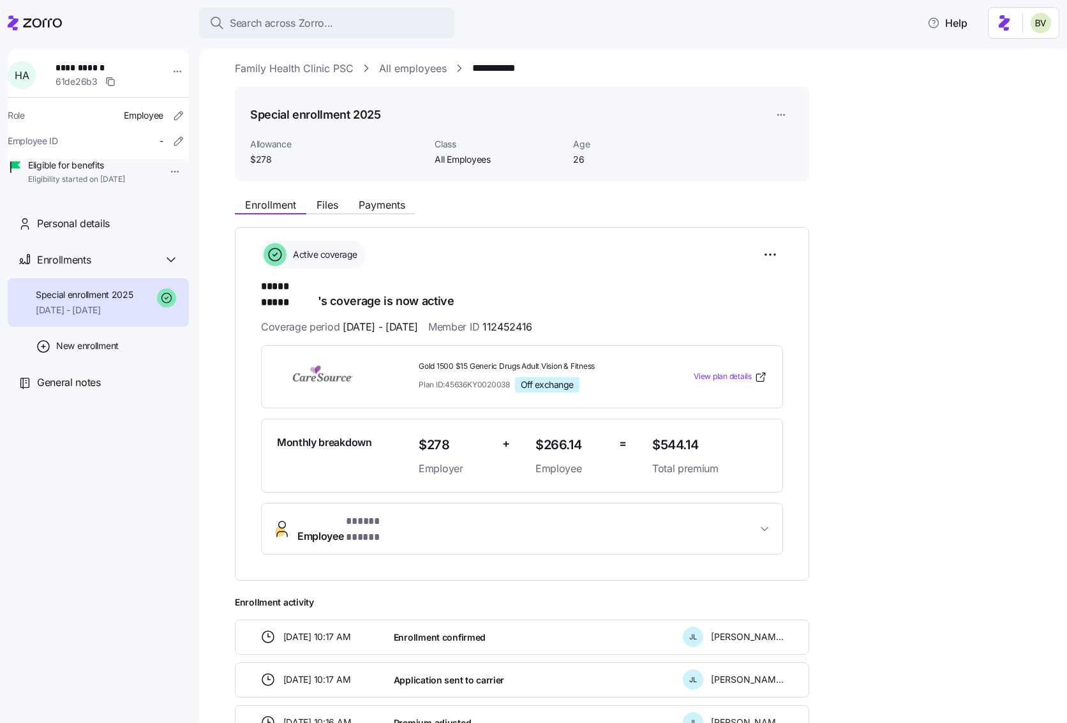
scroll to position [1, 0]
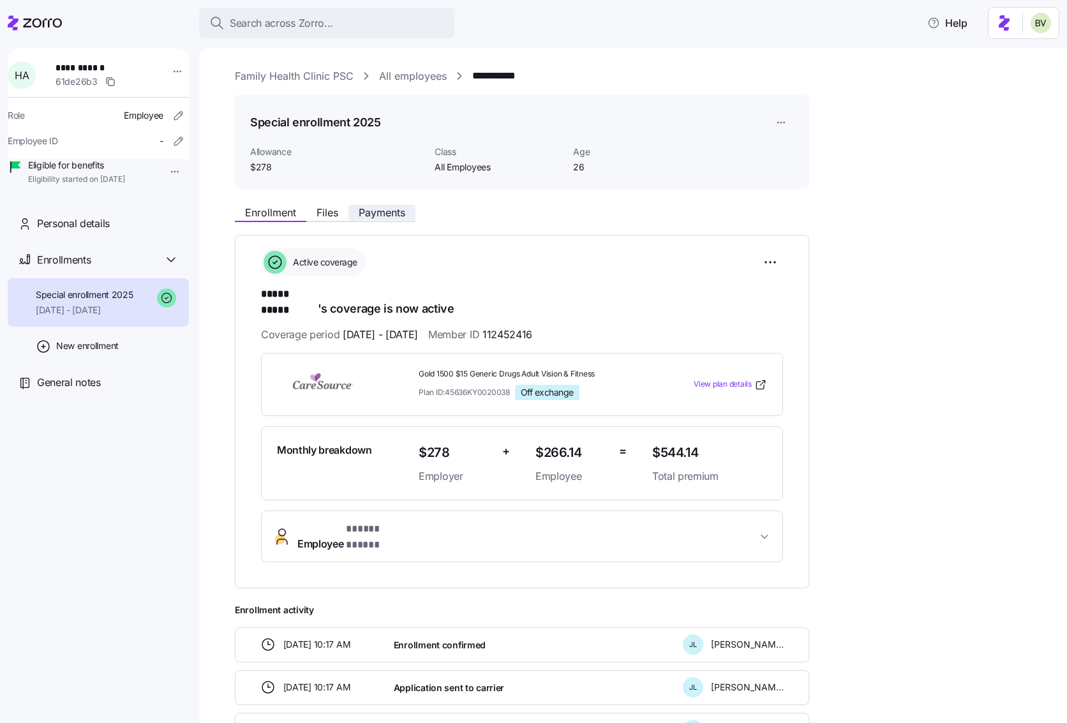
click at [389, 211] on span "Payments" at bounding box center [382, 212] width 47 height 10
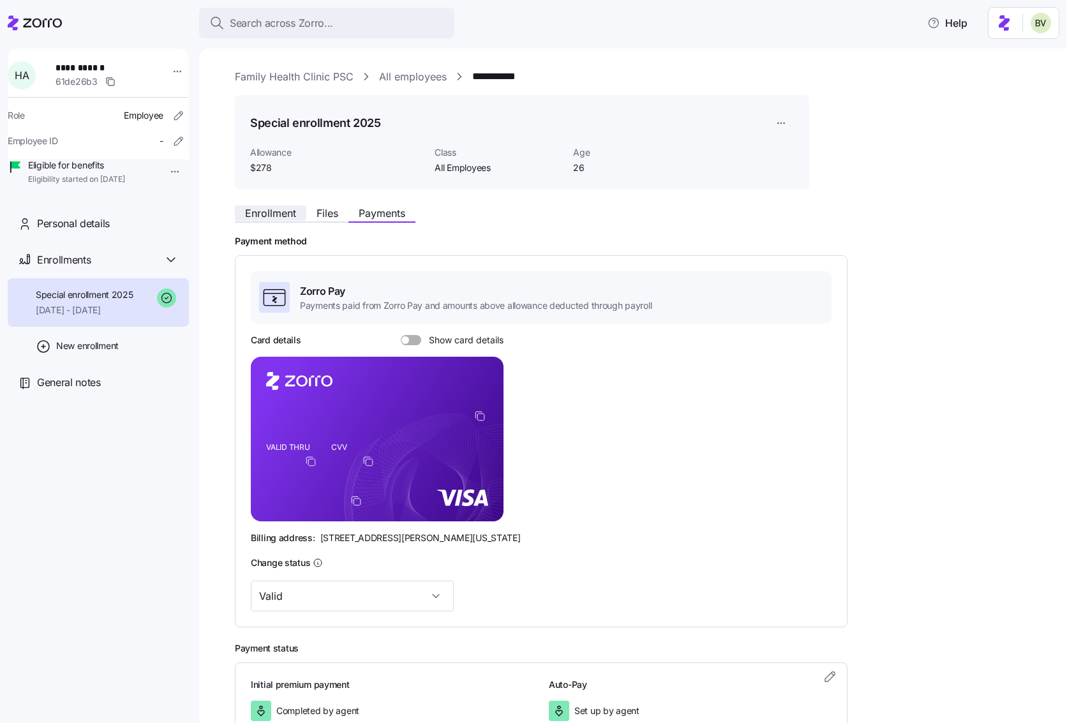
click at [253, 215] on span "Enrollment" at bounding box center [270, 213] width 51 height 10
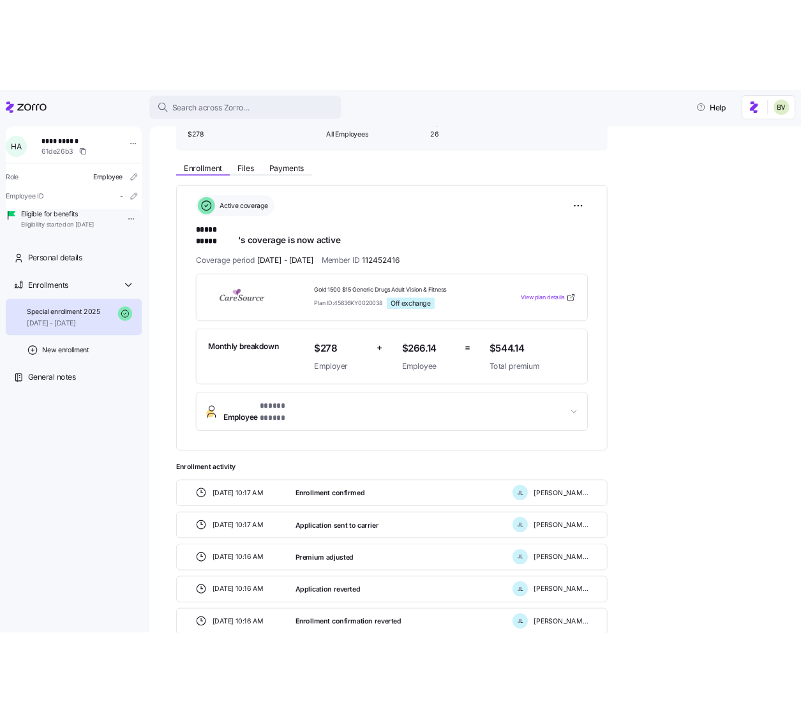
scroll to position [79, 0]
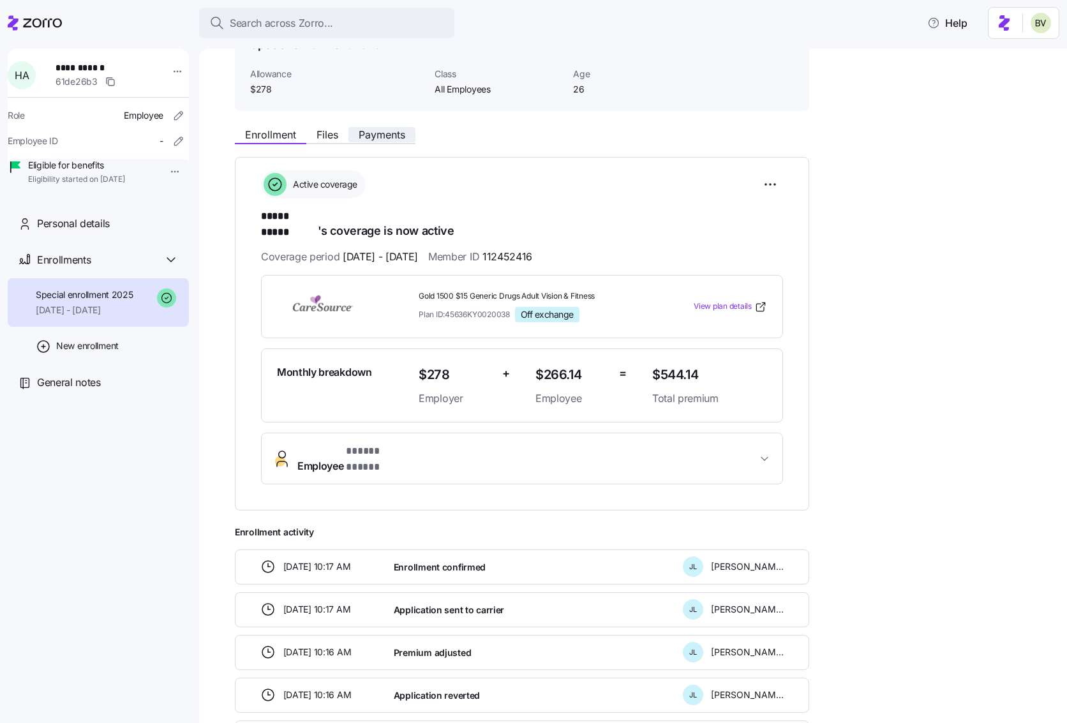
click at [376, 139] on span "Payments" at bounding box center [382, 135] width 47 height 10
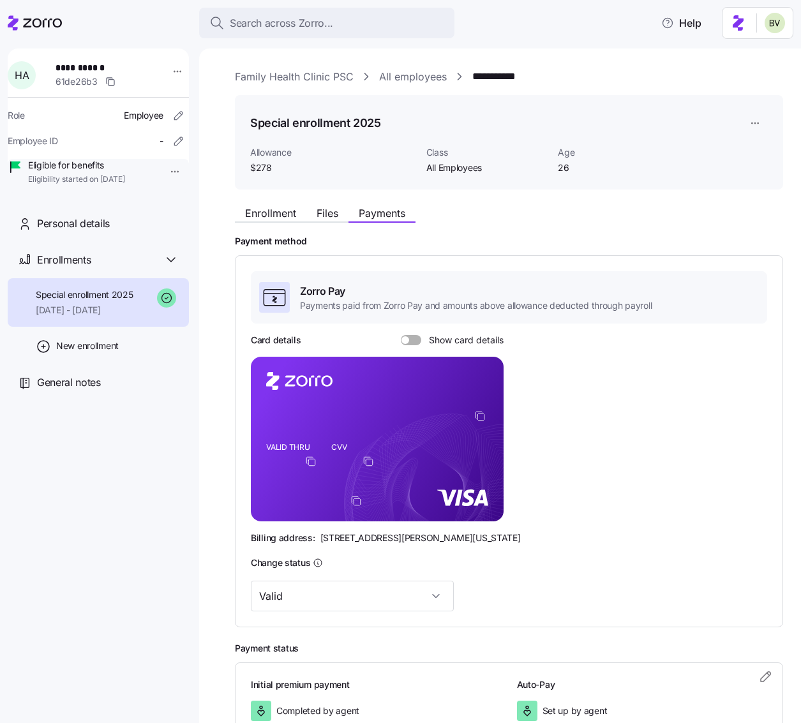
click at [412, 342] on span at bounding box center [415, 340] width 13 height 10
click at [401, 335] on input "Show card details" at bounding box center [401, 335] width 0 height 0
click at [427, 415] on icon "VALID THRU CVV" at bounding box center [377, 439] width 253 height 165
click at [410, 335] on span at bounding box center [407, 340] width 13 height 10
click at [401, 335] on input "Show card details" at bounding box center [401, 335] width 0 height 0
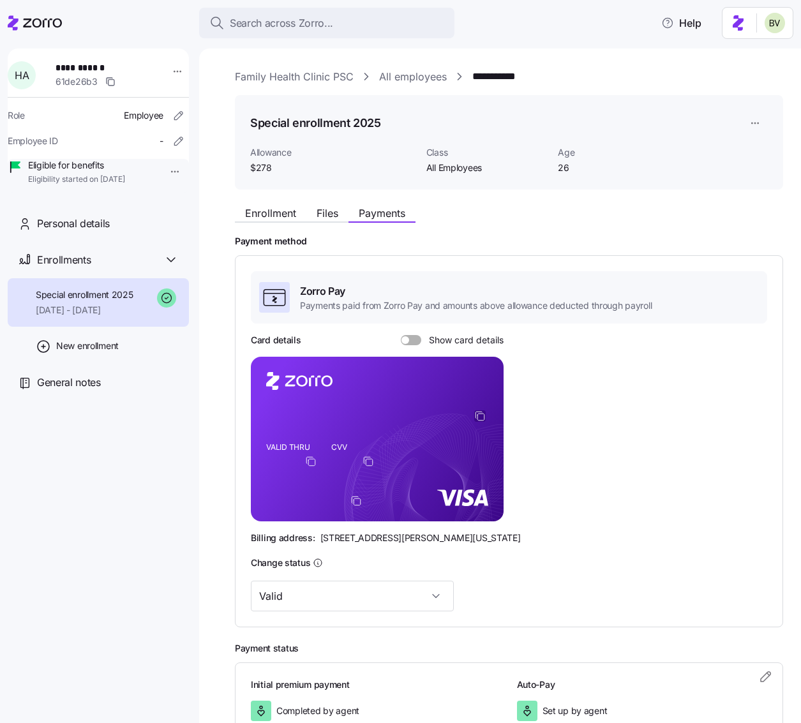
click at [479, 418] on icon "copy-to-clipboard" at bounding box center [479, 415] width 11 height 11
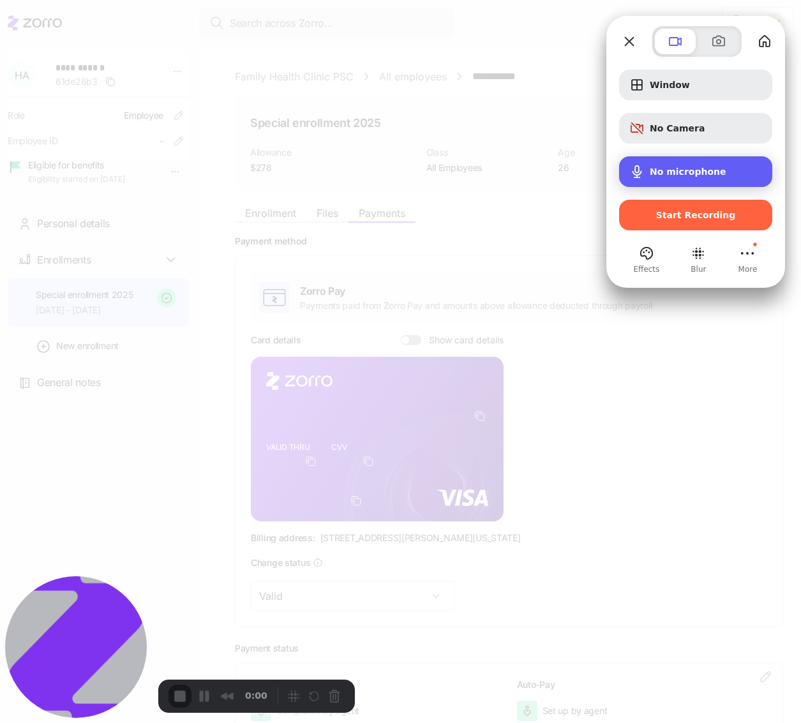
click at [636, 179] on span "Microphone options" at bounding box center [636, 171] width 15 height 15
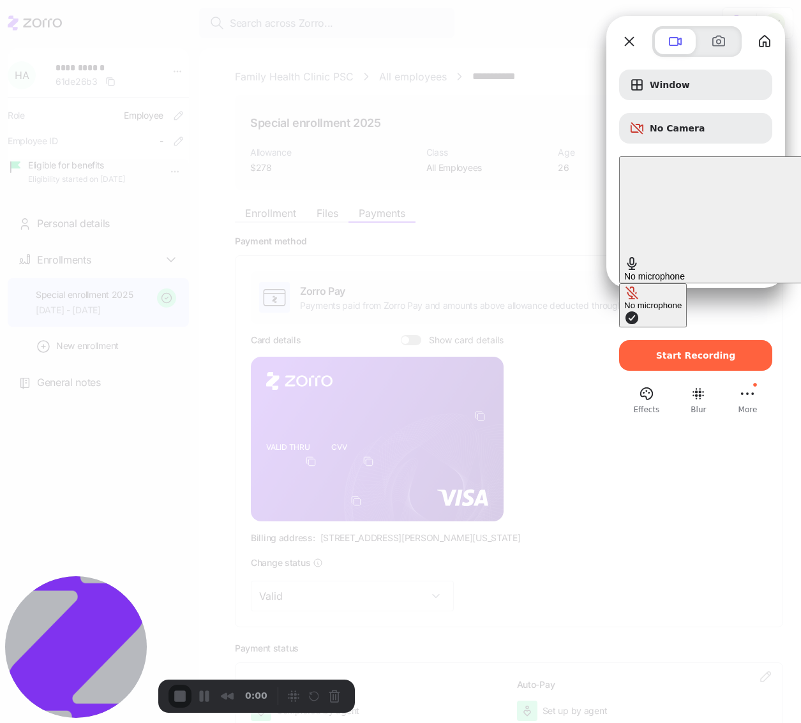
click at [619, 283] on button "No microphone" at bounding box center [653, 305] width 68 height 44
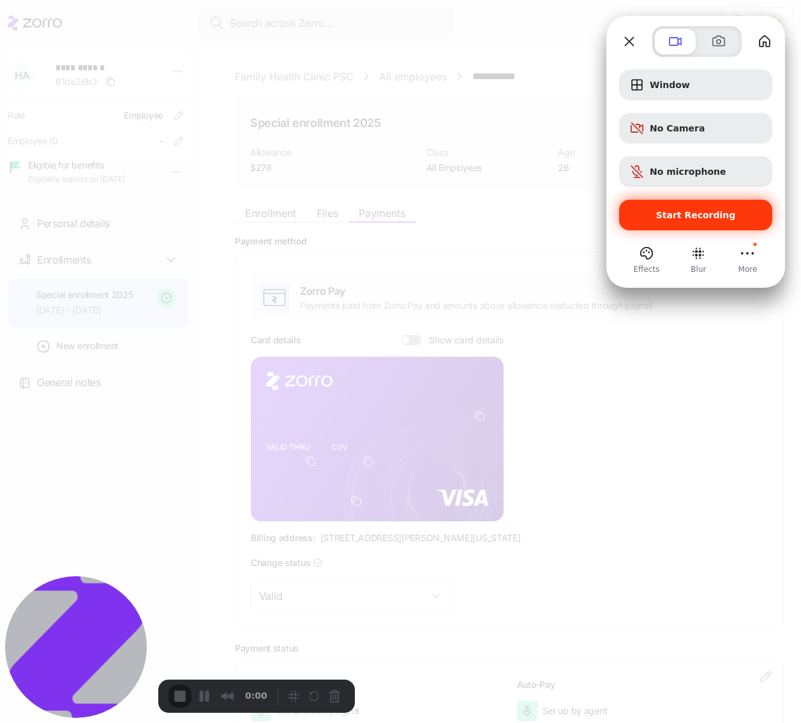
click at [671, 214] on span "Start Recording" at bounding box center [696, 215] width 80 height 10
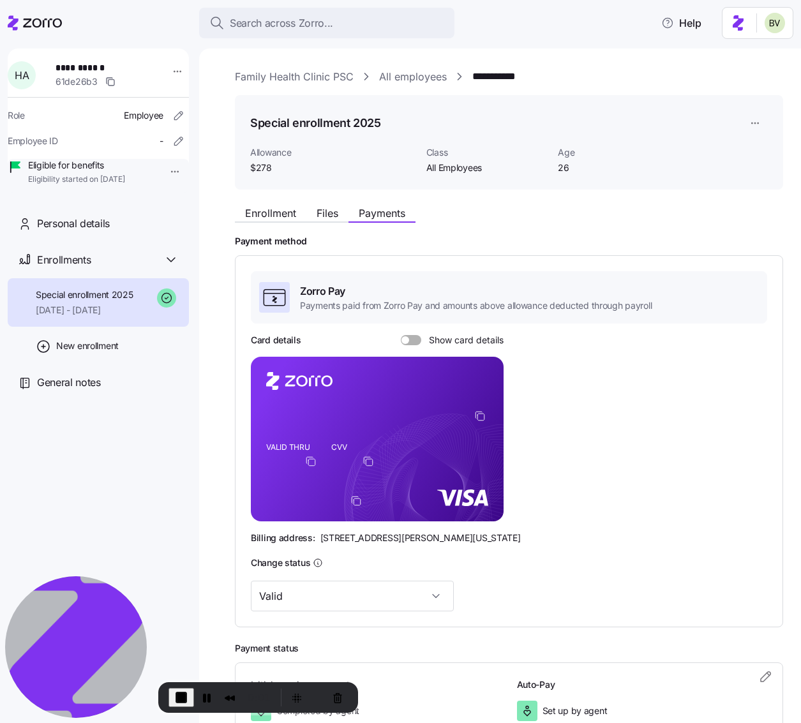
click at [403, 341] on span at bounding box center [406, 340] width 8 height 8
click at [401, 335] on input "Show card details" at bounding box center [401, 335] width 0 height 0
click at [445, 418] on rect at bounding box center [377, 439] width 253 height 165
click at [413, 343] on span at bounding box center [417, 340] width 8 height 8
click at [401, 335] on input "Show card details" at bounding box center [401, 335] width 0 height 0
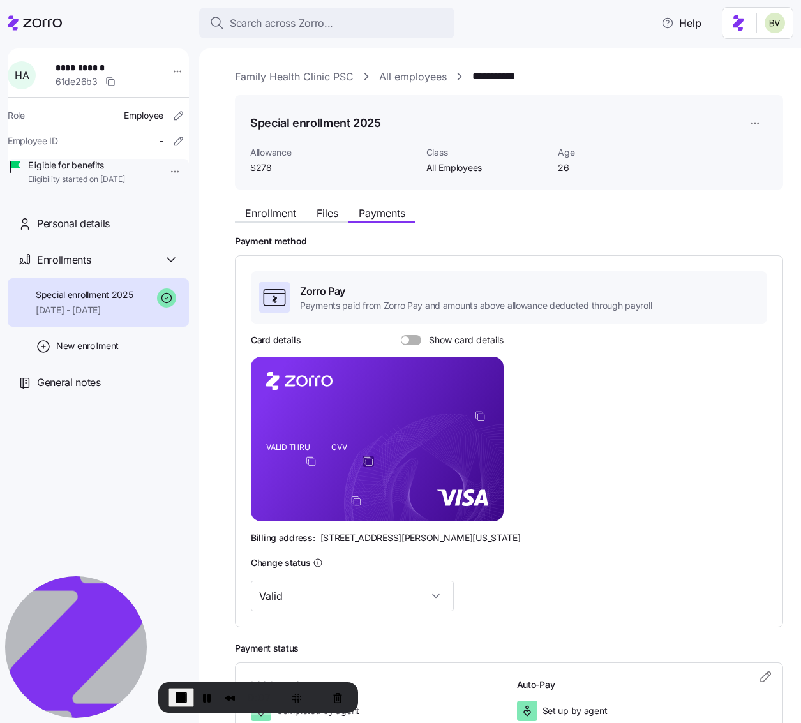
click at [373, 462] on icon "copy-to-clipboard" at bounding box center [368, 461] width 11 height 11
click at [311, 461] on icon "copy-to-clipboard" at bounding box center [310, 461] width 11 height 11
click at [369, 469] on foreignobject at bounding box center [370, 463] width 15 height 15
click at [369, 463] on icon "copy-to-clipboard" at bounding box center [368, 461] width 11 height 11
click at [405, 340] on span at bounding box center [406, 340] width 8 height 8
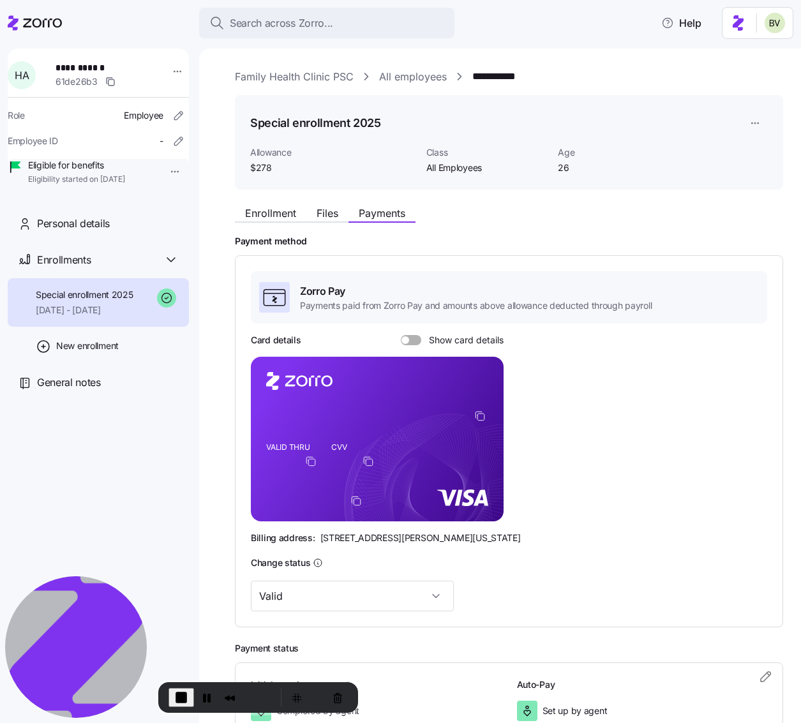
click at [401, 335] on input "Show card details" at bounding box center [401, 335] width 0 height 0
click at [361, 456] on rect at bounding box center [377, 439] width 253 height 165
click at [416, 338] on span at bounding box center [417, 340] width 8 height 8
click at [401, 335] on input "Show card details" at bounding box center [401, 335] width 0 height 0
click at [369, 462] on icon "copy-to-clipboard" at bounding box center [368, 461] width 11 height 11
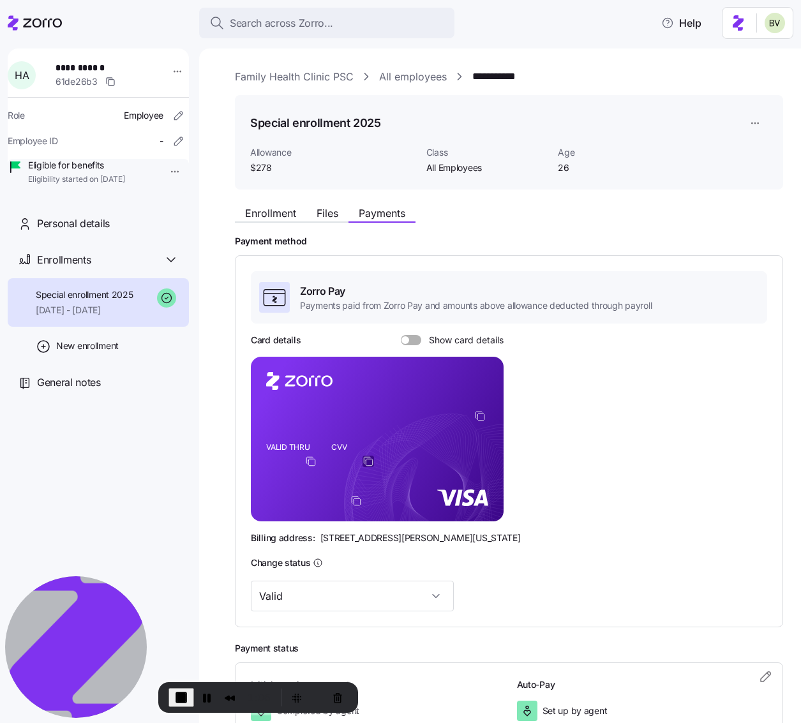
click at [368, 463] on icon "copy-to-clipboard" at bounding box center [368, 461] width 11 height 11
click at [412, 337] on span at bounding box center [415, 340] width 13 height 10
click at [401, 335] on input "Show card details" at bounding box center [401, 335] width 0 height 0
click at [332, 700] on button "Cancel Recording" at bounding box center [337, 698] width 20 height 20
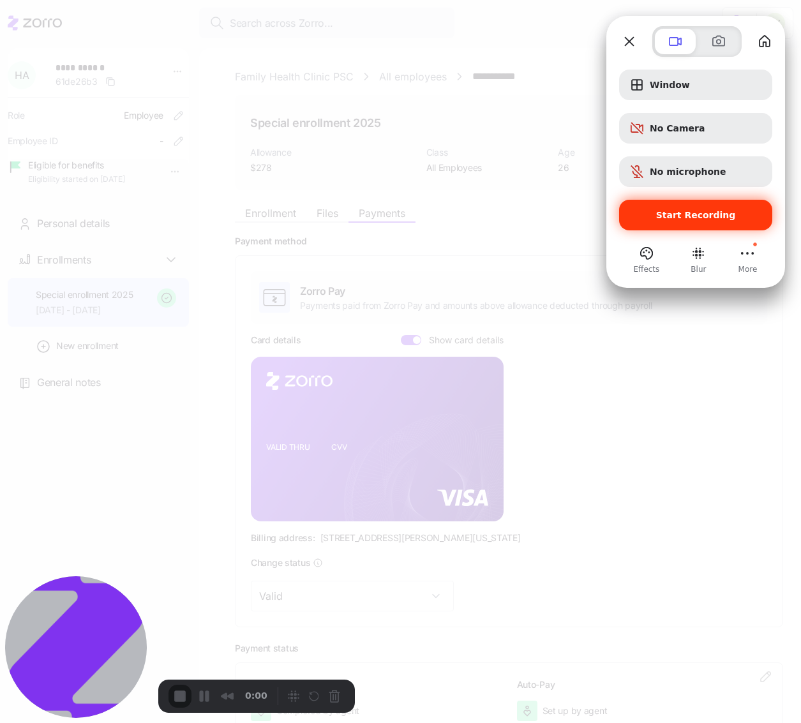
click at [682, 208] on div "Start Recording" at bounding box center [695, 215] width 153 height 31
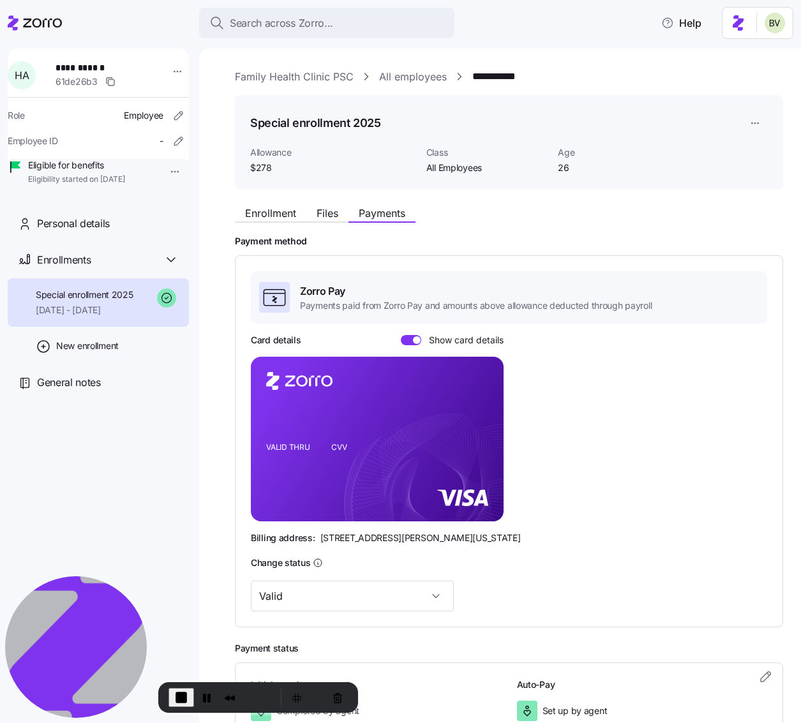
click at [451, 386] on rect at bounding box center [377, 439] width 253 height 165
click at [414, 340] on span at bounding box center [417, 340] width 8 height 8
click at [401, 335] on input "Show card details" at bounding box center [401, 335] width 0 height 0
click at [481, 417] on icon "copy-to-clipboard" at bounding box center [479, 415] width 11 height 11
click at [406, 342] on span at bounding box center [406, 340] width 8 height 8
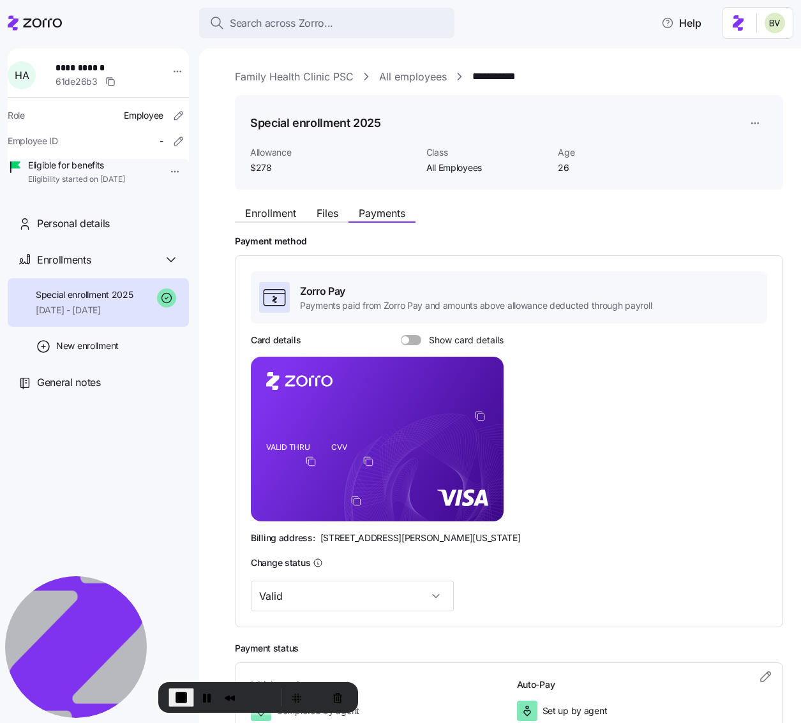
click at [401, 335] on input "Show card details" at bounding box center [401, 335] width 0 height 0
click at [174, 698] on span "End Recording" at bounding box center [181, 697] width 15 height 15
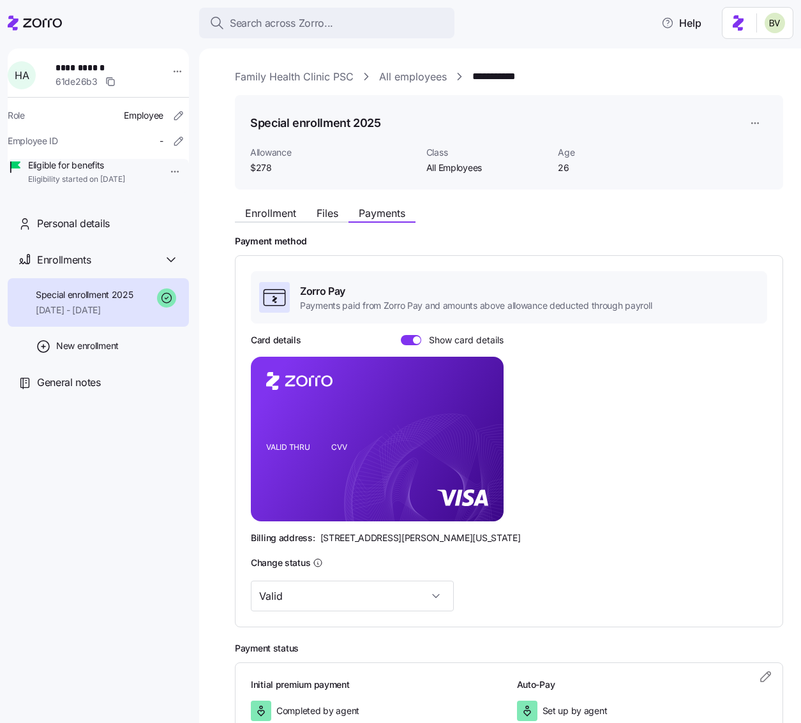
click at [350, 462] on icon "VALID THRU CVV" at bounding box center [377, 439] width 253 height 165
click at [356, 462] on rect at bounding box center [377, 439] width 253 height 165
drag, startPoint x: 482, startPoint y: 538, endPoint x: 456, endPoint y: 538, distance: 25.5
click at [456, 538] on div "Billing address: [STREET_ADDRESS][PERSON_NAME][US_STATE]" at bounding box center [509, 538] width 516 height 13
copy span "44145"
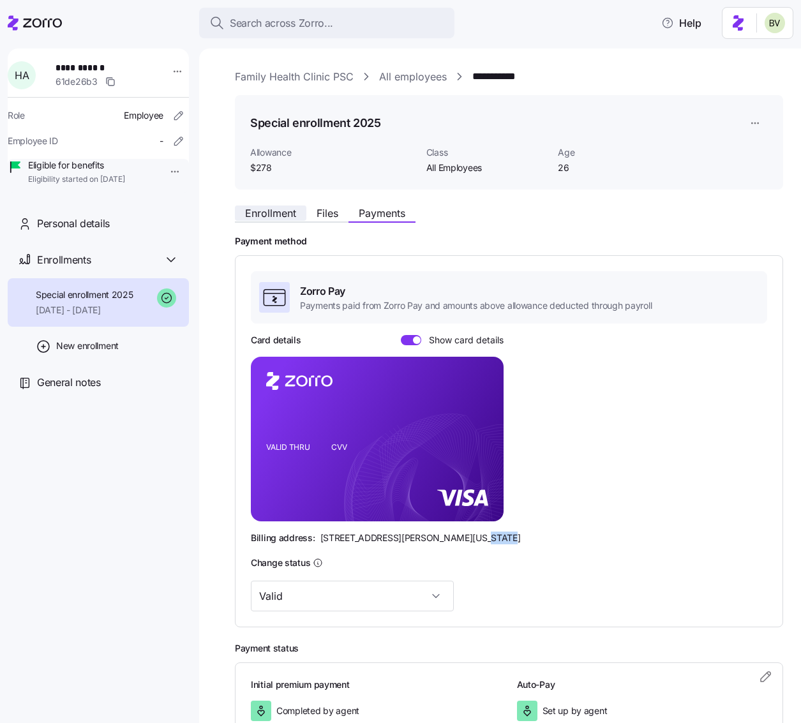
click at [274, 216] on span "Enrollment" at bounding box center [270, 213] width 51 height 10
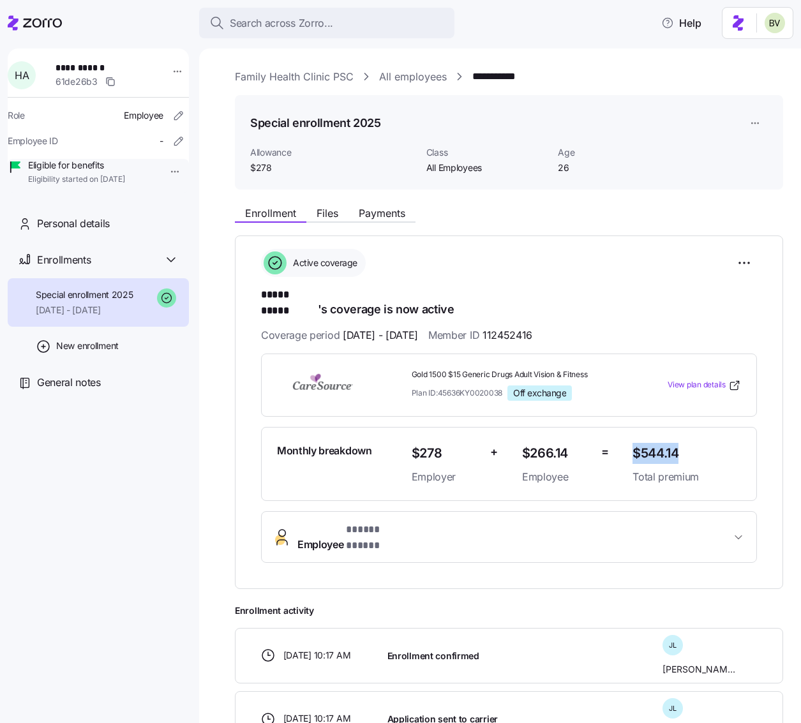
drag, startPoint x: 678, startPoint y: 445, endPoint x: 626, endPoint y: 439, distance: 52.7
click at [633, 443] on span "$544.14" at bounding box center [687, 453] width 109 height 21
copy span "$544.14"
click at [386, 216] on span "Payments" at bounding box center [382, 213] width 47 height 10
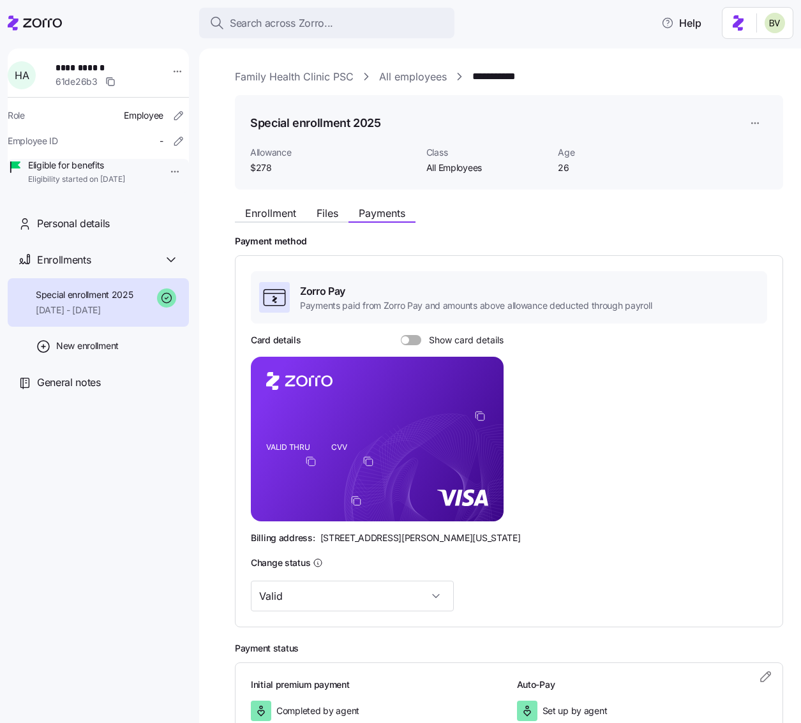
click at [373, 470] on foreignobject at bounding box center [370, 463] width 15 height 15
click at [368, 463] on icon "copy-to-clipboard" at bounding box center [368, 461] width 11 height 11
click at [409, 340] on div at bounding box center [411, 340] width 20 height 10
click at [401, 335] on input "Show card details" at bounding box center [401, 335] width 0 height 0
click at [268, 216] on span "Enrollment" at bounding box center [270, 213] width 51 height 10
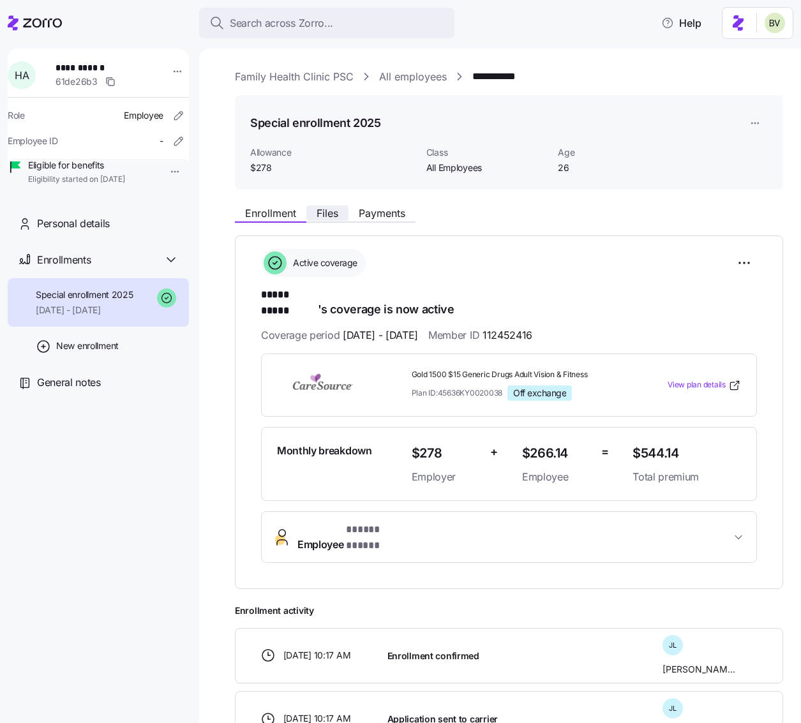
click at [330, 217] on span "Files" at bounding box center [328, 213] width 22 height 10
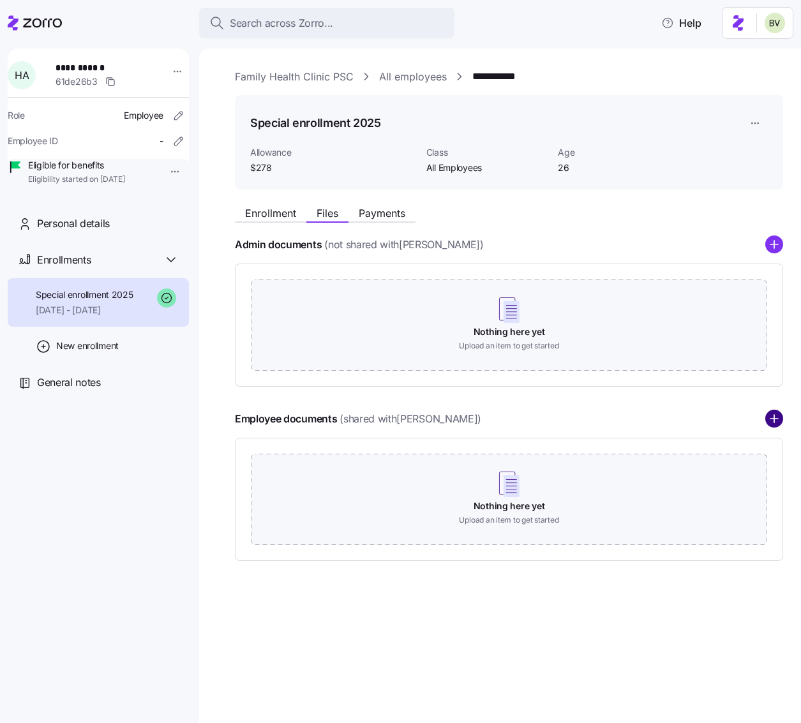
click at [776, 424] on circle "add icon" at bounding box center [774, 419] width 17 height 17
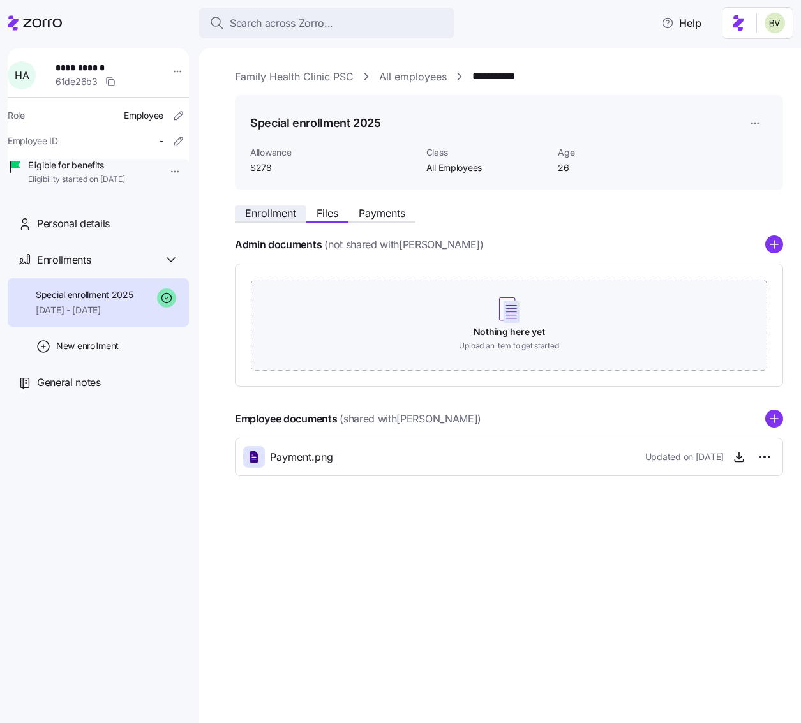
click at [247, 215] on span "Enrollment" at bounding box center [270, 213] width 51 height 10
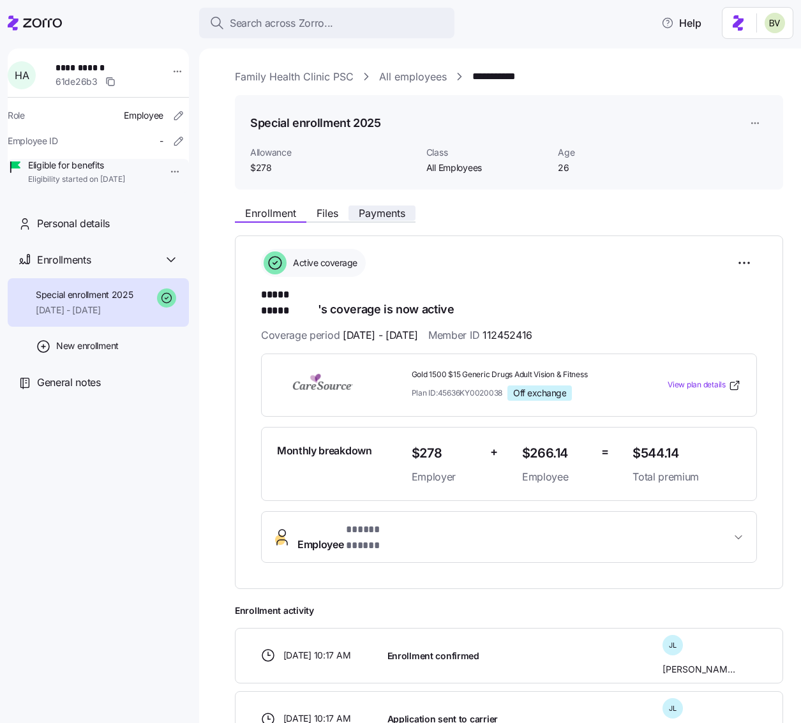
click at [393, 216] on span "Payments" at bounding box center [382, 213] width 47 height 10
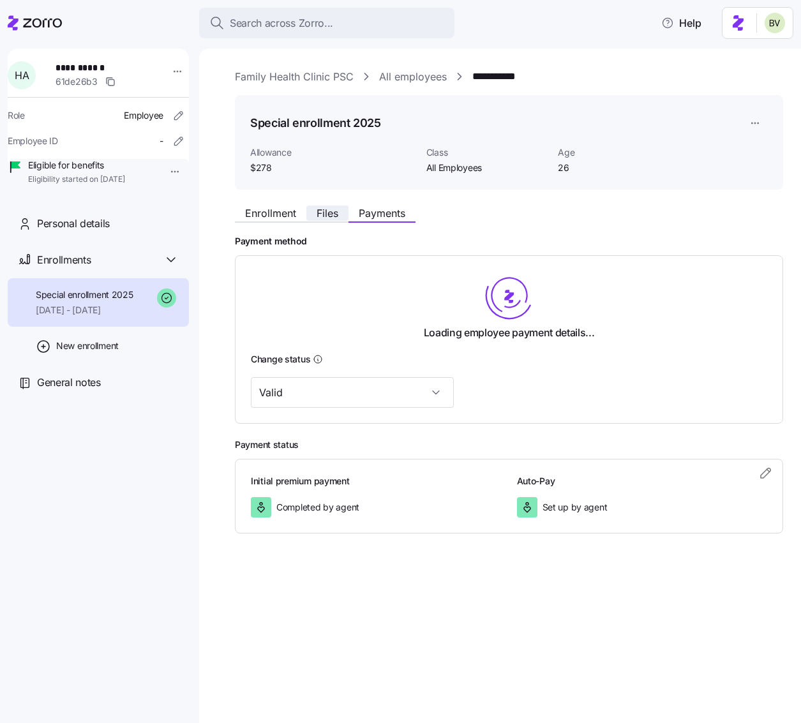
click at [336, 214] on span "Files" at bounding box center [328, 213] width 22 height 10
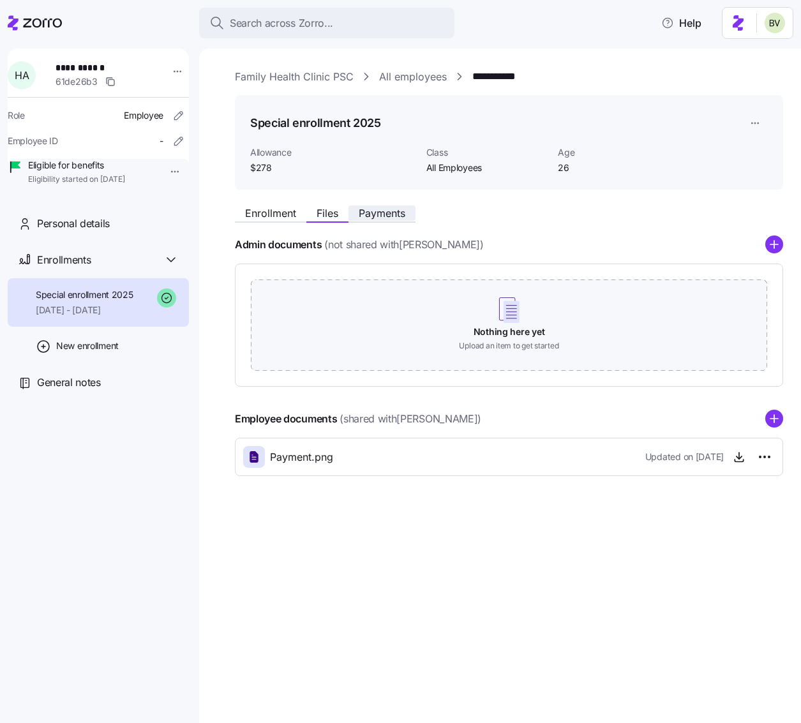
click at [363, 211] on span "Payments" at bounding box center [382, 213] width 47 height 10
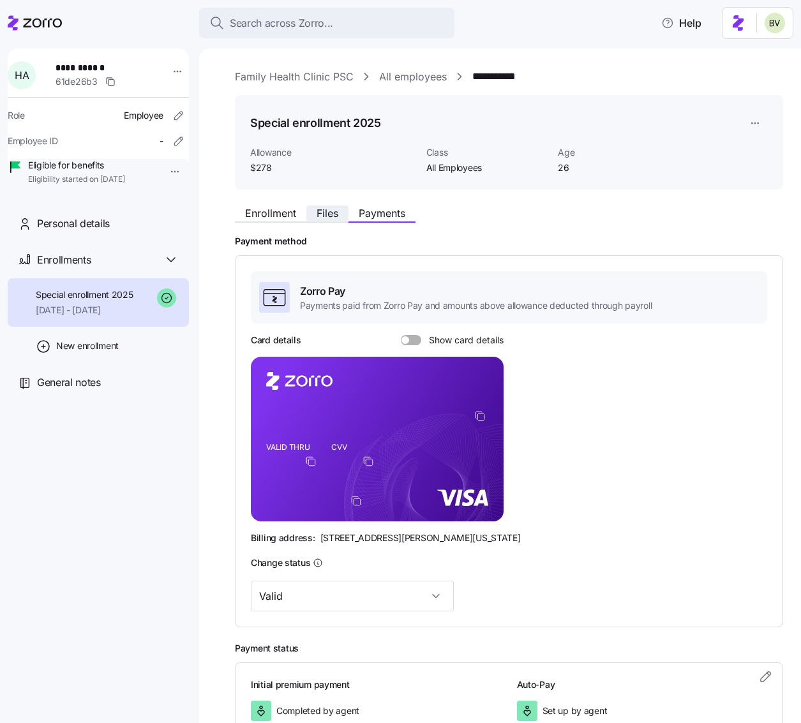
click at [335, 215] on span "Files" at bounding box center [328, 213] width 22 height 10
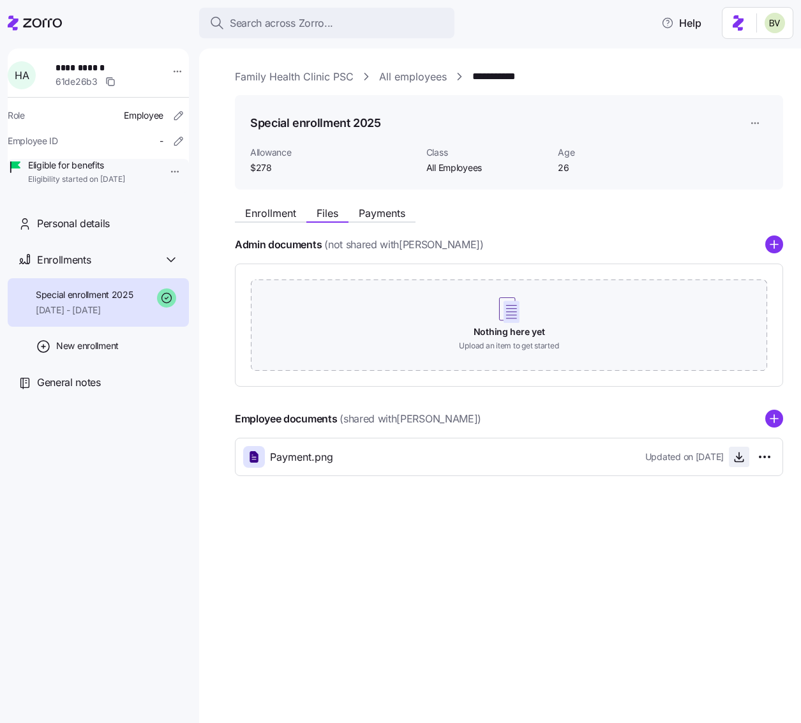
click at [735, 458] on icon "button" at bounding box center [739, 457] width 13 height 13
drag, startPoint x: 536, startPoint y: 82, endPoint x: 472, endPoint y: 73, distance: 63.9
click at [472, 73] on div "**********" at bounding box center [509, 77] width 548 height 16
copy link "**********"
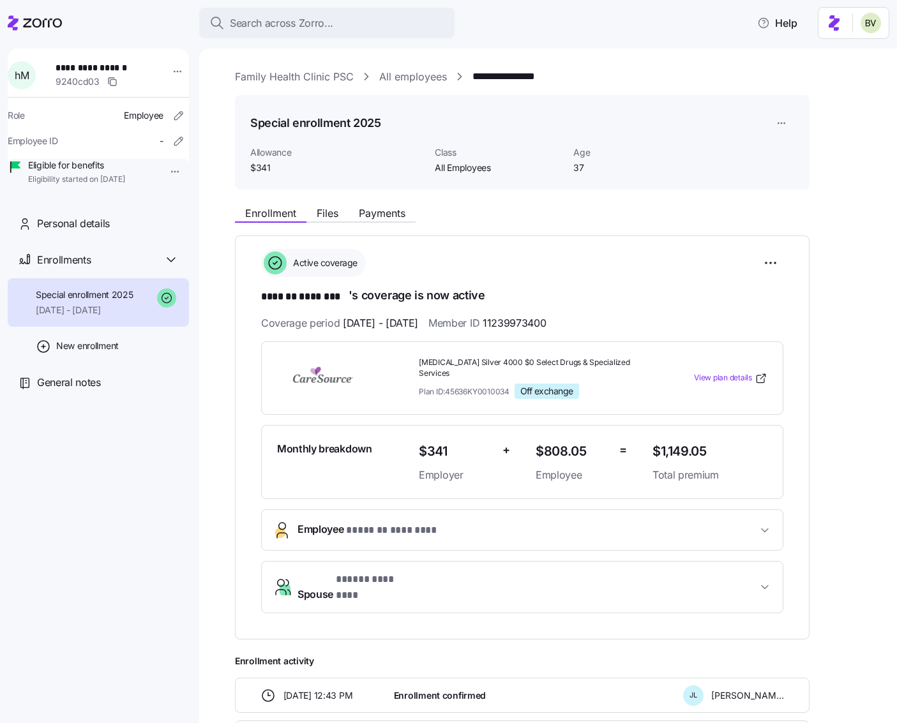
click at [859, 418] on div "**********" at bounding box center [557, 521] width 644 height 642
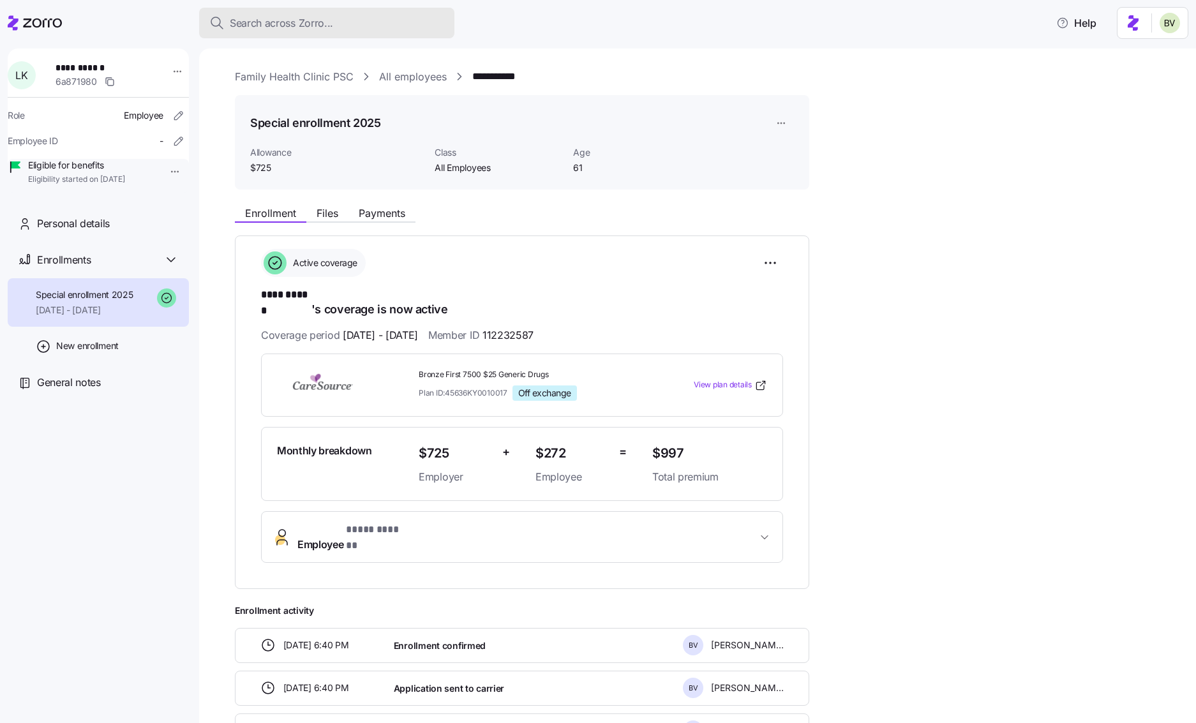
click at [284, 22] on span "Search across Zorro..." at bounding box center [281, 23] width 103 height 16
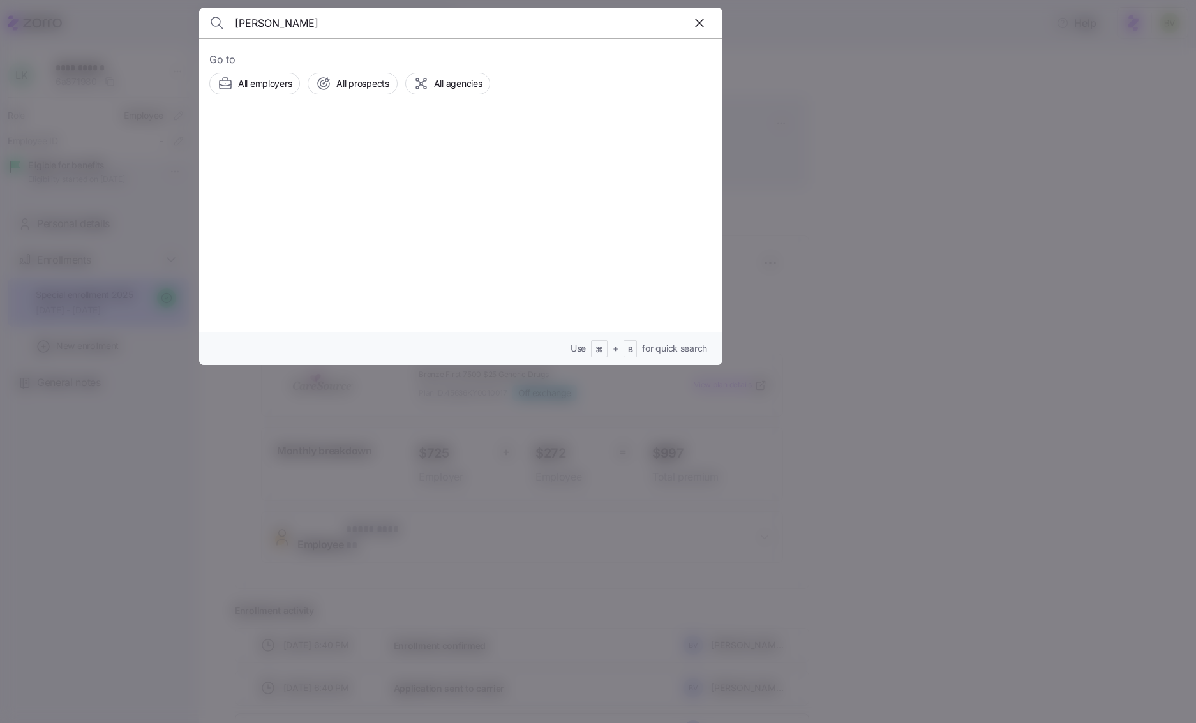
type input "[PERSON_NAME]"
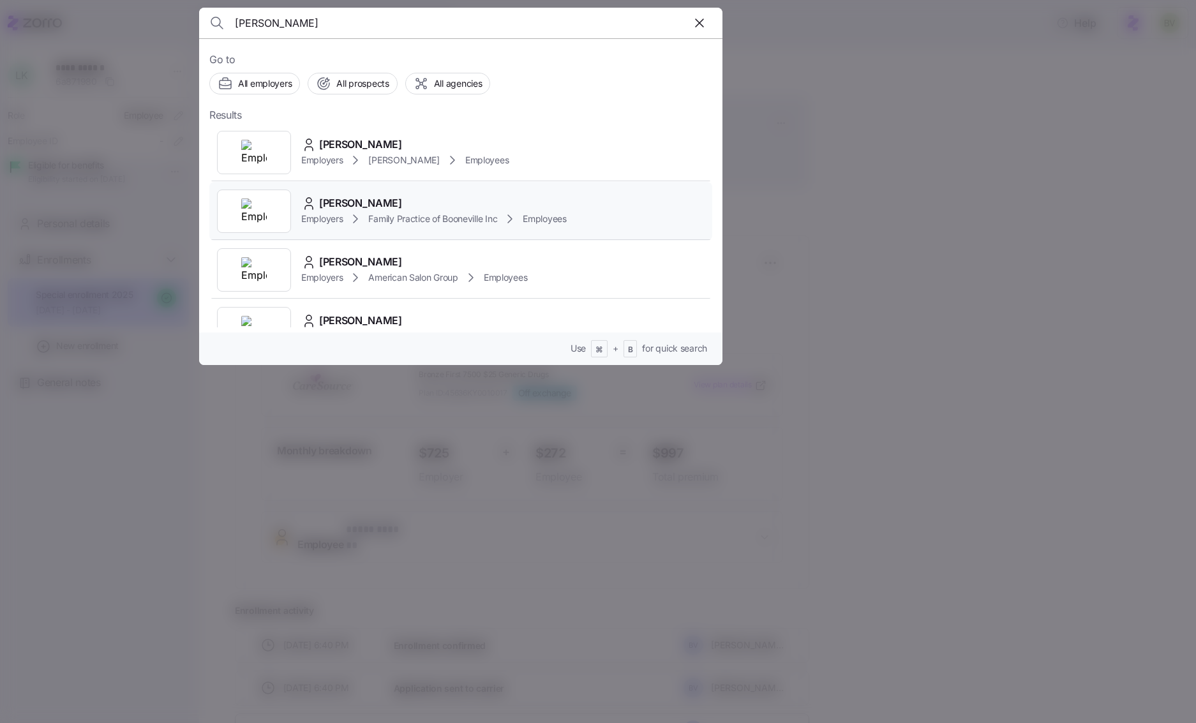
click at [248, 206] on img at bounding box center [254, 212] width 26 height 26
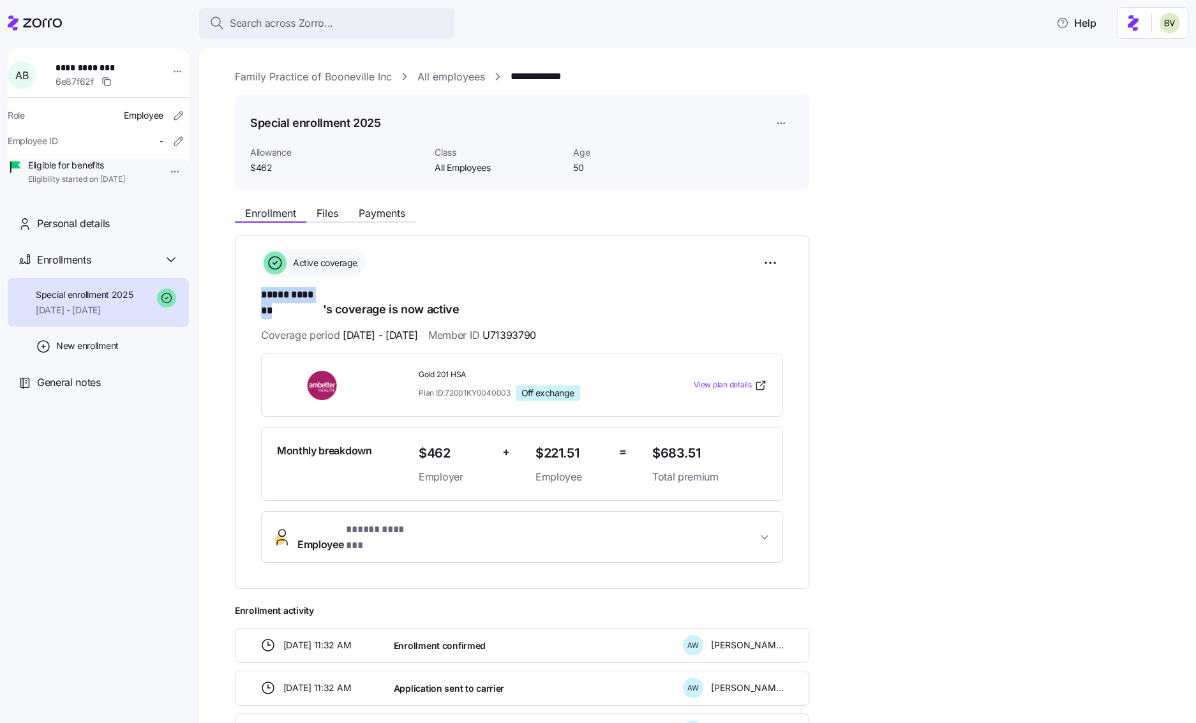
drag, startPoint x: 321, startPoint y: 296, endPoint x: 257, endPoint y: 294, distance: 64.5
click at [257, 294] on div "**********" at bounding box center [522, 413] width 575 height 354
copy span "***** *******"
click at [381, 213] on span "Payments" at bounding box center [382, 213] width 47 height 10
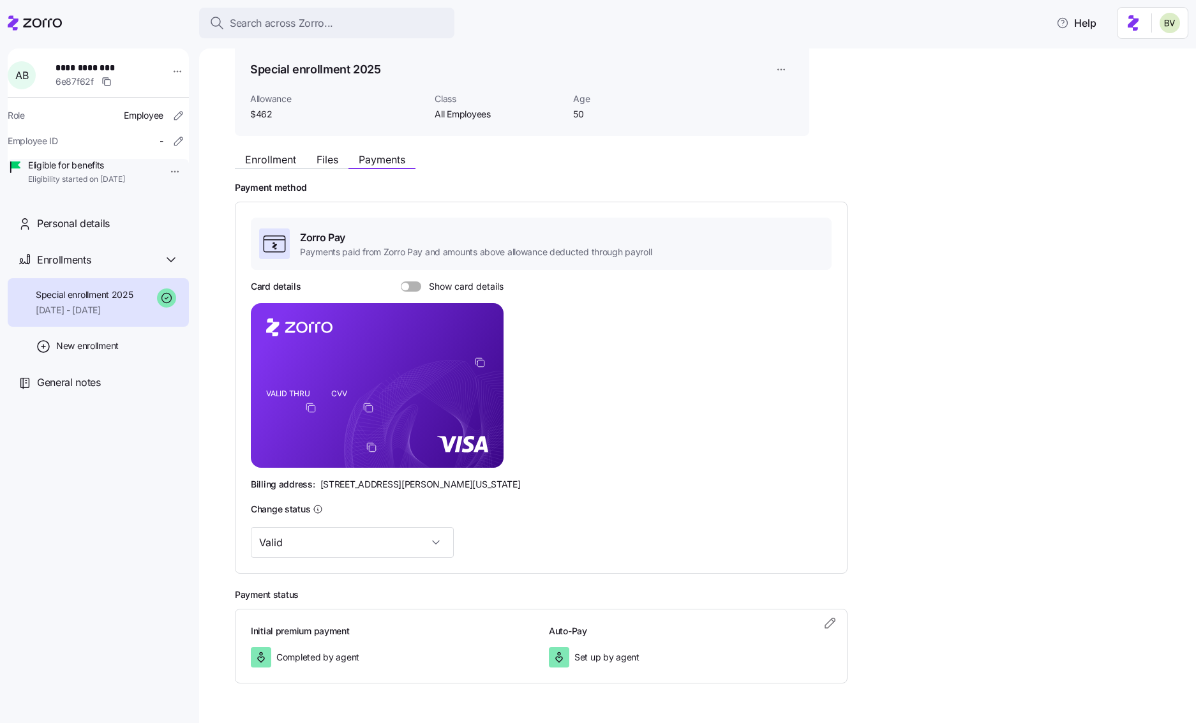
scroll to position [91, 0]
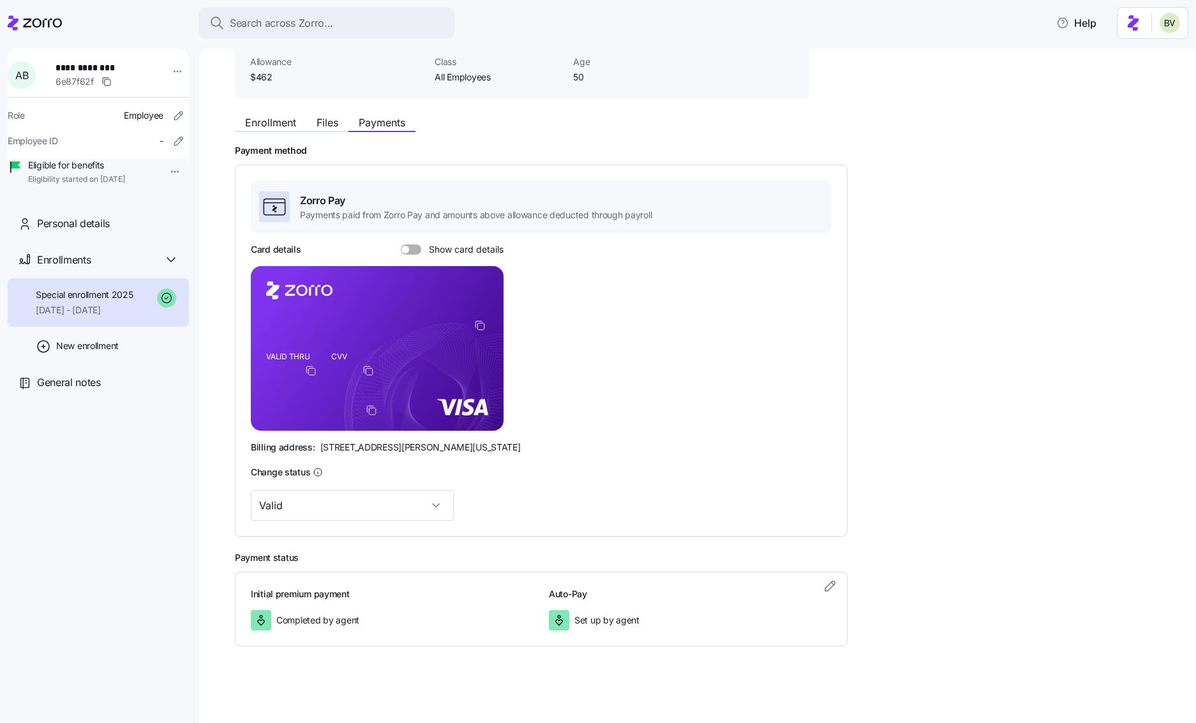
click at [483, 328] on icon "copy-to-clipboard" at bounding box center [479, 325] width 11 height 11
click at [266, 126] on span "Enrollment" at bounding box center [270, 122] width 51 height 10
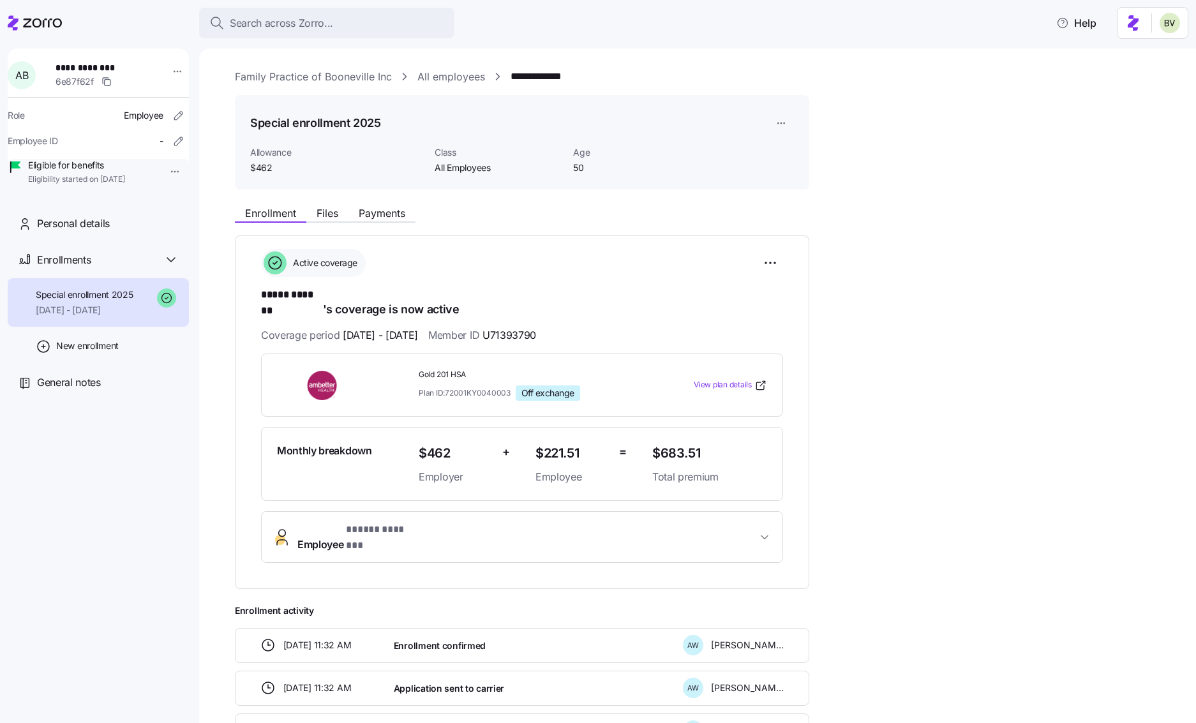
click at [702, 443] on span "$683.51" at bounding box center [709, 453] width 115 height 21
drag, startPoint x: 700, startPoint y: 440, endPoint x: 663, endPoint y: 439, distance: 37.7
click at [663, 443] on span "$683.51" at bounding box center [709, 453] width 115 height 21
copy span "683.51"
click at [382, 212] on span "Payments" at bounding box center [382, 213] width 47 height 10
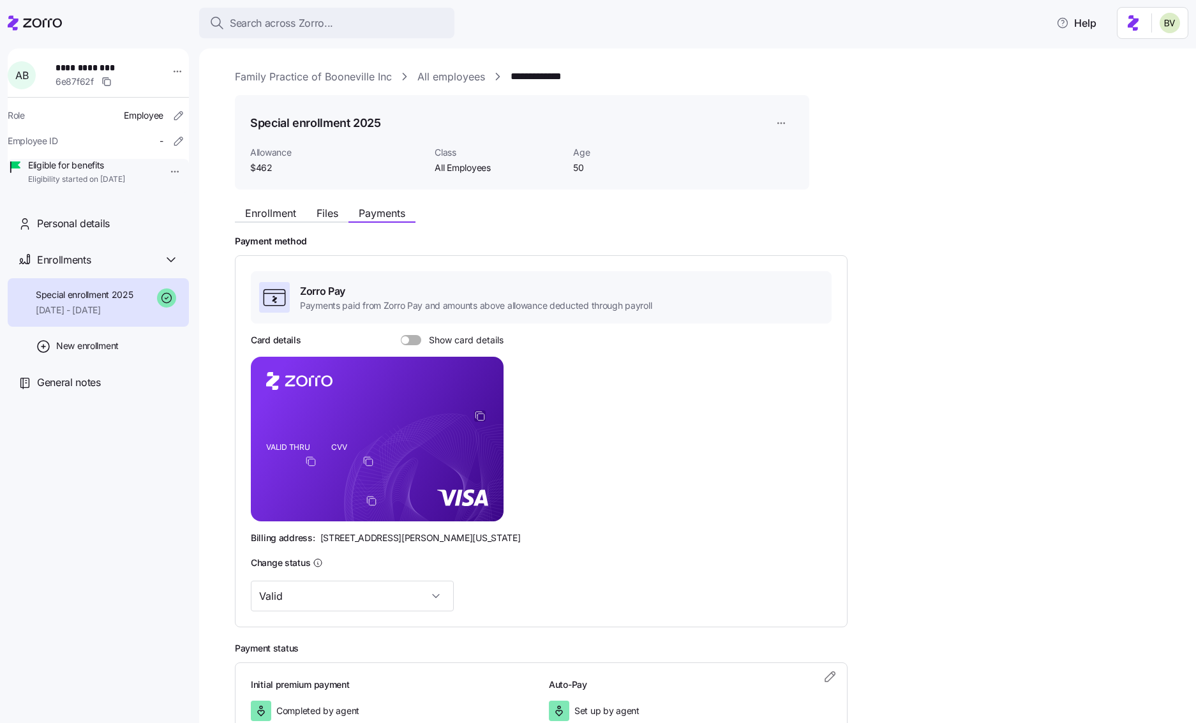
click at [478, 419] on icon "copy-to-clipboard" at bounding box center [479, 415] width 11 height 11
click at [370, 500] on icon "copy-to-clipboard" at bounding box center [371, 500] width 11 height 11
click at [483, 416] on icon "copy-to-clipboard" at bounding box center [479, 415] width 11 height 11
click at [309, 463] on icon "copy-to-clipboard" at bounding box center [310, 461] width 11 height 11
click at [368, 463] on icon "copy-to-clipboard" at bounding box center [368, 461] width 11 height 11
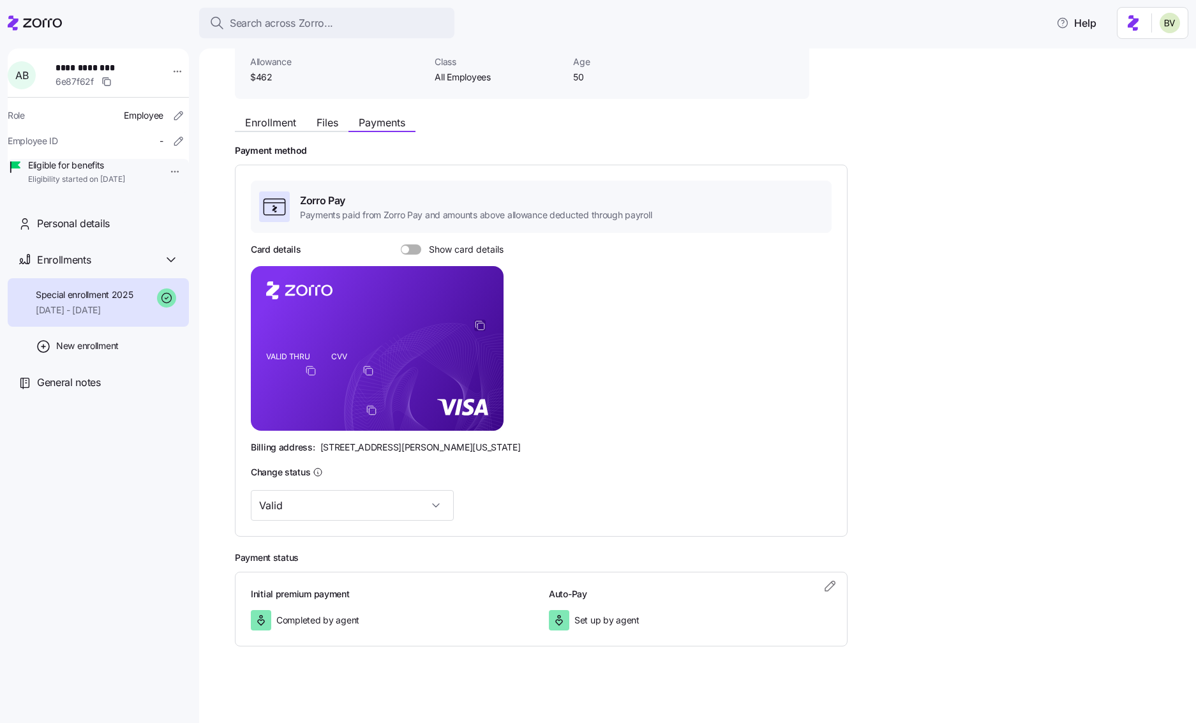
scroll to position [3, 0]
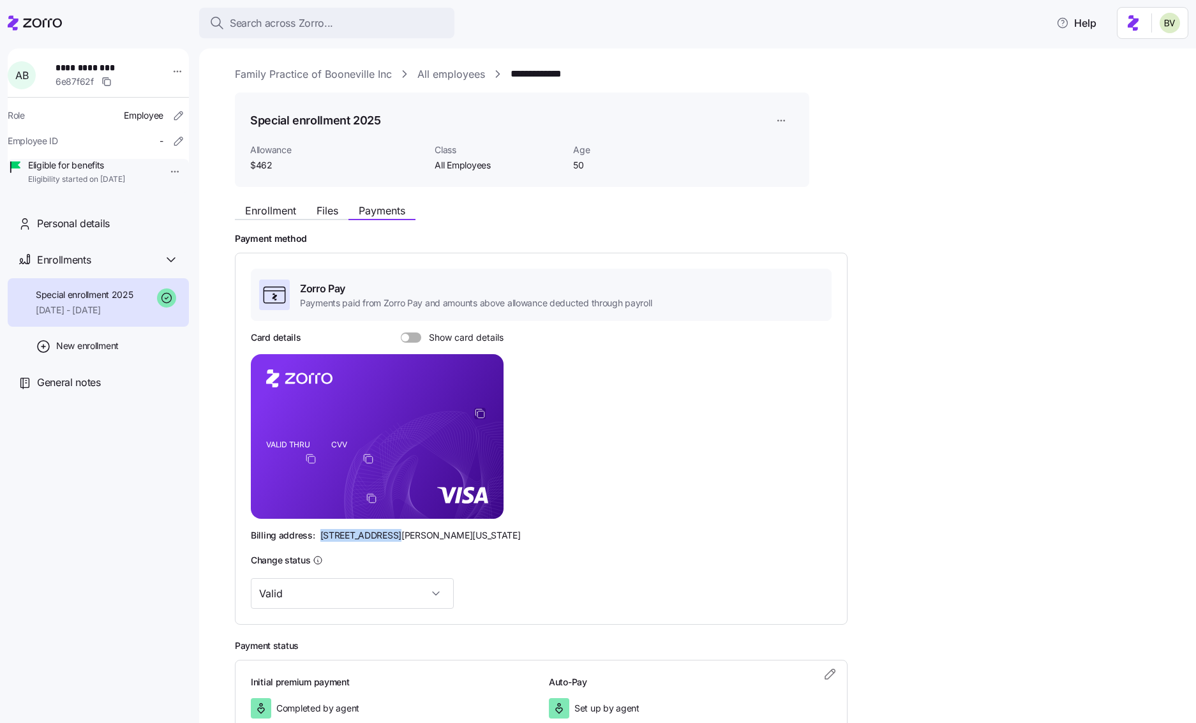
drag, startPoint x: 385, startPoint y: 534, endPoint x: 320, endPoint y: 532, distance: 64.5
click at [320, 532] on span "[STREET_ADDRESS][PERSON_NAME][US_STATE]" at bounding box center [420, 535] width 200 height 13
copy span "[STREET_ADDRESS][PERSON_NAME]"
drag, startPoint x: 483, startPoint y: 534, endPoint x: 456, endPoint y: 532, distance: 26.8
click at [456, 532] on div "Billing address: [STREET_ADDRESS][PERSON_NAME][US_STATE]" at bounding box center [541, 535] width 581 height 13
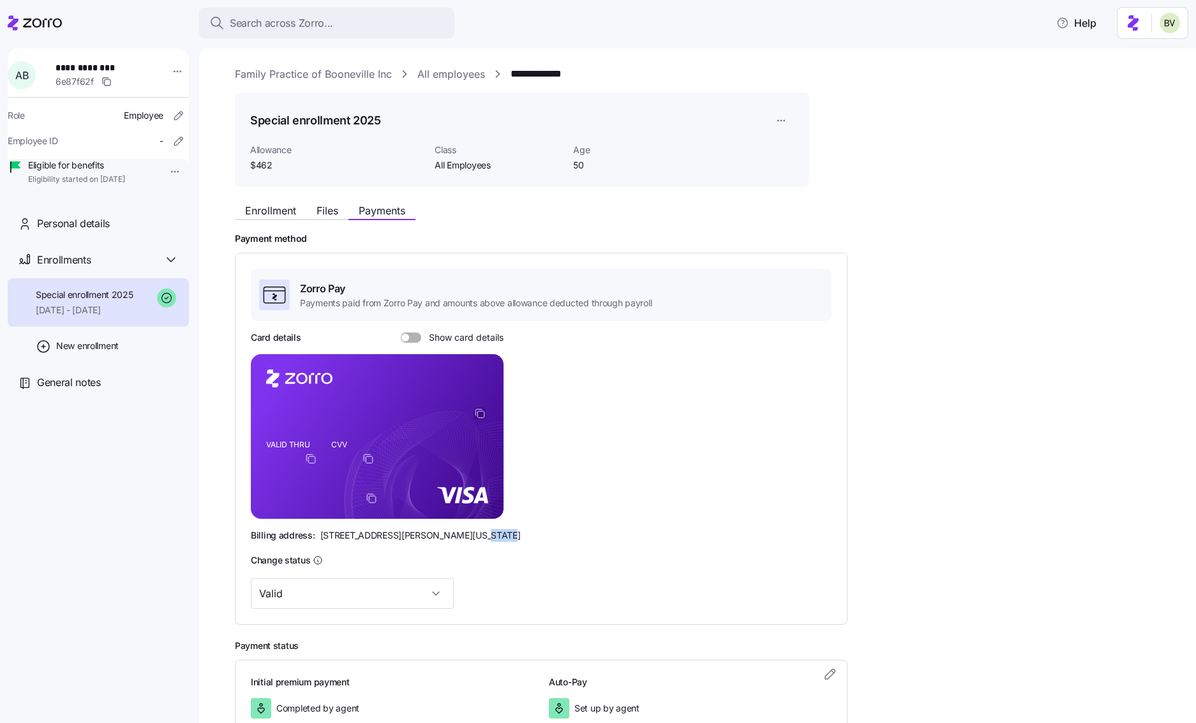
copy span "44145"
drag, startPoint x: 430, startPoint y: 534, endPoint x: 395, endPoint y: 533, distance: 34.5
click at [395, 533] on span "[STREET_ADDRESS][PERSON_NAME][US_STATE]" at bounding box center [420, 535] width 200 height 13
copy span "Westlake"
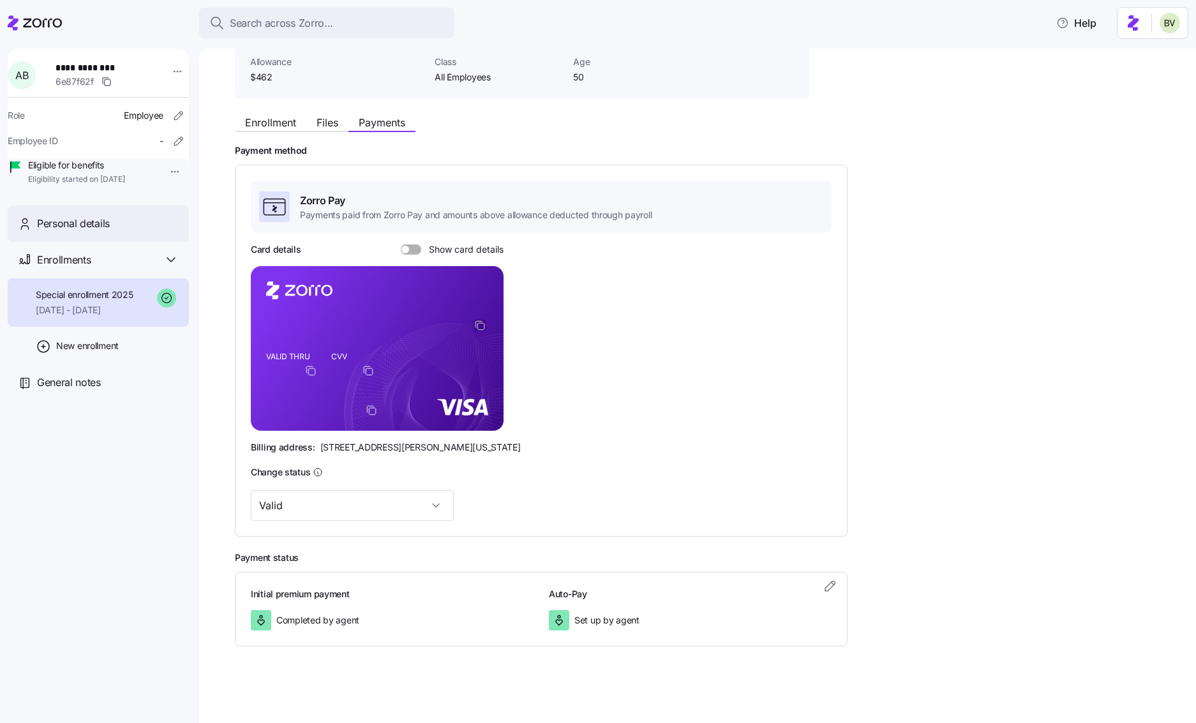
click at [84, 232] on span "Personal details" at bounding box center [73, 224] width 73 height 16
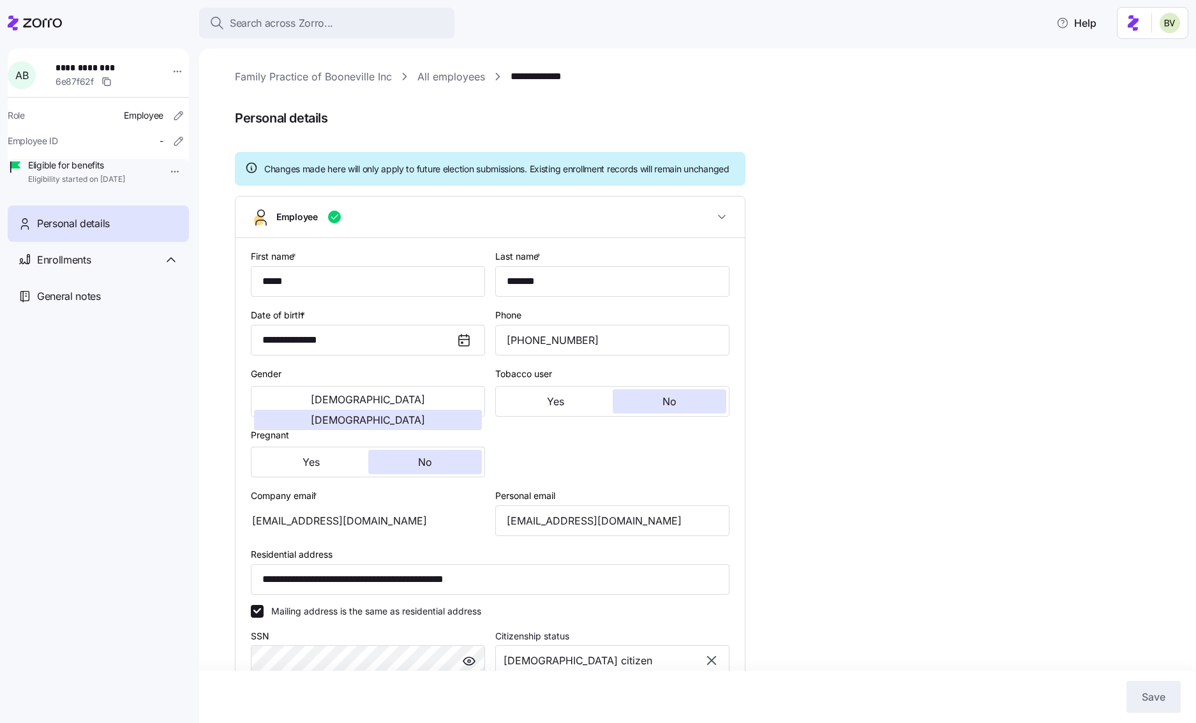
type input "All Employees"
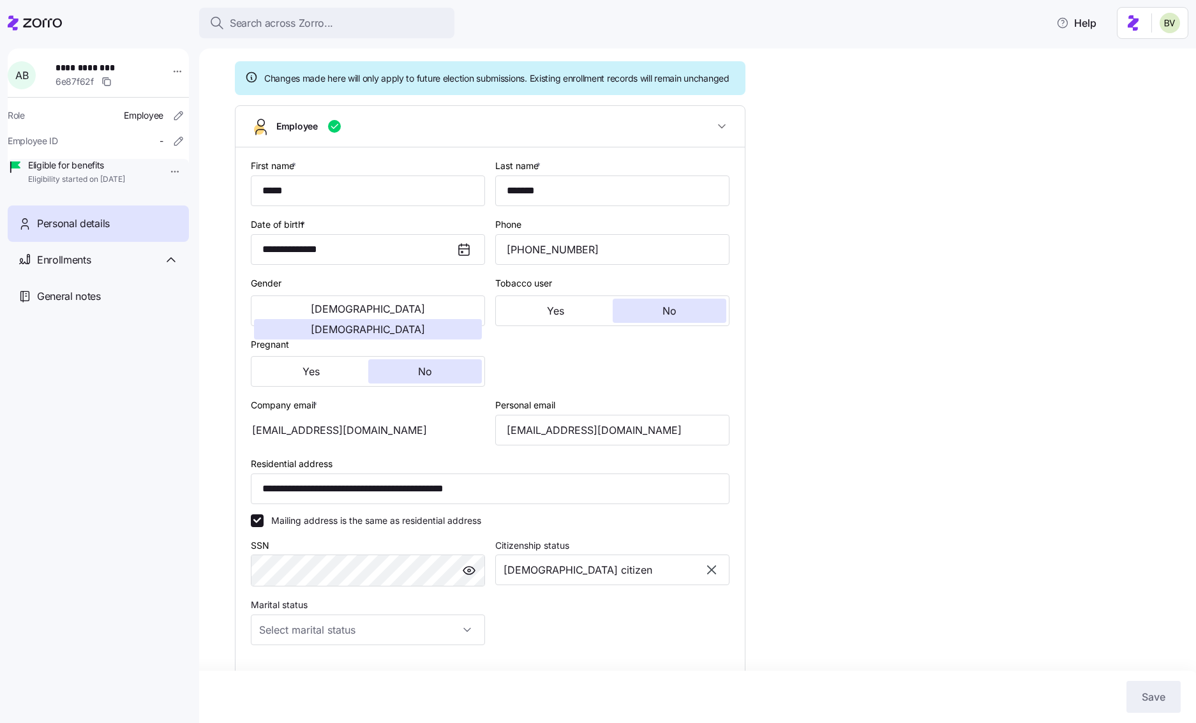
scroll to position [94, 0]
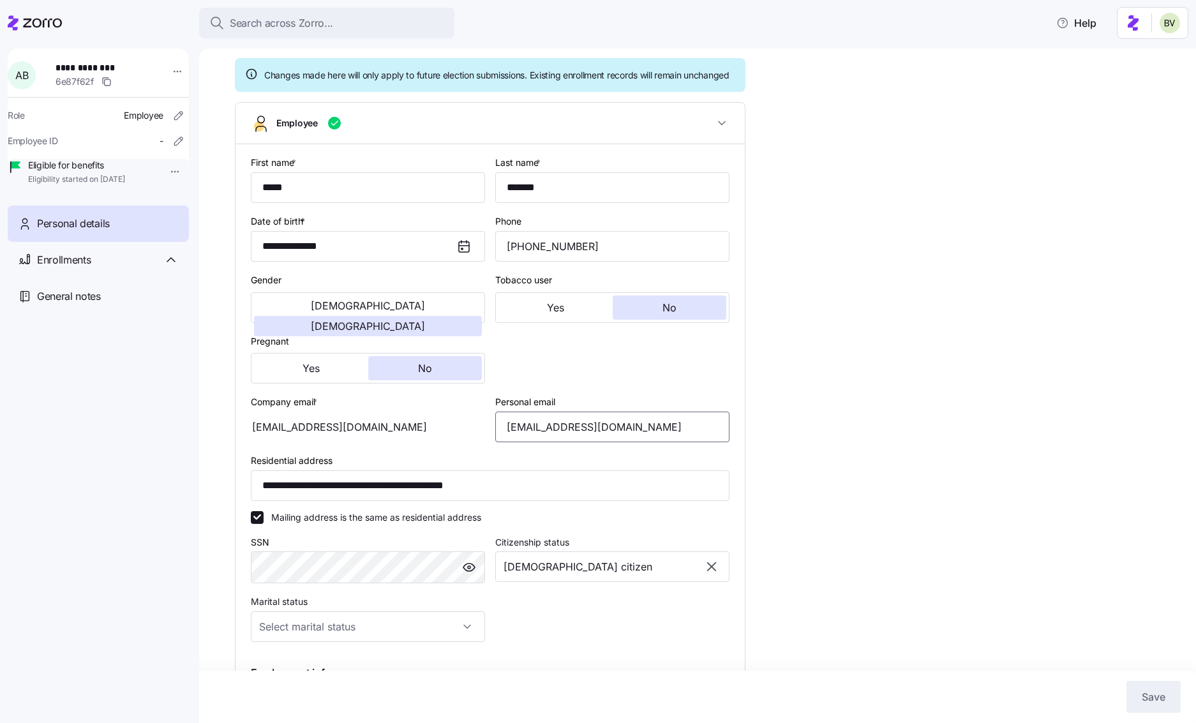
drag, startPoint x: 625, startPoint y: 442, endPoint x: 501, endPoint y: 440, distance: 123.9
click at [501, 440] on input "[EMAIL_ADDRESS][DOMAIN_NAME]" at bounding box center [612, 427] width 234 height 31
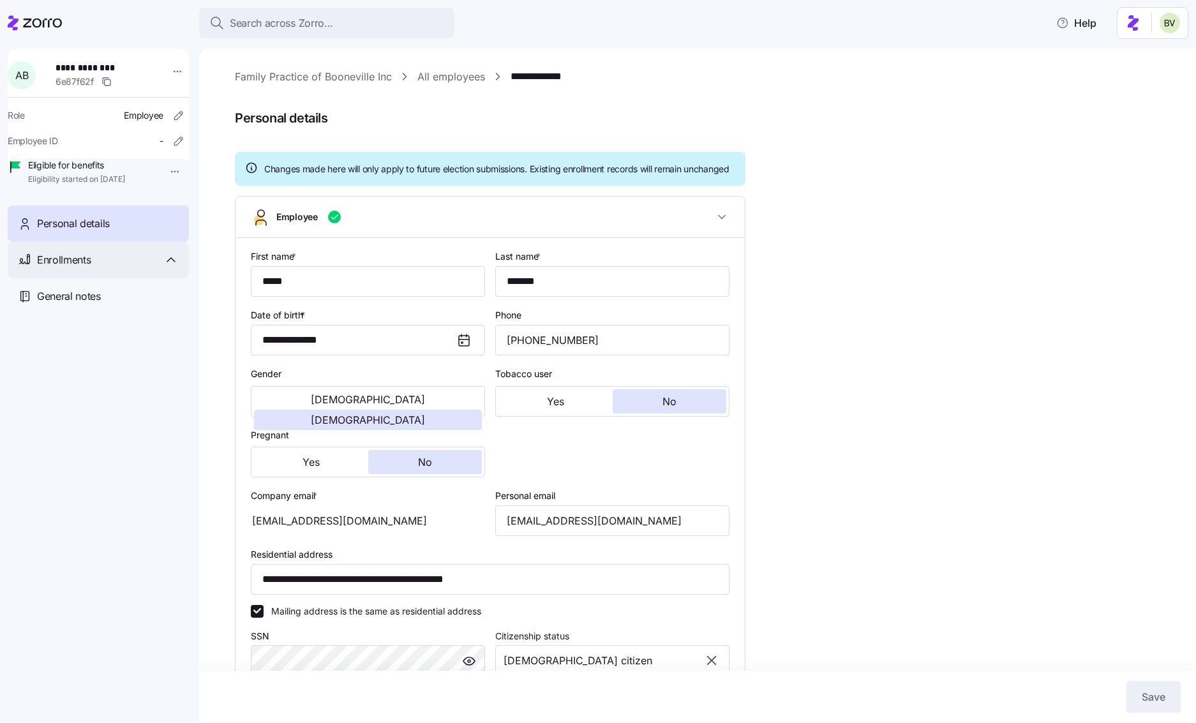
click at [117, 268] on div "Enrollments" at bounding box center [108, 260] width 142 height 16
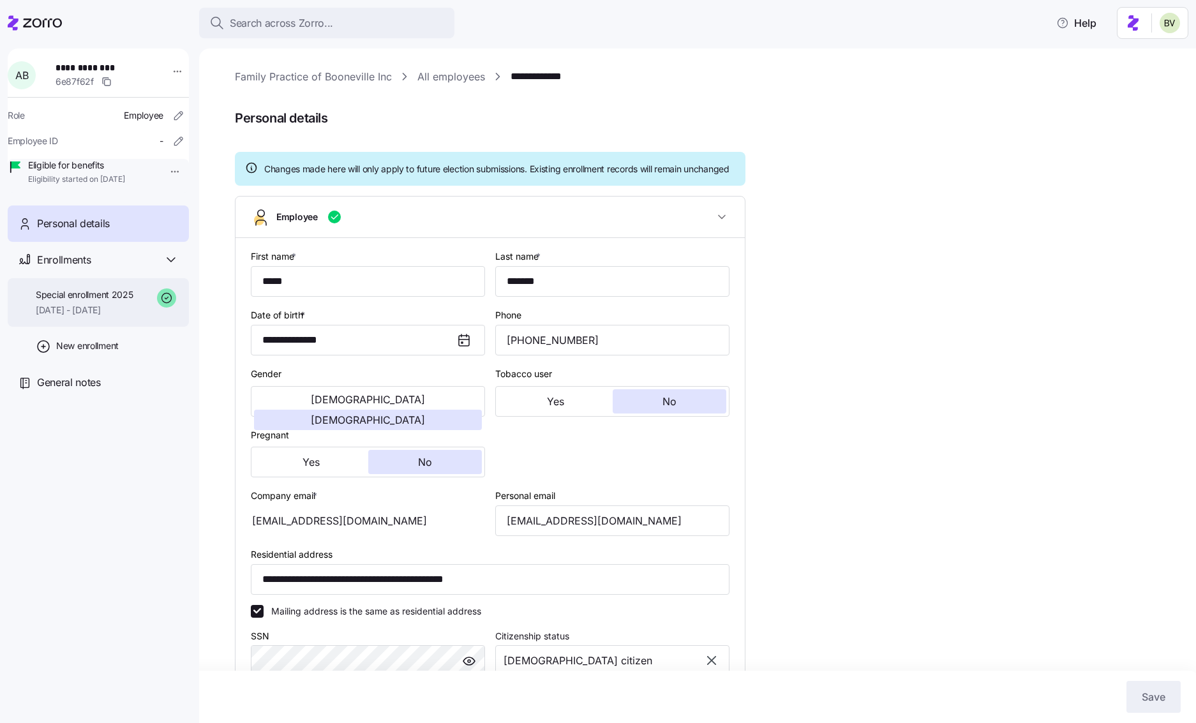
click at [138, 317] on div "Special enrollment 2025 [DATE] - [DATE]" at bounding box center [98, 302] width 181 height 49
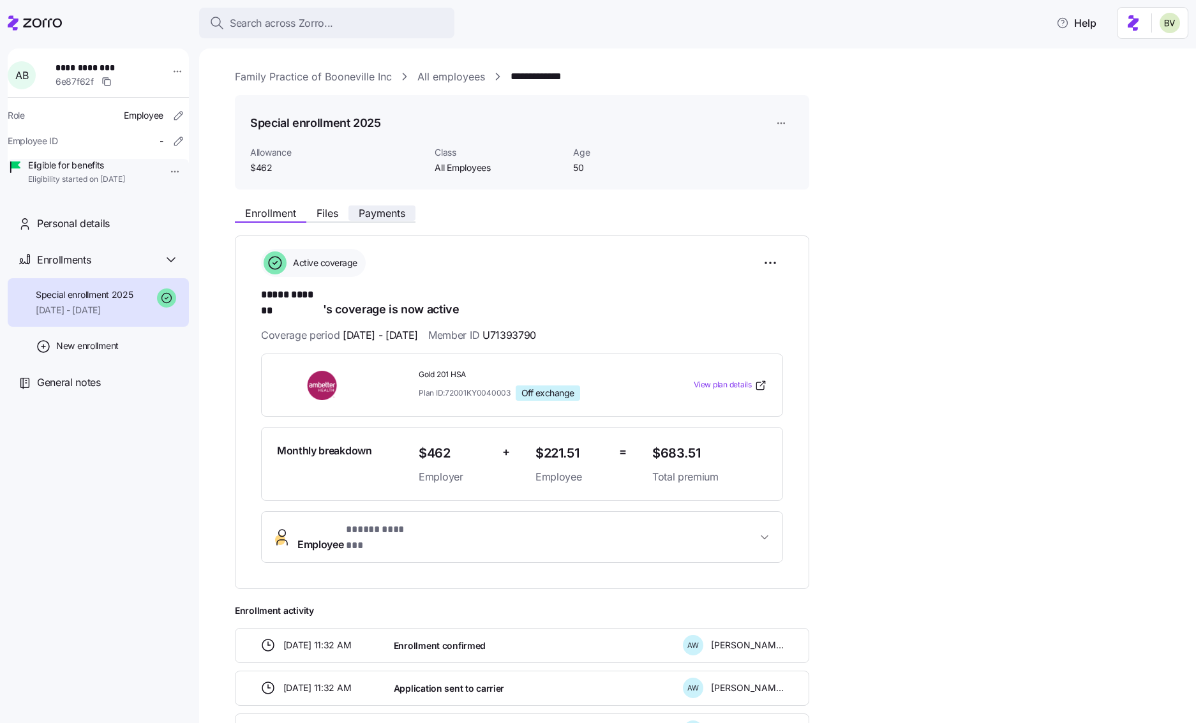
click at [395, 211] on span "Payments" at bounding box center [382, 213] width 47 height 10
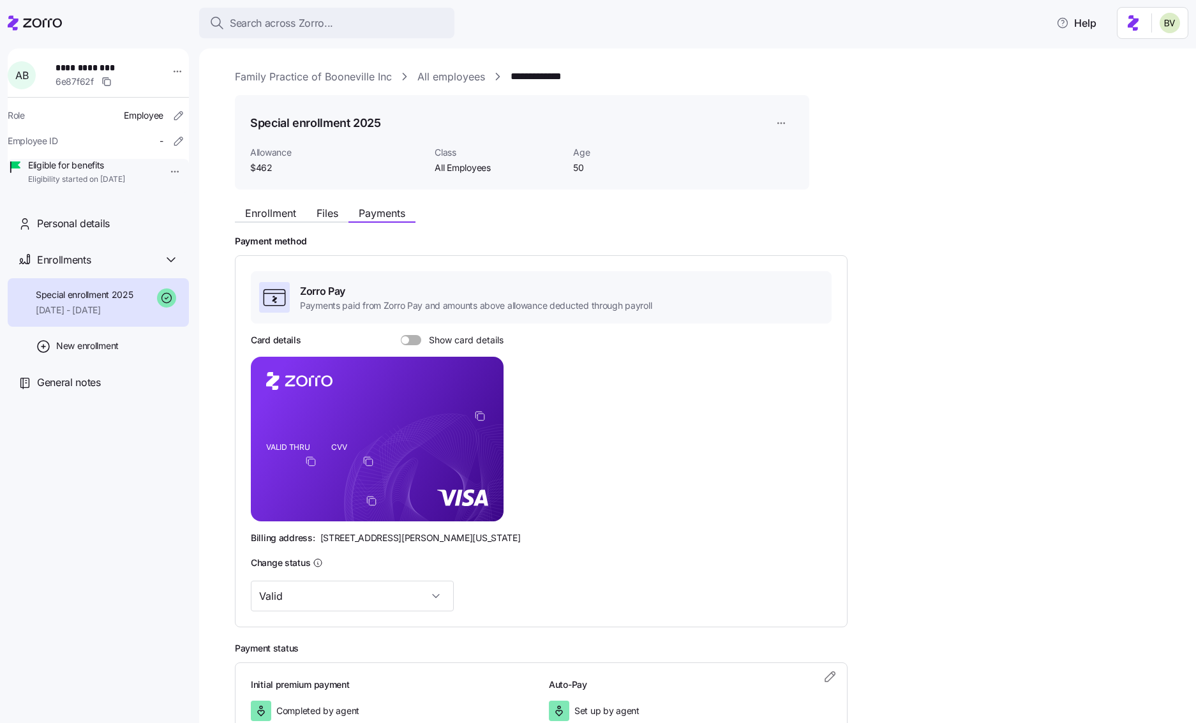
click at [479, 422] on foreignobject at bounding box center [481, 417] width 15 height 15
click at [478, 419] on icon "copy-to-clipboard" at bounding box center [479, 415] width 11 height 11
click at [406, 329] on div "Zorro Pay Payments paid from Zorro Pay and amounts above allowance deducted thr…" at bounding box center [541, 441] width 581 height 340
click at [403, 338] on span at bounding box center [406, 340] width 8 height 8
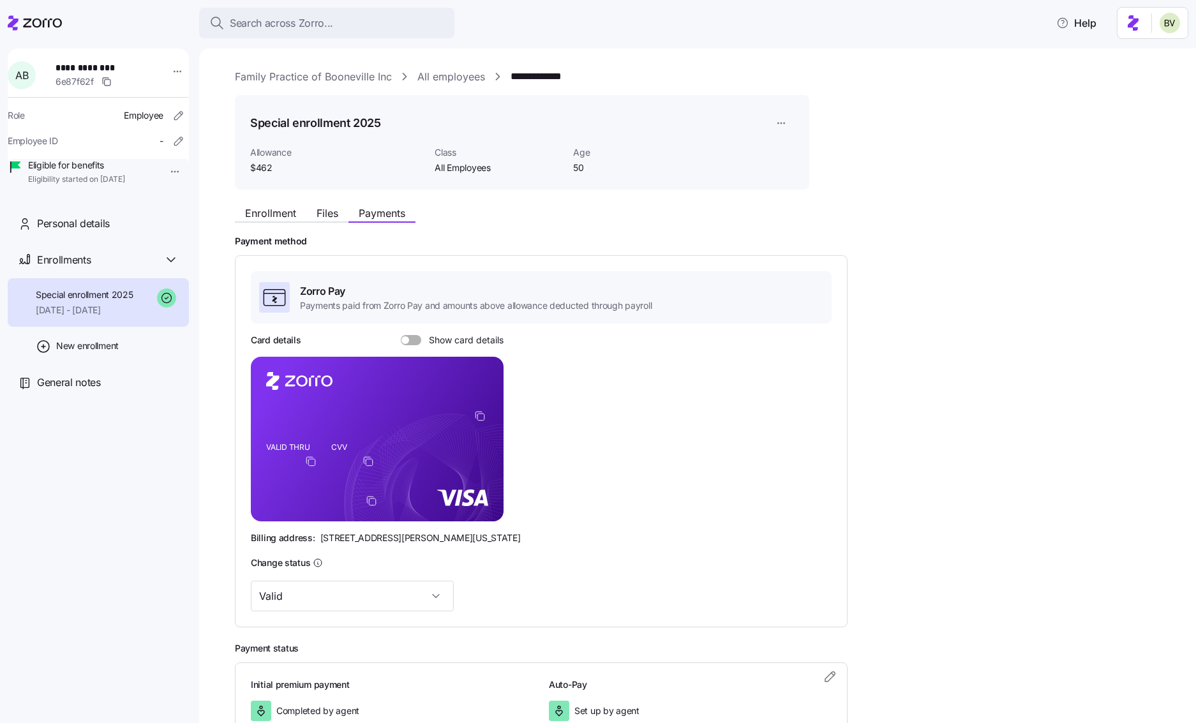
click at [401, 335] on input "Show card details" at bounding box center [401, 335] width 0 height 0
click at [327, 216] on span "Files" at bounding box center [328, 213] width 22 height 10
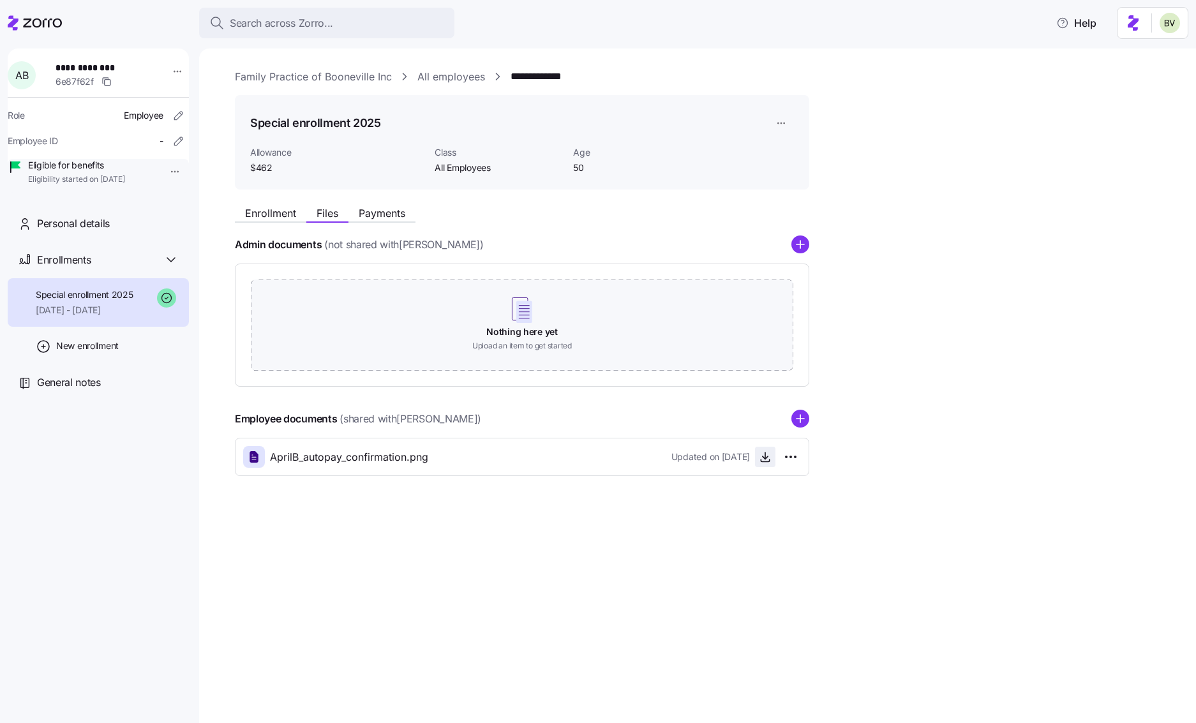
click at [762, 457] on icon "button" at bounding box center [765, 457] width 13 height 13
click at [259, 218] on span "Enrollment" at bounding box center [270, 213] width 51 height 10
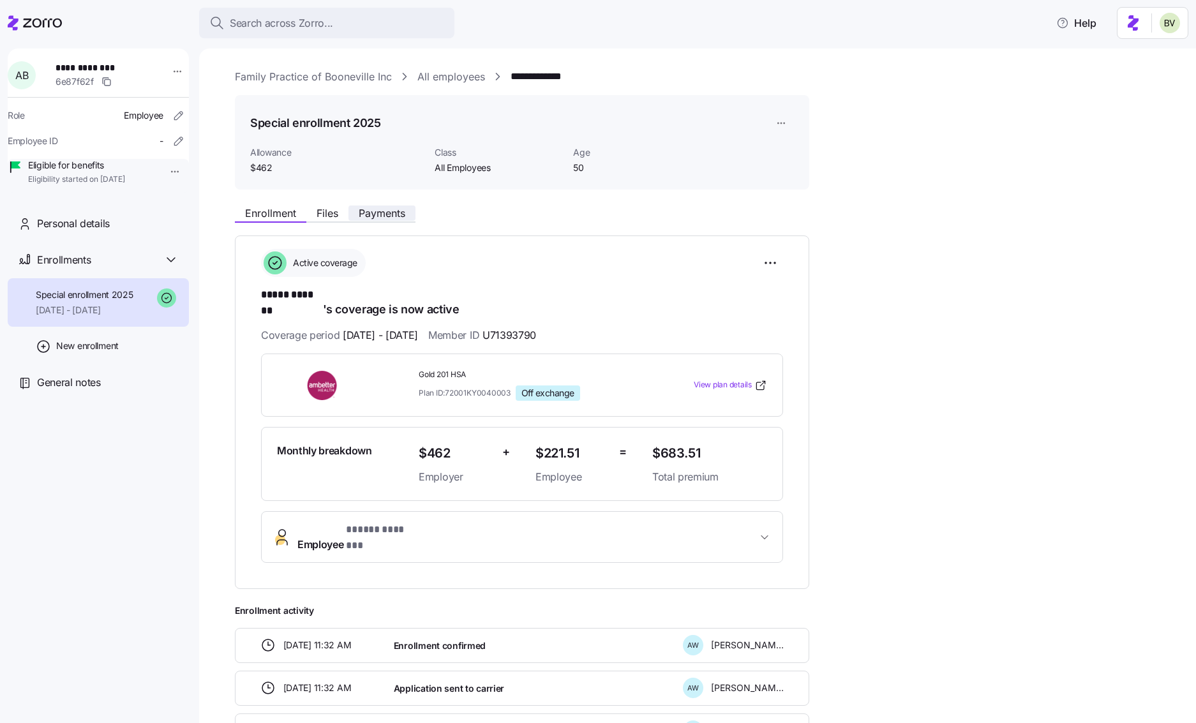
click at [390, 218] on span "Payments" at bounding box center [382, 213] width 47 height 10
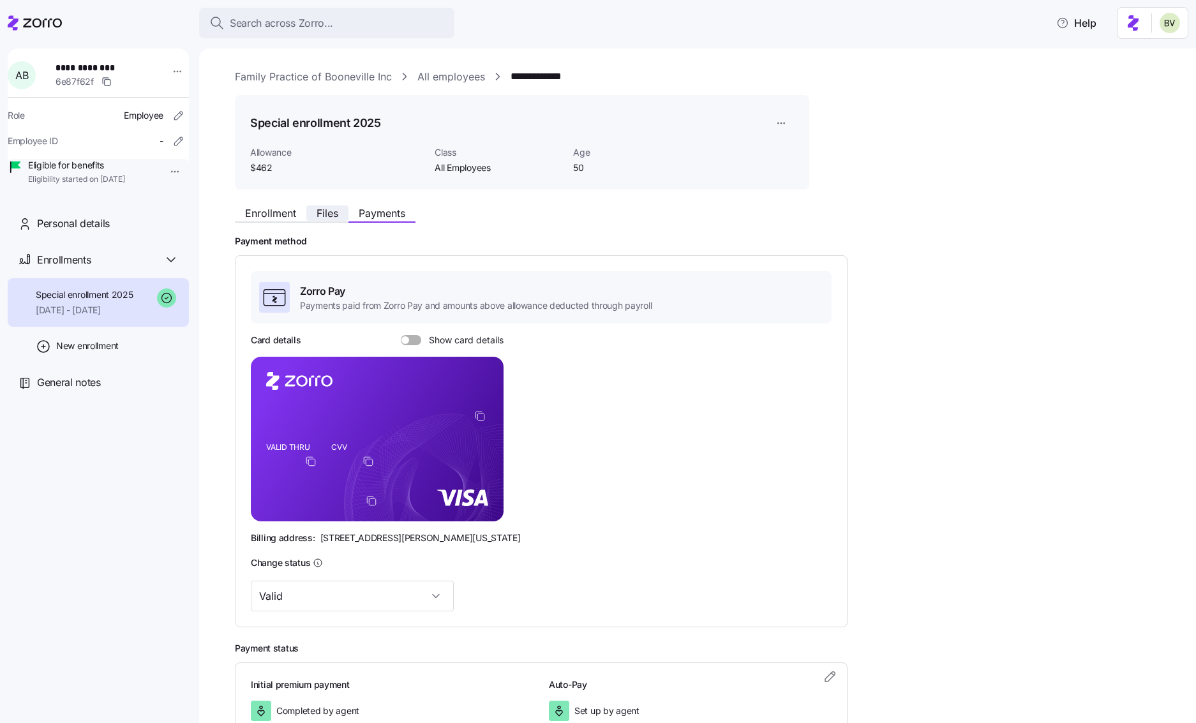
click at [329, 214] on span "Files" at bounding box center [328, 213] width 22 height 10
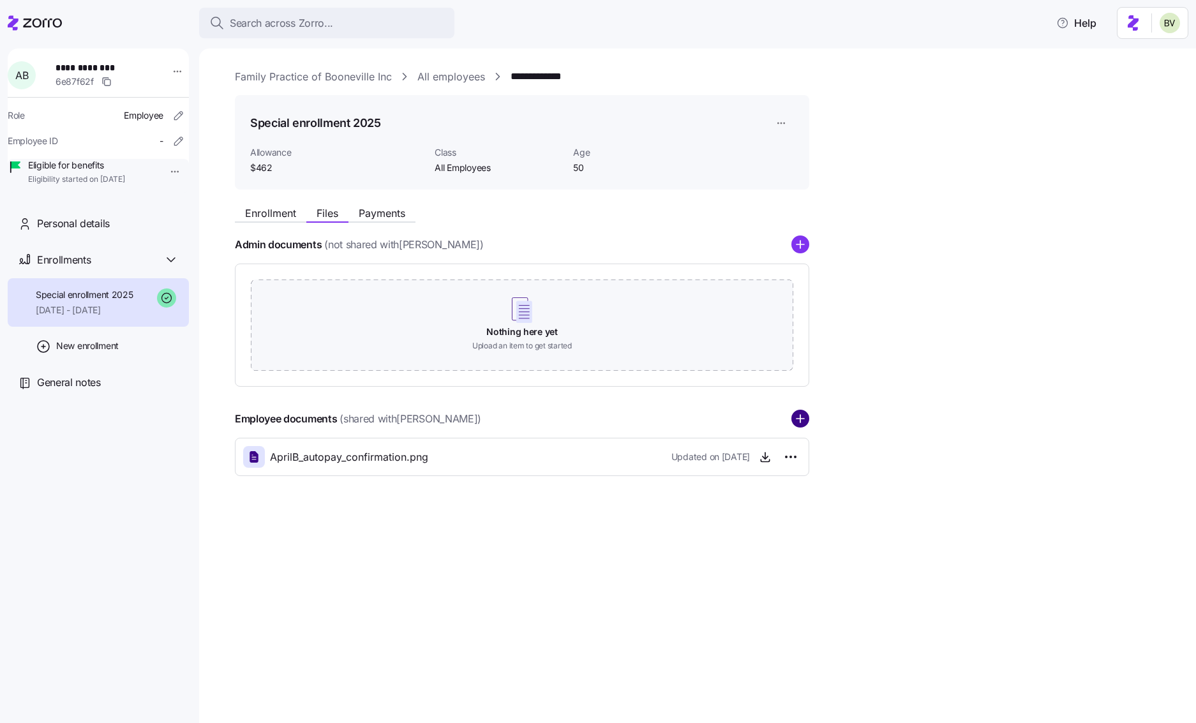
click at [794, 421] on circle "add icon" at bounding box center [800, 419] width 17 height 17
click at [764, 505] on icon "button" at bounding box center [765, 500] width 13 height 13
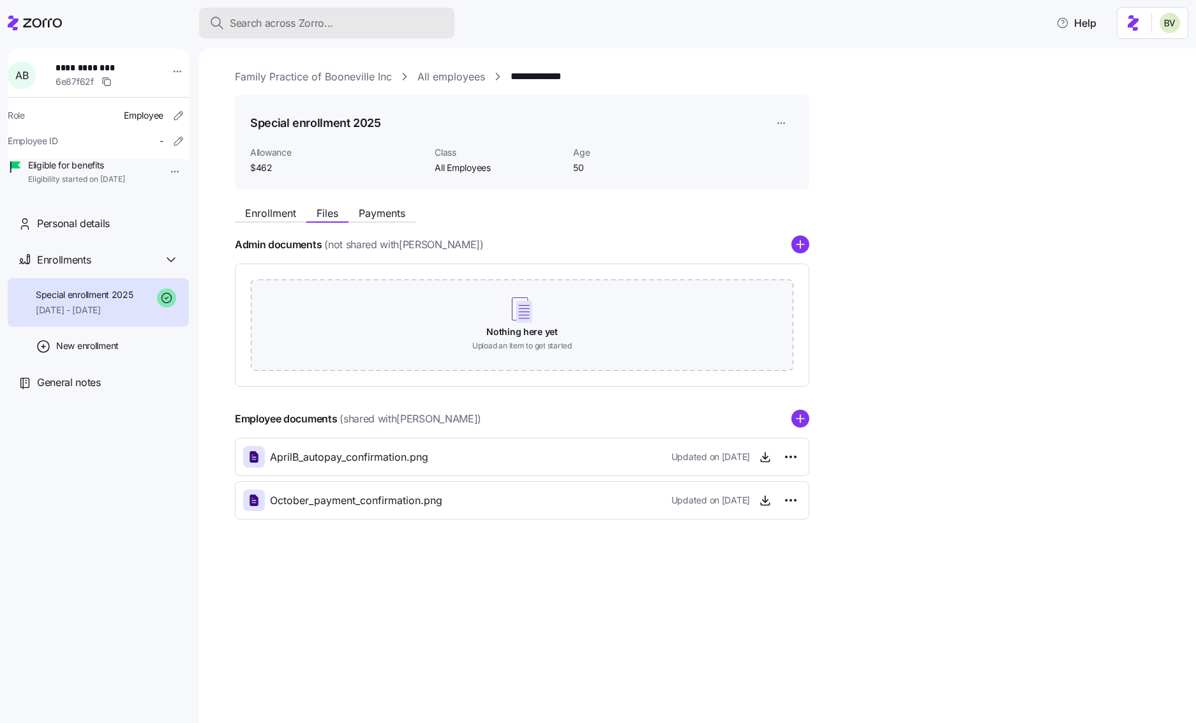
click at [352, 31] on button "Search across Zorro..." at bounding box center [326, 23] width 255 height 31
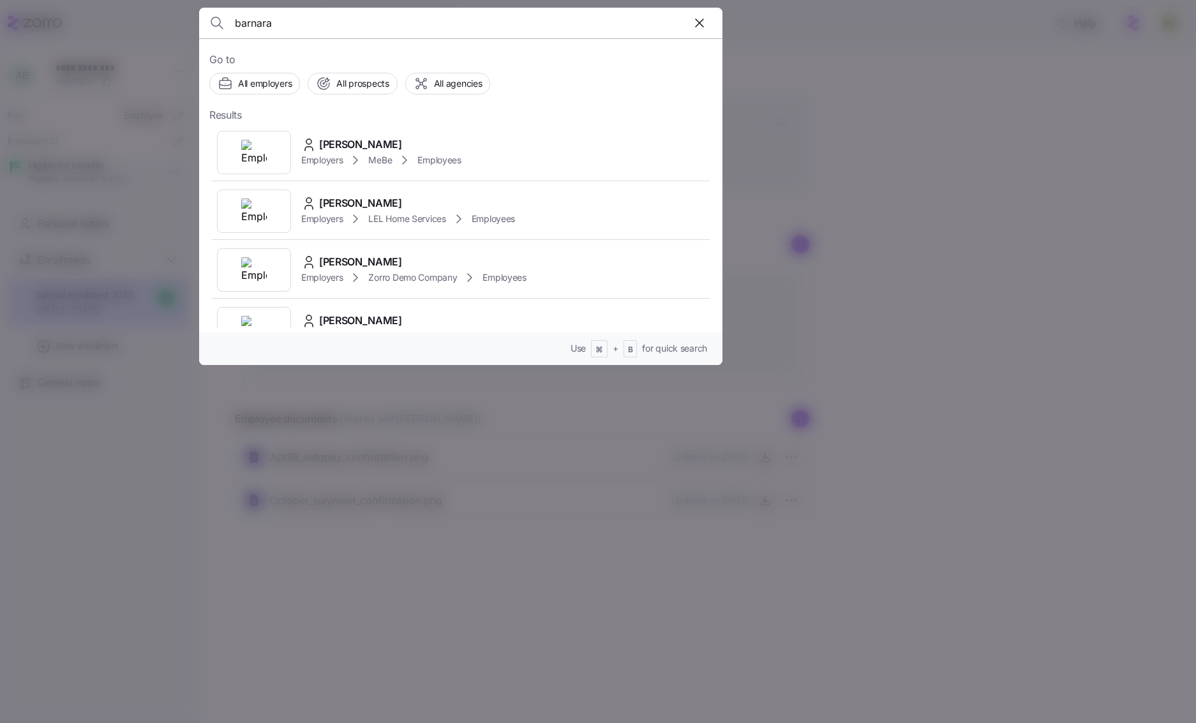
type input "barnara"
click at [698, 22] on icon "button" at bounding box center [700, 23] width 8 height 8
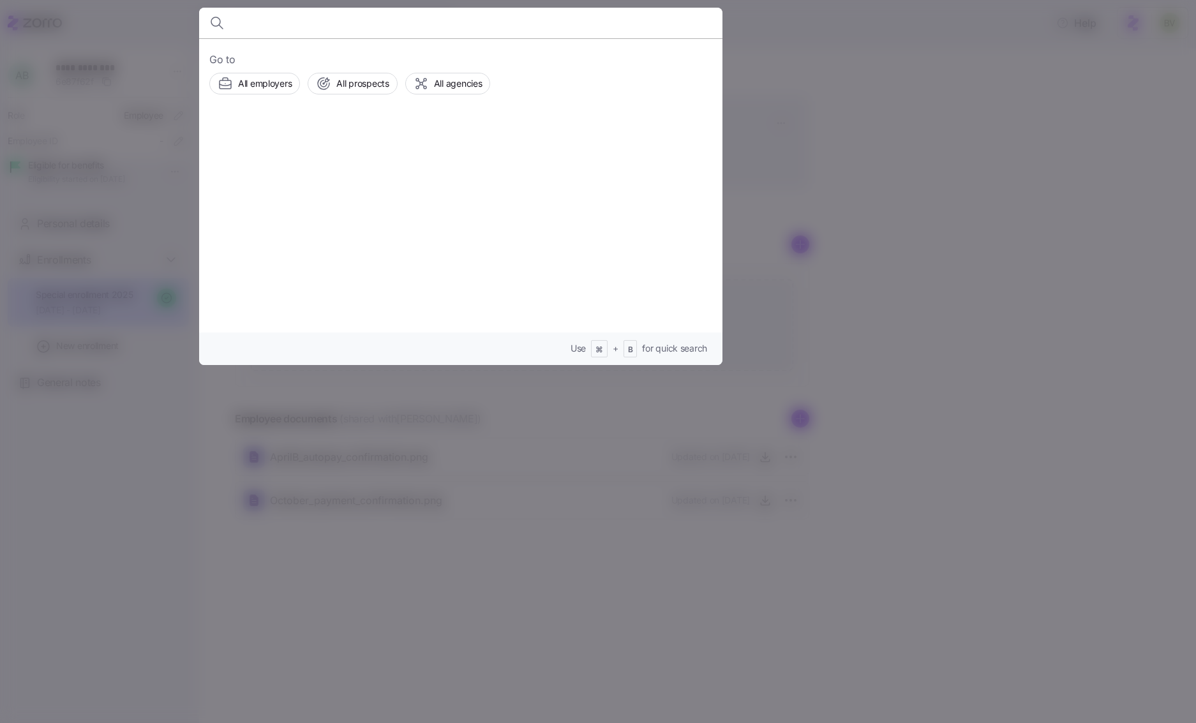
click at [780, 107] on div at bounding box center [598, 361] width 1196 height 723
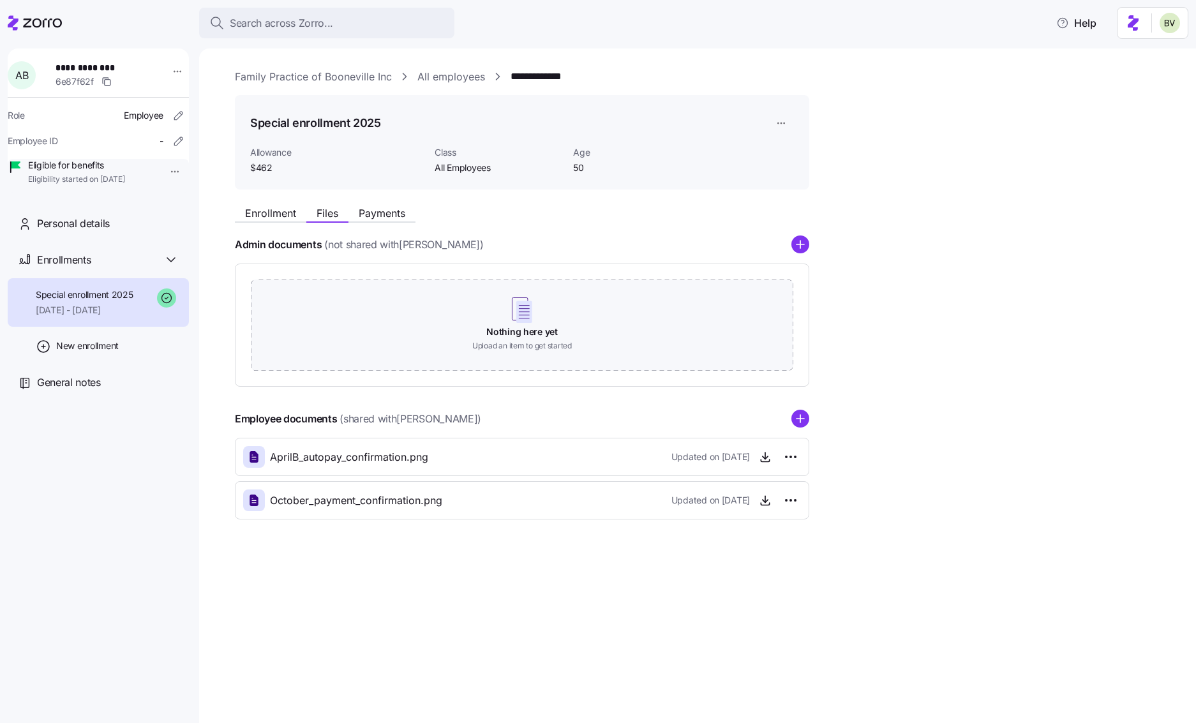
click at [365, 204] on div "Enrollment Files Payments" at bounding box center [522, 211] width 575 height 23
click at [373, 218] on span "Payments" at bounding box center [382, 213] width 47 height 10
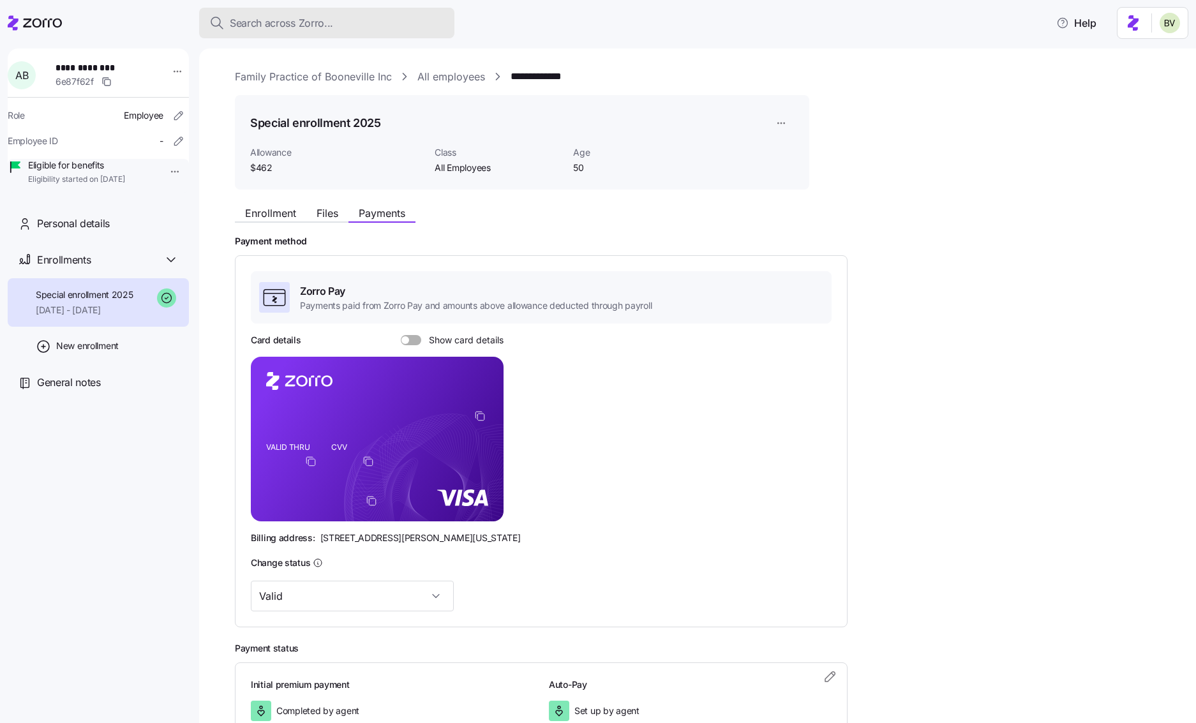
click at [304, 33] on button "Search across Zorro..." at bounding box center [326, 23] width 255 height 31
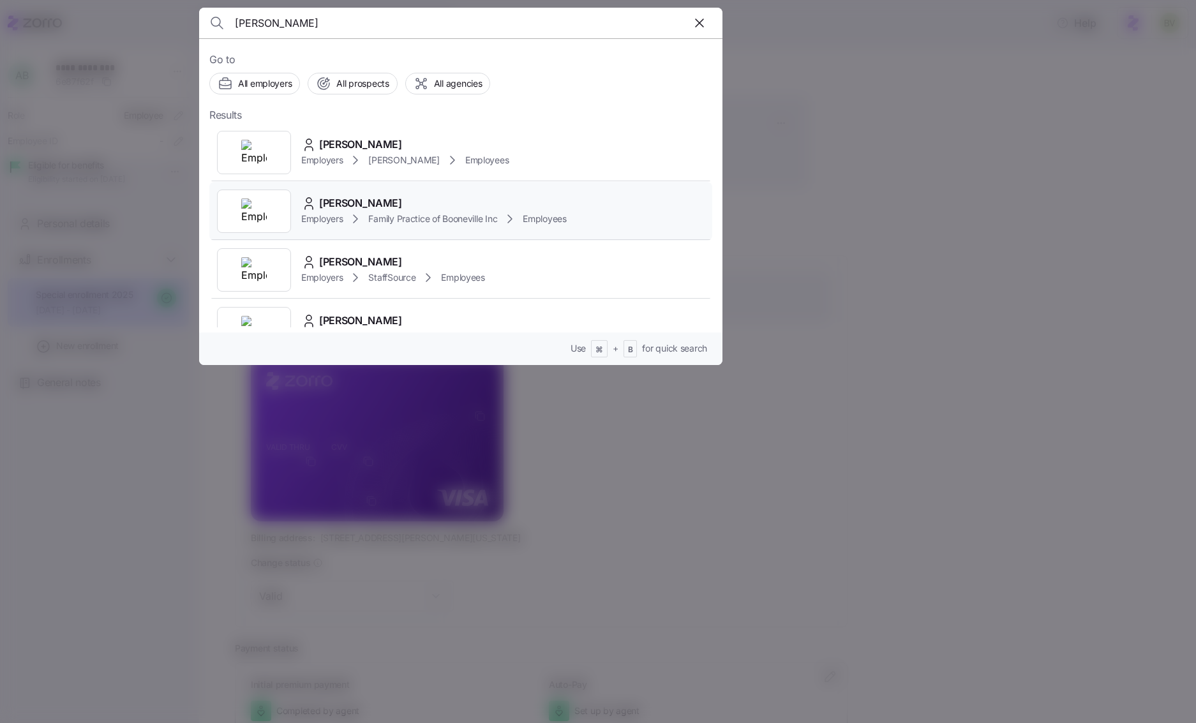
type input "barbara robers"
click at [243, 213] on img at bounding box center [254, 212] width 26 height 26
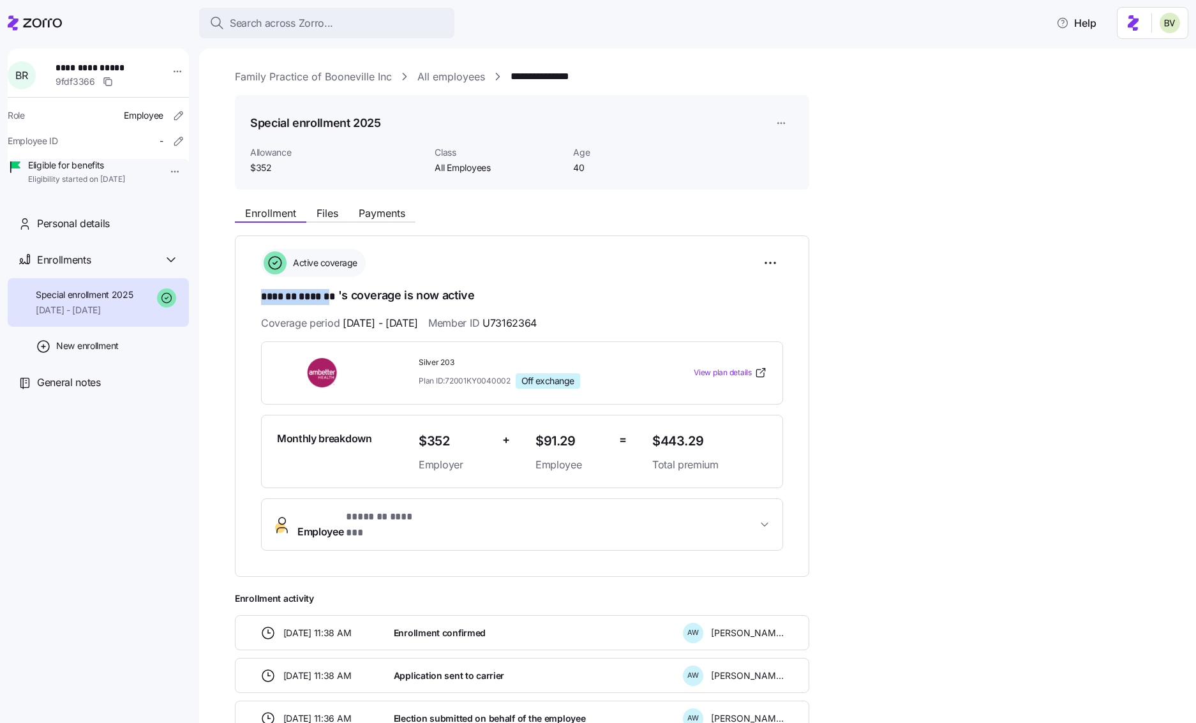
drag, startPoint x: 335, startPoint y: 292, endPoint x: 261, endPoint y: 293, distance: 73.4
click at [261, 293] on span "******* *******" at bounding box center [299, 297] width 77 height 16
copy span "******* ******"
drag, startPoint x: 704, startPoint y: 439, endPoint x: 664, endPoint y: 442, distance: 40.3
click at [664, 442] on span "$443.29" at bounding box center [709, 441] width 115 height 21
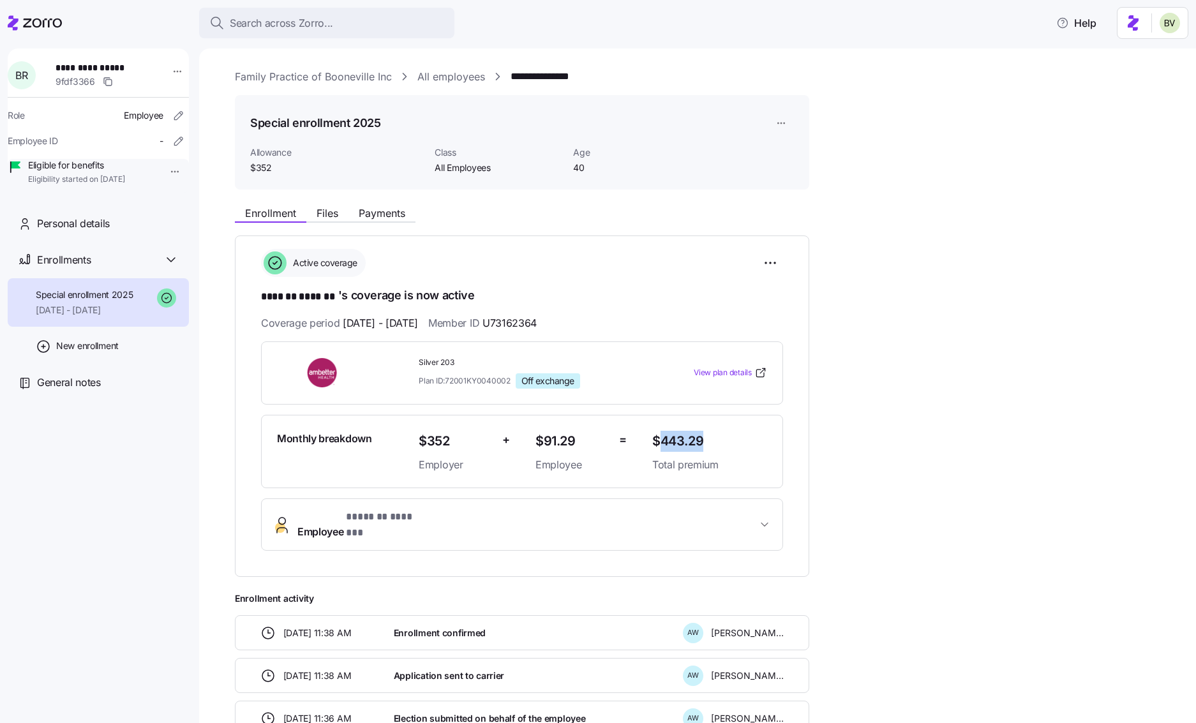
copy span "443.29"
click at [377, 217] on span "Payments" at bounding box center [382, 213] width 47 height 10
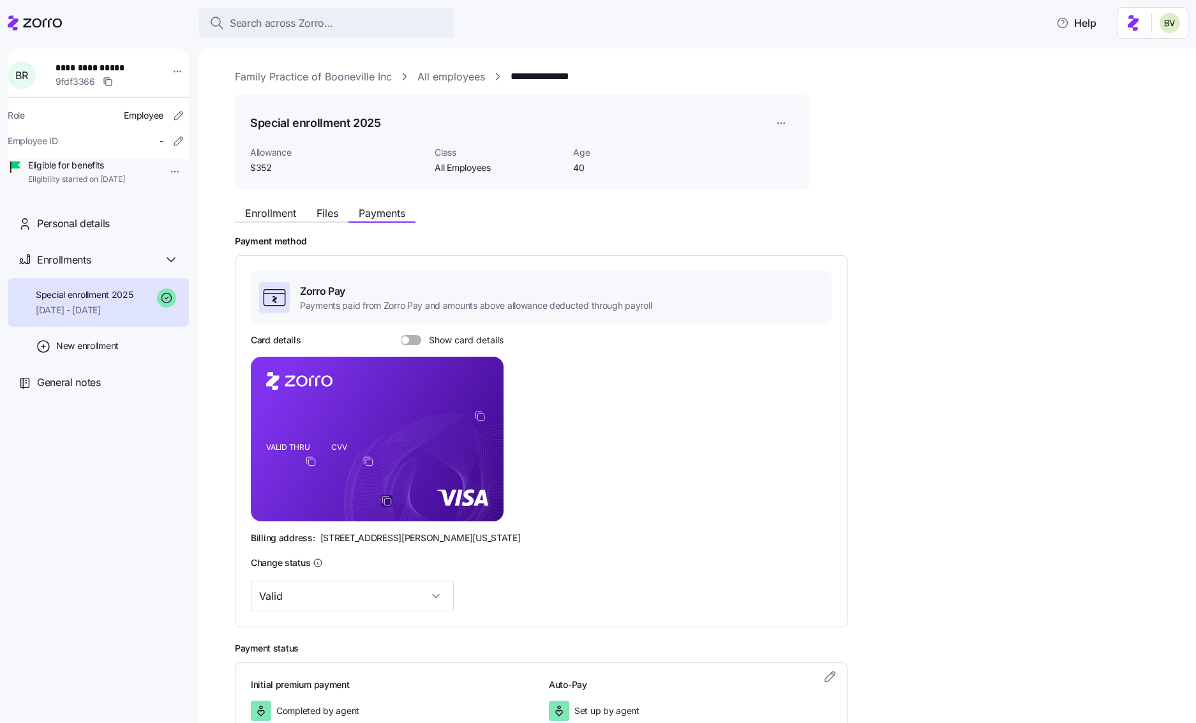
click at [382, 501] on icon "copy-to-clipboard" at bounding box center [386, 500] width 11 height 11
click at [478, 419] on icon "copy-to-clipboard" at bounding box center [479, 415] width 11 height 11
click at [308, 463] on icon "copy-to-clipboard" at bounding box center [310, 461] width 11 height 11
click at [368, 461] on icon "copy-to-clipboard" at bounding box center [368, 461] width 11 height 11
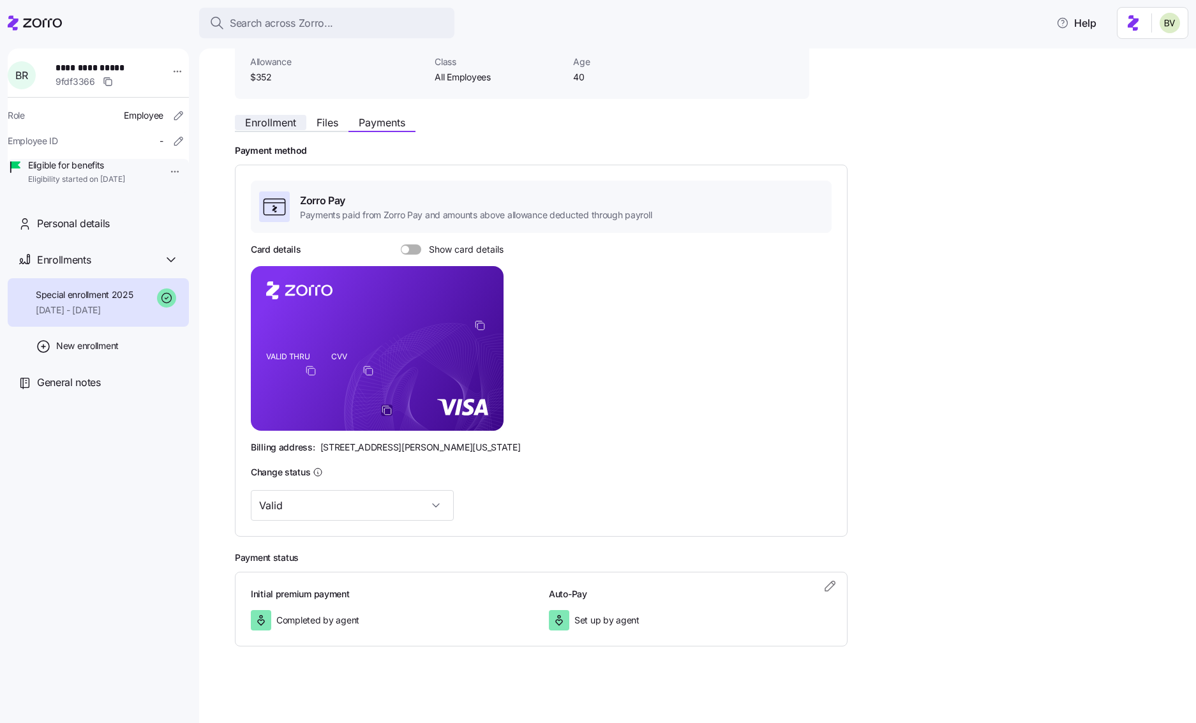
click at [273, 121] on span "Enrollment" at bounding box center [270, 122] width 51 height 10
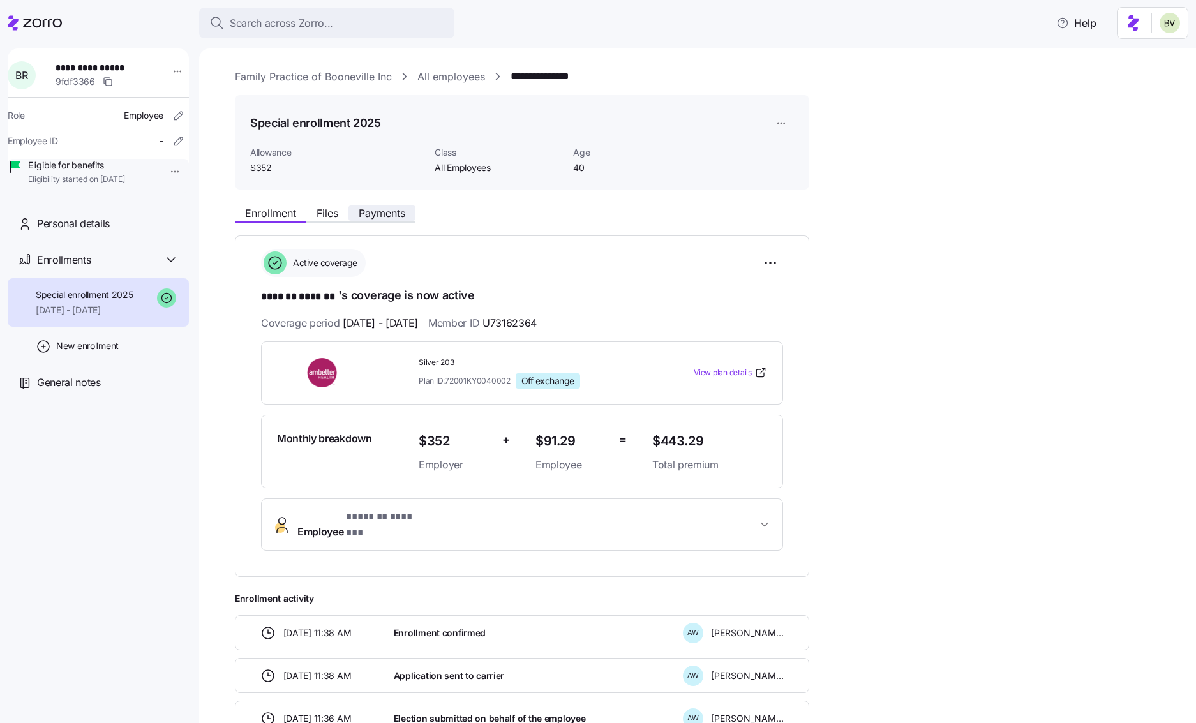
click at [377, 216] on span "Payments" at bounding box center [382, 213] width 47 height 10
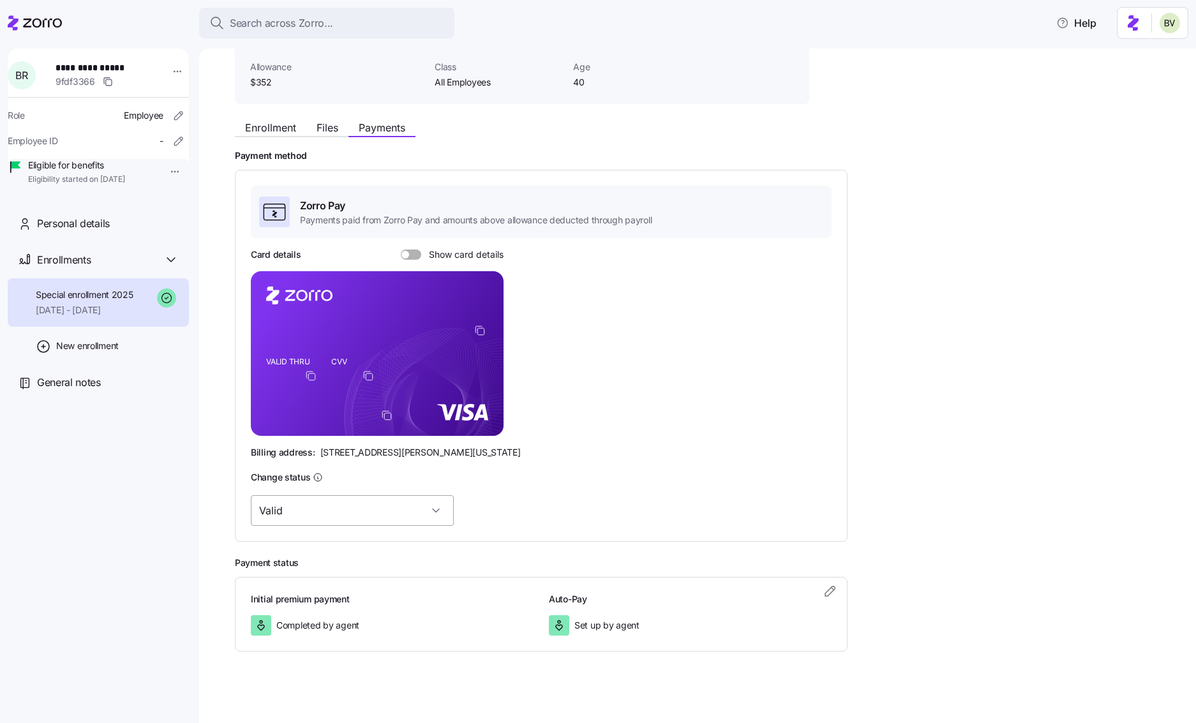
scroll to position [91, 0]
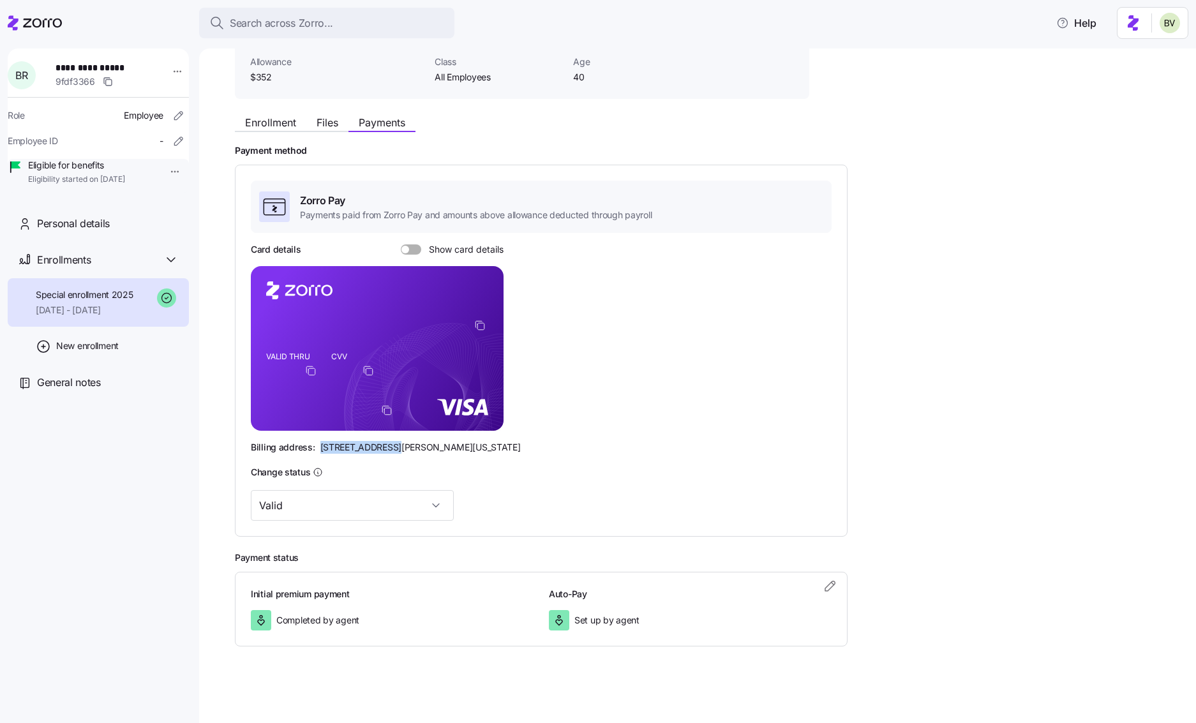
drag, startPoint x: 386, startPoint y: 447, endPoint x: 318, endPoint y: 446, distance: 68.3
click at [320, 446] on span "810 Sharon Drive, Westlake, Ohio 44145" at bounding box center [420, 447] width 200 height 13
copy span "810 Sharon Drive"
click at [478, 450] on span "810 Sharon Drive, Westlake, Ohio 44145" at bounding box center [420, 447] width 200 height 13
drag, startPoint x: 481, startPoint y: 448, endPoint x: 457, endPoint y: 448, distance: 23.6
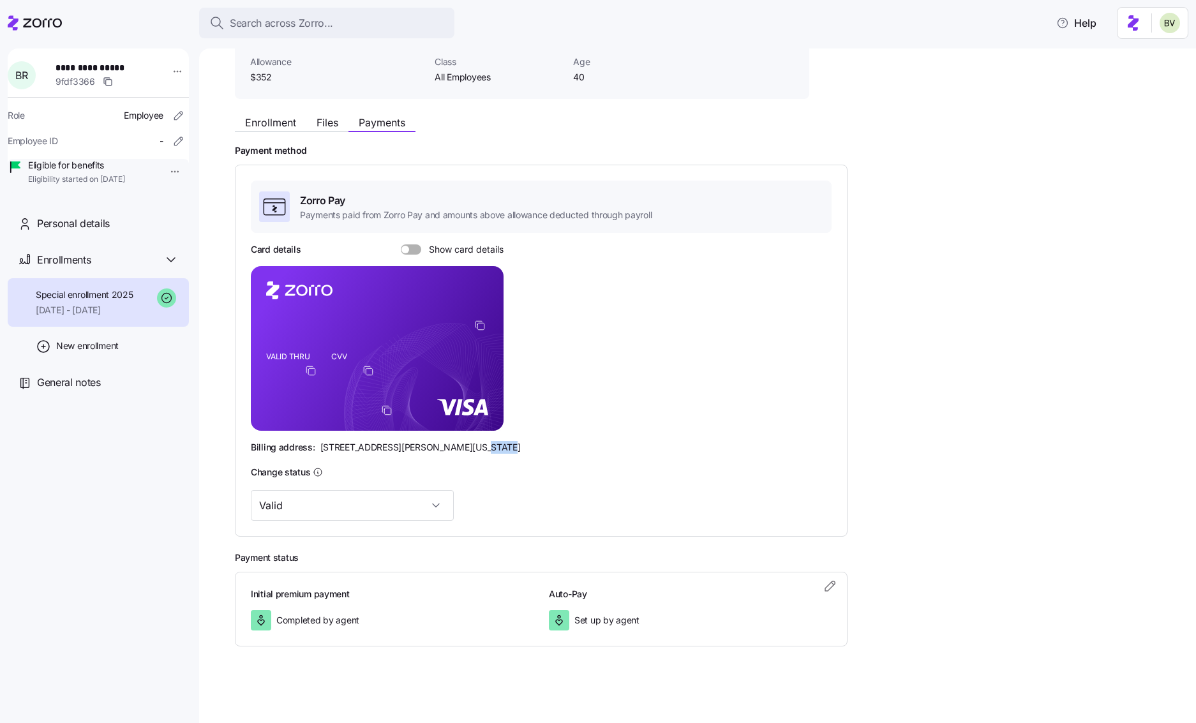
click at [457, 448] on div "Billing address: 810 Sharon Drive, Westlake, Ohio 44145" at bounding box center [541, 447] width 581 height 13
copy span "44145"
click at [423, 447] on span "810 Sharon Drive, Westlake, Ohio 44145" at bounding box center [420, 447] width 200 height 13
drag, startPoint x: 428, startPoint y: 447, endPoint x: 394, endPoint y: 446, distance: 33.8
click at [394, 446] on span "810 Sharon Drive, Westlake, Ohio 44145" at bounding box center [420, 447] width 200 height 13
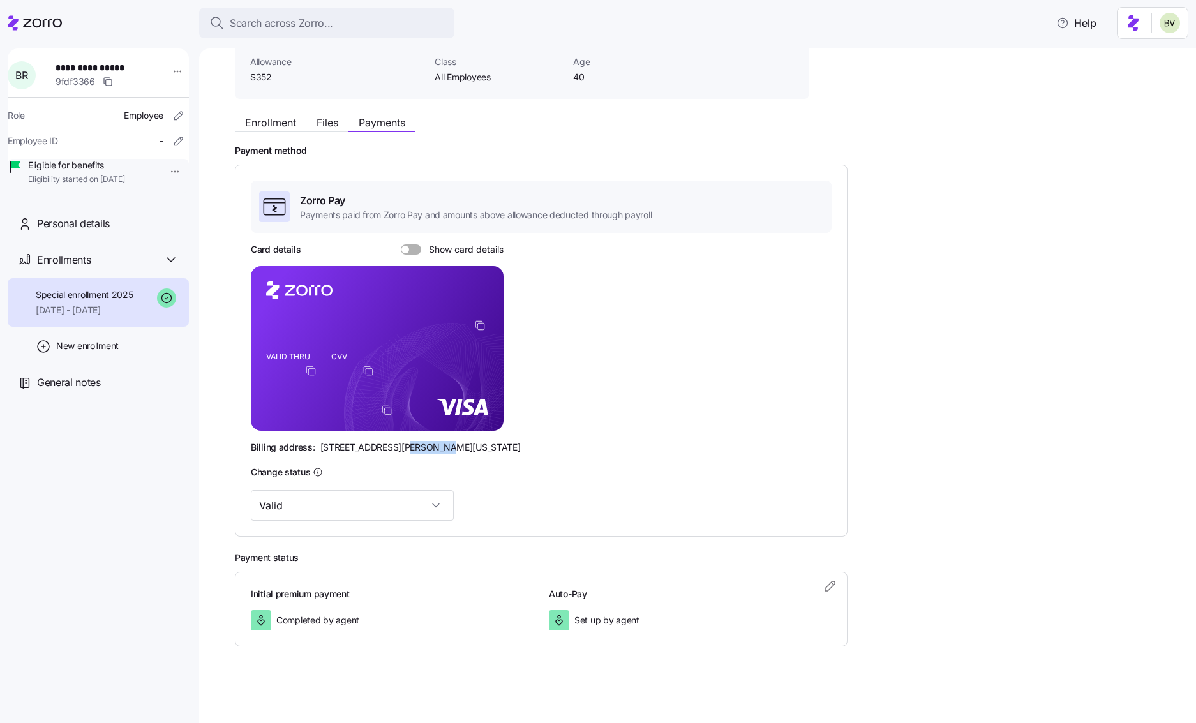
copy span "Westlake"
click at [66, 232] on span "Personal details" at bounding box center [73, 224] width 73 height 16
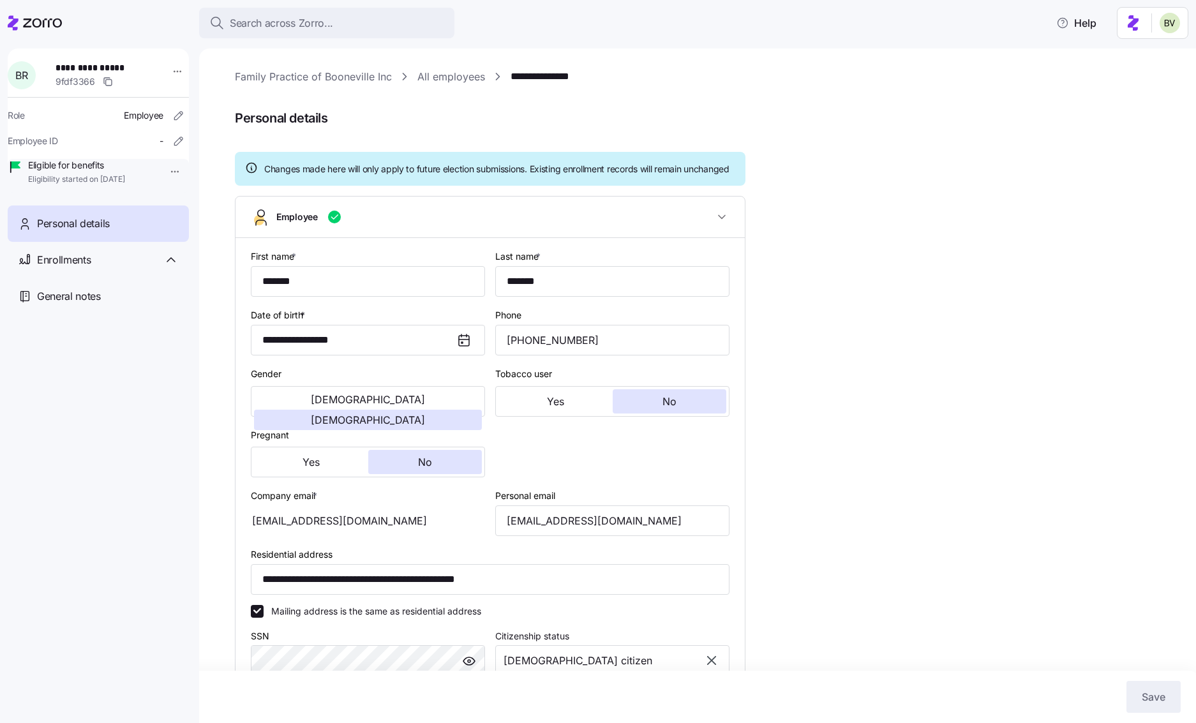
type input "All Employees"
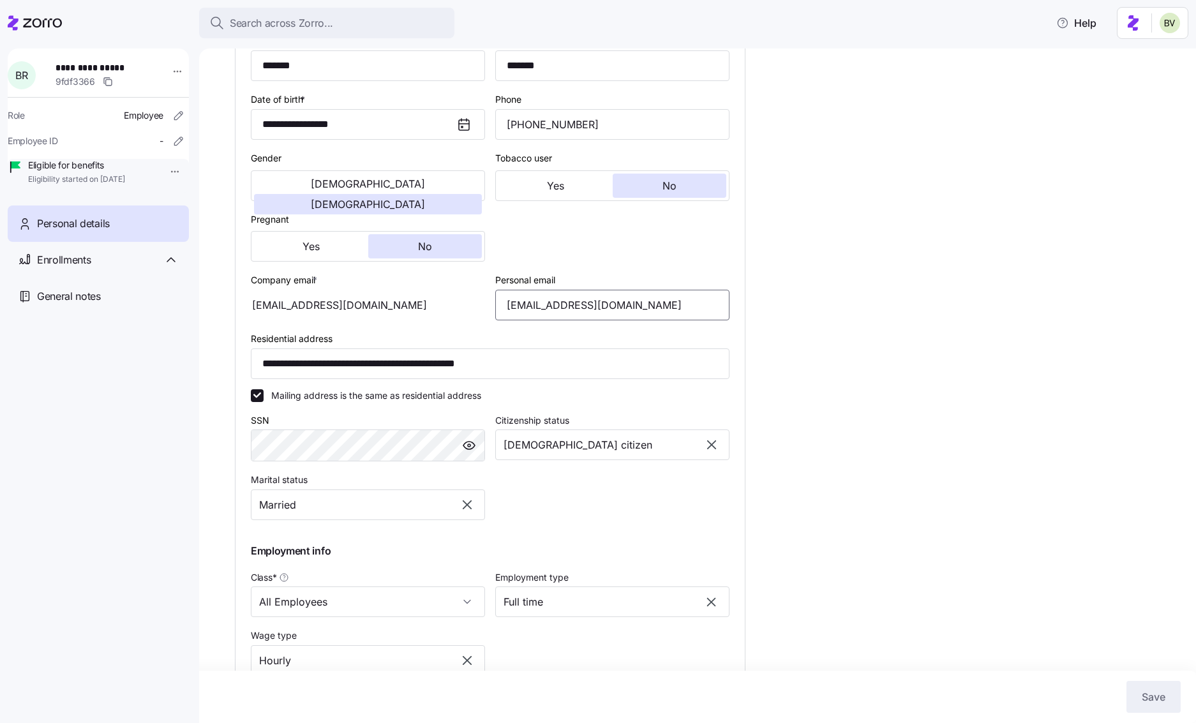
drag, startPoint x: 629, startPoint y: 316, endPoint x: 505, endPoint y: 321, distance: 124.6
click at [505, 320] on input "pooh00026@yahoo.com" at bounding box center [612, 305] width 234 height 31
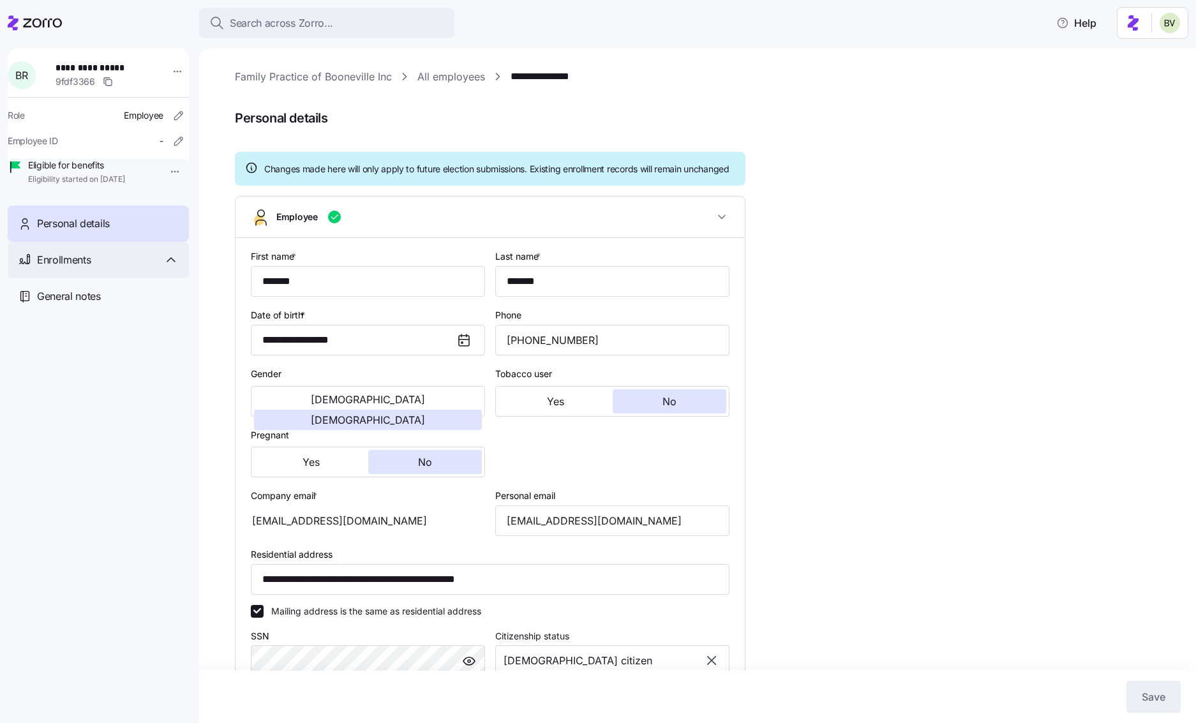
click at [99, 278] on div "Enrollments" at bounding box center [98, 260] width 181 height 36
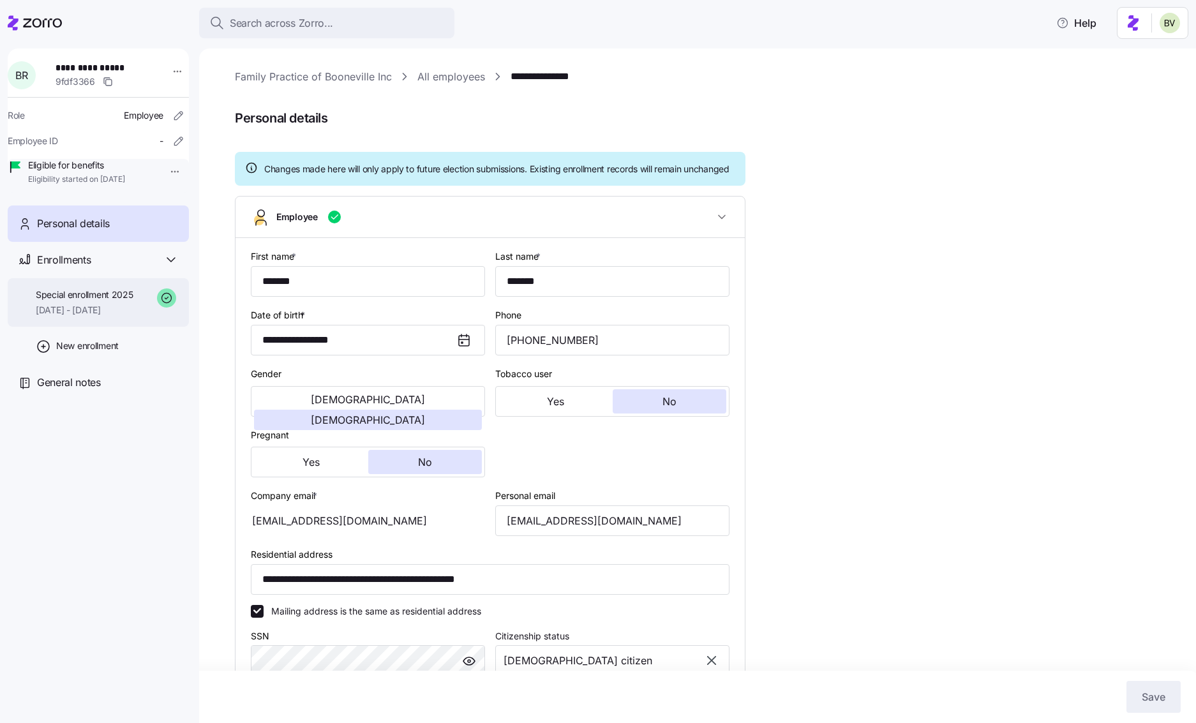
click at [91, 317] on span "08/01/2025 - 12/31/2025" at bounding box center [85, 310] width 98 height 13
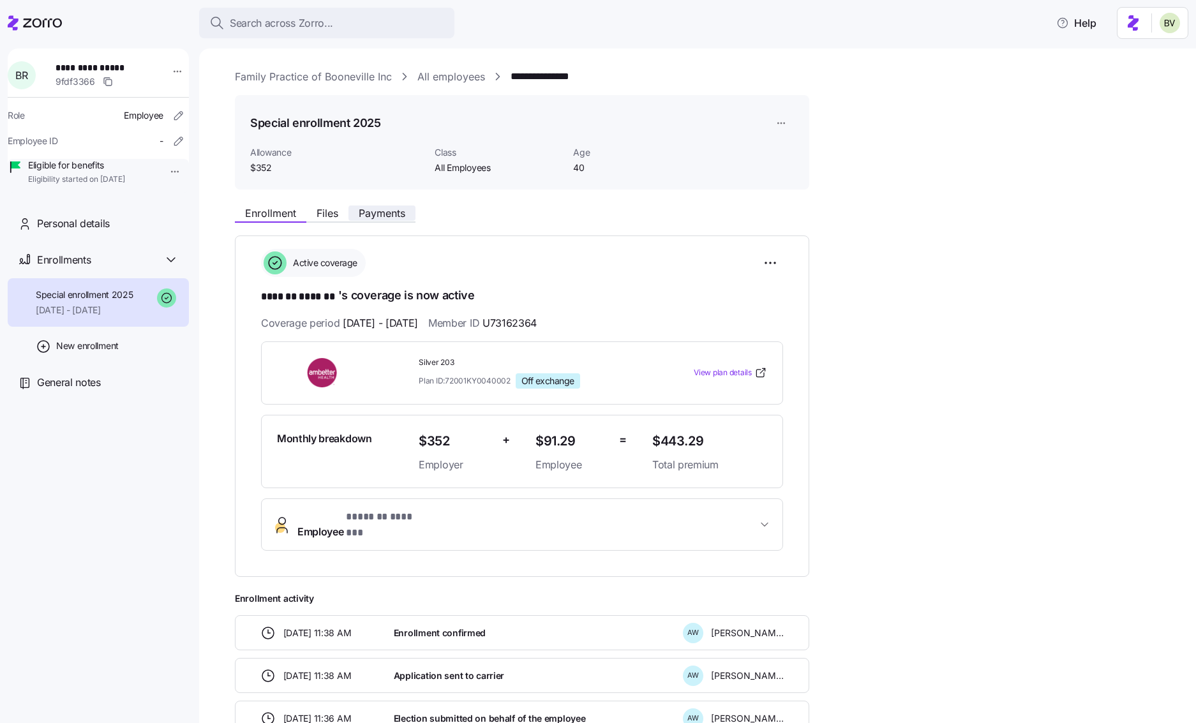
click at [371, 213] on span "Payments" at bounding box center [382, 213] width 47 height 10
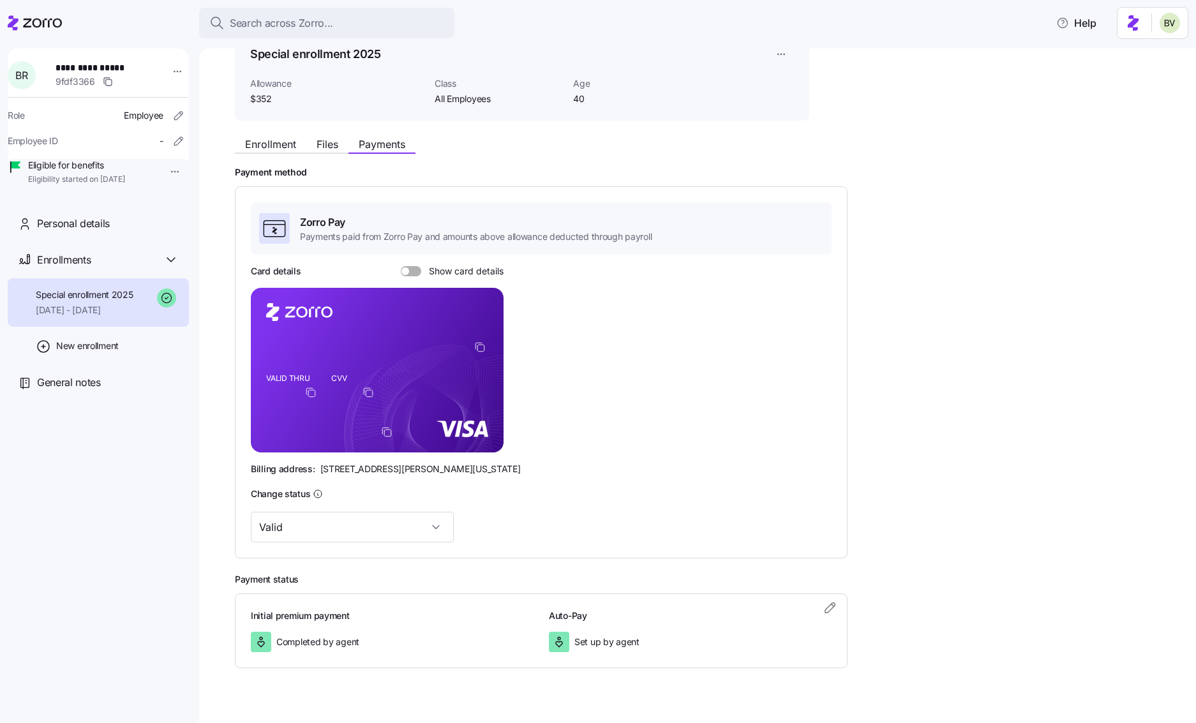
scroll to position [74, 0]
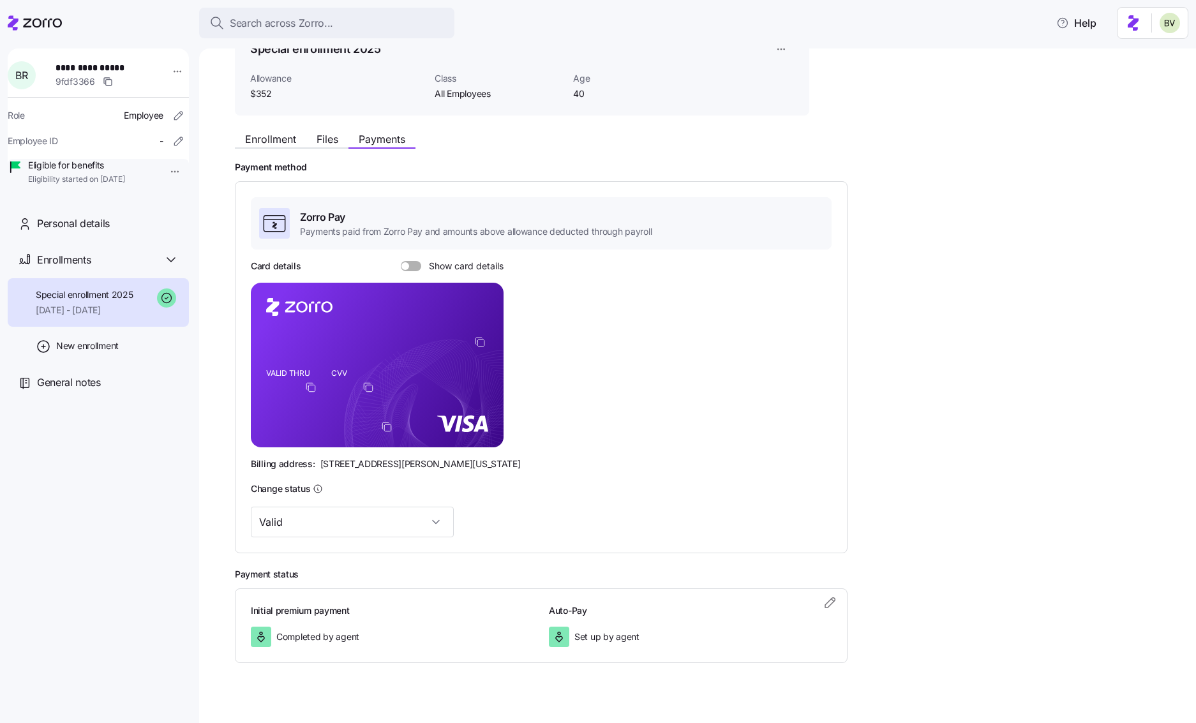
click at [407, 264] on span at bounding box center [406, 266] width 8 height 8
click at [401, 261] on input "Show card details" at bounding box center [401, 261] width 0 height 0
click at [325, 140] on span "Files" at bounding box center [328, 139] width 22 height 10
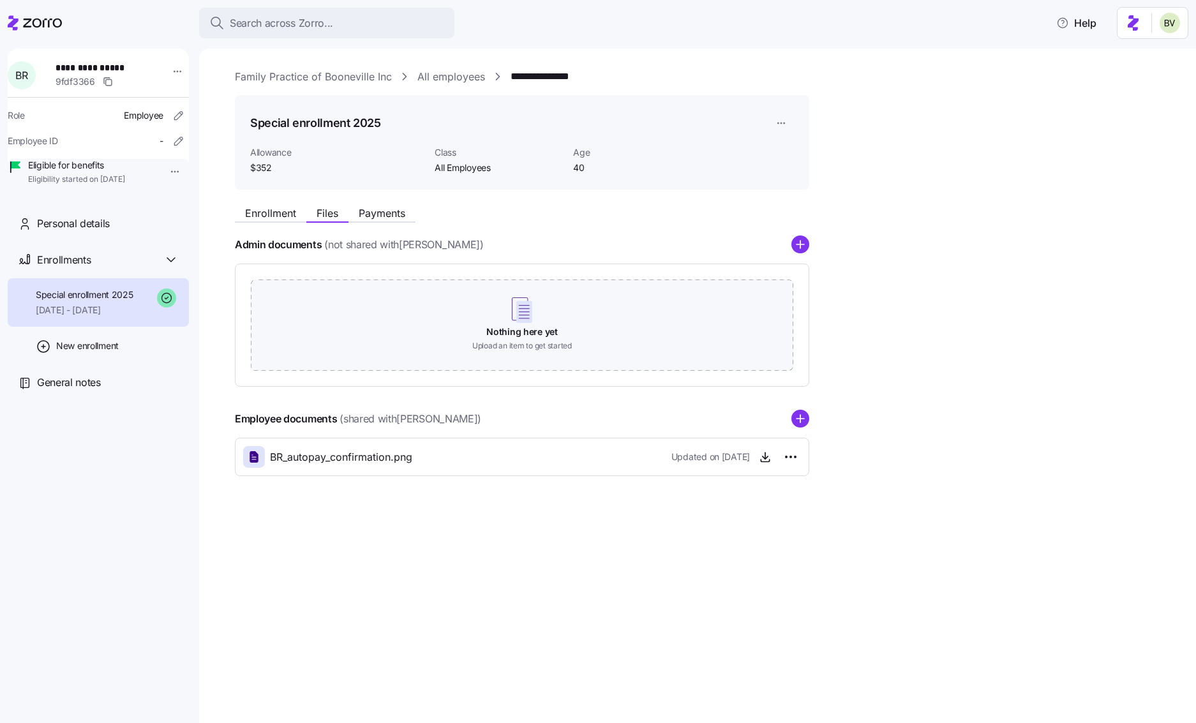
click at [801, 421] on icon "add icon" at bounding box center [801, 419] width 0 height 8
click at [896, 29] on icon "button" at bounding box center [1172, 29] width 10 height 10
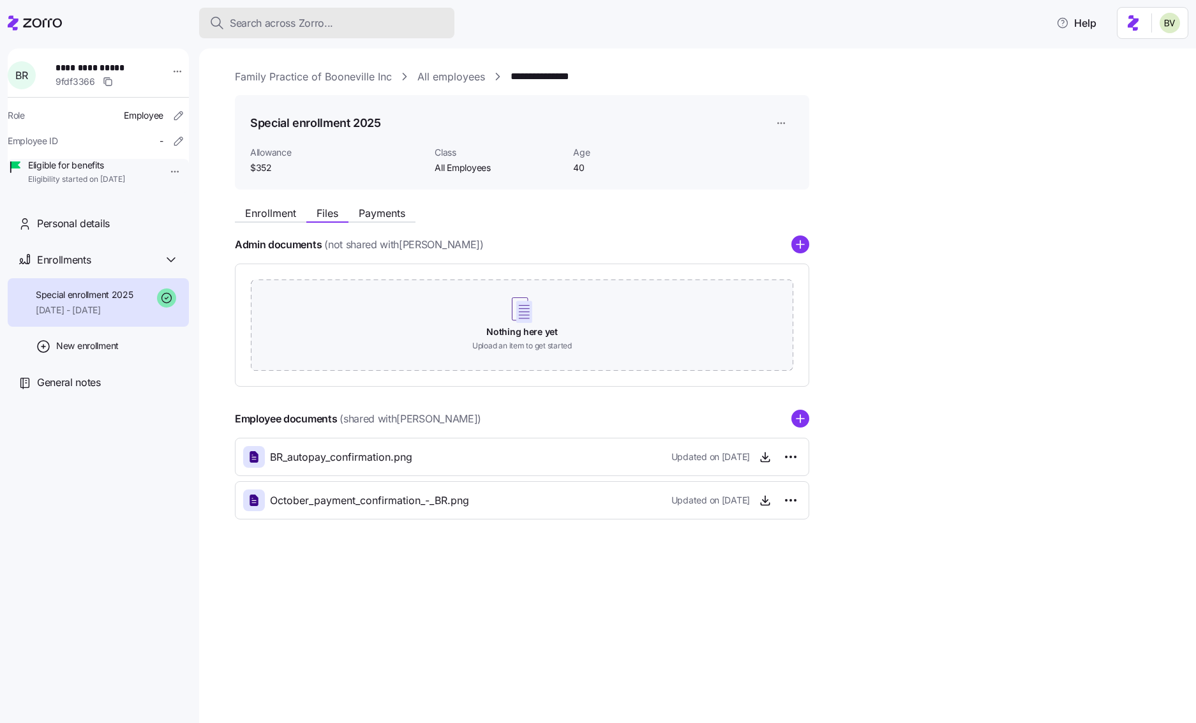
click at [316, 31] on button "Search across Zorro..." at bounding box center [326, 23] width 255 height 31
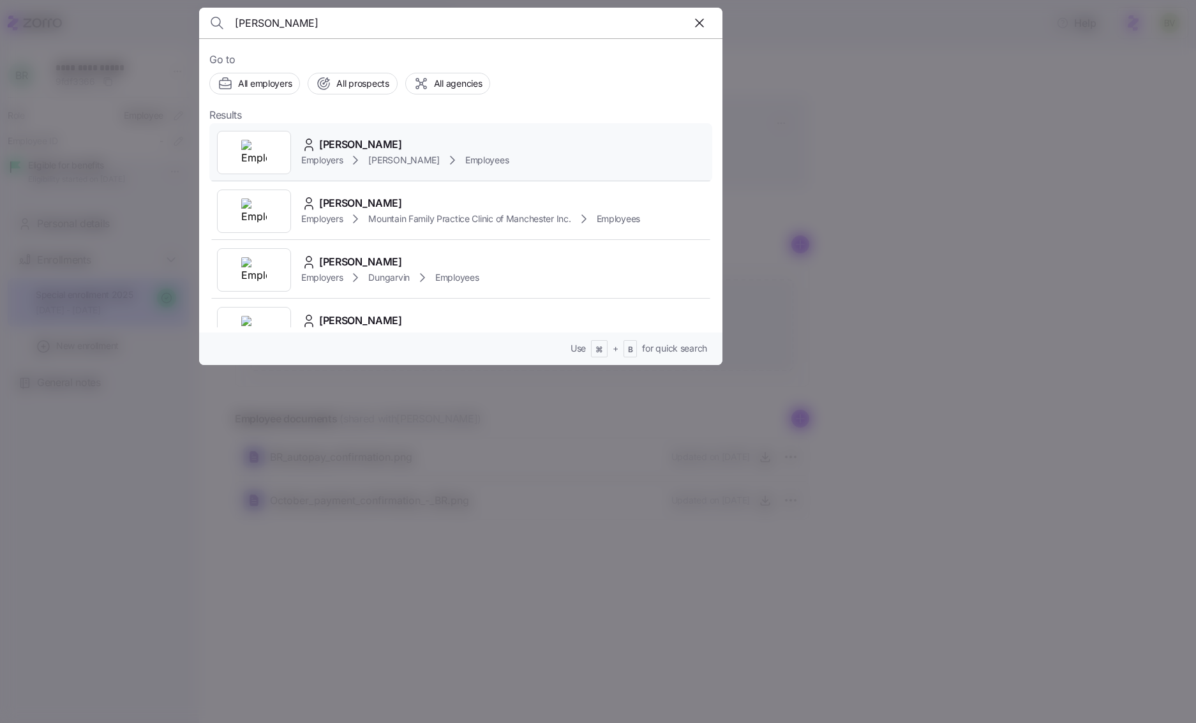
type input "Carl sams"
click at [250, 152] on img at bounding box center [254, 153] width 26 height 26
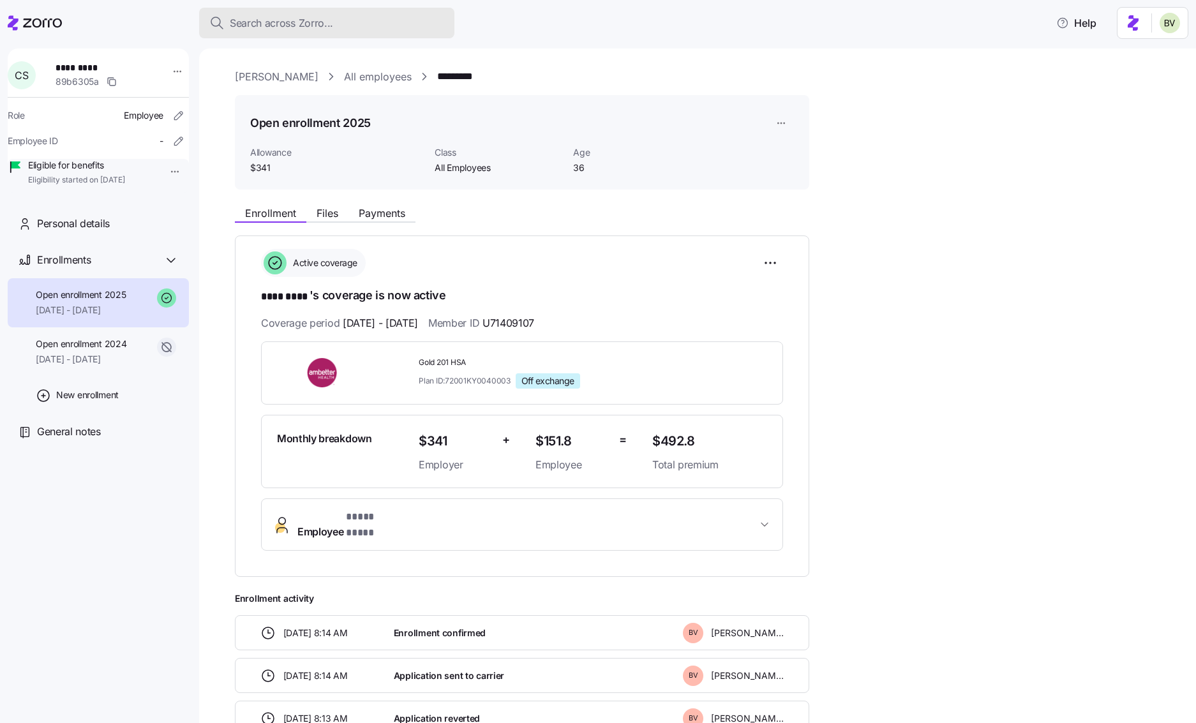
click at [283, 36] on button "Search across Zorro..." at bounding box center [326, 23] width 255 height 31
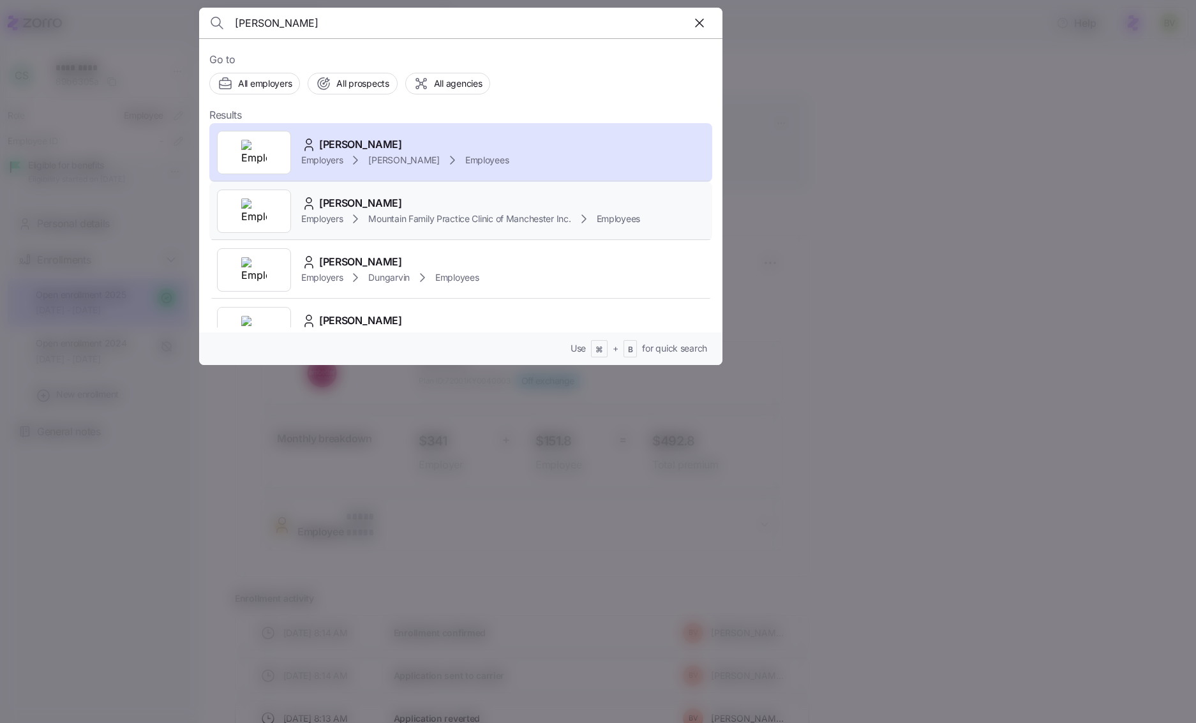
type input "carl sams"
click at [265, 216] on img at bounding box center [254, 212] width 26 height 26
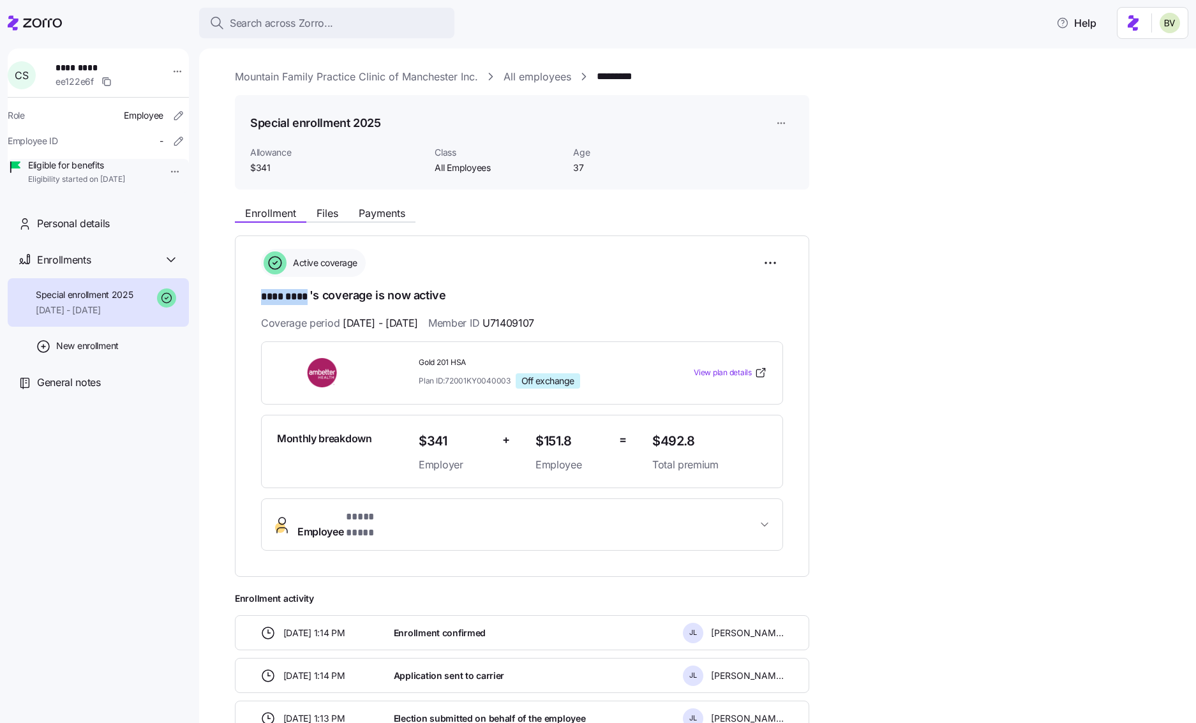
drag, startPoint x: 309, startPoint y: 295, endPoint x: 260, endPoint y: 294, distance: 49.2
click at [260, 294] on div "**********" at bounding box center [522, 407] width 575 height 342
click at [381, 218] on span "Payments" at bounding box center [382, 213] width 47 height 10
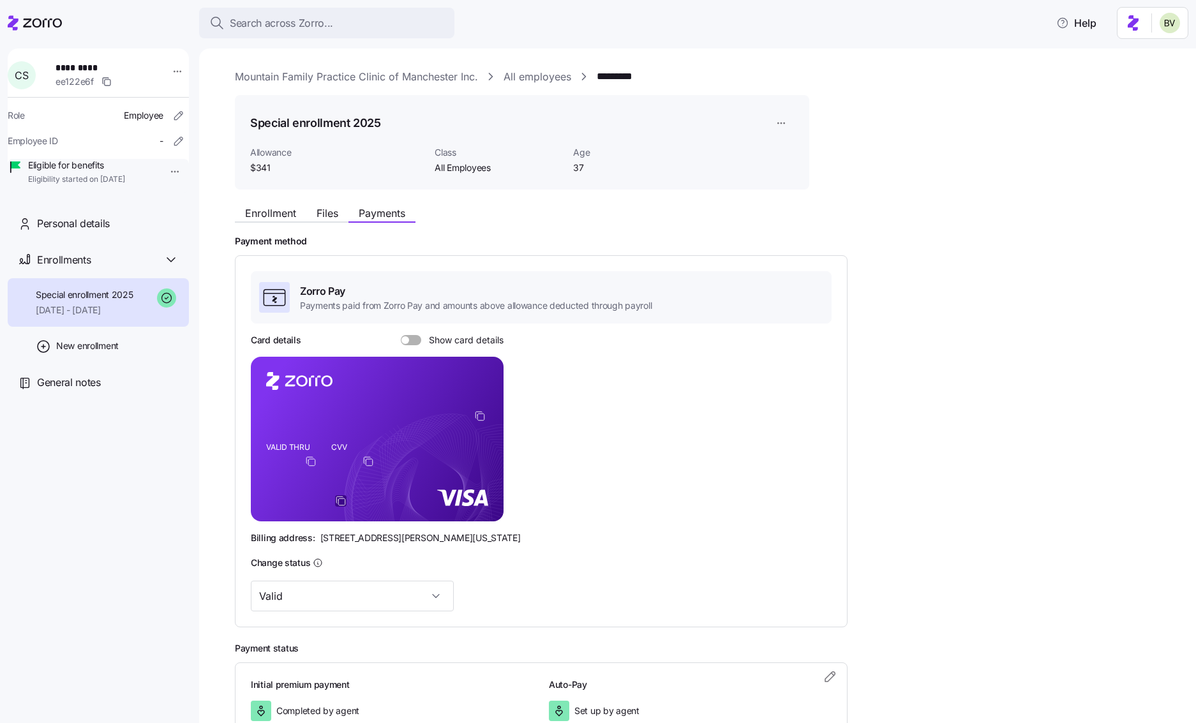
click at [343, 504] on icon "copy-to-clipboard" at bounding box center [340, 500] width 11 height 11
click at [479, 418] on icon "copy-to-clipboard" at bounding box center [479, 415] width 11 height 11
click at [310, 463] on icon "copy-to-clipboard" at bounding box center [310, 461] width 11 height 11
click at [409, 340] on span at bounding box center [415, 340] width 13 height 10
click at [401, 335] on input "Show card details" at bounding box center [401, 335] width 0 height 0
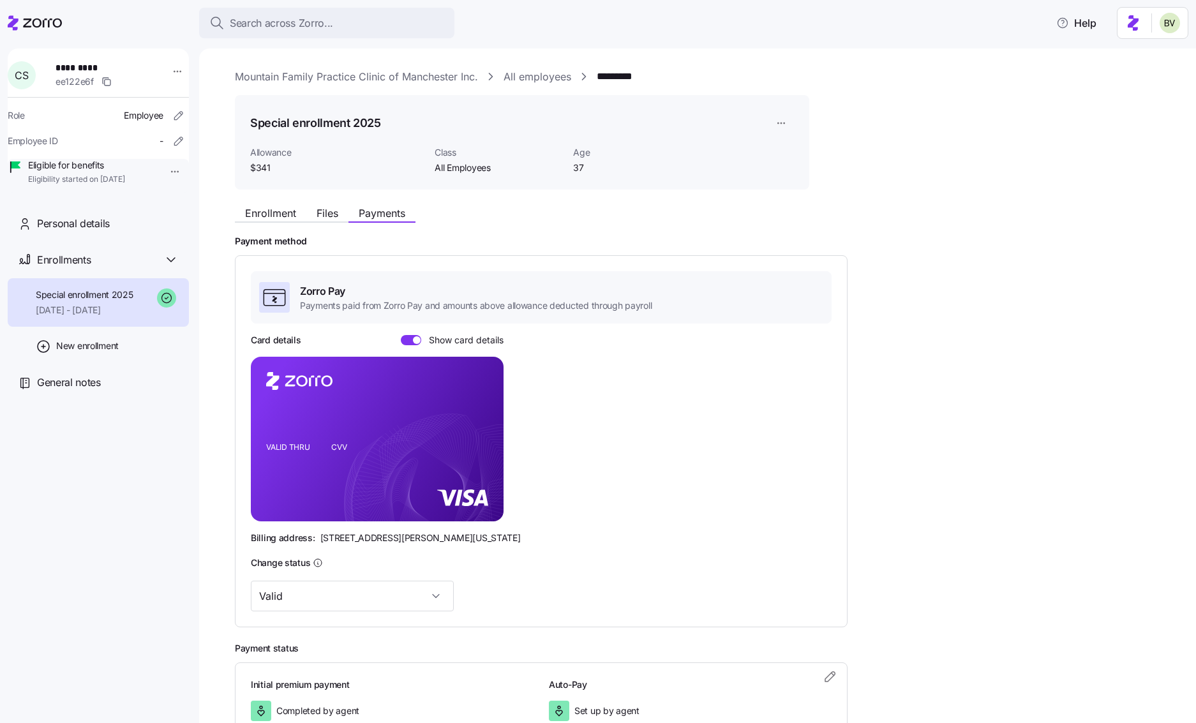
scroll to position [91, 0]
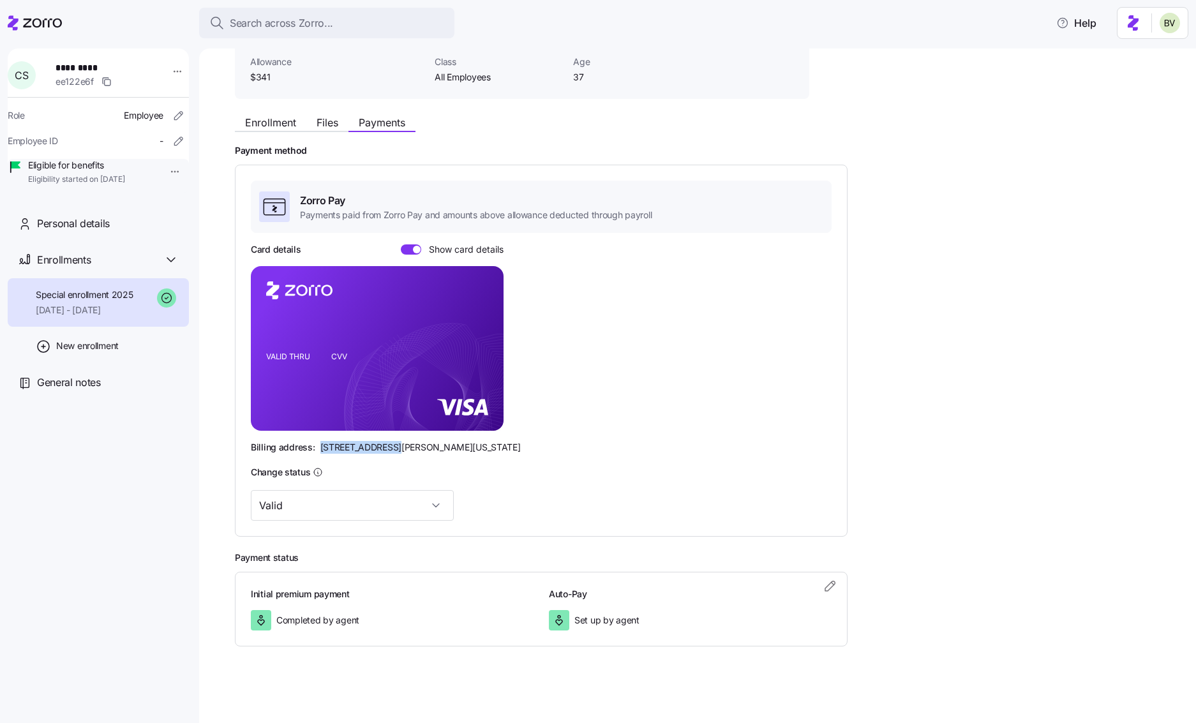
drag, startPoint x: 386, startPoint y: 449, endPoint x: 319, endPoint y: 448, distance: 67.0
click at [320, 448] on span "810 Sharon Drive, Westlake, Ohio 44145" at bounding box center [420, 447] width 200 height 13
drag, startPoint x: 428, startPoint y: 446, endPoint x: 393, endPoint y: 446, distance: 34.5
click at [393, 446] on span "810 Sharon Drive, Westlake, Ohio 44145" at bounding box center [420, 447] width 200 height 13
click at [479, 446] on span "810 Sharon Drive, Westlake, Ohio 44145" at bounding box center [420, 447] width 200 height 13
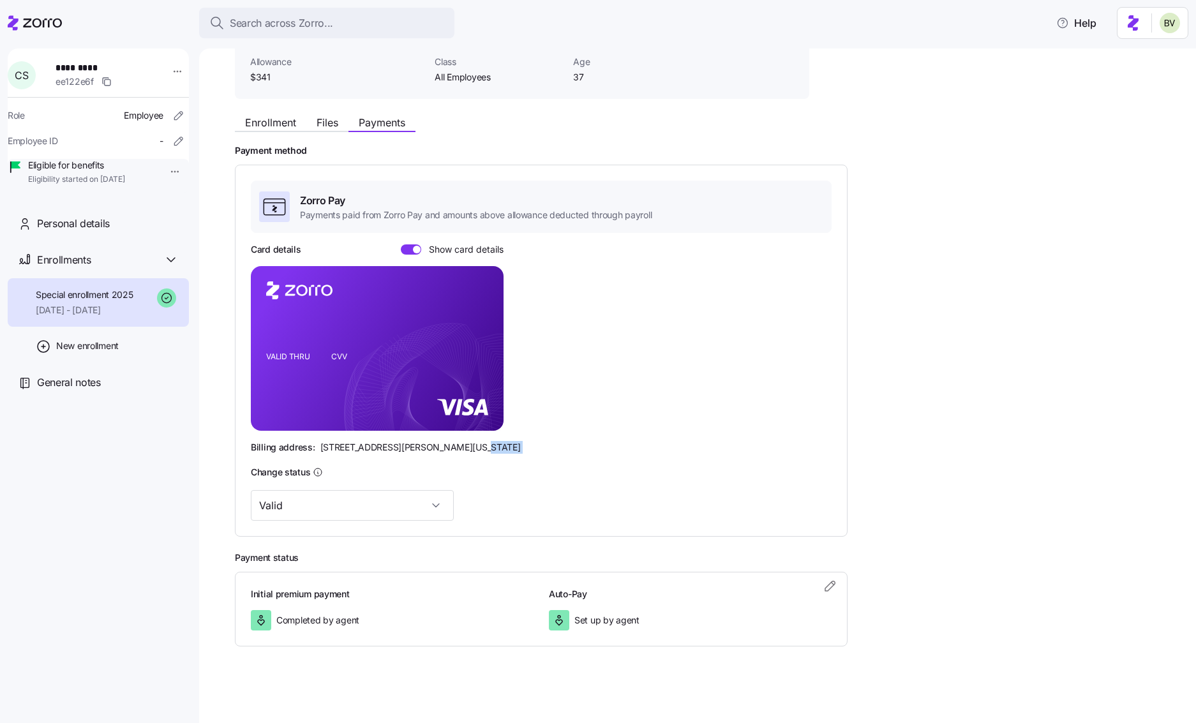
drag, startPoint x: 479, startPoint y: 446, endPoint x: 462, endPoint y: 446, distance: 17.2
click at [462, 446] on span "810 Sharon Drive, Westlake, Ohio 44145" at bounding box center [420, 447] width 200 height 13
click at [91, 232] on span "Personal details" at bounding box center [73, 224] width 73 height 16
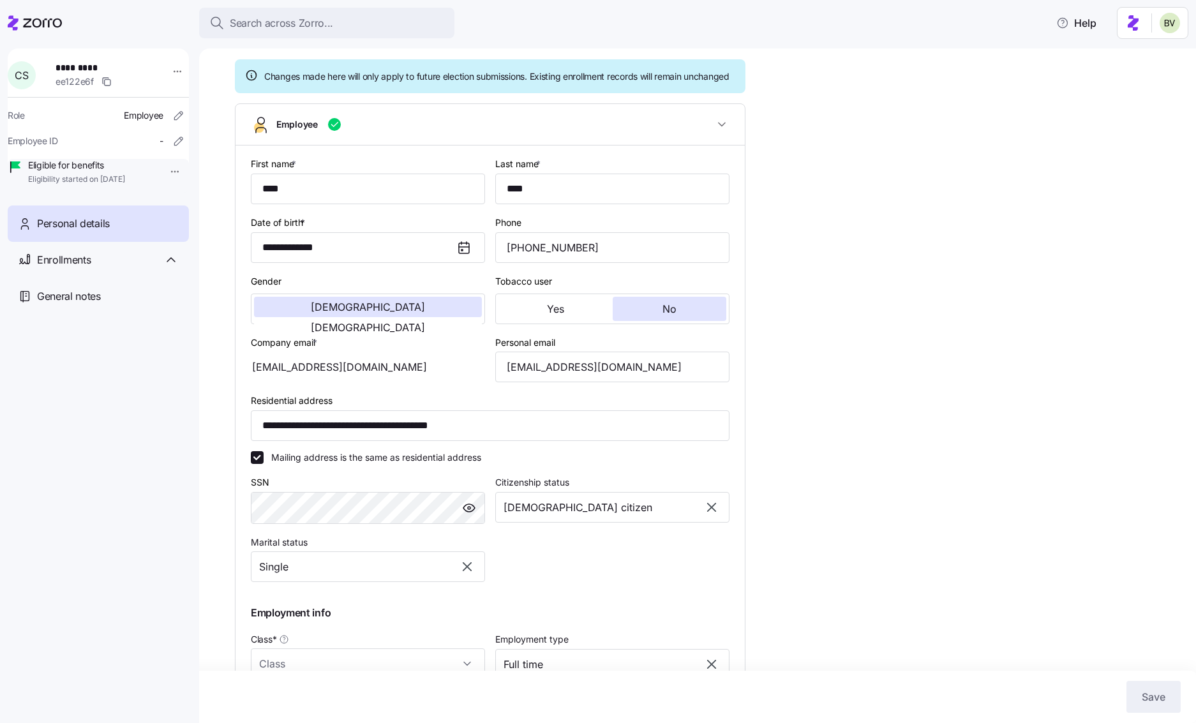
type input "All Employees"
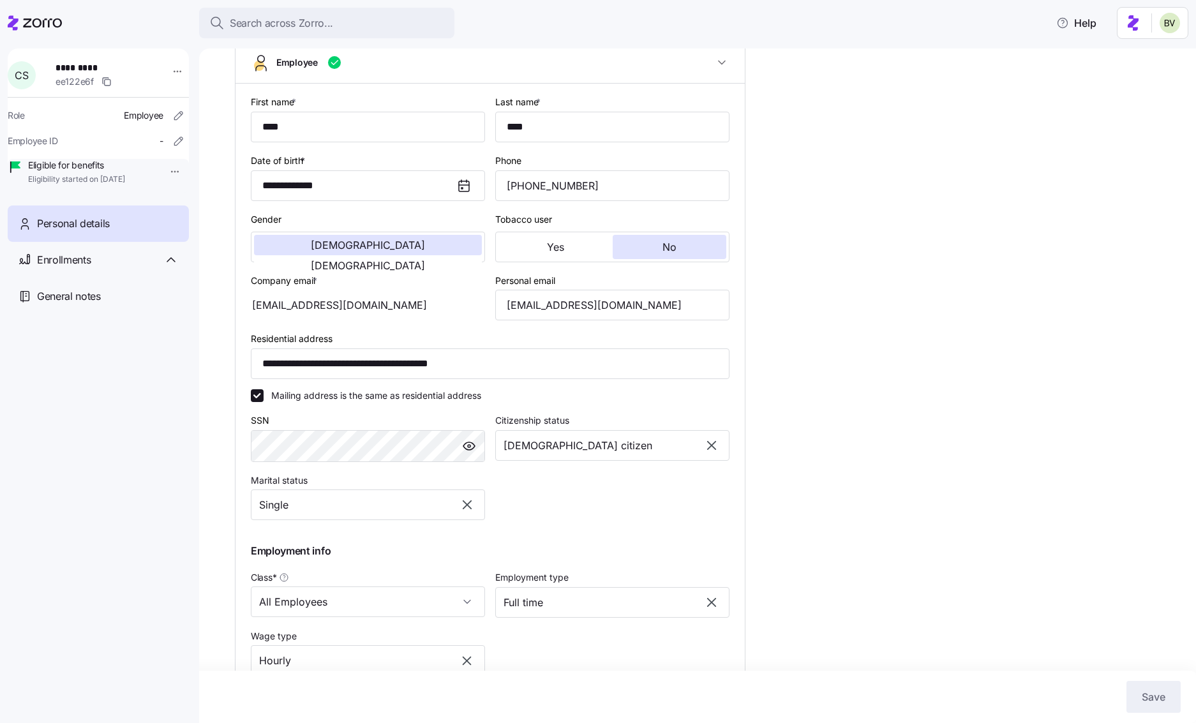
scroll to position [137, 0]
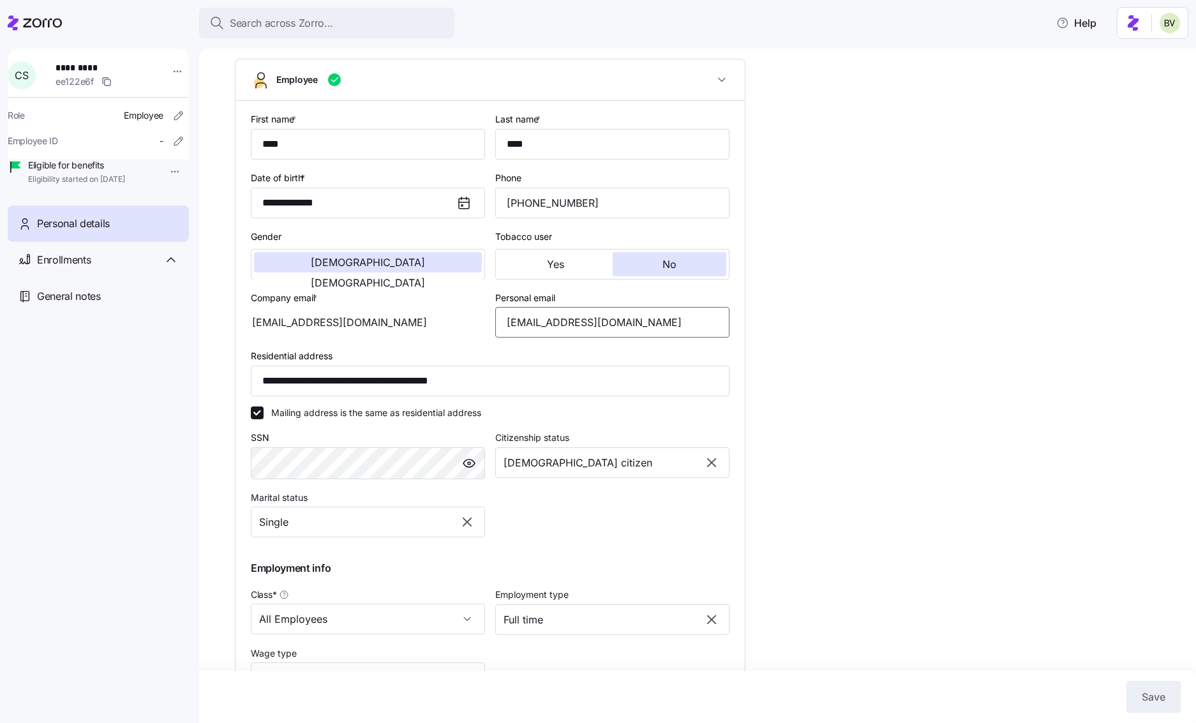
drag, startPoint x: 608, startPoint y: 339, endPoint x: 509, endPoint y: 338, distance: 98.3
click at [509, 338] on input "carlsams@gmail.com" at bounding box center [612, 322] width 234 height 31
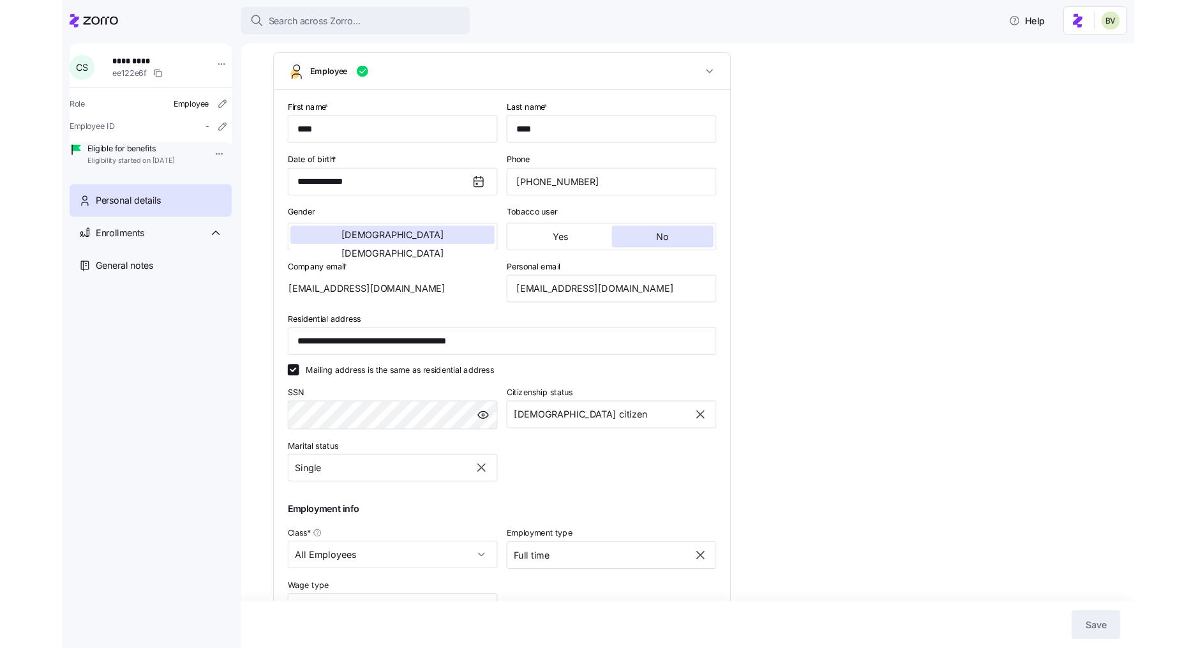
scroll to position [0, 0]
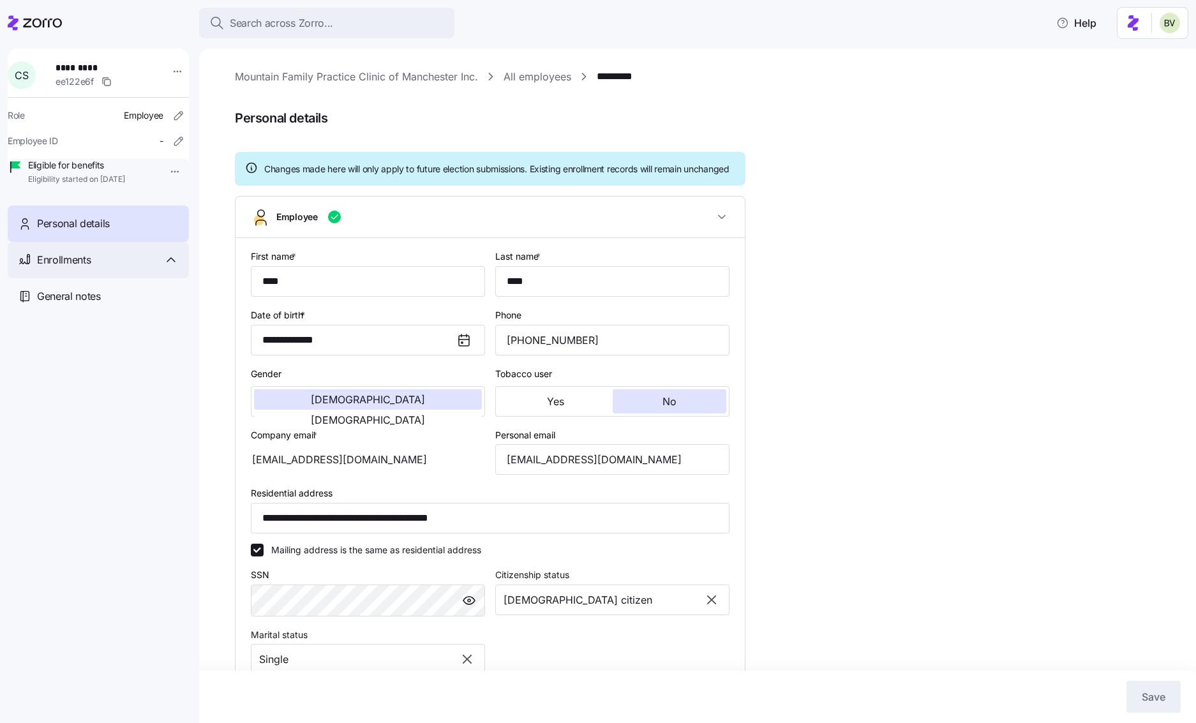
click at [107, 268] on div "Enrollments" at bounding box center [108, 260] width 142 height 16
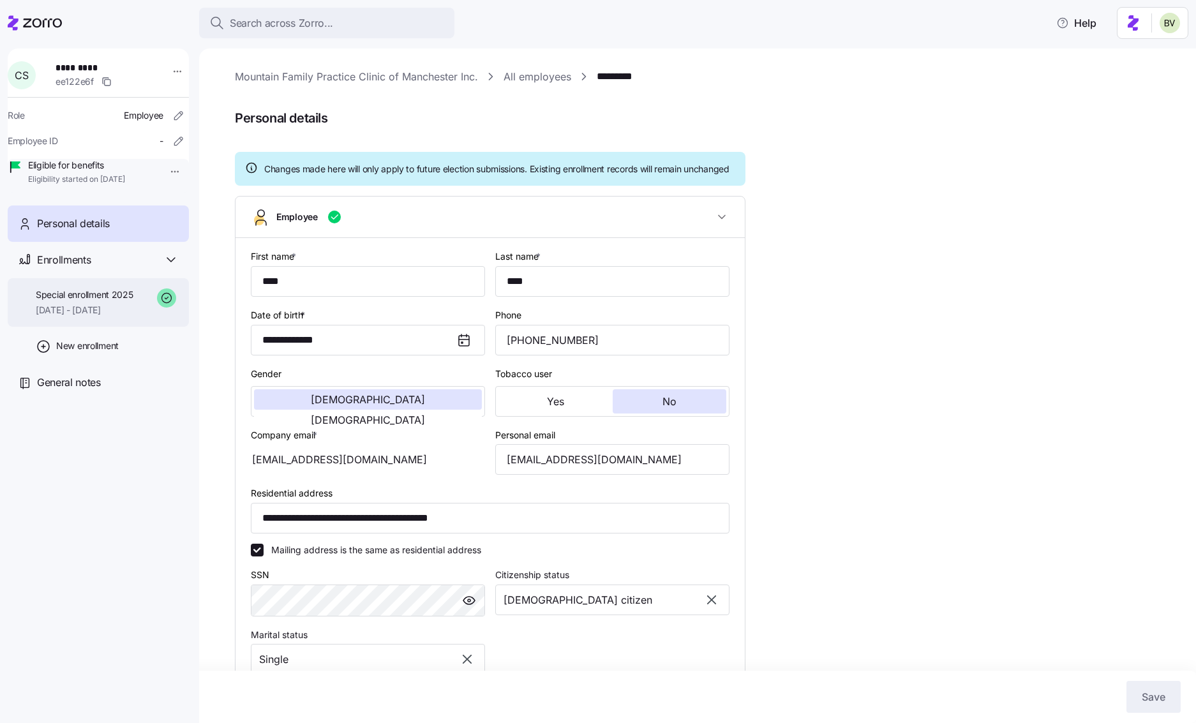
click at [92, 301] on span "Special enrollment 2025" at bounding box center [85, 295] width 98 height 13
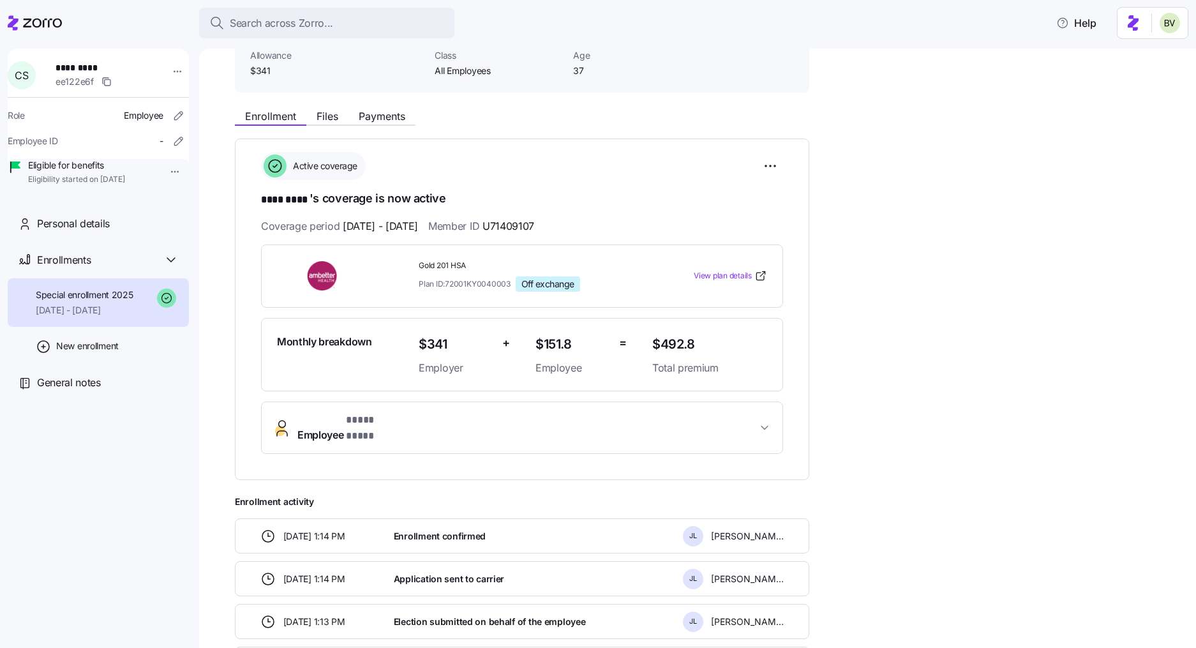
scroll to position [54, 0]
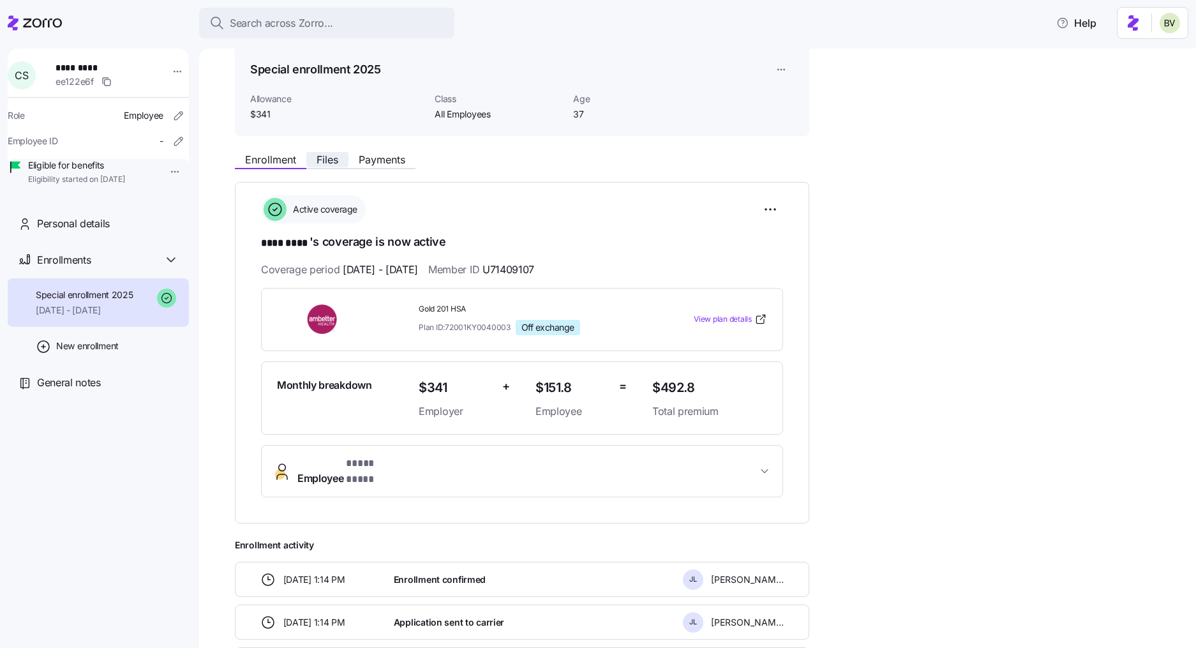
click at [337, 165] on span "Files" at bounding box center [328, 159] width 22 height 10
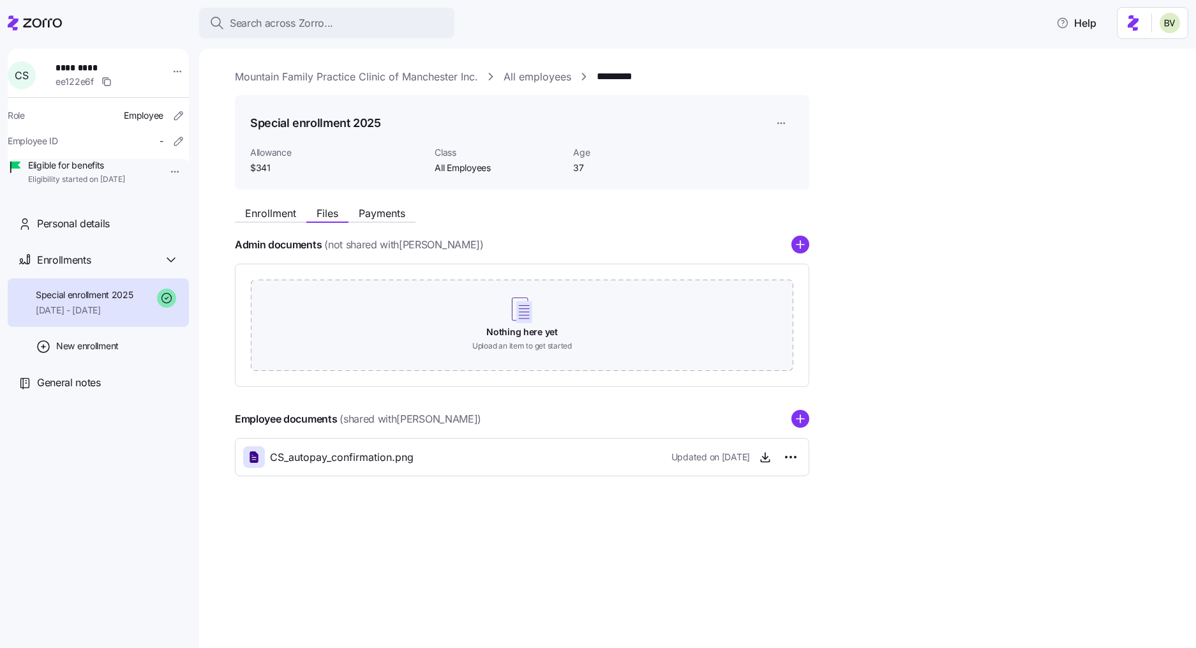
click at [799, 419] on icon "add icon" at bounding box center [801, 419] width 8 height 0
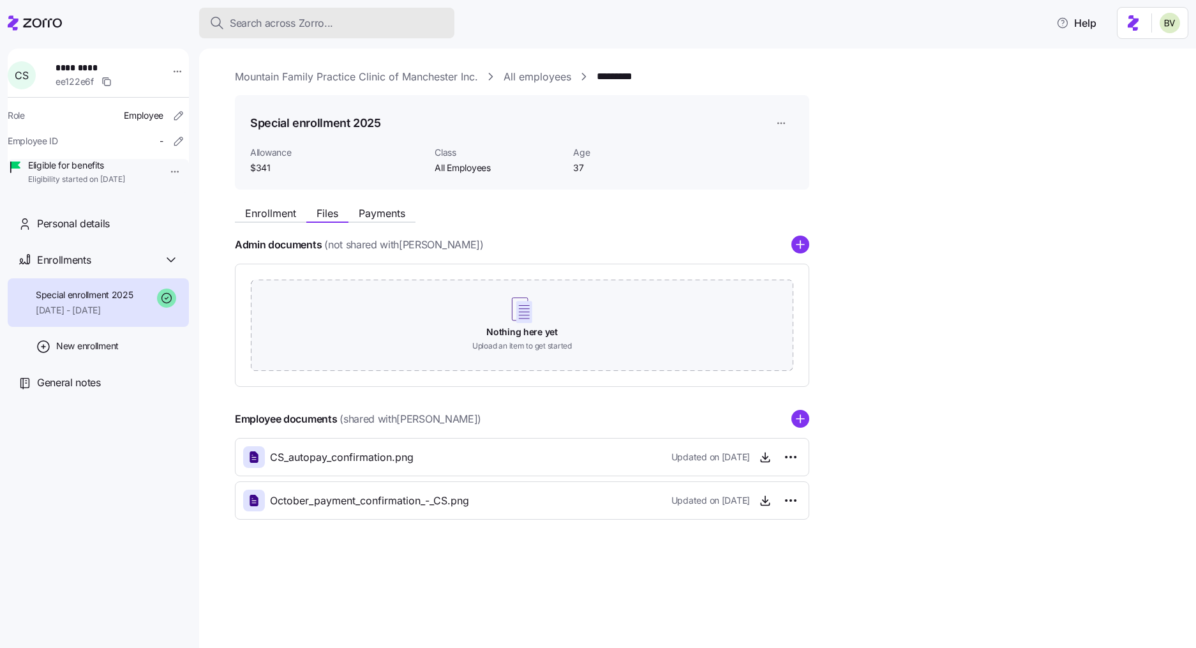
click at [328, 29] on span "Search across Zorro..." at bounding box center [281, 23] width 103 height 16
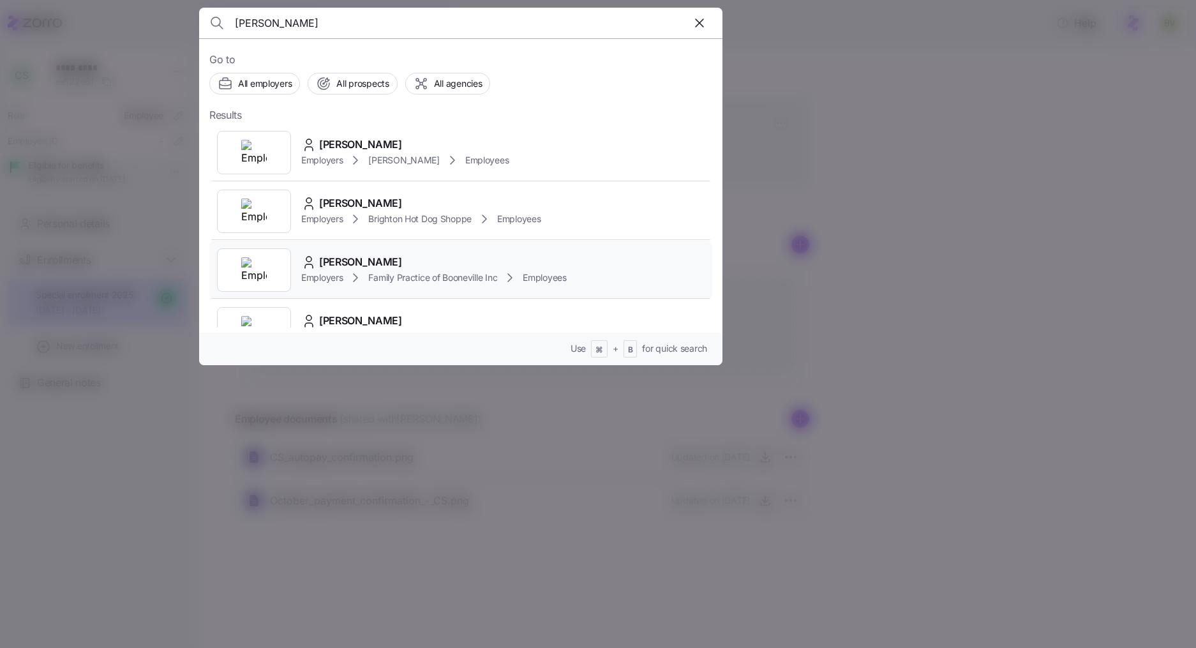
type input "charles King"
click at [260, 275] on img at bounding box center [254, 270] width 26 height 26
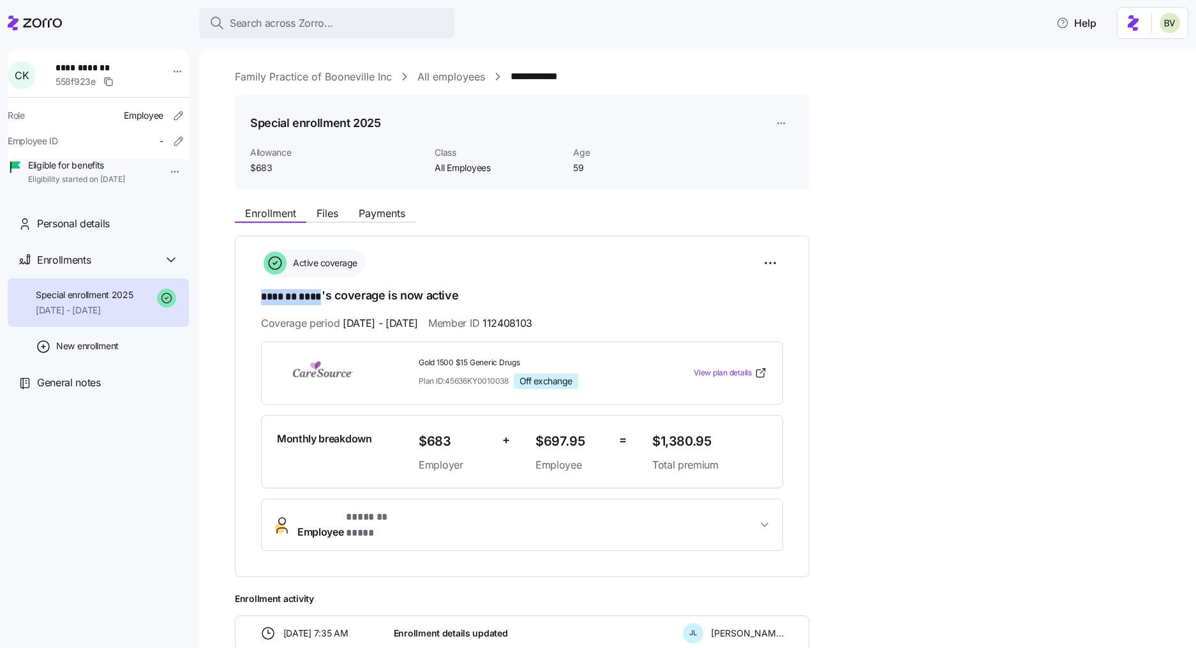
drag, startPoint x: 320, startPoint y: 297, endPoint x: 260, endPoint y: 296, distance: 60.0
click at [261, 296] on span "******* ****" at bounding box center [291, 297] width 61 height 16
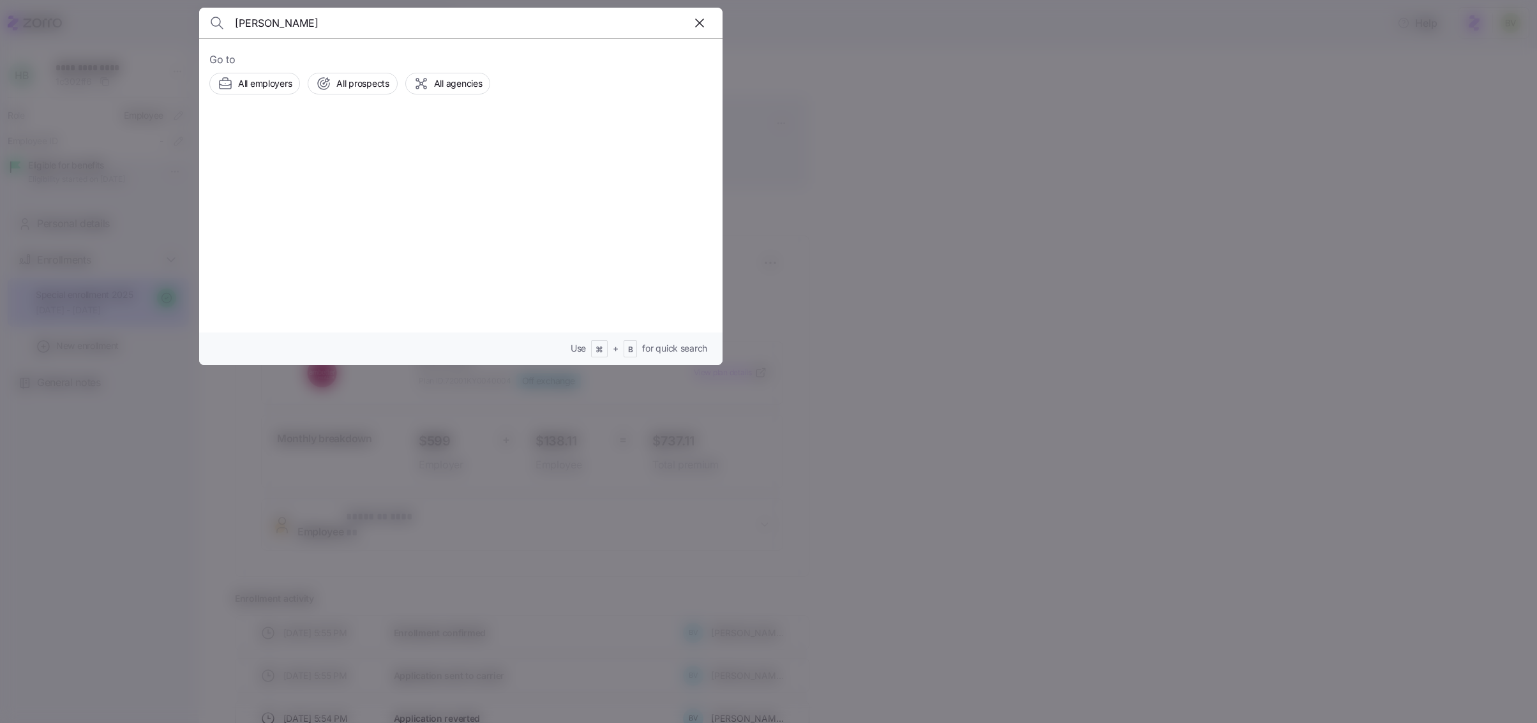
type input "[PERSON_NAME]"
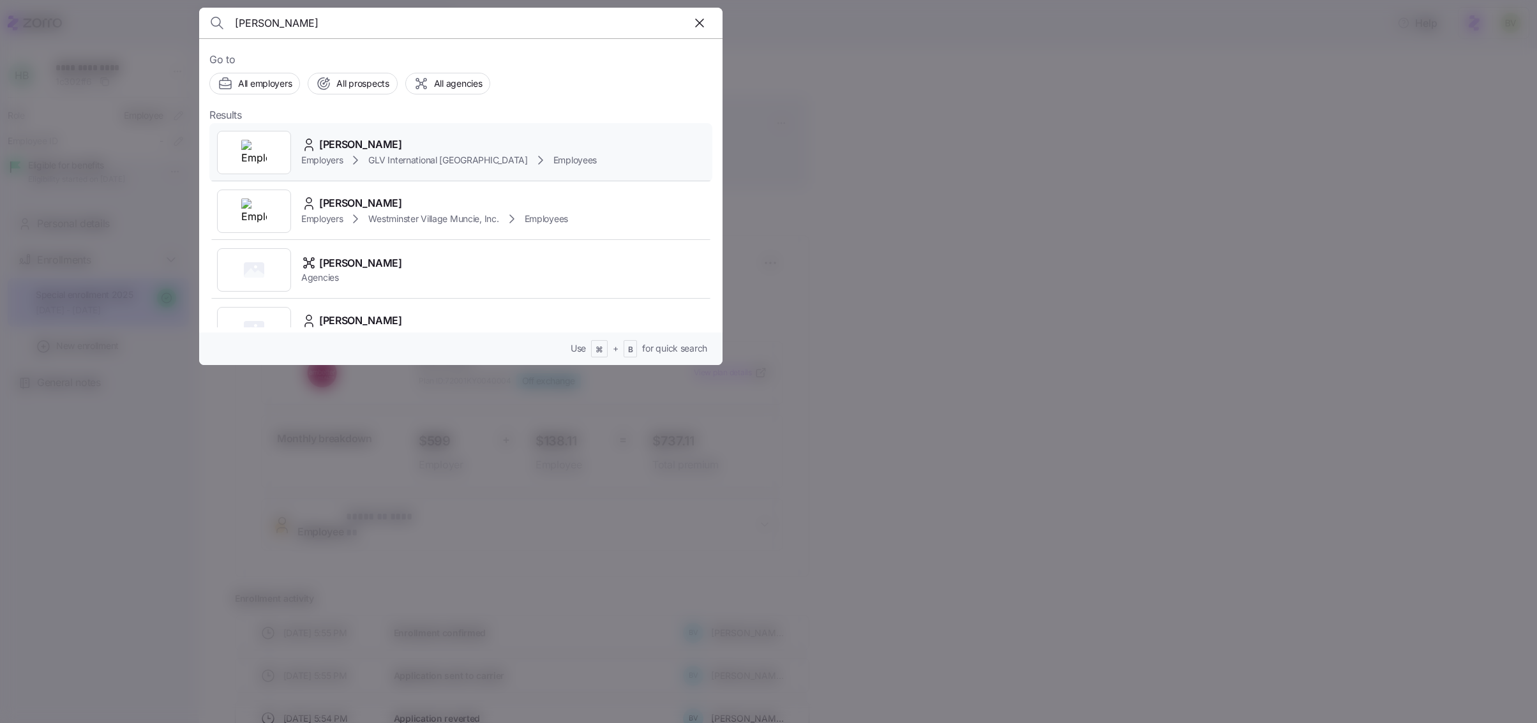
click at [243, 151] on img at bounding box center [254, 153] width 26 height 26
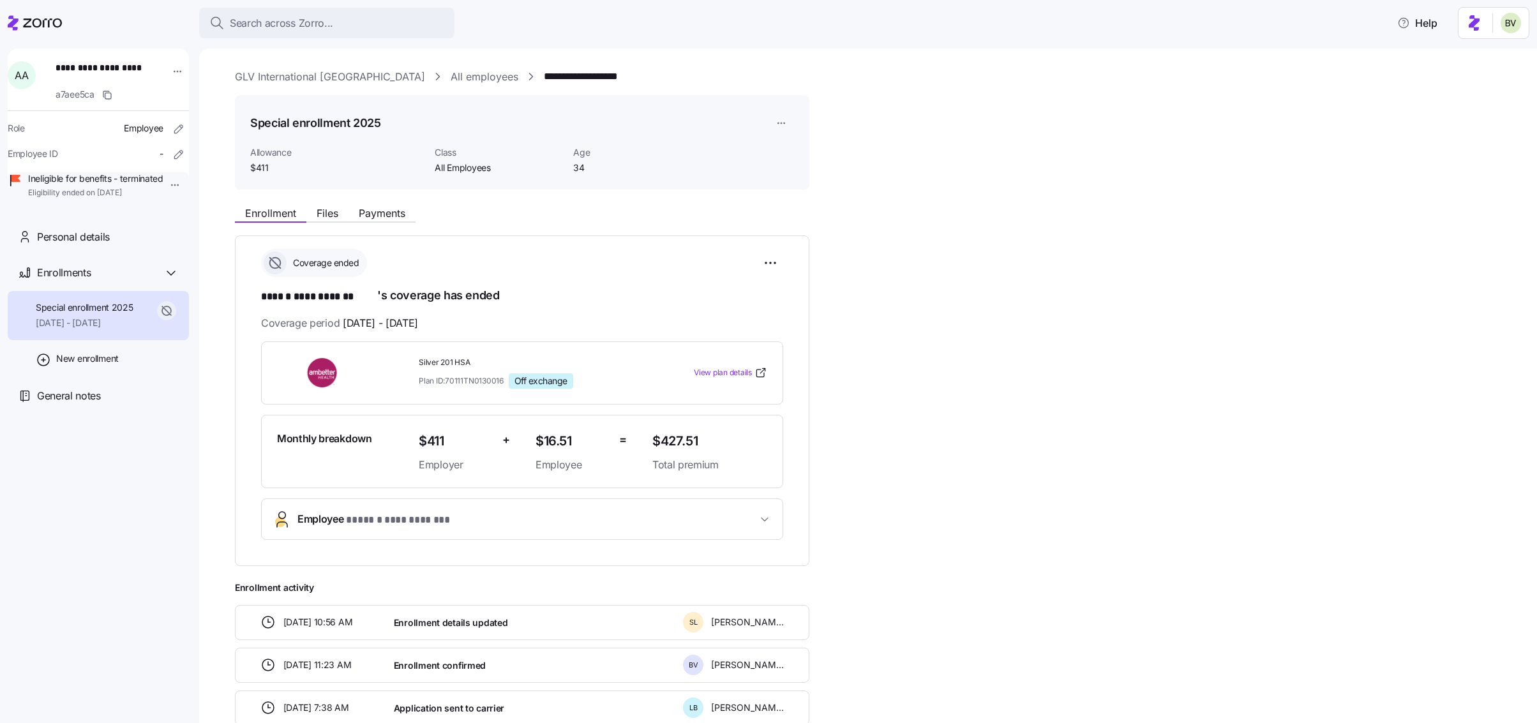
click at [405, 221] on div "Enrollment Files Payments" at bounding box center [325, 214] width 181 height 15
click at [413, 27] on div "Search across Zorro..." at bounding box center [326, 23] width 235 height 16
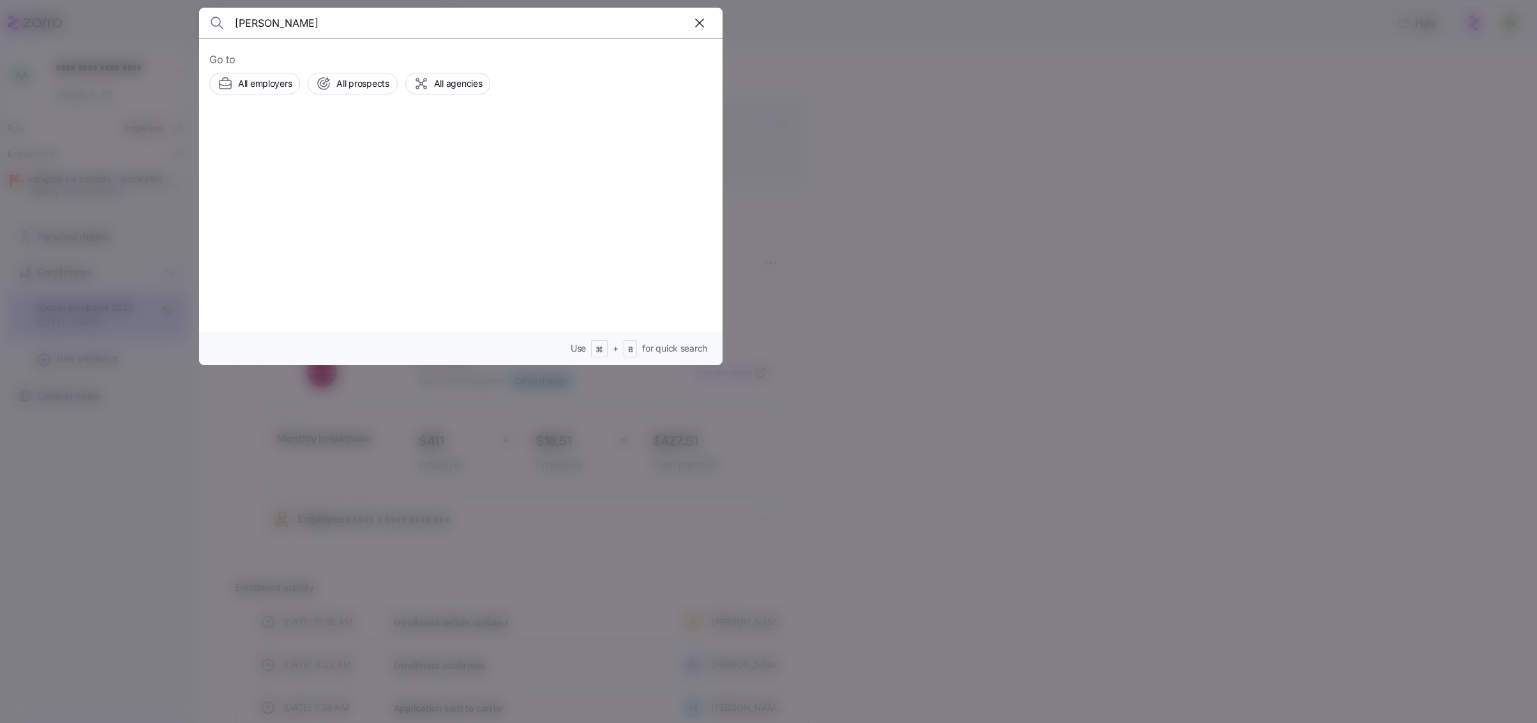
type input "[PERSON_NAME]"
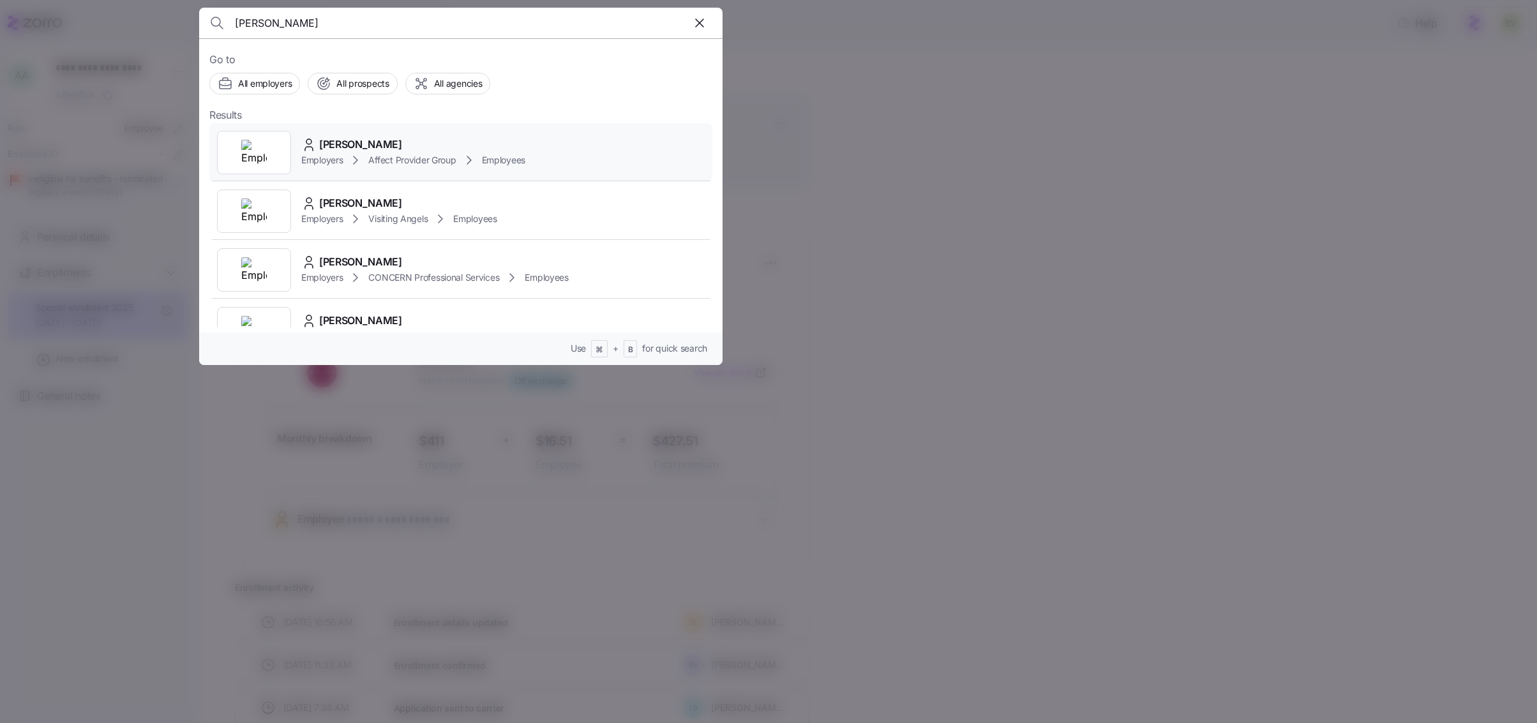
click at [278, 158] on div at bounding box center [254, 152] width 74 height 43
